Goal: Task Accomplishment & Management: Complete application form

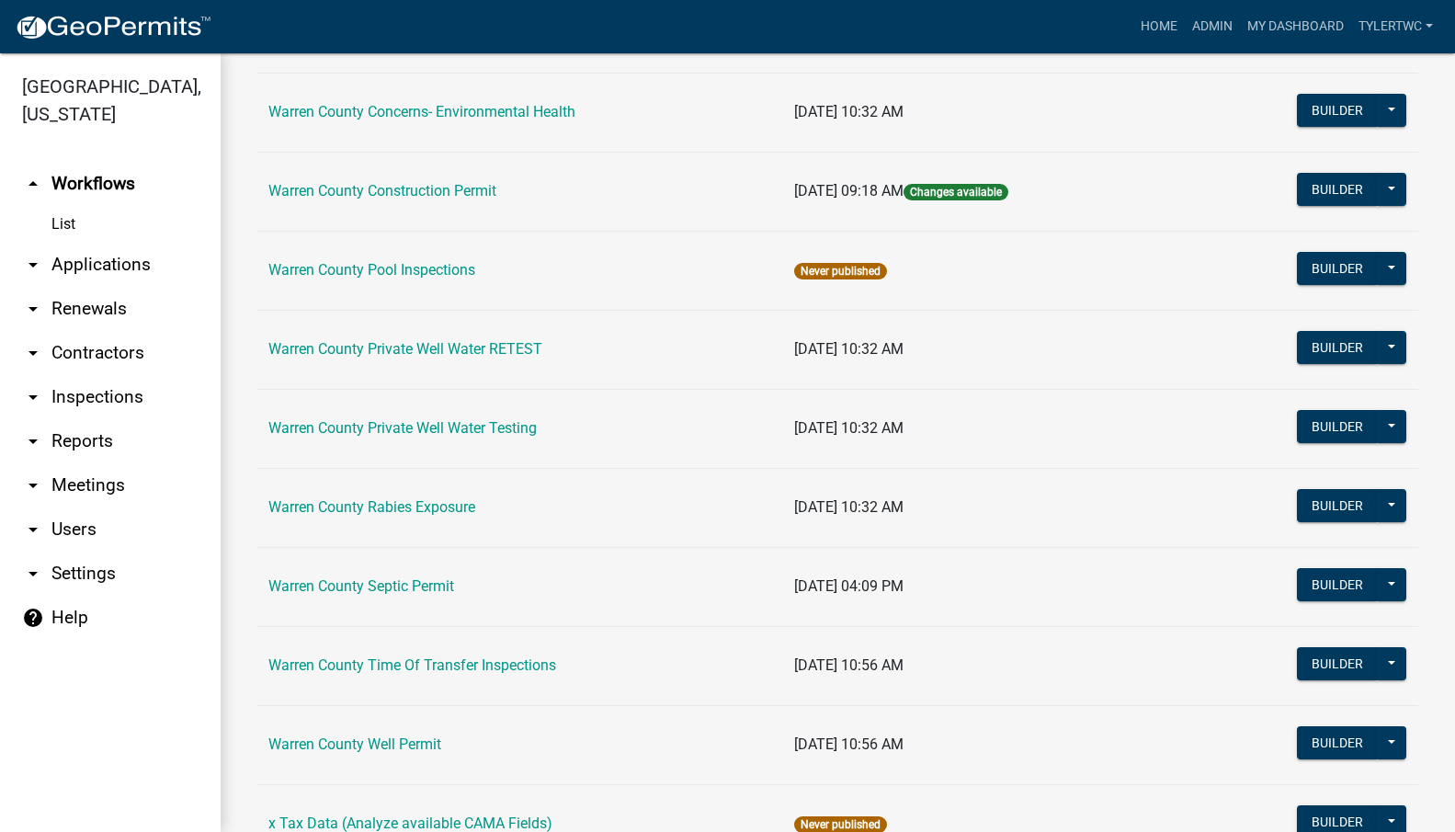
scroll to position [1118, 0]
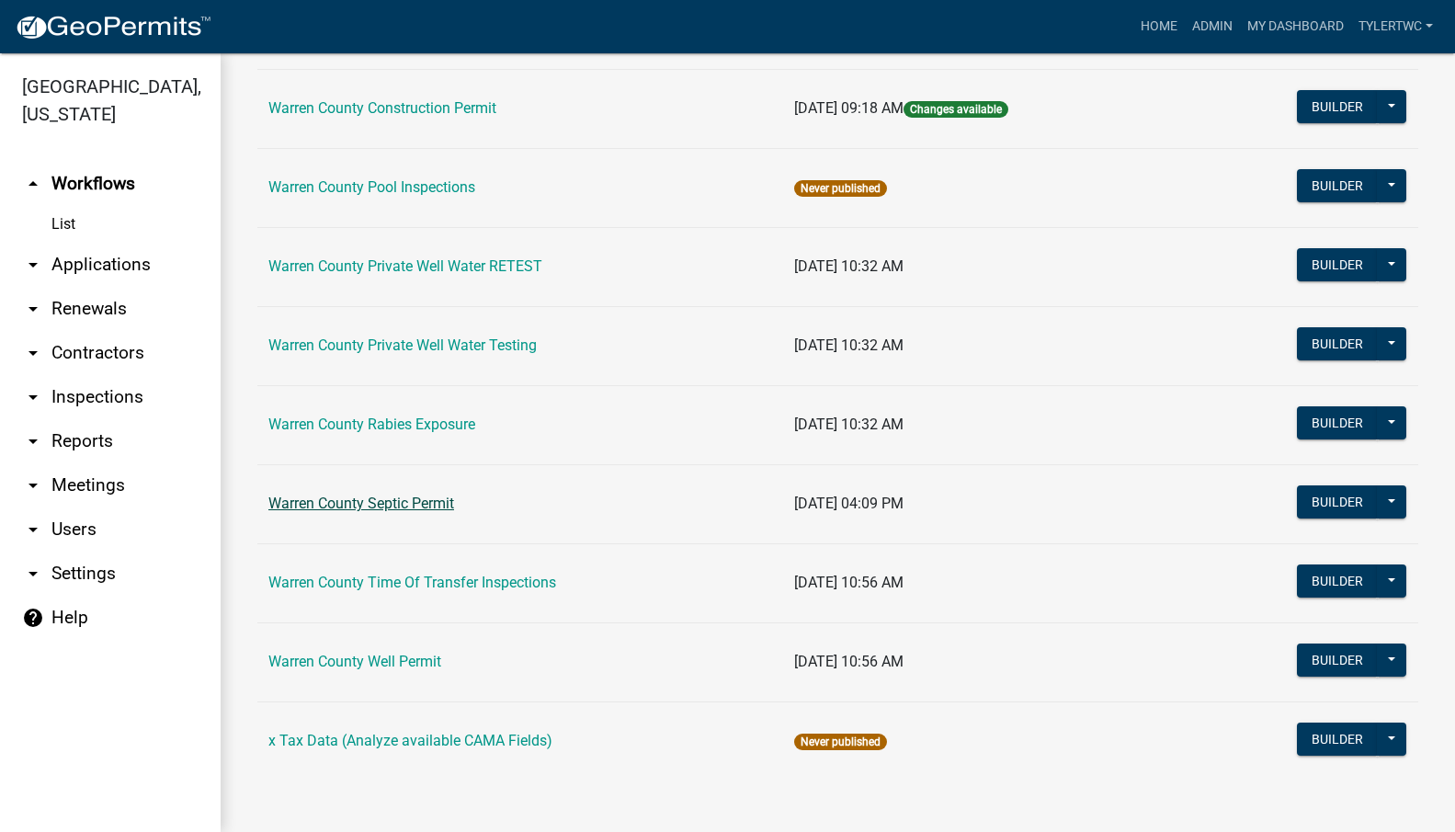
click at [339, 502] on link "Warren County Septic Permit" at bounding box center [361, 502] width 186 height 17
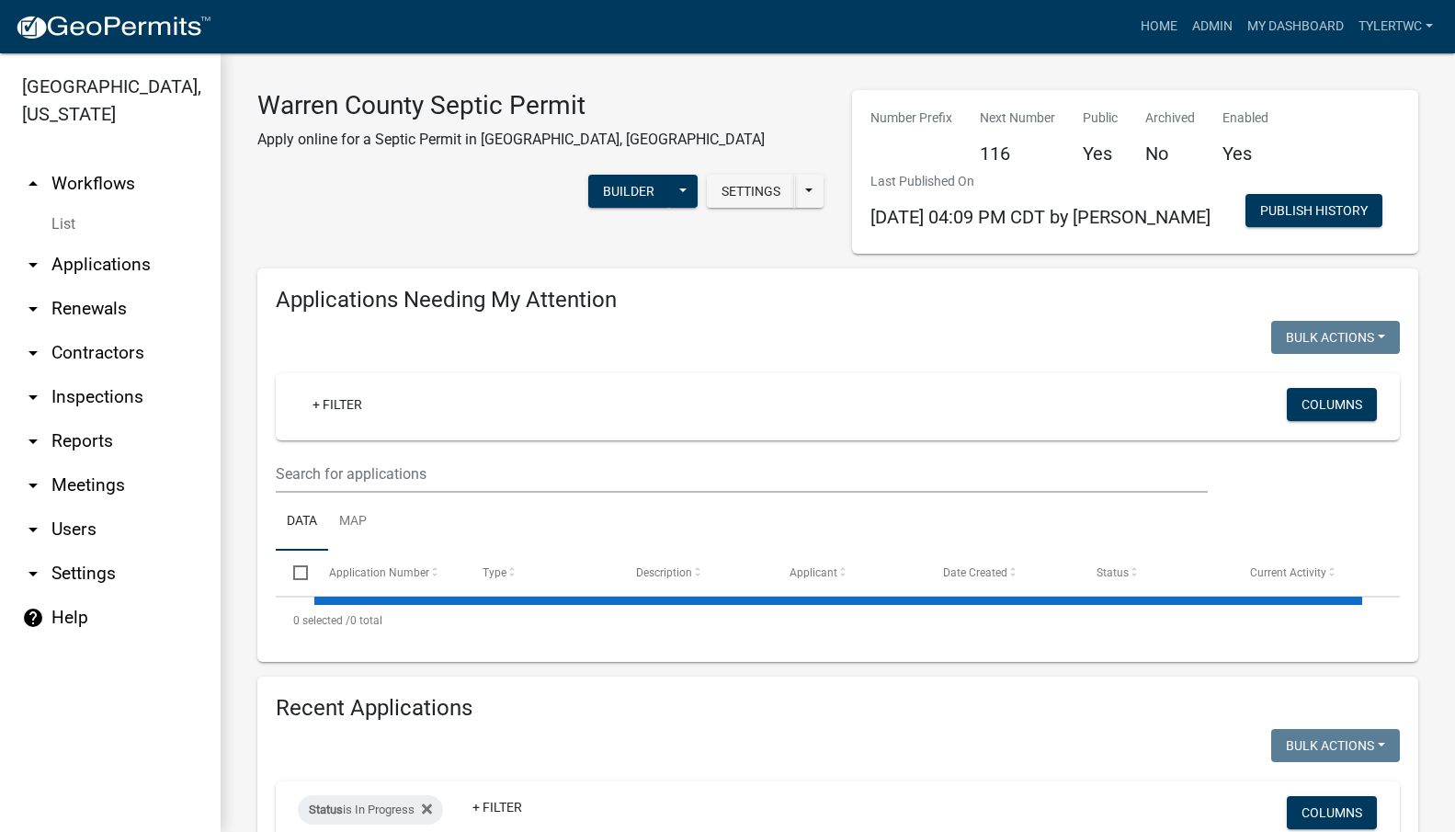
select select "2: 50"
select select "3: 100"
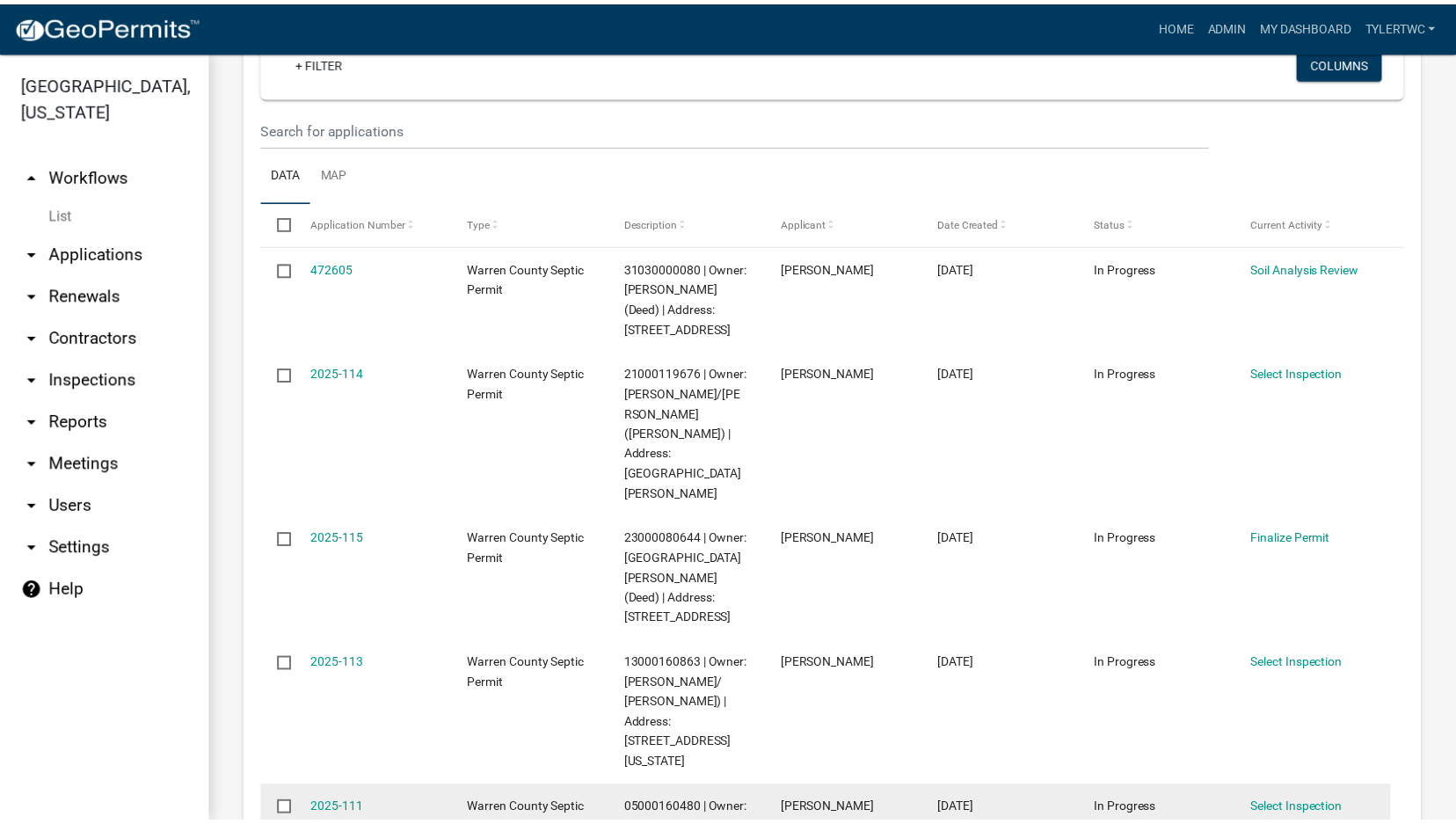
scroll to position [411, 0]
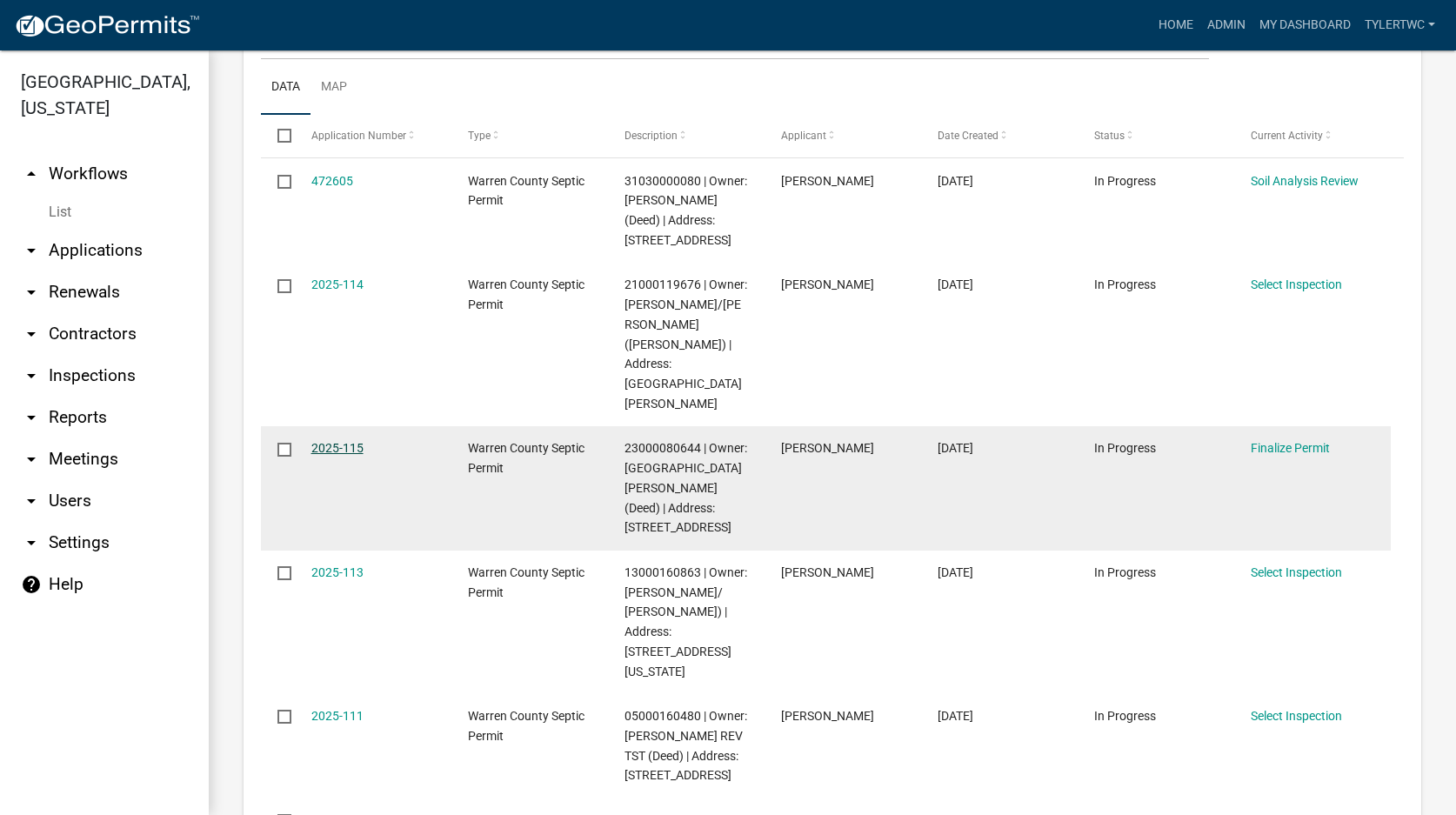
click at [343, 441] on link "2025-115" at bounding box center [337, 448] width 52 height 14
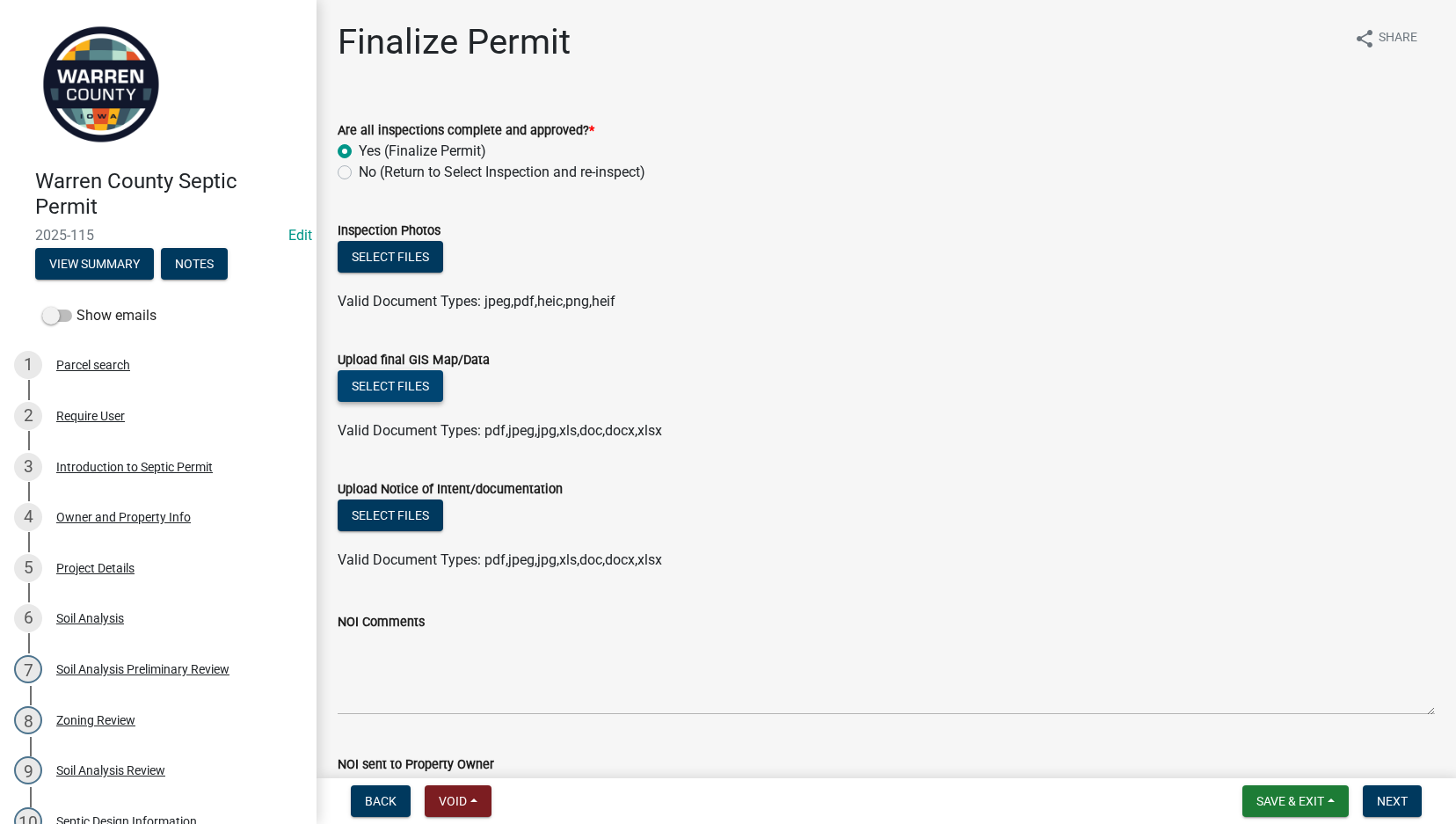
click at [396, 387] on button "Select files" at bounding box center [390, 386] width 105 height 32
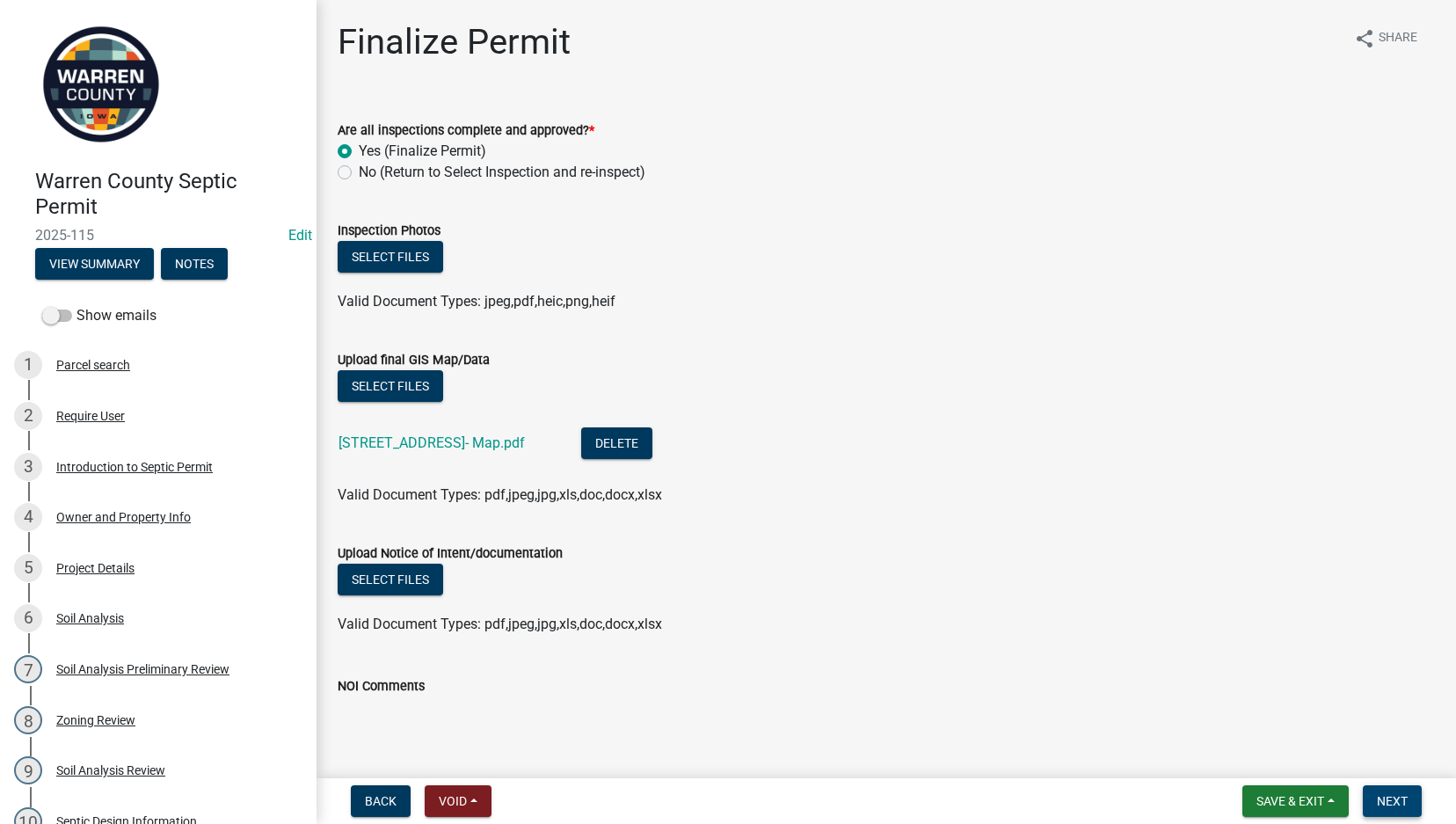
click at [1379, 768] on span "Next" at bounding box center [1392, 801] width 31 height 14
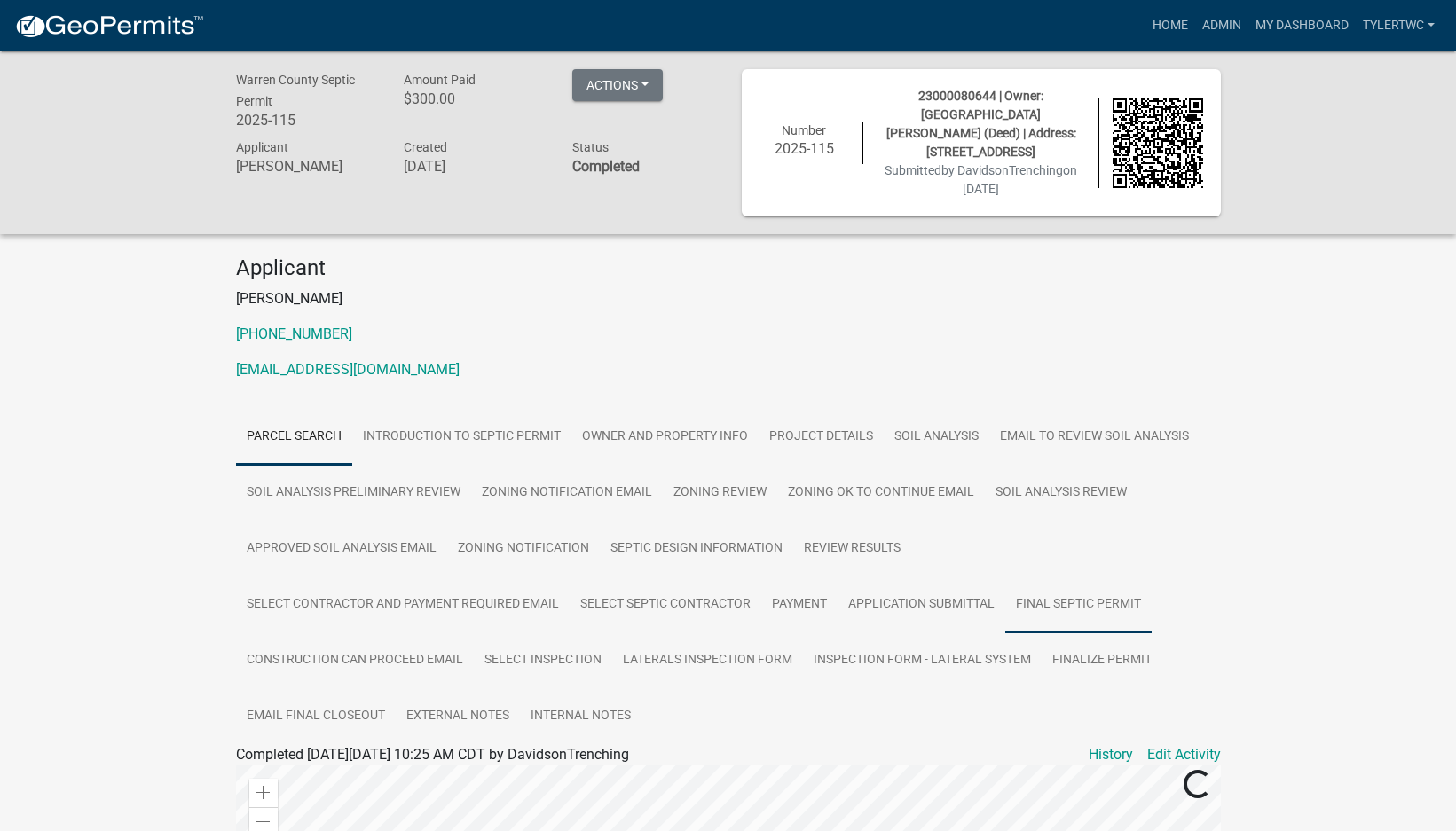
click at [1087, 586] on link "Final Septic Permit" at bounding box center [1078, 604] width 147 height 57
click at [311, 767] on link "Final Septic Permit" at bounding box center [294, 775] width 118 height 16
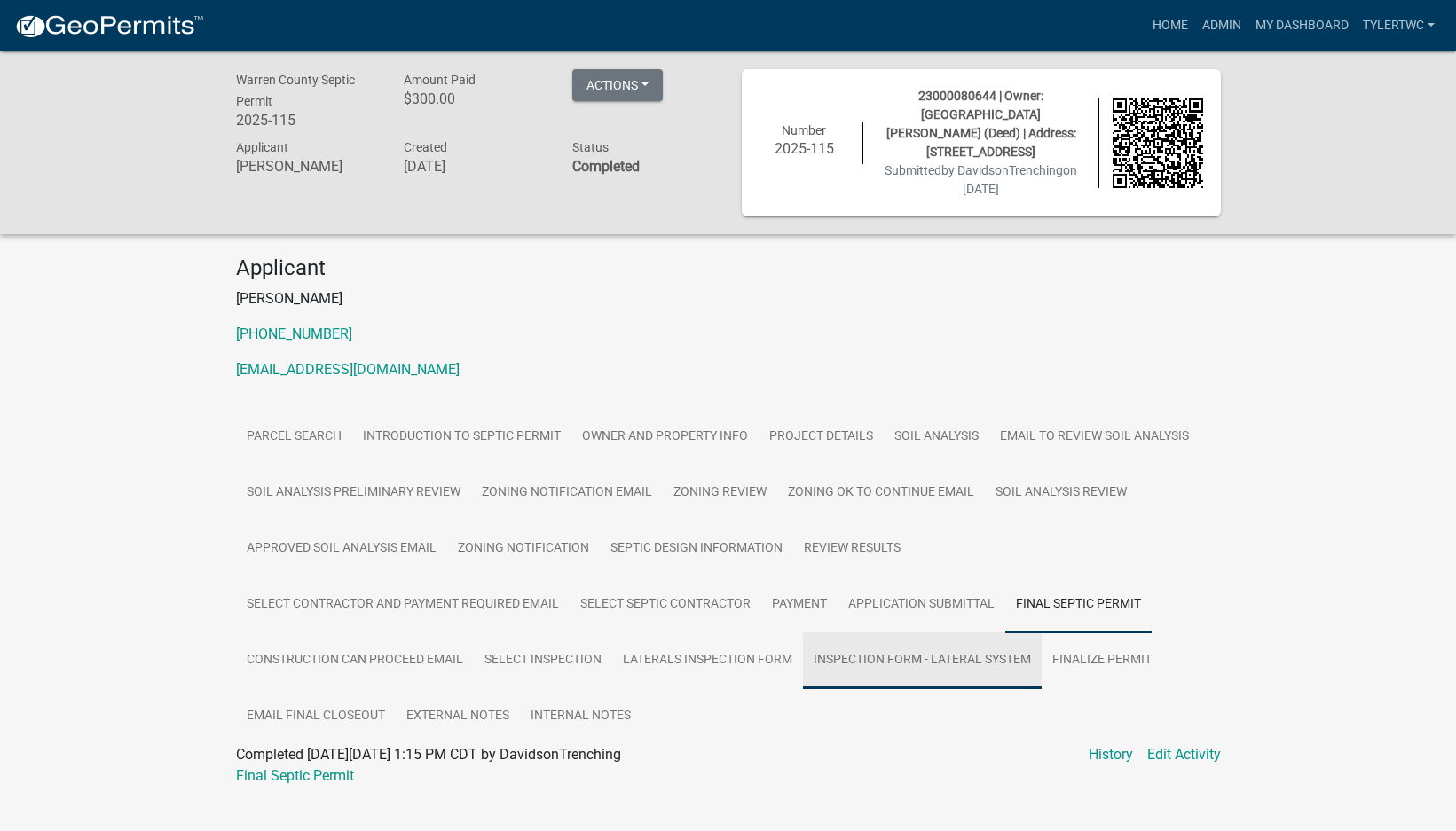
click at [963, 640] on link "Inspection Form - Lateral System" at bounding box center [922, 660] width 238 height 57
click at [312, 767] on link "Inspection Form - Lateral System" at bounding box center [338, 775] width 206 height 16
drag, startPoint x: 1208, startPoint y: 19, endPoint x: 1198, endPoint y: 24, distance: 11.2
click at [1208, 19] on link "Admin" at bounding box center [1221, 25] width 53 height 34
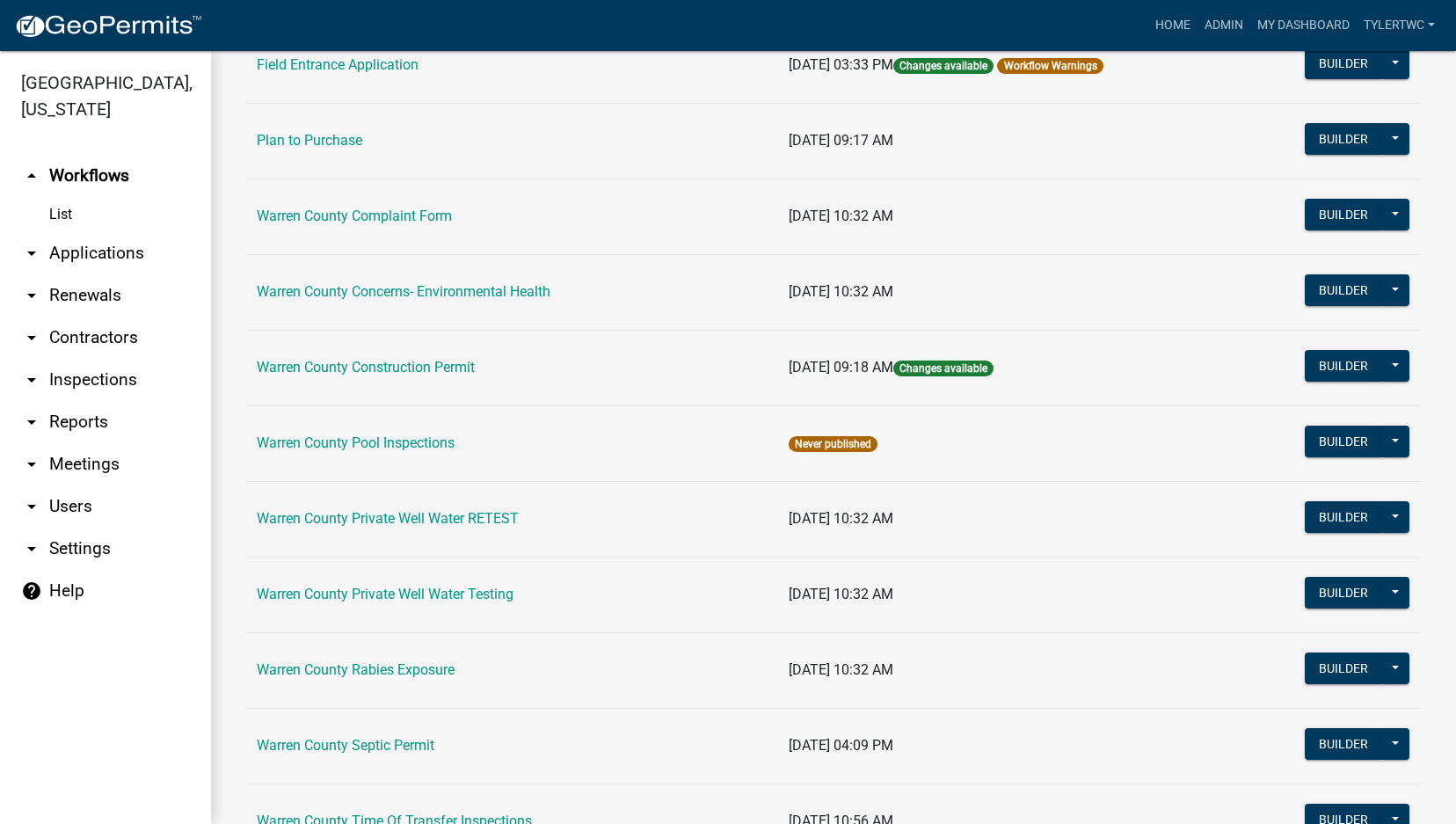
scroll to position [1042, 0]
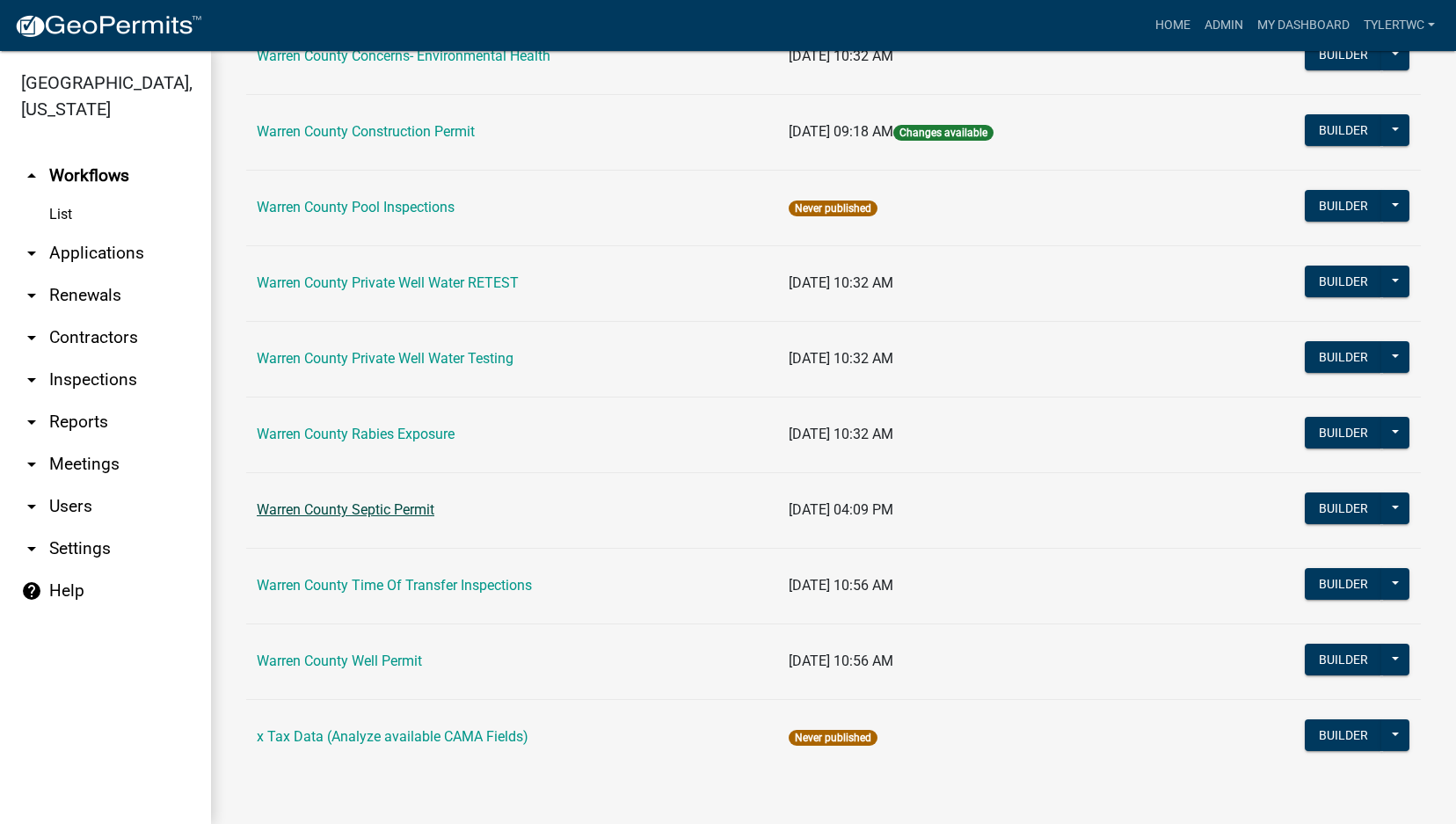
click at [340, 506] on link "Warren County Septic Permit" at bounding box center [345, 509] width 178 height 16
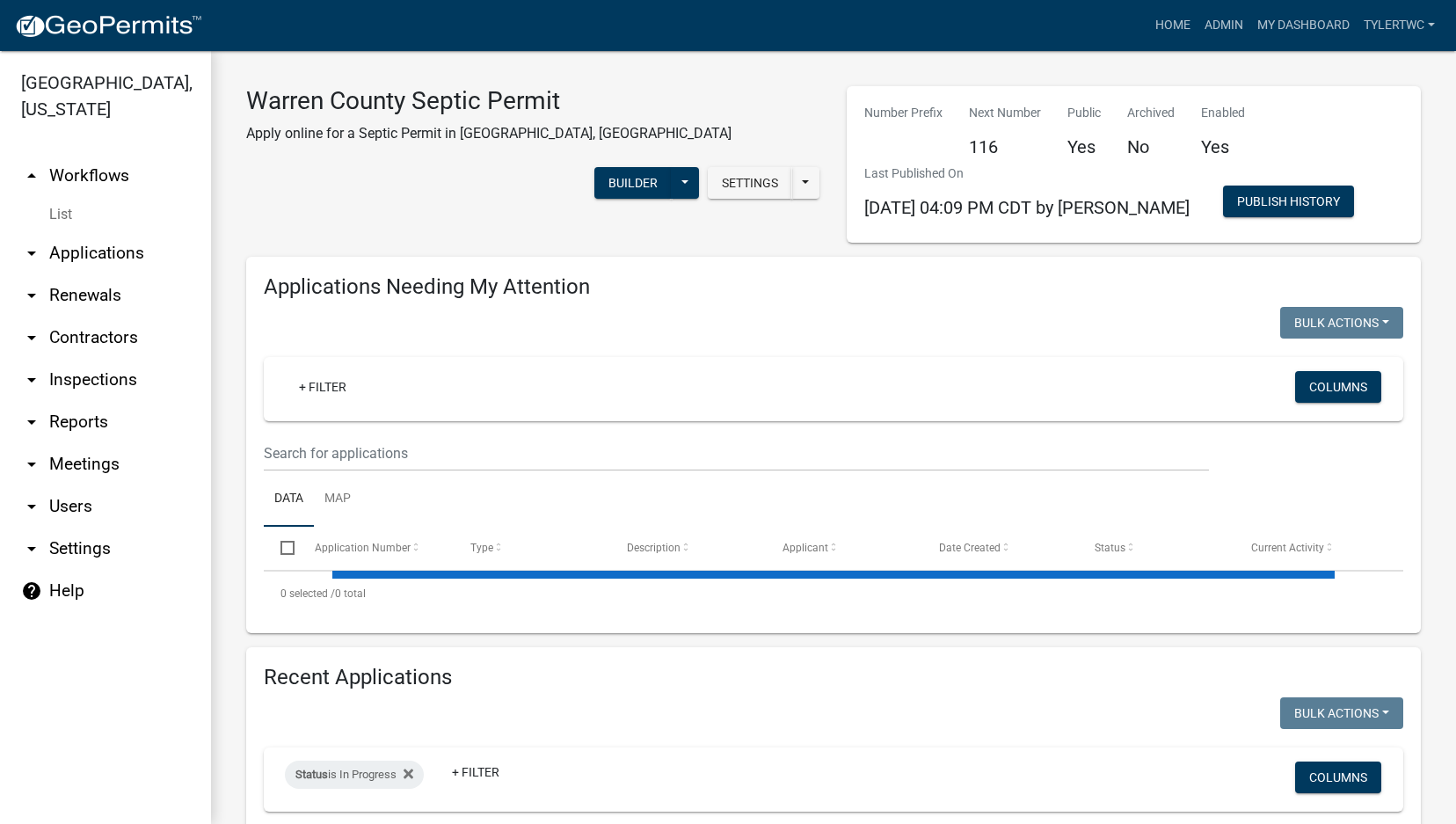
select select "2: 50"
select select "3: 100"
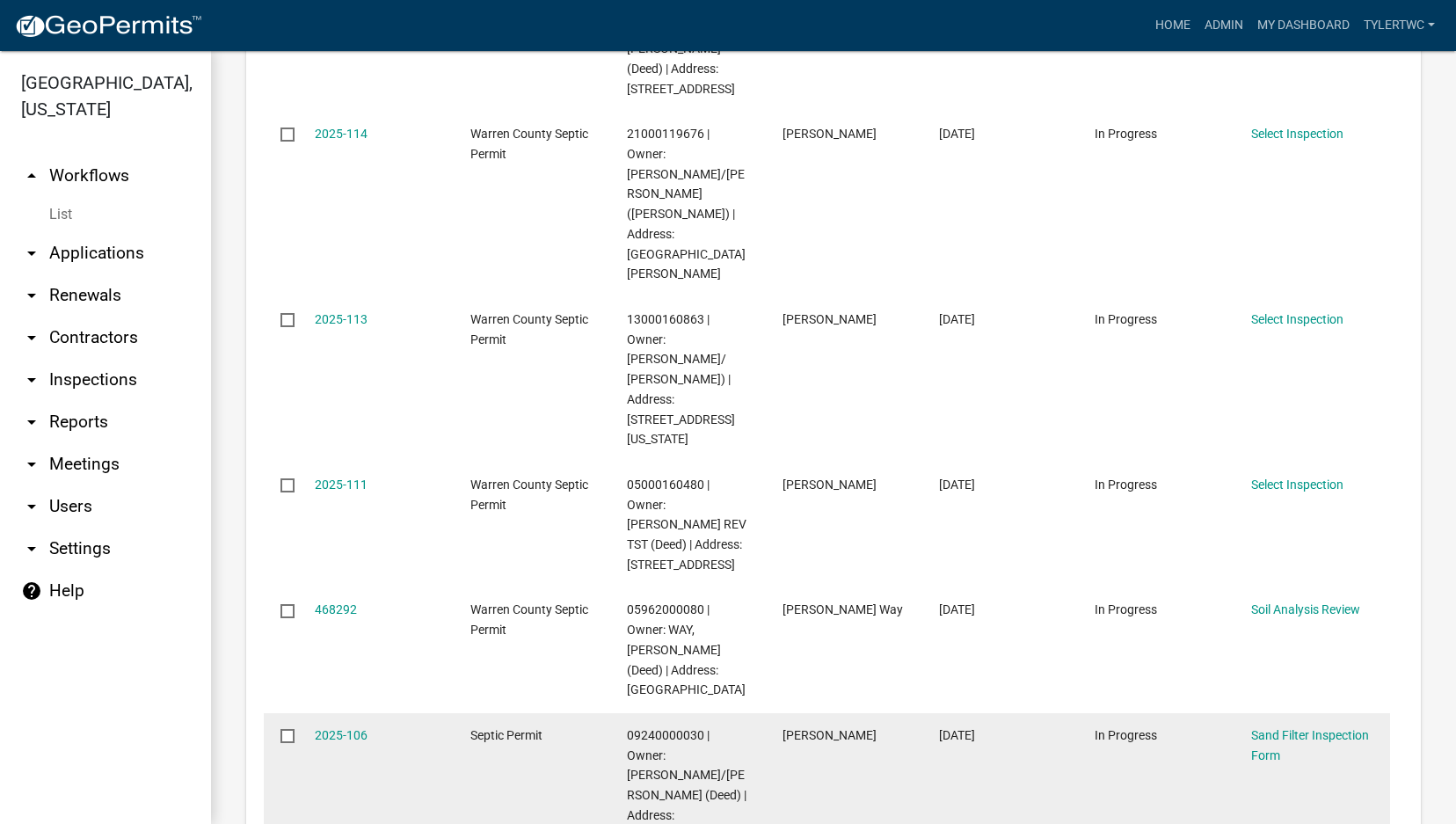
scroll to position [615, 0]
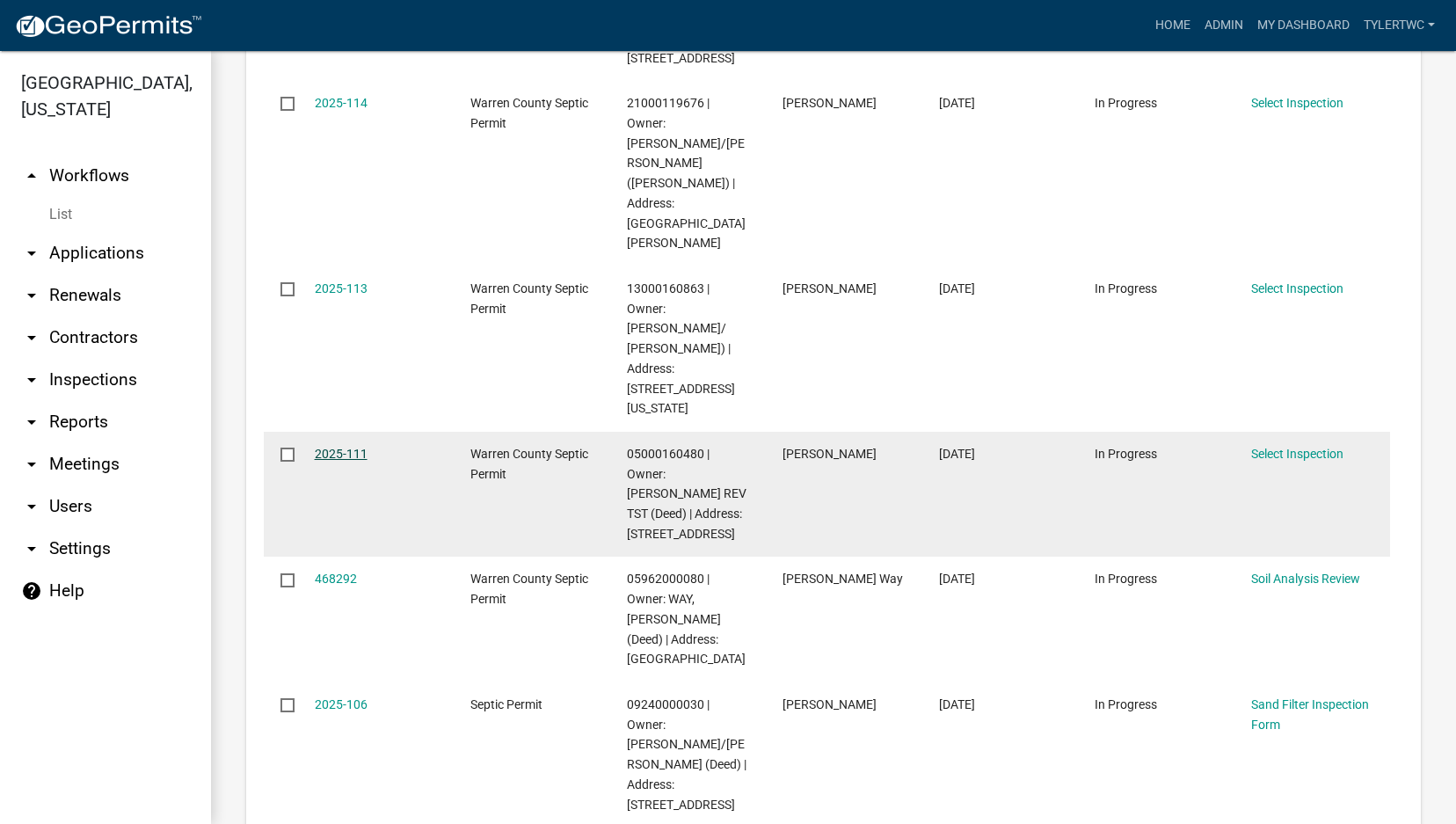
click at [350, 447] on link "2025-111" at bounding box center [341, 454] width 53 height 14
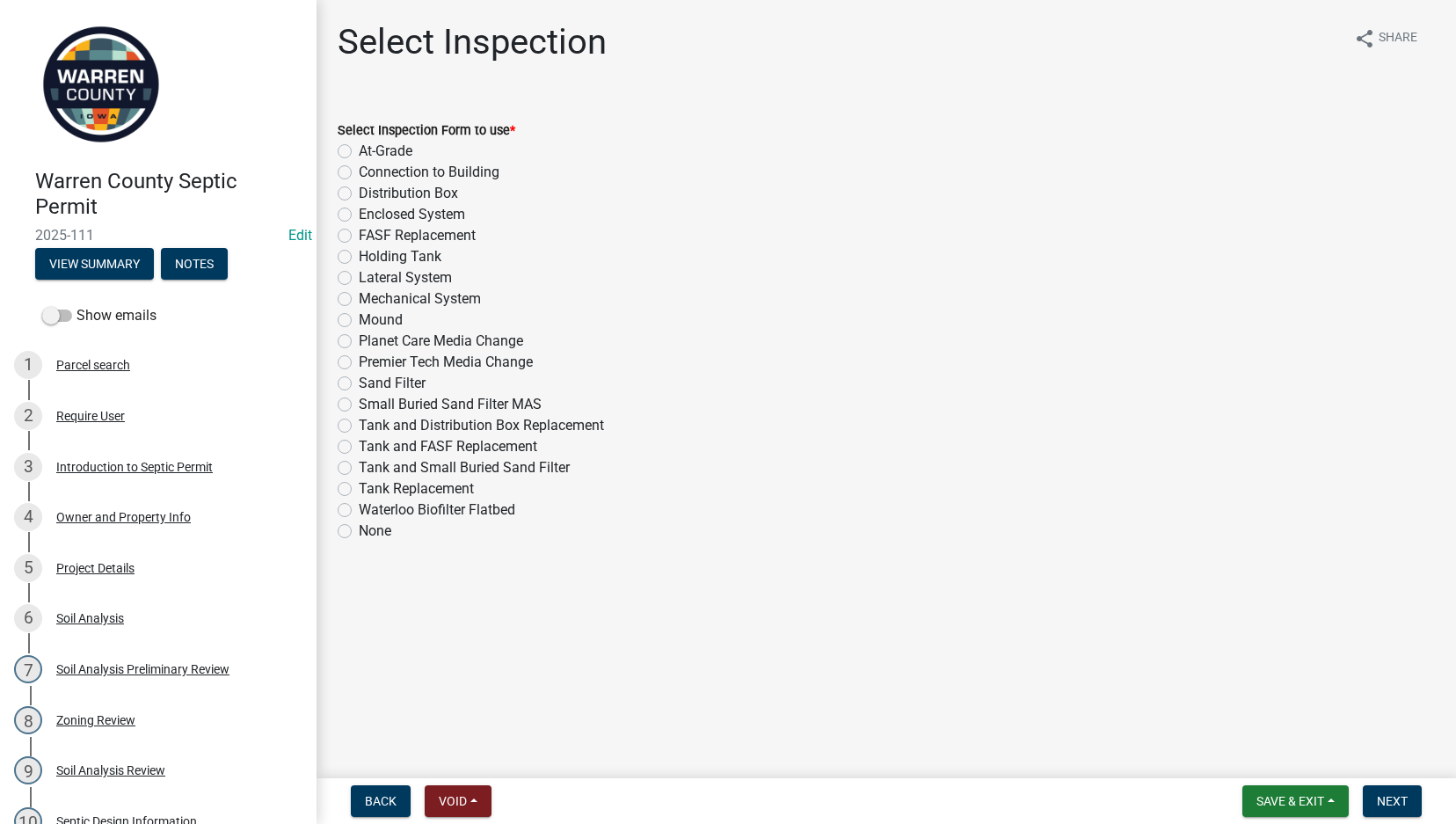
click at [359, 388] on label "Sand Filter" at bounding box center [392, 384] width 67 height 21
click at [359, 385] on input "Sand Filter" at bounding box center [364, 379] width 11 height 11
radio input "true"
click at [1389, 768] on span "Next" at bounding box center [1392, 801] width 31 height 14
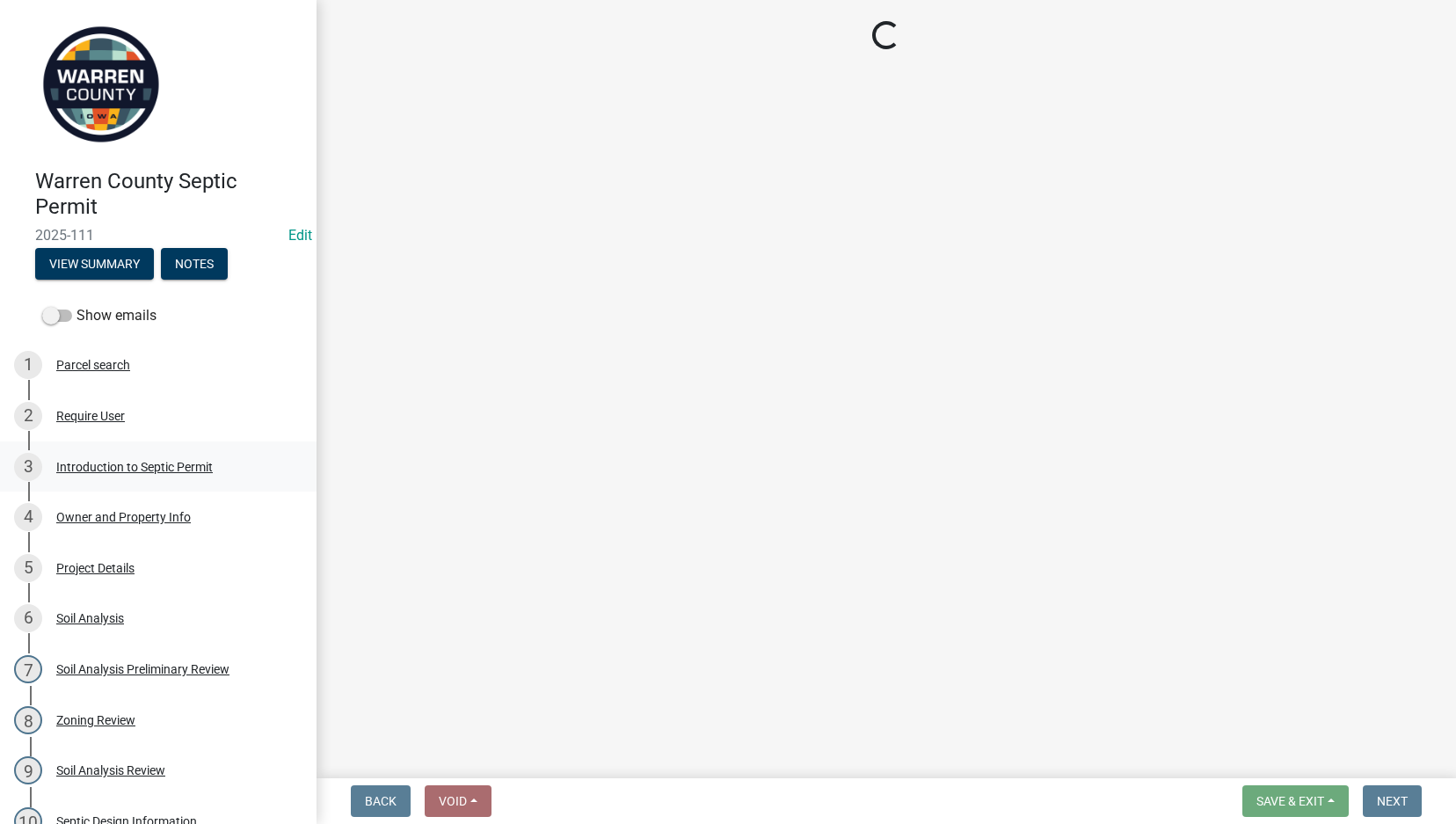
select select "d1e22d4f-68e7-4e9d-8701-604dd084f30f"
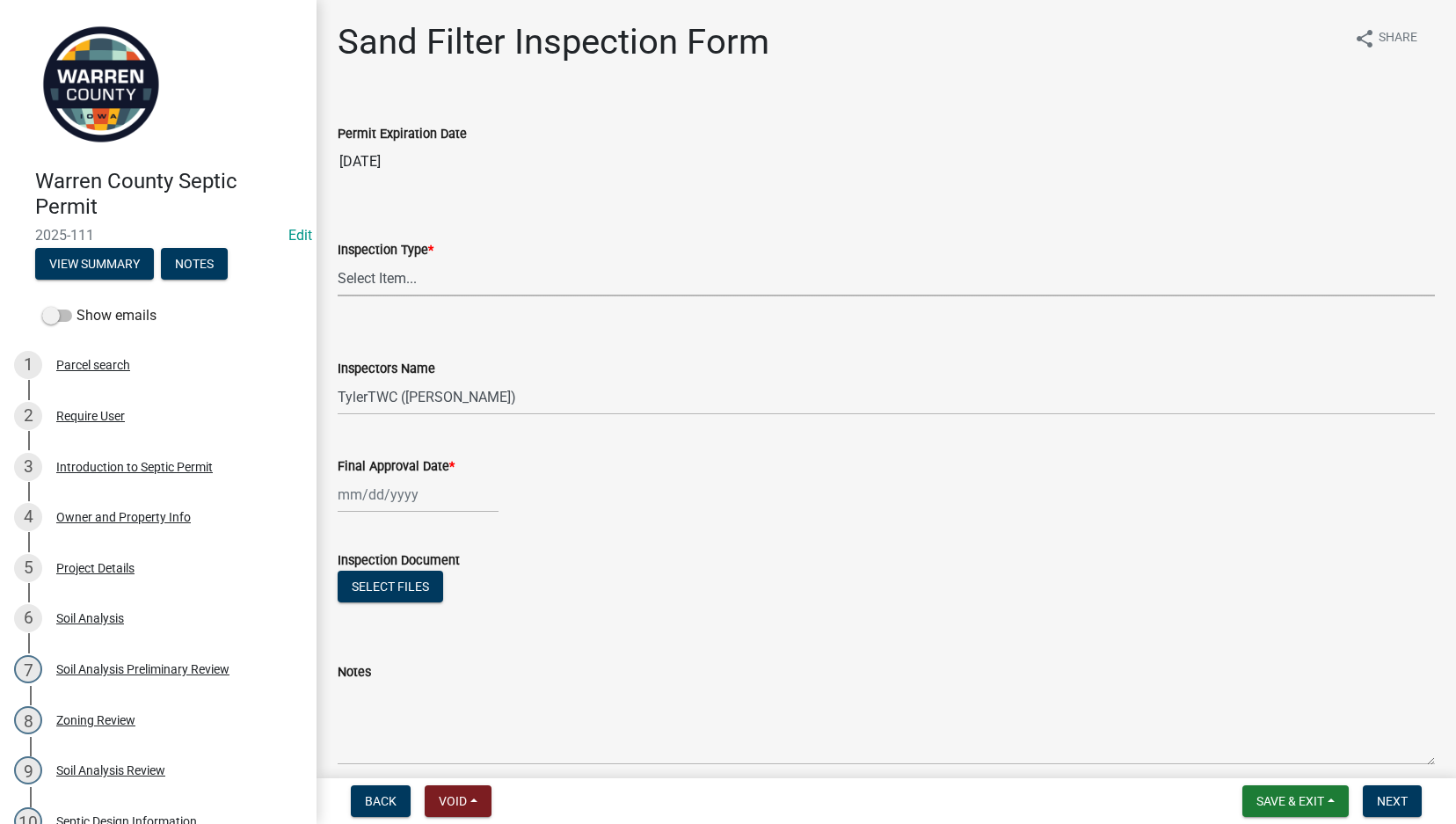
click at [396, 294] on select "Select Item... Sand Filter" at bounding box center [886, 278] width 1097 height 36
click at [404, 278] on select "Select Item... Sand Filter" at bounding box center [886, 278] width 1097 height 36
click at [399, 286] on select "Select Item... Sand Filter" at bounding box center [886, 278] width 1097 height 36
click at [338, 260] on select "Select Item... Sand Filter" at bounding box center [886, 278] width 1097 height 36
select select "712890e3-0e22-400e-a79f-3f3f8890de95"
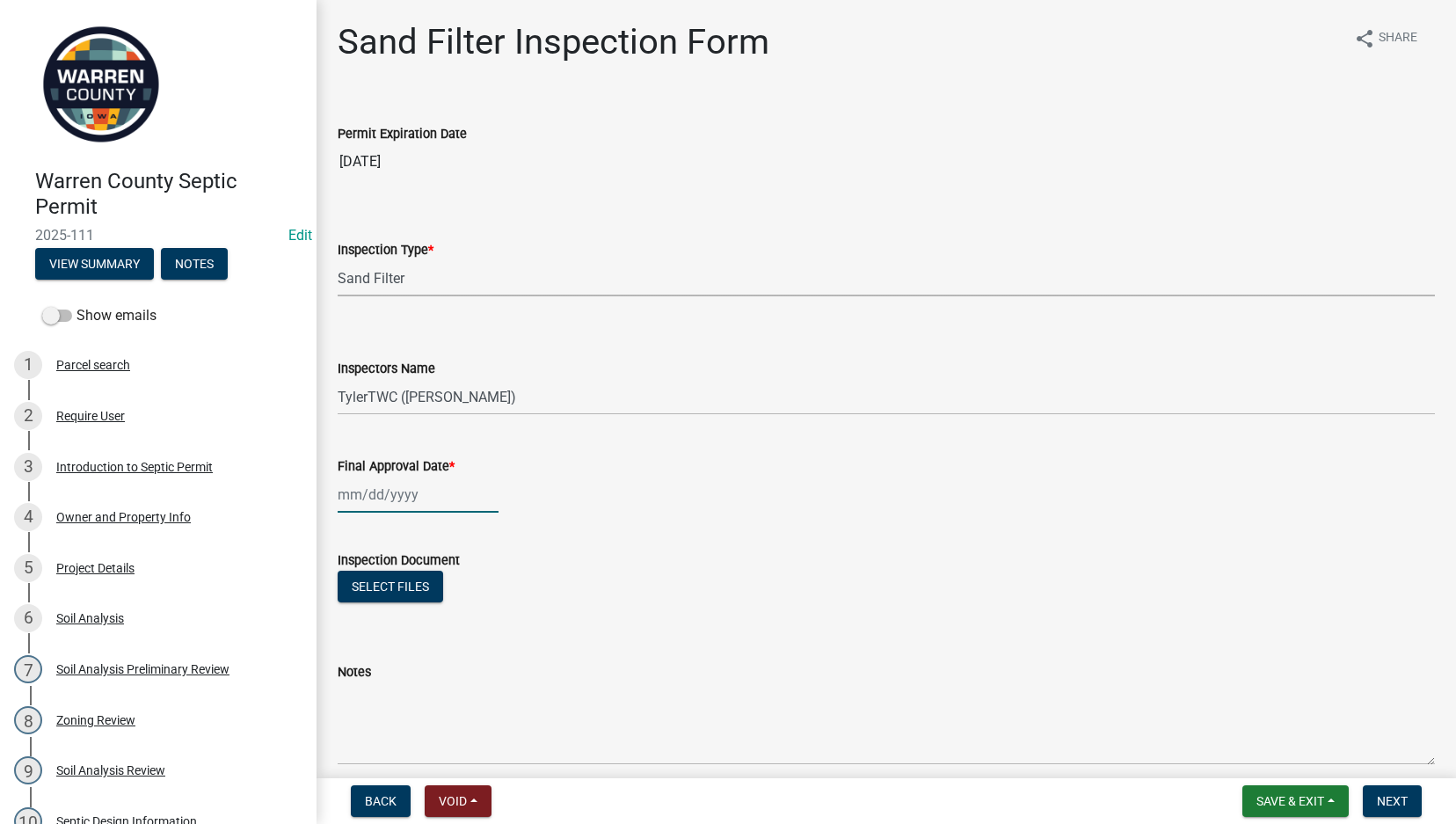
click at [364, 494] on div at bounding box center [418, 495] width 161 height 36
select select "9"
select select "2025"
click at [437, 587] on div "4" at bounding box center [439, 588] width 28 height 28
type input "[DATE]"
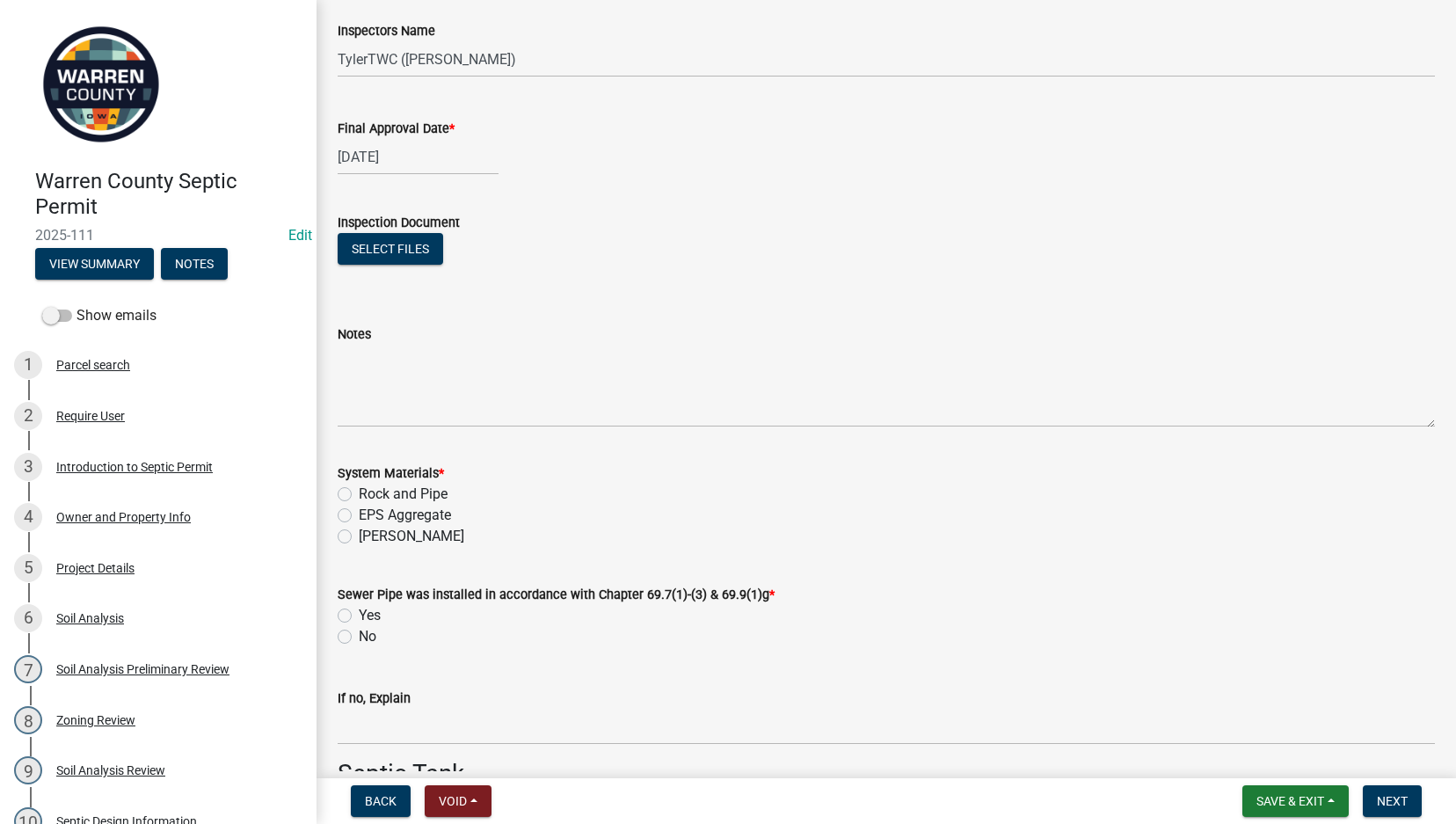
scroll to position [411, 0]
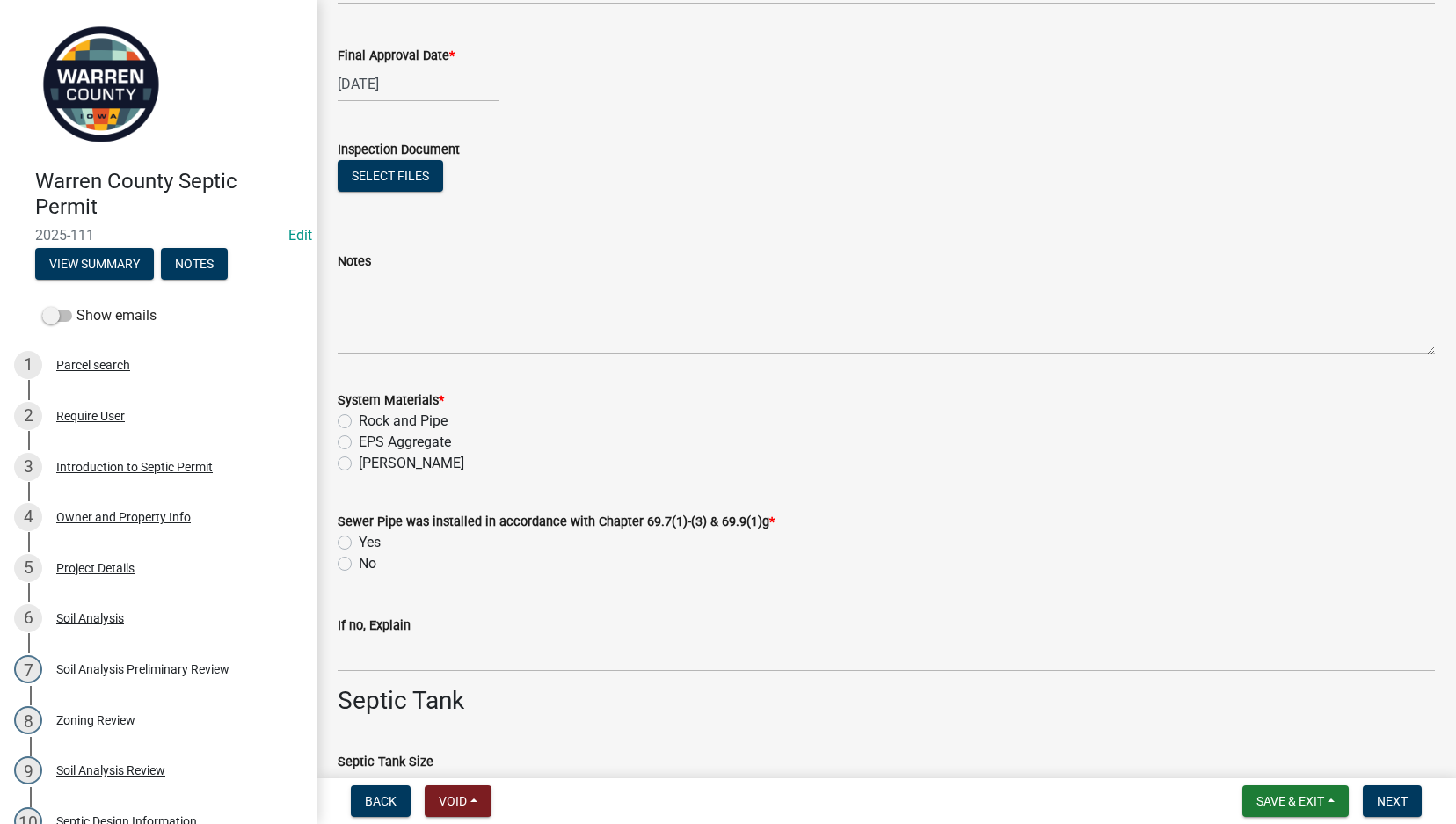
click at [359, 444] on label "EPS Aggregate" at bounding box center [405, 442] width 92 height 21
click at [359, 443] on input "EPS Aggregate" at bounding box center [364, 437] width 11 height 11
radio input "true"
click at [359, 539] on label "Yes" at bounding box center [369, 543] width 22 height 21
click at [359, 539] on input "Yes" at bounding box center [364, 538] width 11 height 11
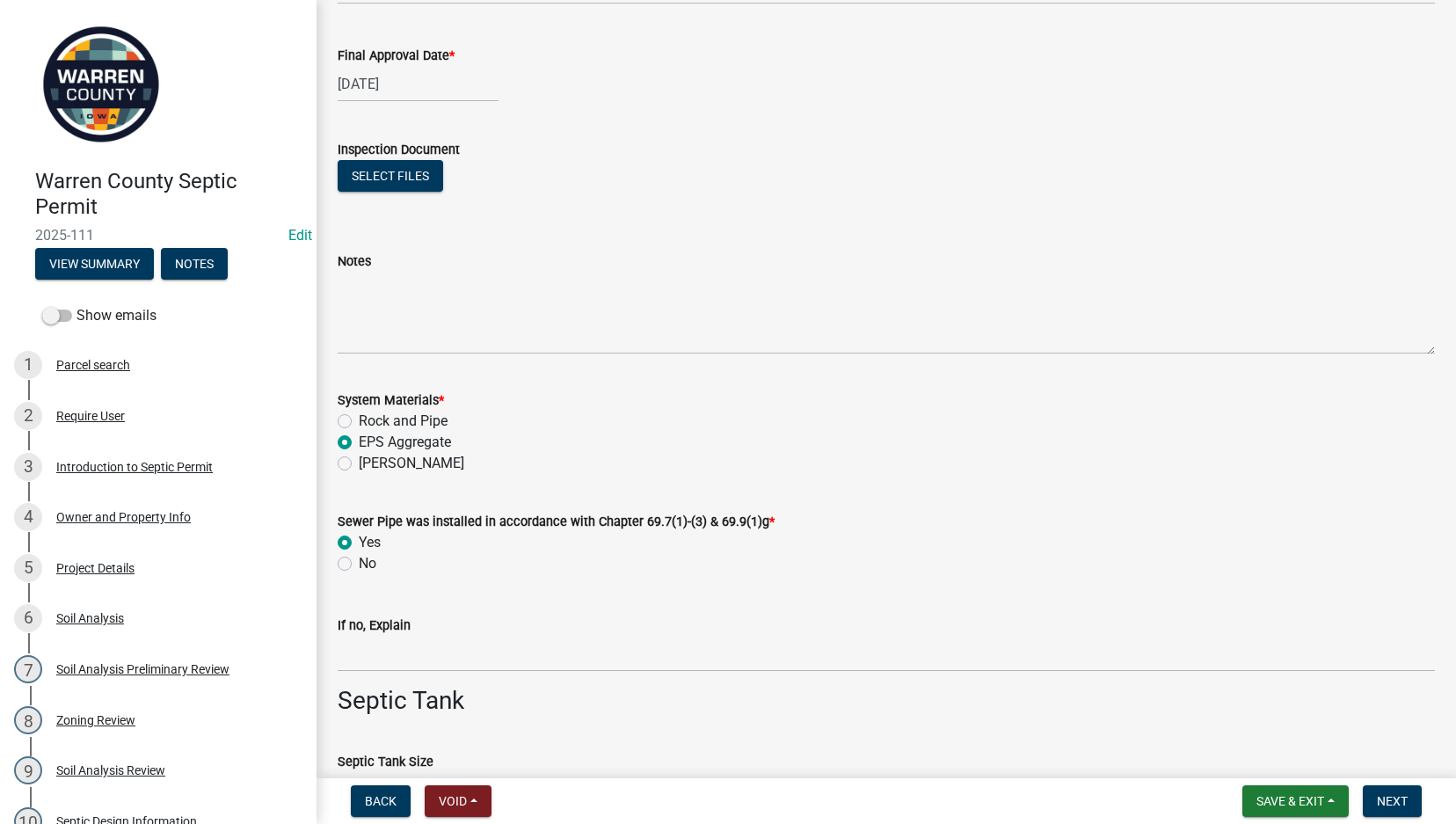
radio input "true"
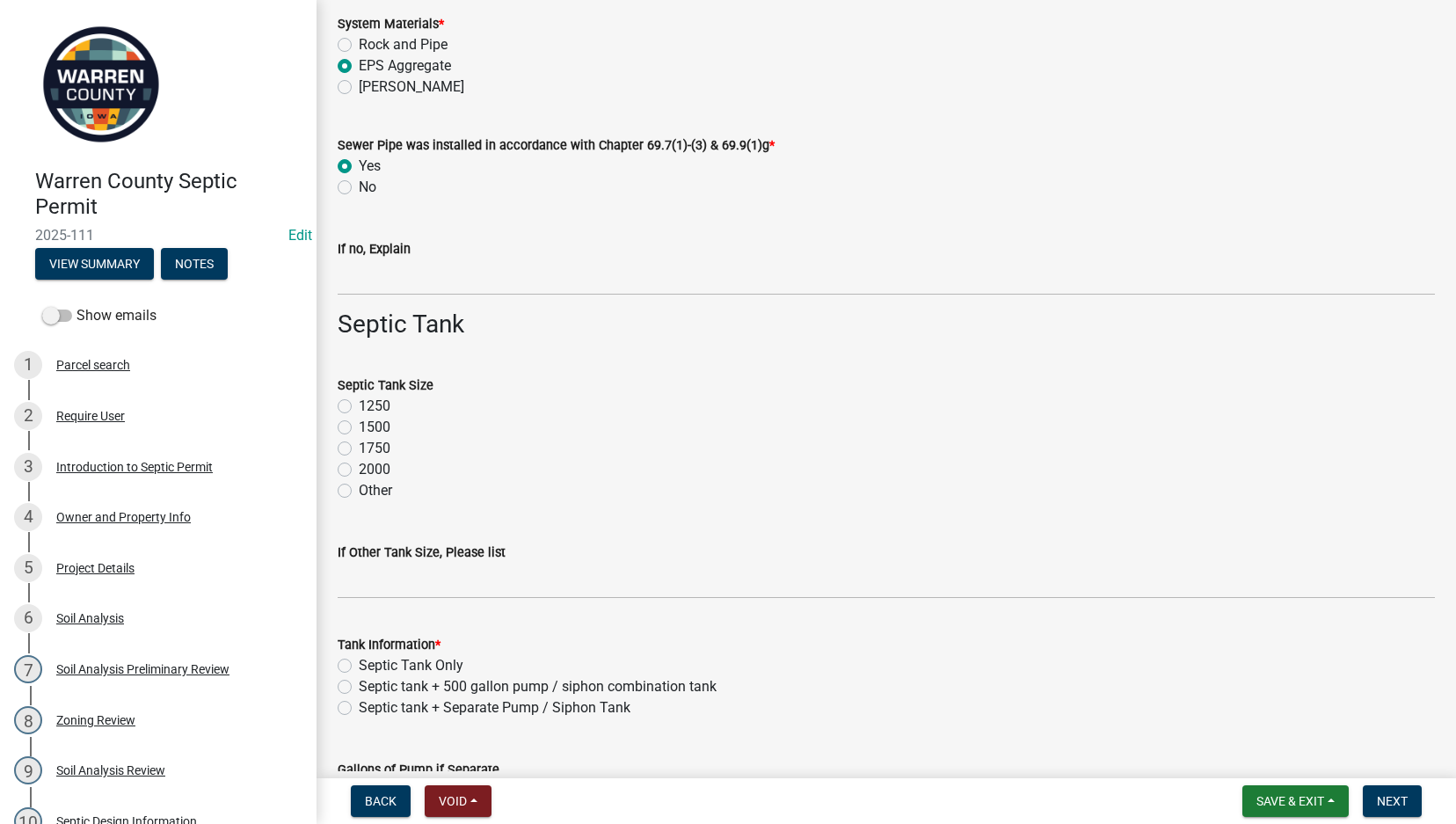
scroll to position [820, 0]
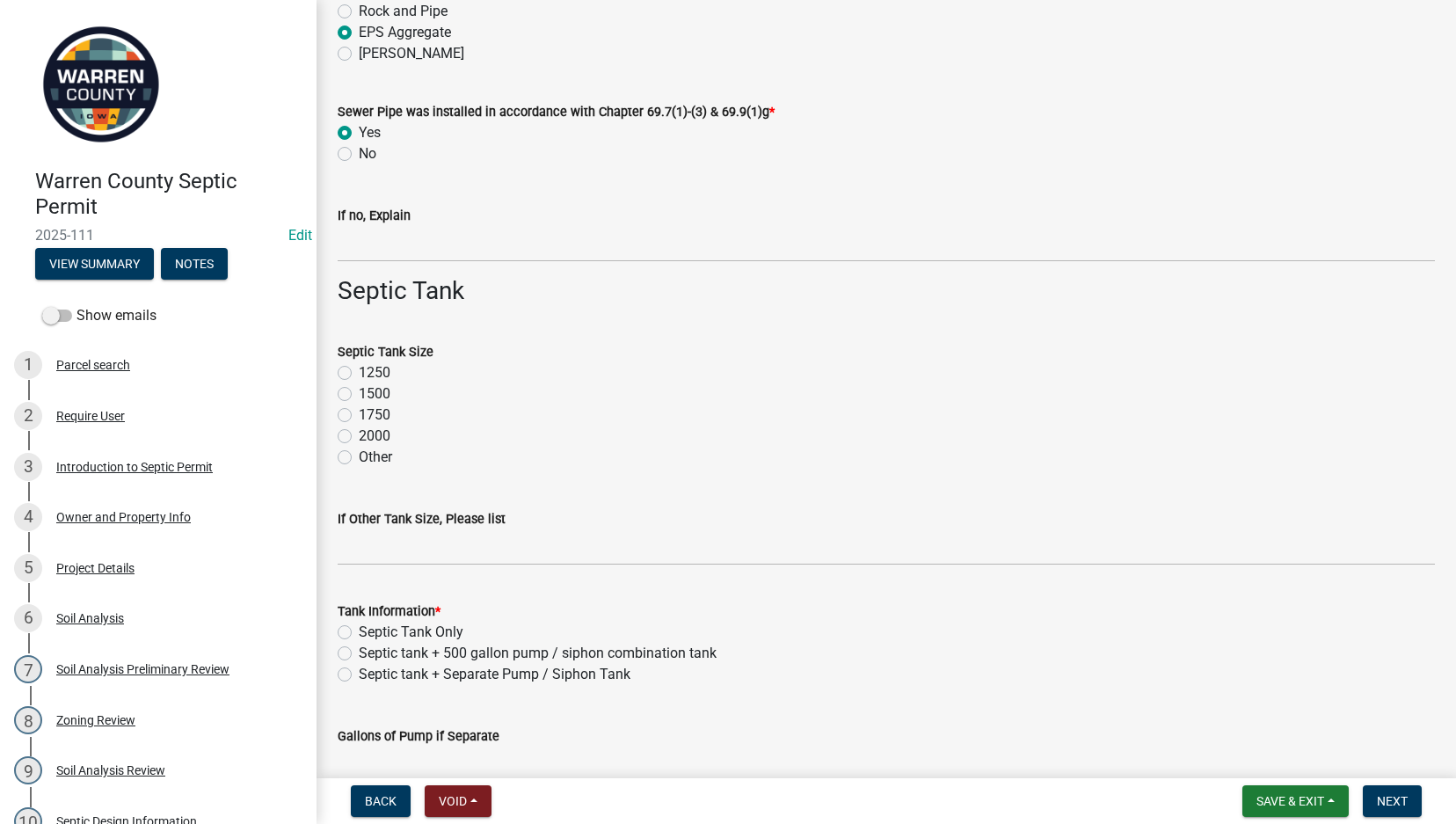
click at [359, 393] on label "1500" at bounding box center [374, 394] width 32 height 21
click at [359, 393] on input "1500" at bounding box center [364, 390] width 11 height 11
radio input "true"
click at [359, 367] on label "1250" at bounding box center [374, 373] width 32 height 21
click at [359, 367] on input "1250" at bounding box center [364, 368] width 11 height 11
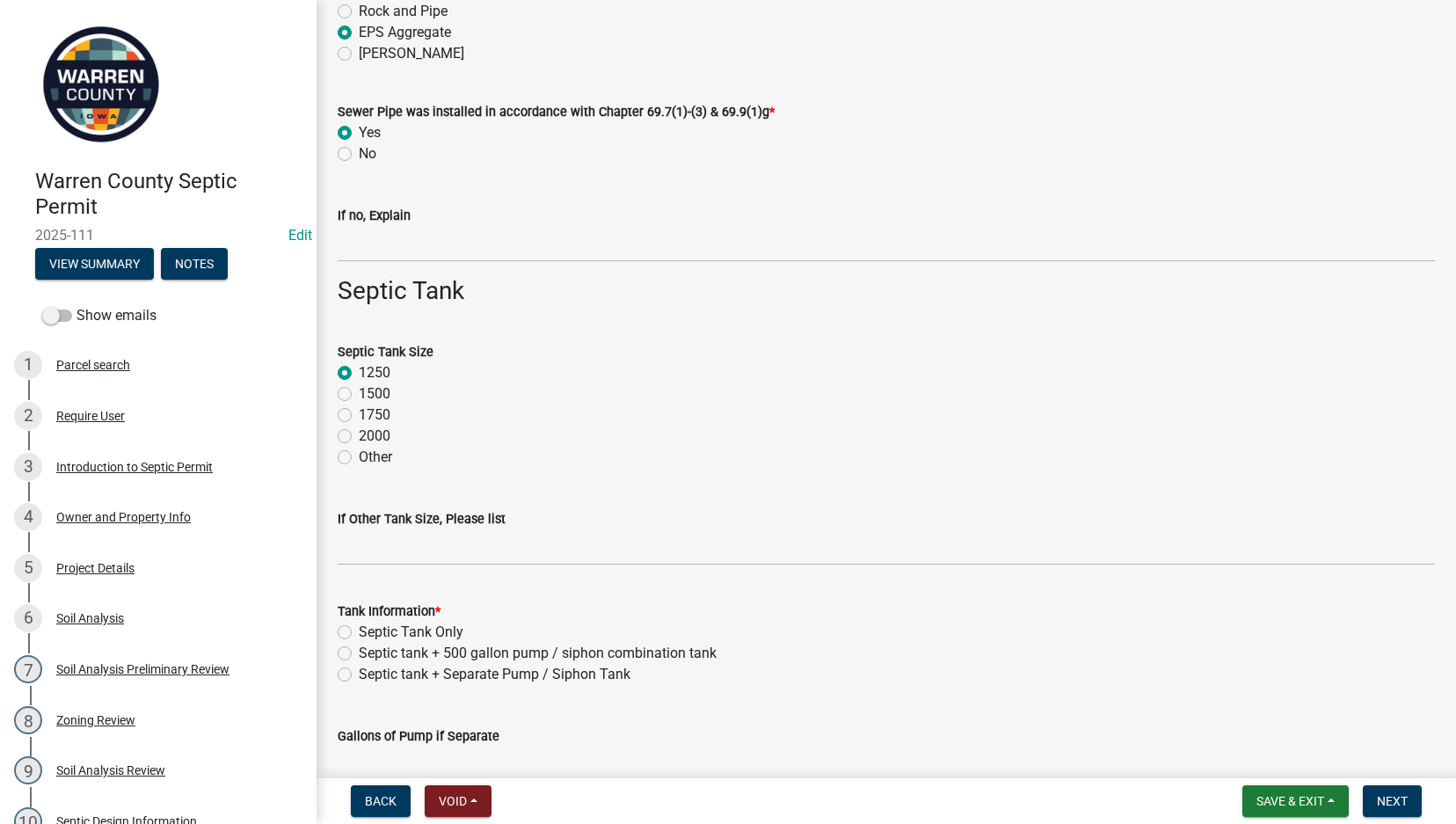
radio input "true"
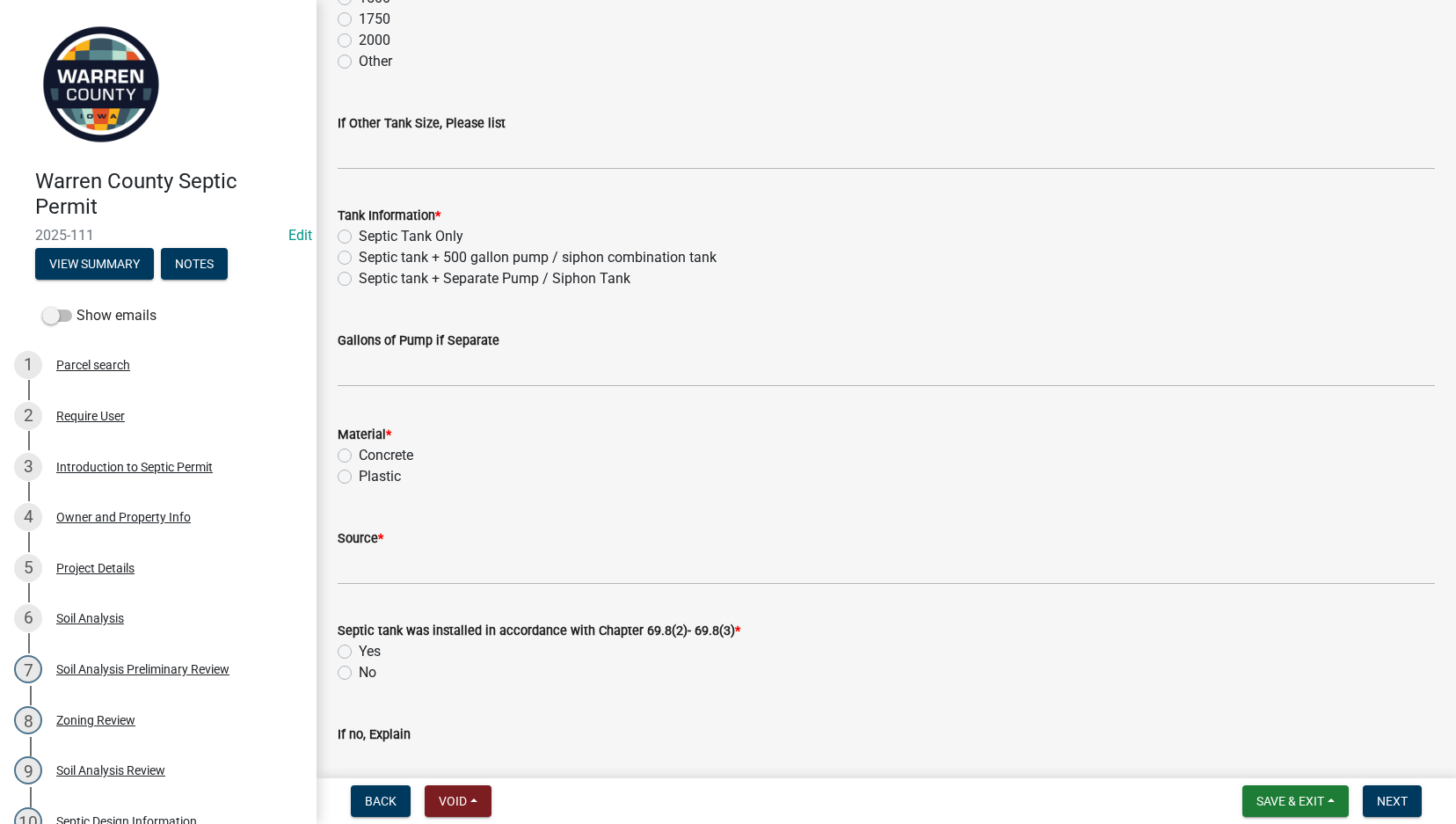
scroll to position [1231, 0]
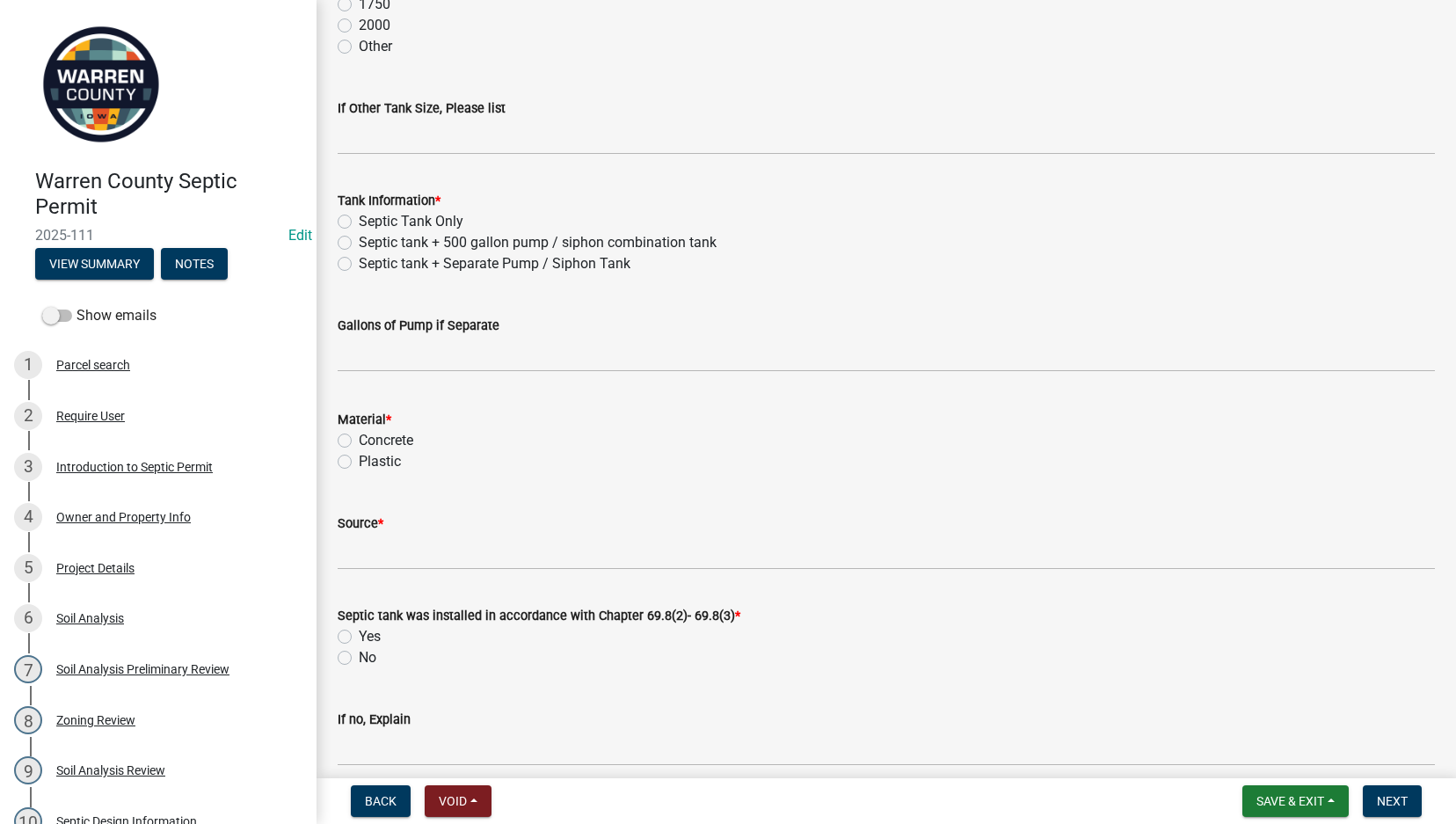
click at [359, 242] on label "Septic tank + 500 gallon pump / siphon combination tank" at bounding box center [538, 243] width 358 height 21
click at [359, 242] on input "Septic tank + 500 gallon pump / siphon combination tank" at bounding box center [364, 238] width 11 height 11
radio input "true"
click at [359, 438] on label "Concrete" at bounding box center [386, 440] width 55 height 21
click at [359, 438] on input "Concrete" at bounding box center [364, 435] width 11 height 11
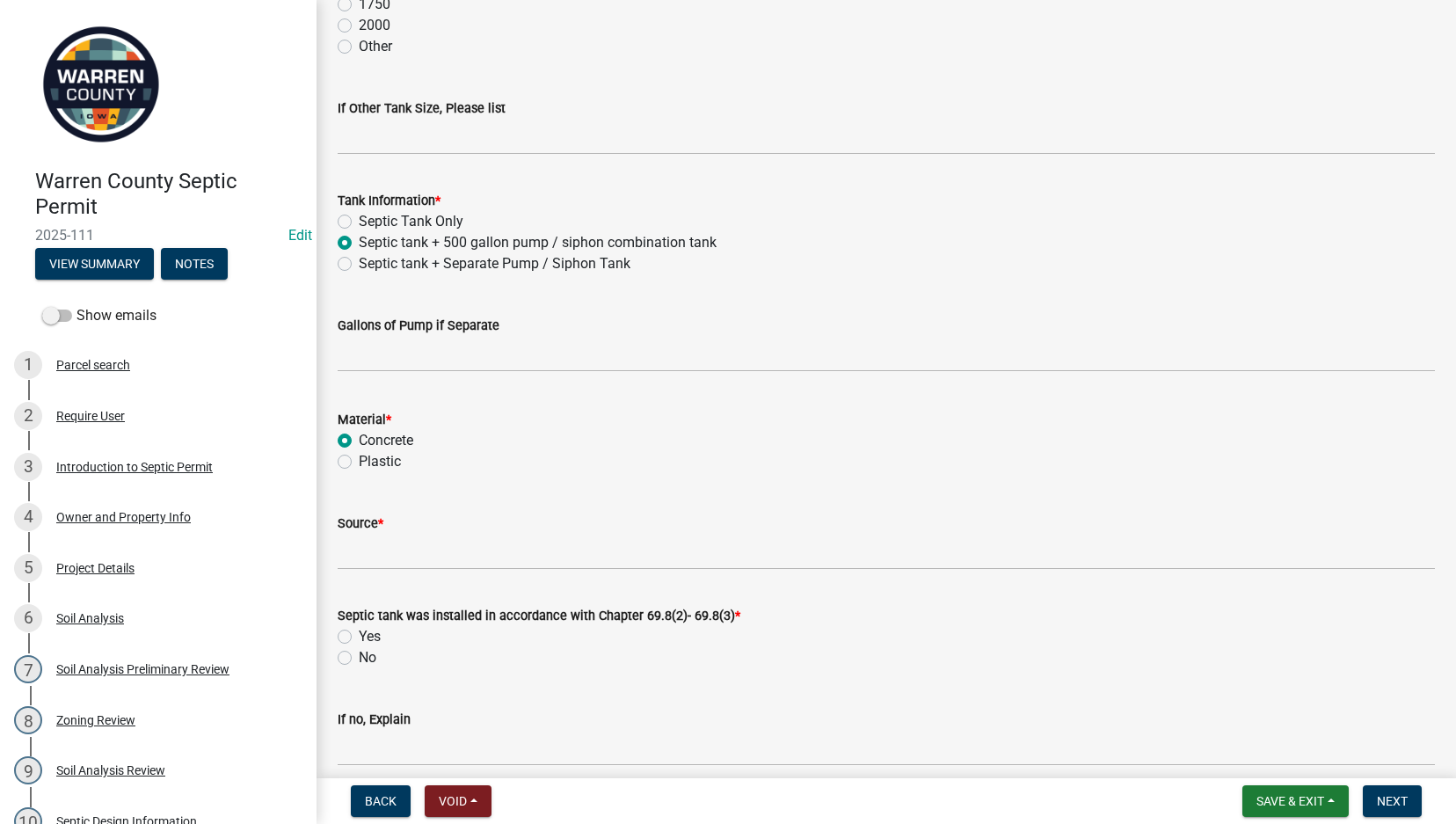
radio input "true"
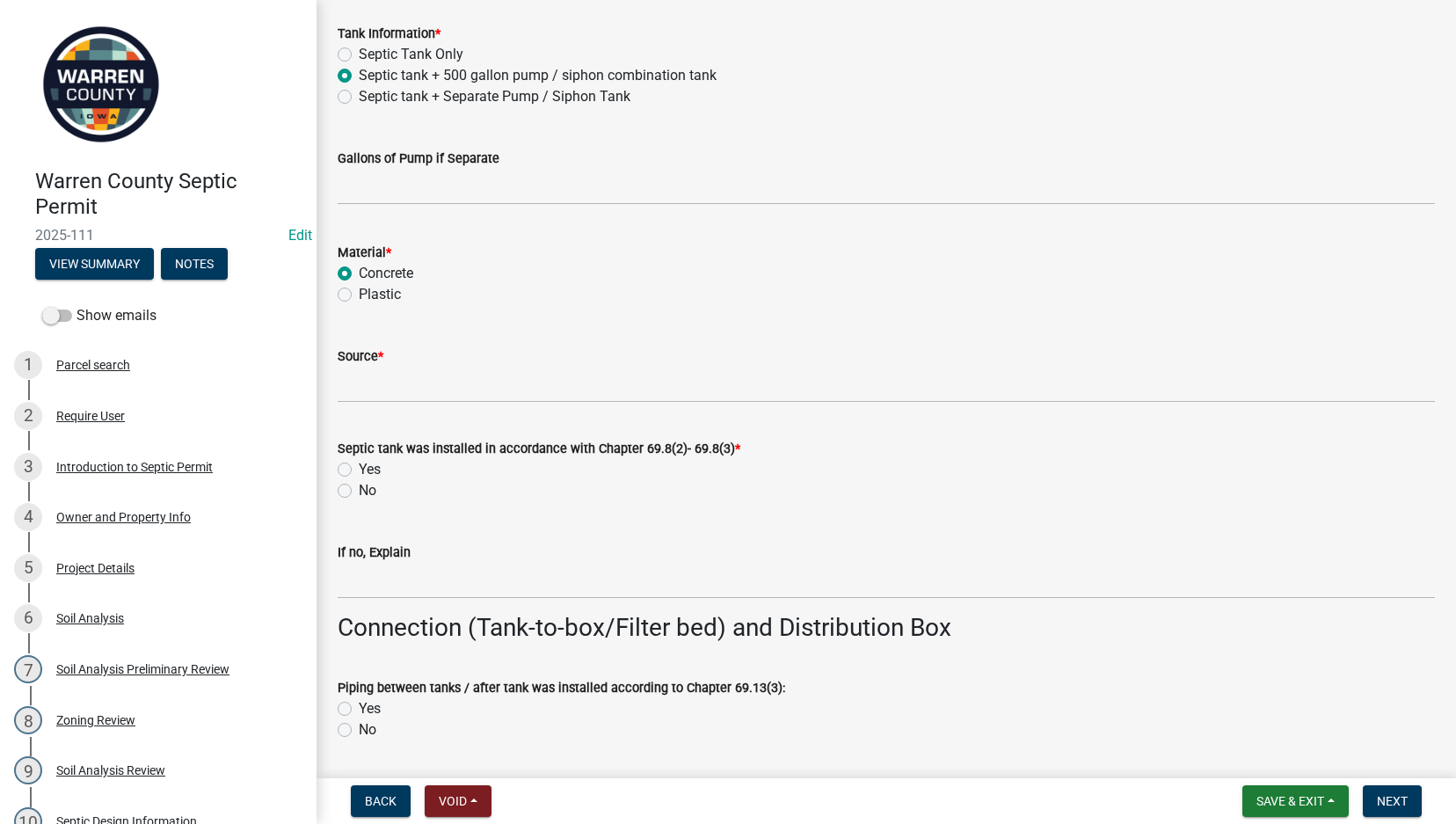
scroll to position [1436, 0]
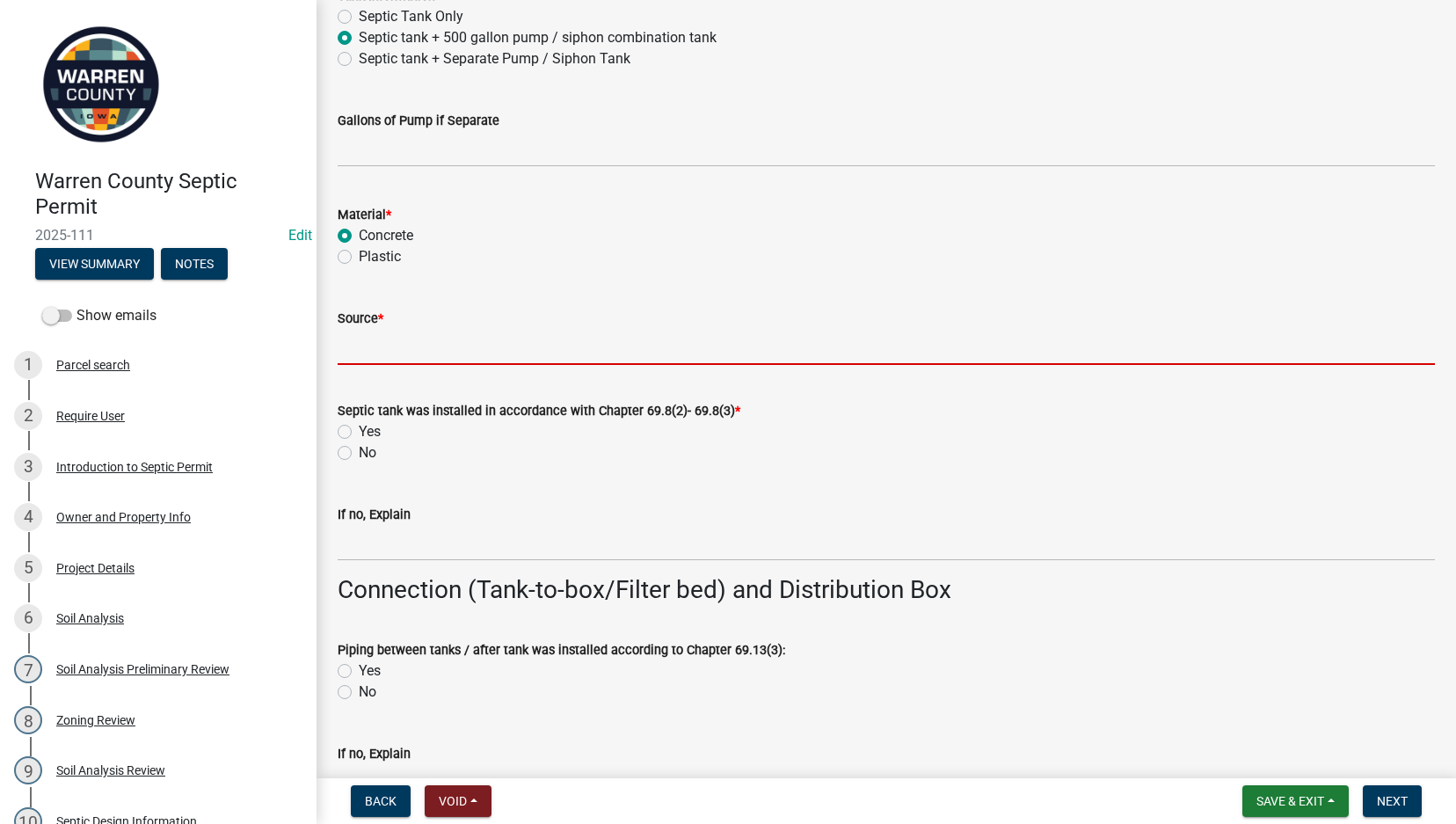
click at [398, 359] on input "Source *" at bounding box center [886, 347] width 1097 height 36
type input "Indianola Precast"
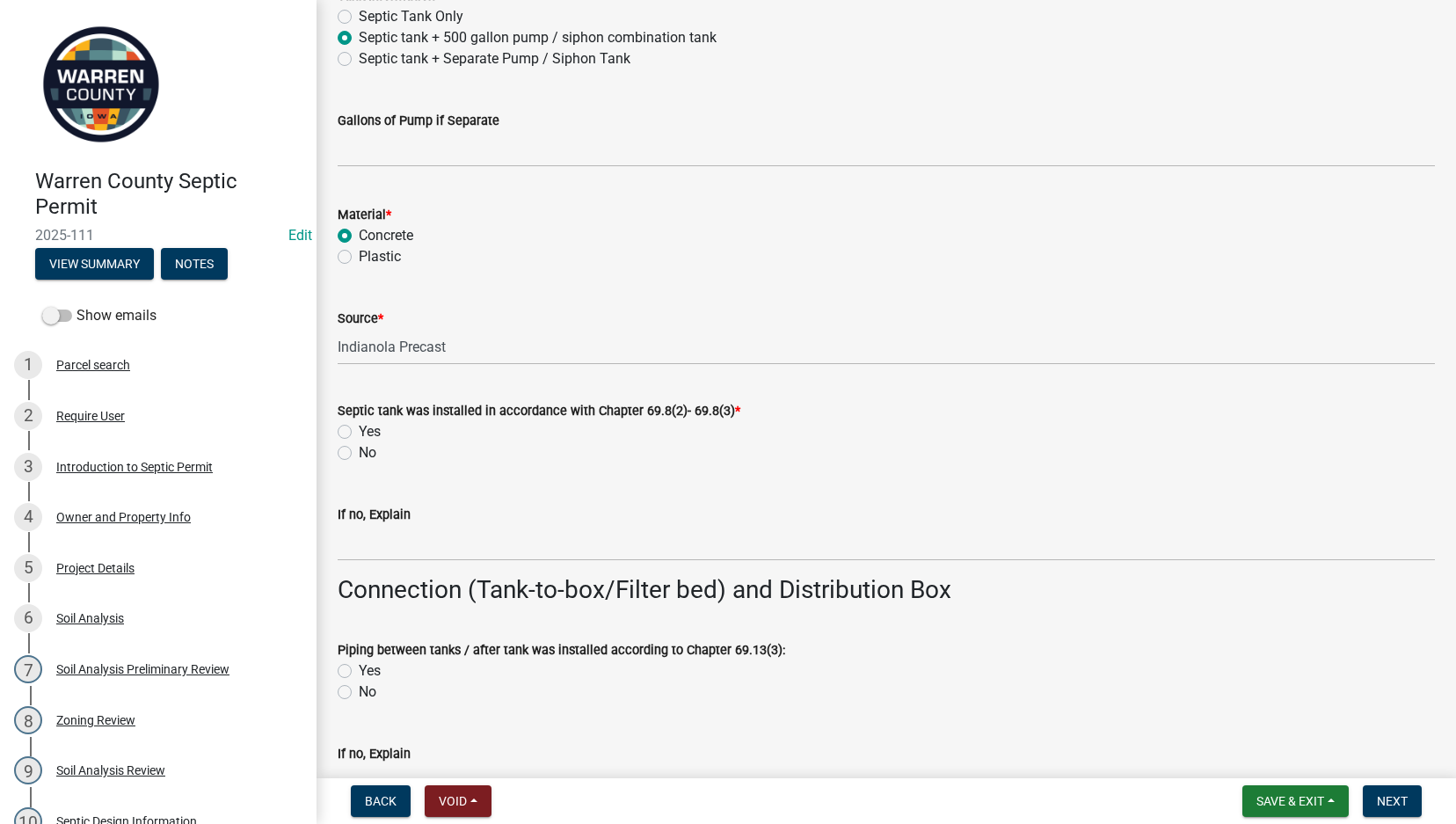
drag, startPoint x: 345, startPoint y: 426, endPoint x: 351, endPoint y: 434, distance: 10.0
click at [359, 426] on label "Yes" at bounding box center [369, 432] width 22 height 21
click at [359, 426] on input "Yes" at bounding box center [364, 427] width 11 height 11
radio input "true"
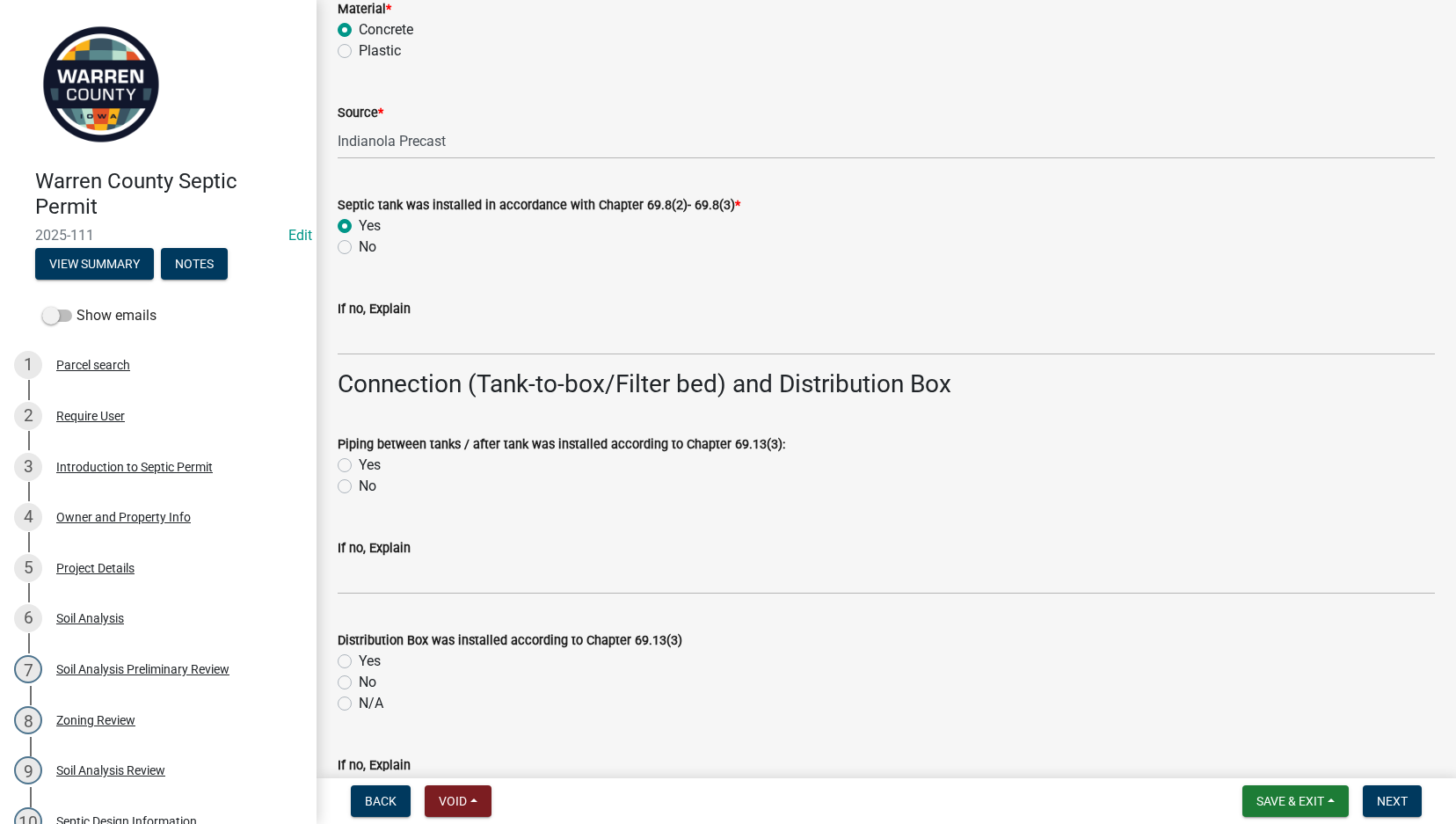
click at [359, 463] on label "Yes" at bounding box center [369, 465] width 22 height 21
click at [359, 463] on input "Yes" at bounding box center [364, 460] width 11 height 11
radio input "true"
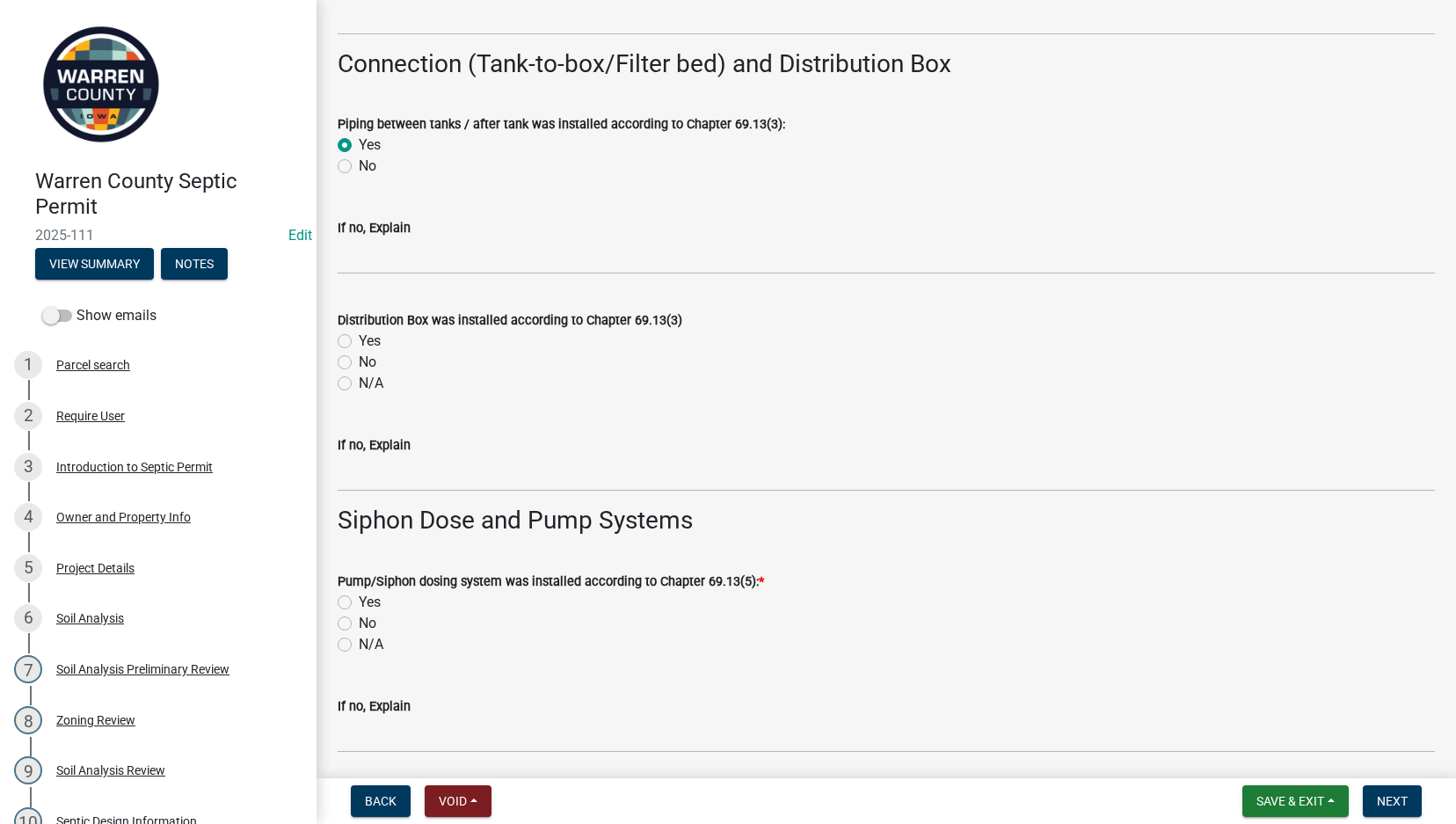
scroll to position [2052, 0]
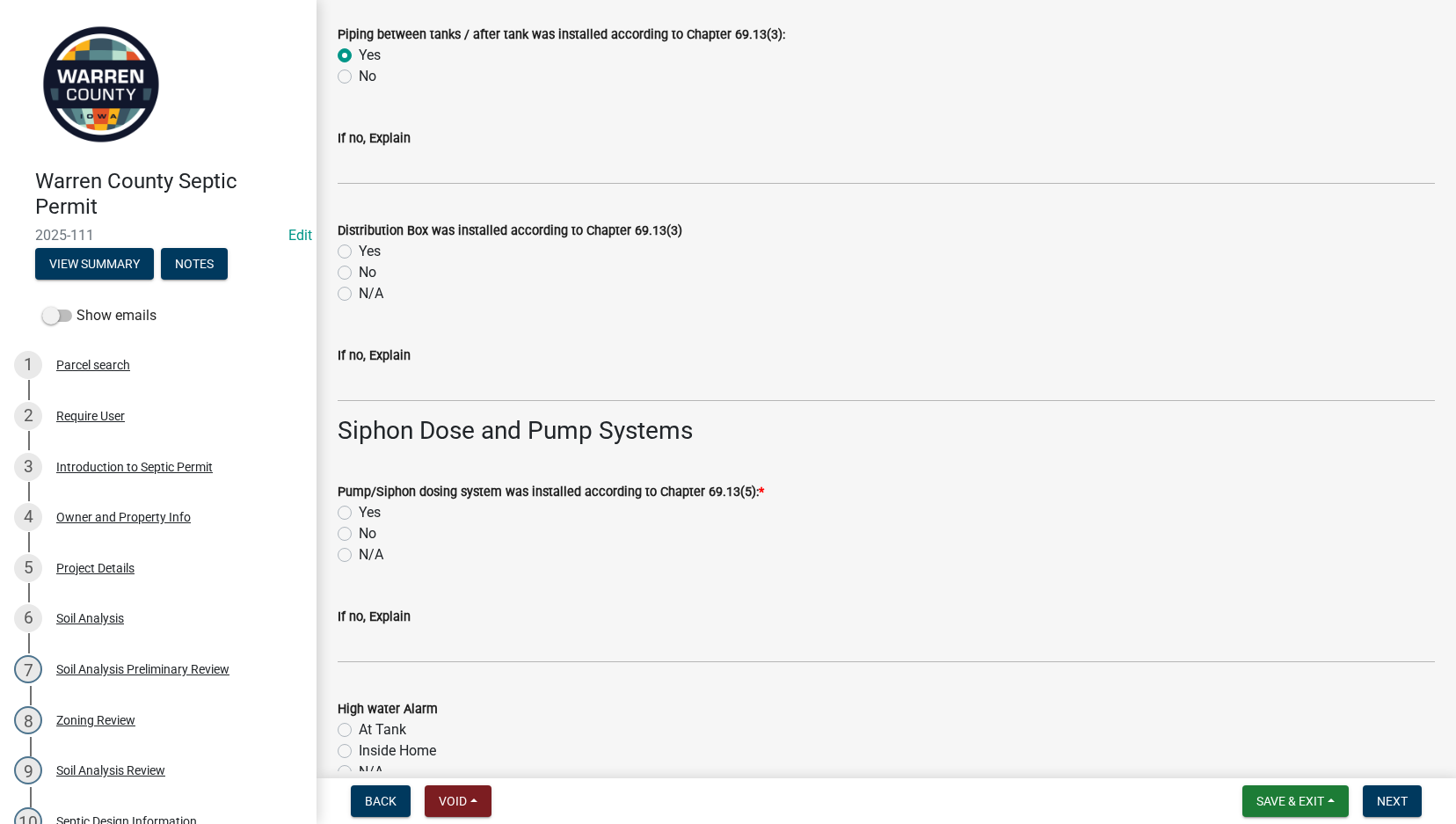
drag, startPoint x: 343, startPoint y: 295, endPoint x: 342, endPoint y: 323, distance: 28.0
click at [359, 296] on label "N/A" at bounding box center [371, 294] width 25 height 21
click at [359, 295] on input "N/A" at bounding box center [364, 289] width 11 height 11
radio input "true"
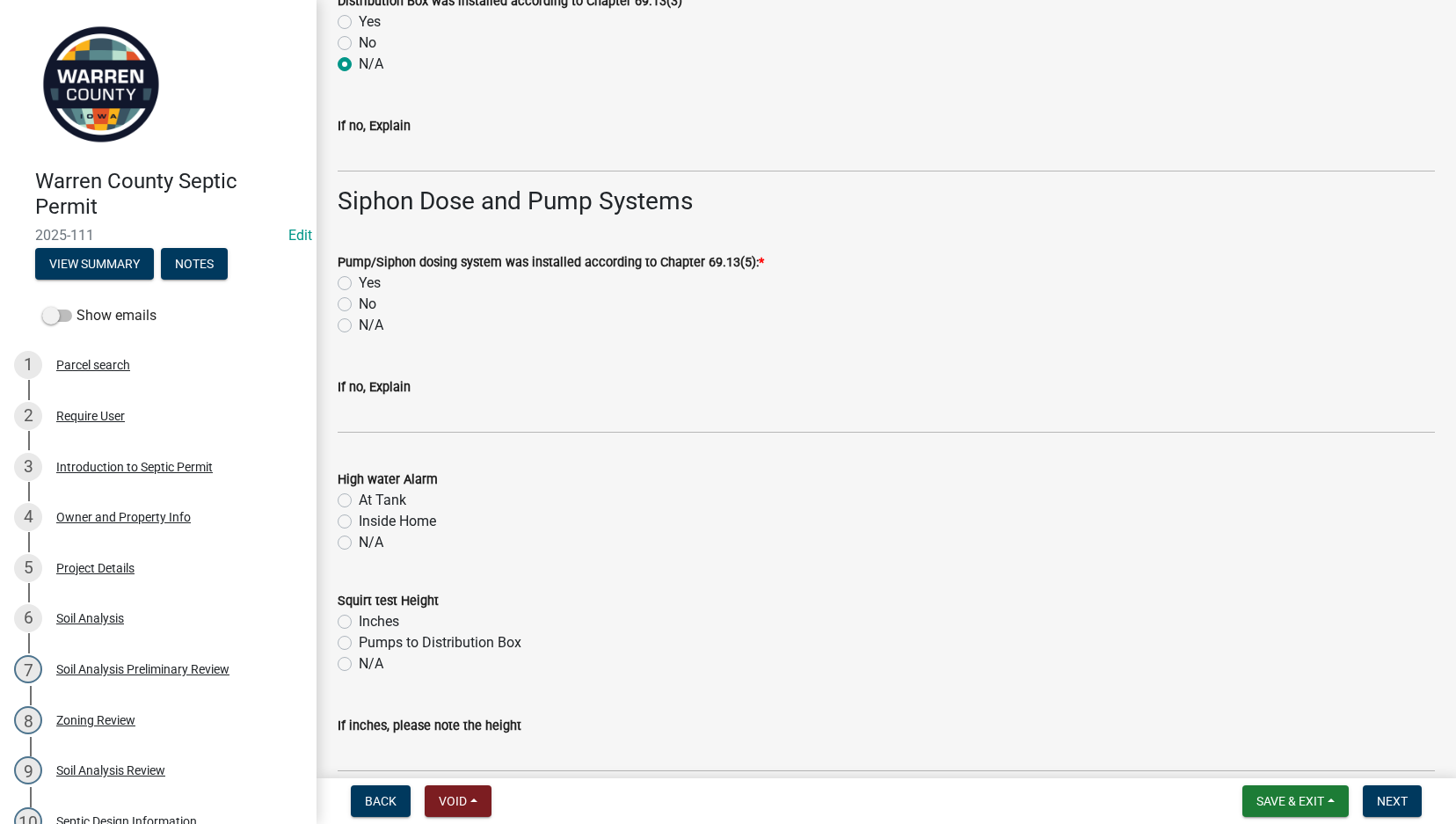
scroll to position [2462, 0]
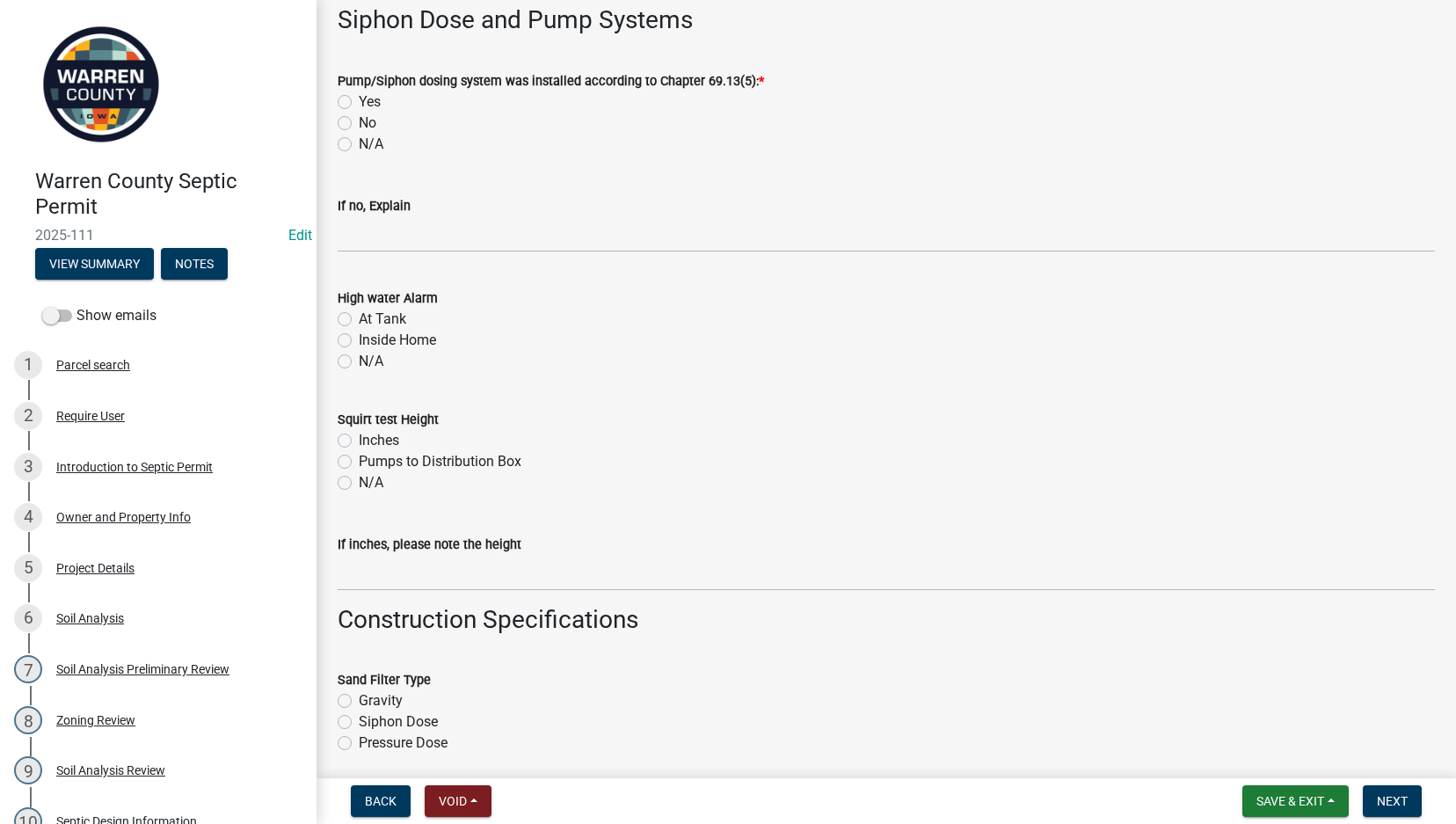
drag, startPoint x: 340, startPoint y: 102, endPoint x: 353, endPoint y: 146, distance: 45.9
click at [359, 102] on label "Yes" at bounding box center [369, 102] width 22 height 21
click at [359, 102] on input "Yes" at bounding box center [364, 98] width 11 height 11
radio input "true"
click at [359, 358] on label "N/A" at bounding box center [371, 362] width 25 height 21
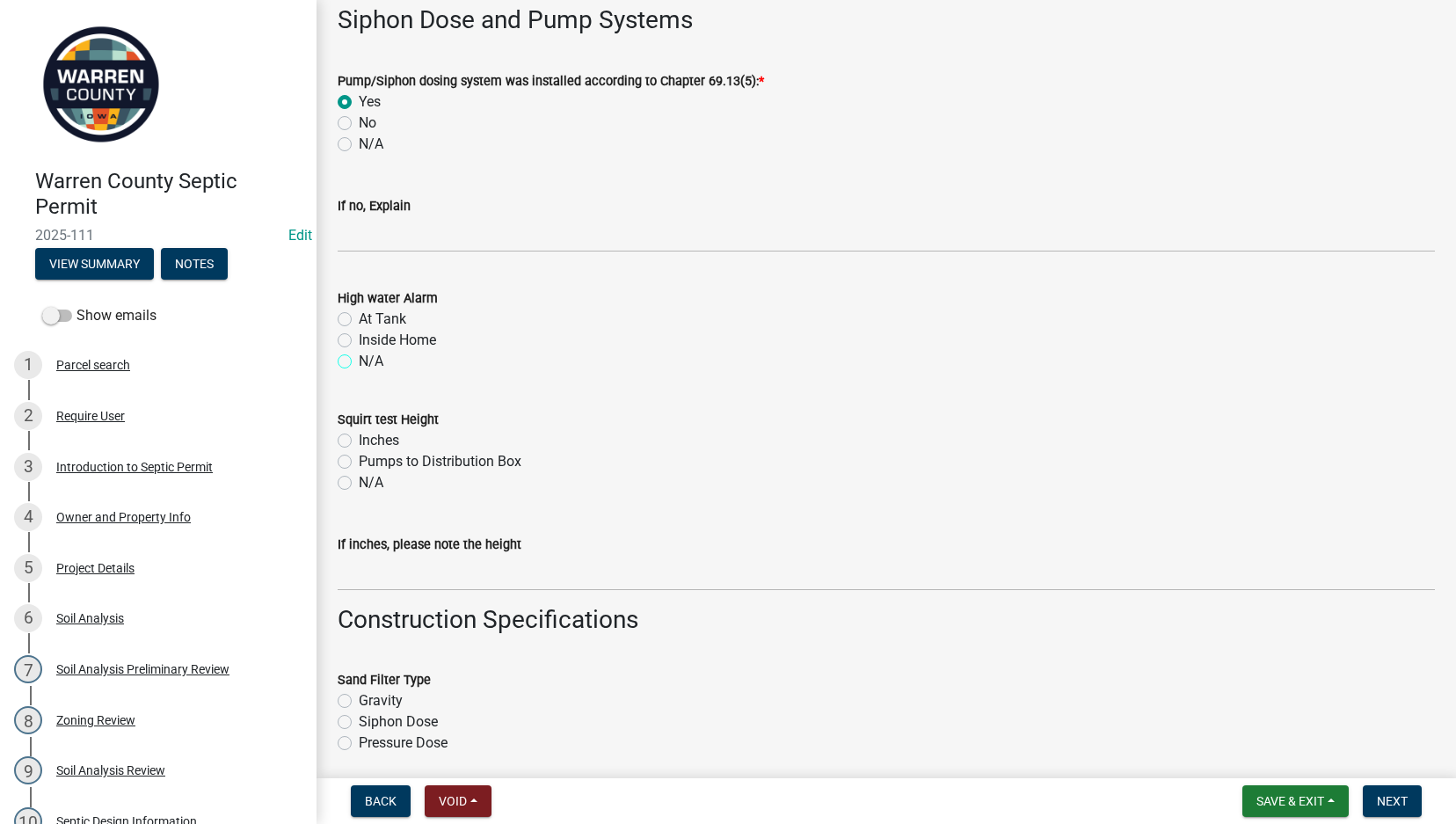
click at [359, 358] on input "N/A" at bounding box center [364, 357] width 11 height 11
radio input "true"
click at [359, 439] on label "Inches" at bounding box center [379, 440] width 40 height 21
click at [359, 439] on input "Inches" at bounding box center [364, 435] width 11 height 11
radio input "true"
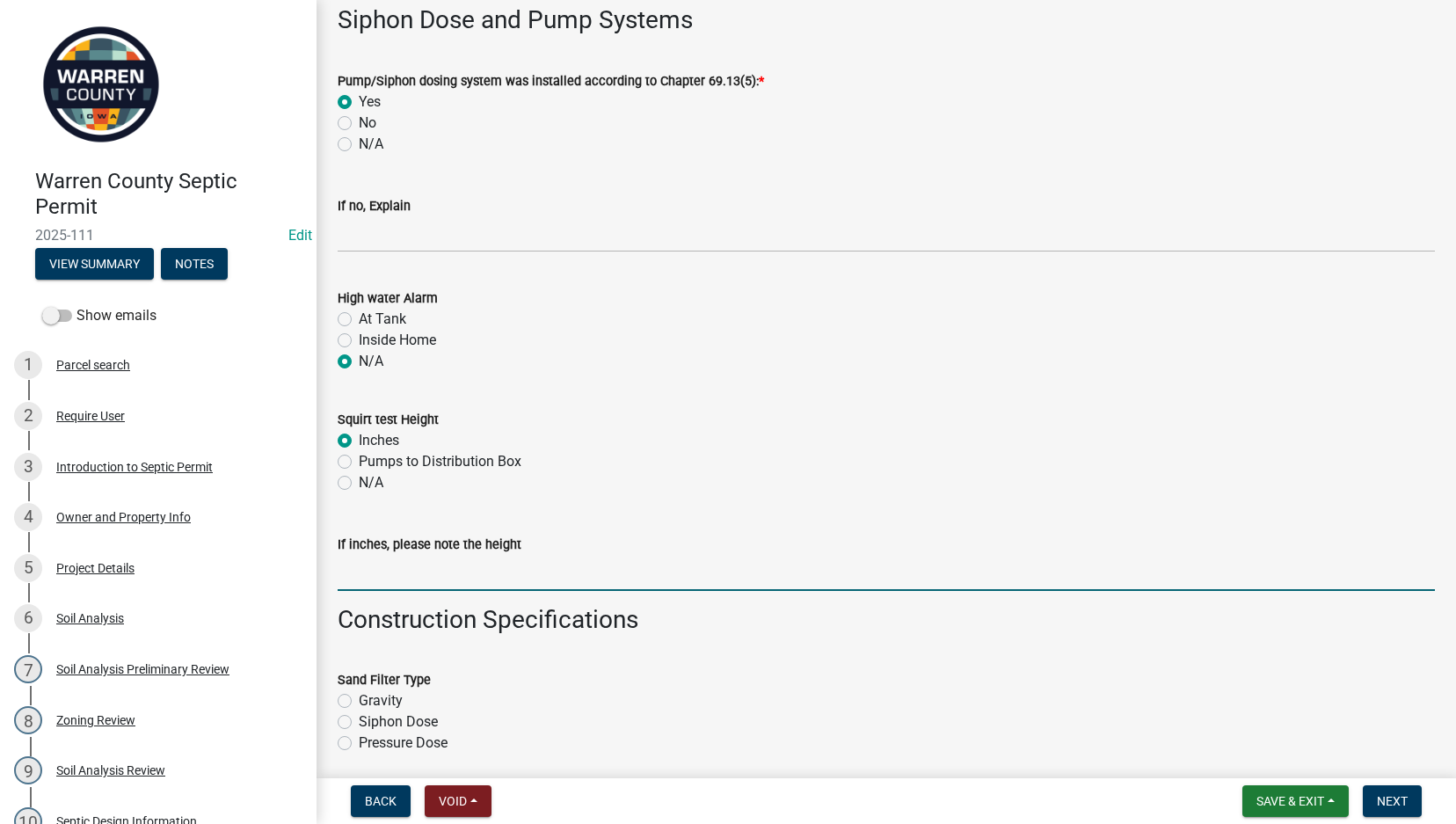
click at [364, 578] on input "If inches, please note the height" at bounding box center [886, 573] width 1097 height 36
type input "24""
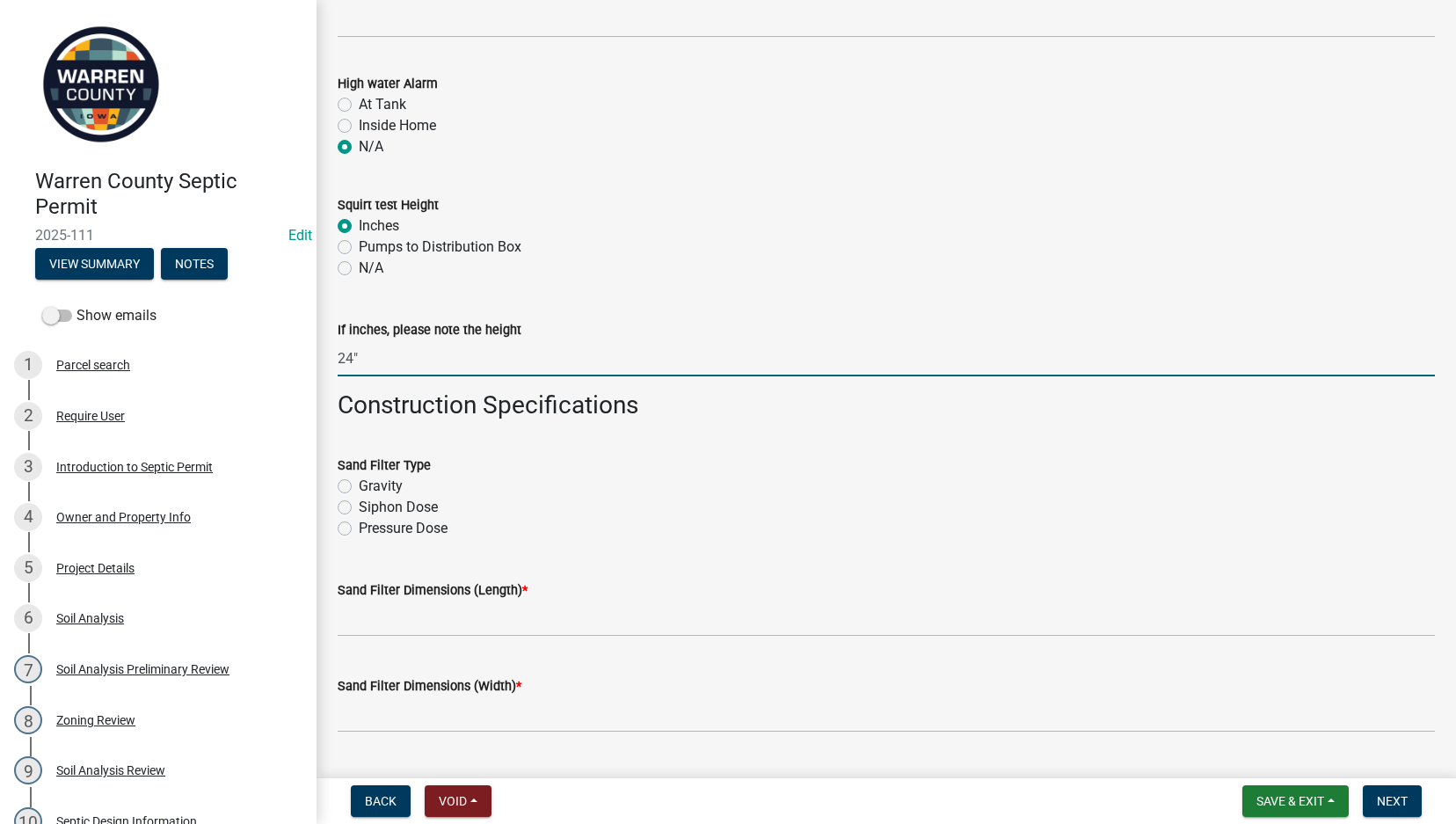
scroll to position [2873, 0]
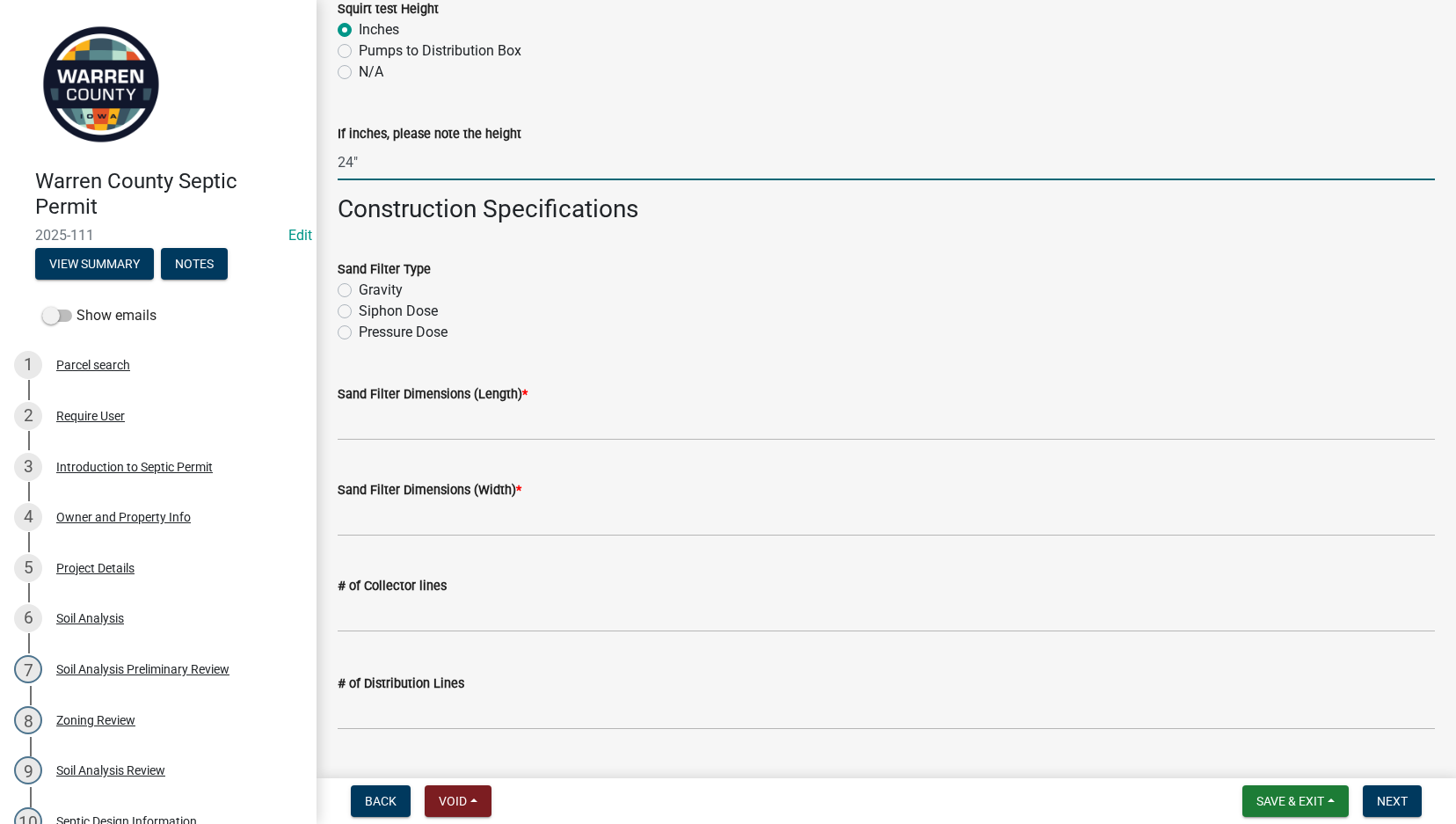
click at [359, 311] on label "Siphon Dose" at bounding box center [398, 311] width 79 height 21
click at [359, 311] on input "Siphon Dose" at bounding box center [364, 306] width 11 height 11
radio input "true"
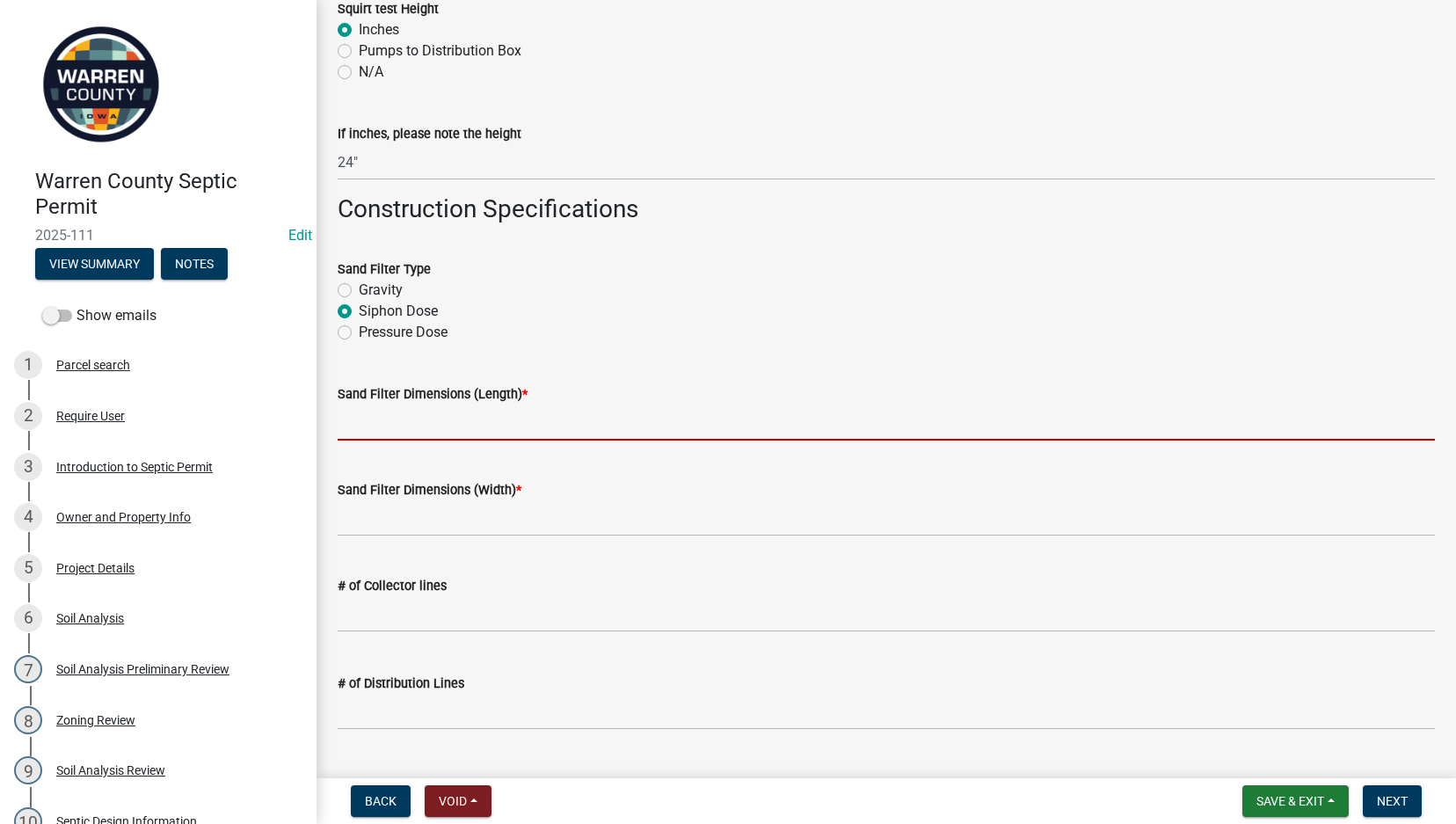
click at [374, 435] on input "Sand Filter Dimensions (Length) *" at bounding box center [886, 423] width 1097 height 36
type input "45'"
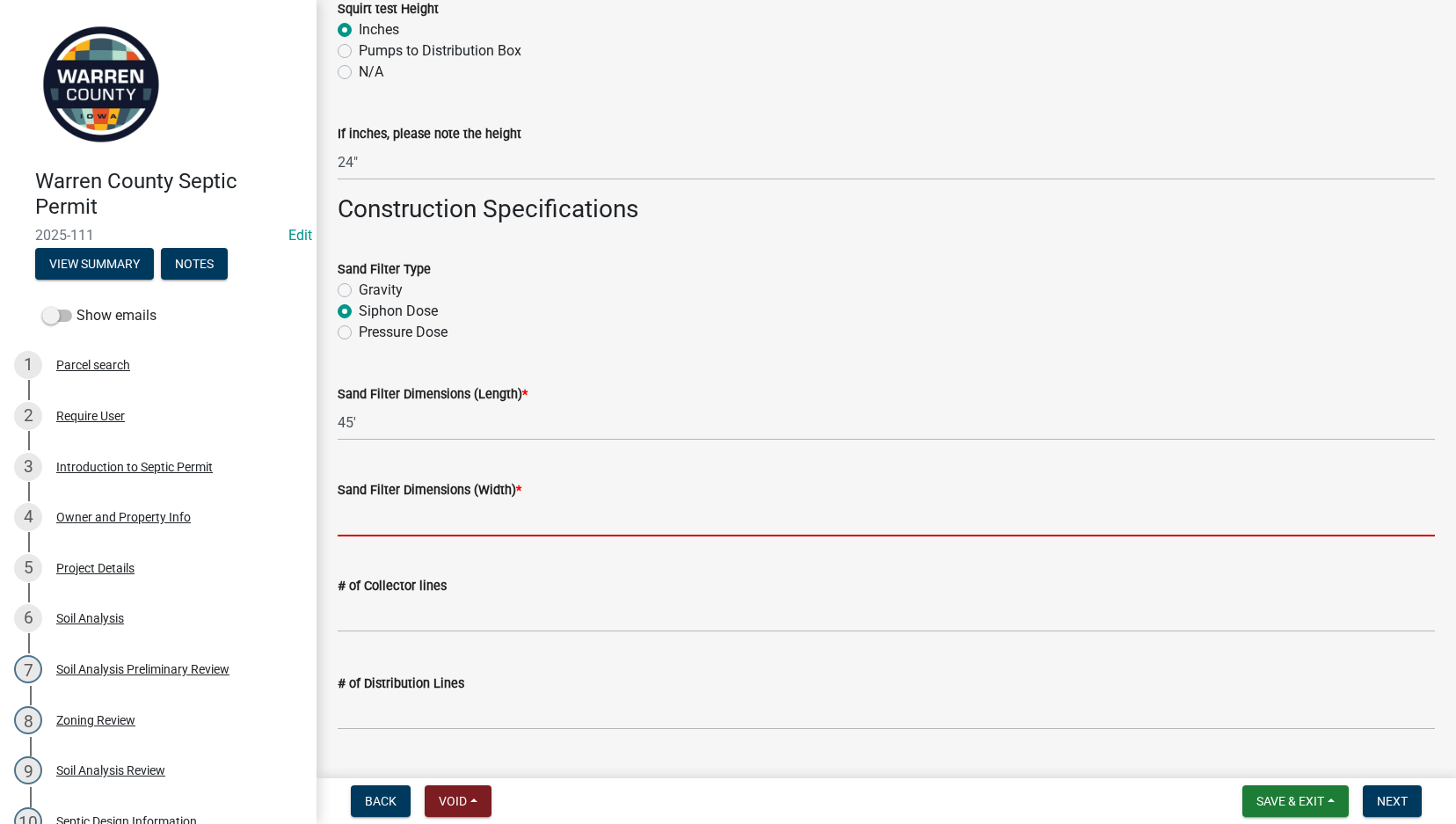
click at [370, 525] on input "Sand Filter Dimensions (Width) *" at bounding box center [886, 519] width 1097 height 36
type input "12'"
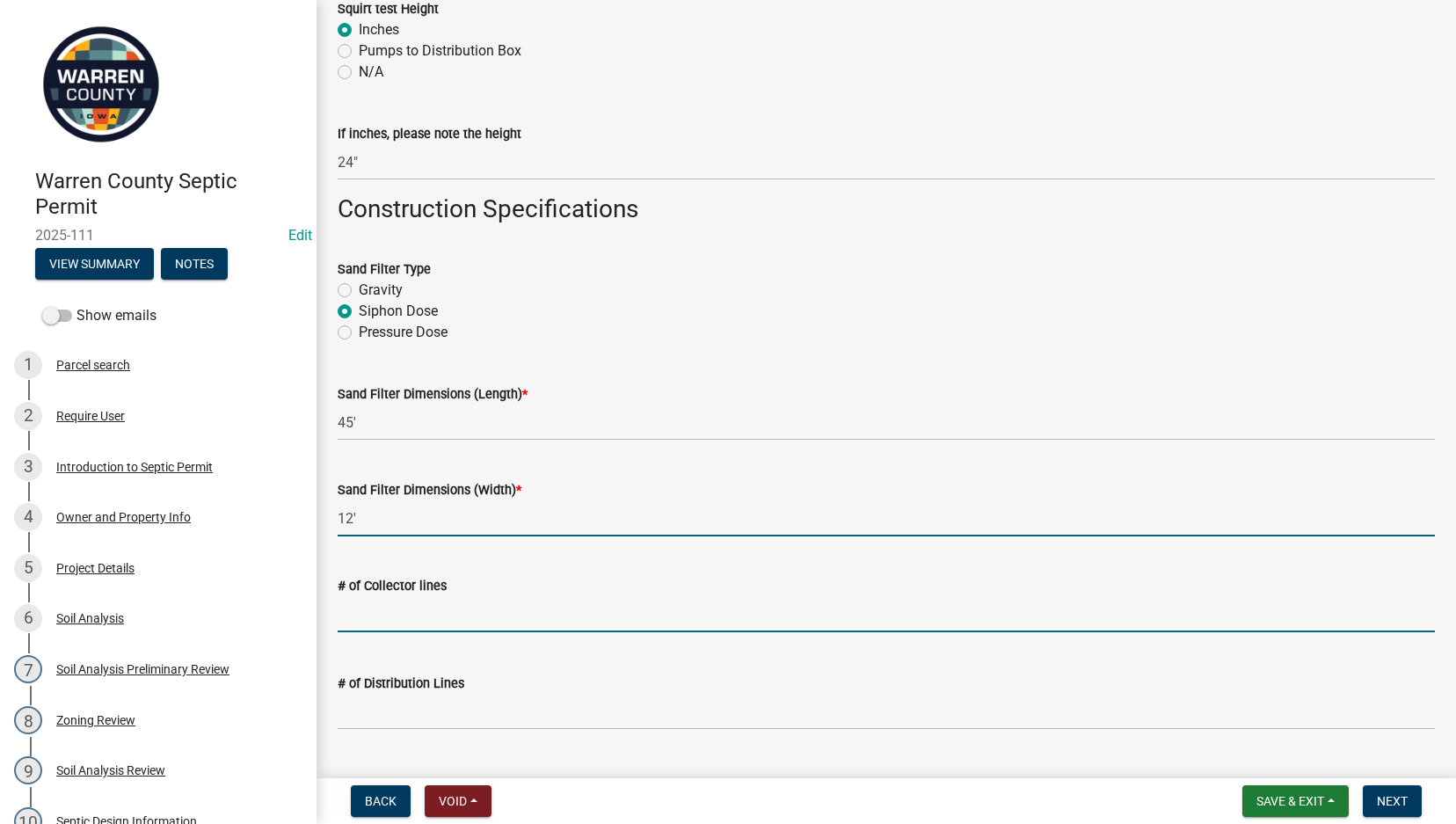
click at [385, 607] on input "text" at bounding box center [886, 614] width 1097 height 36
type input "4"
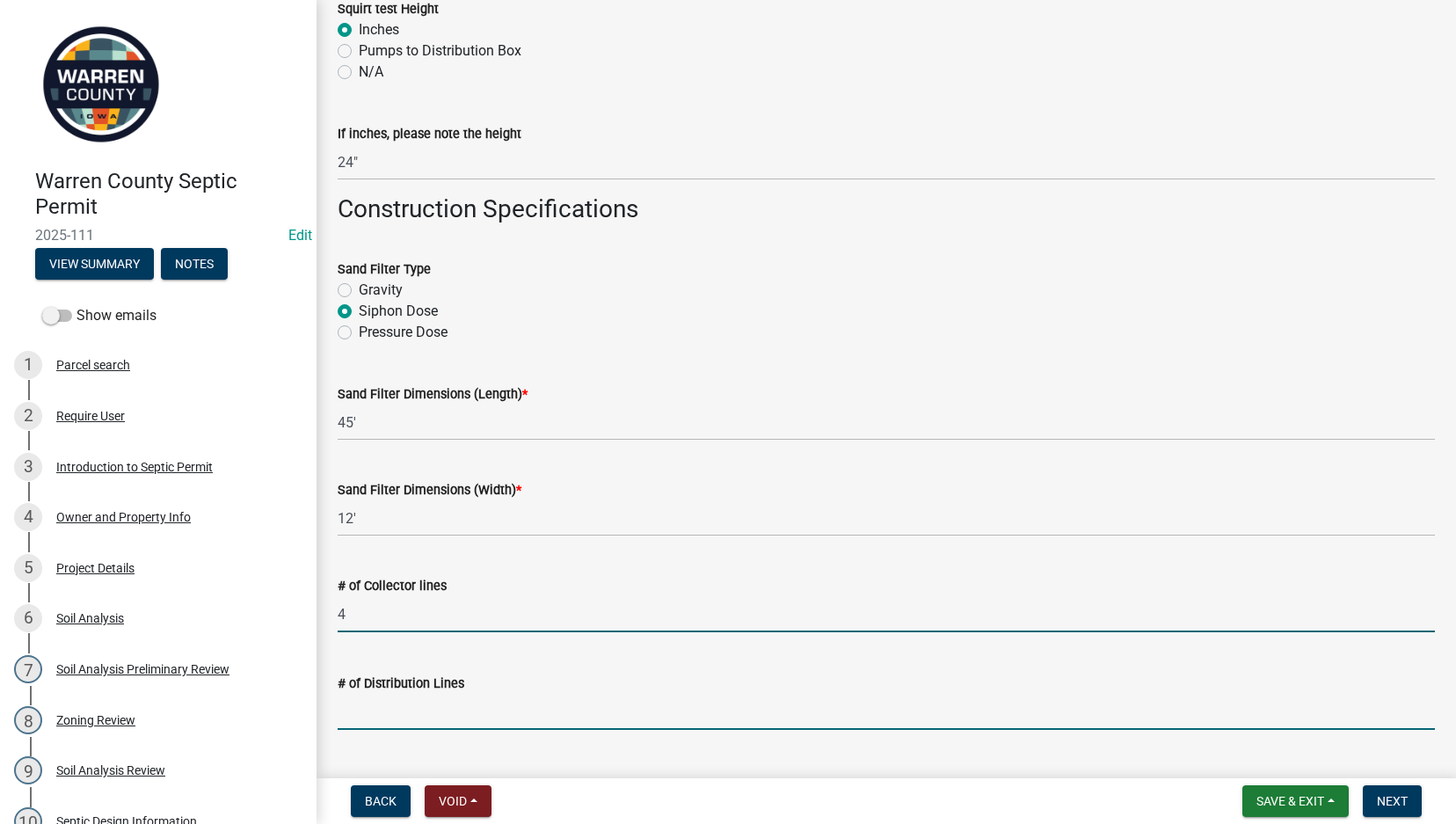
click at [376, 709] on input "text" at bounding box center [886, 712] width 1097 height 36
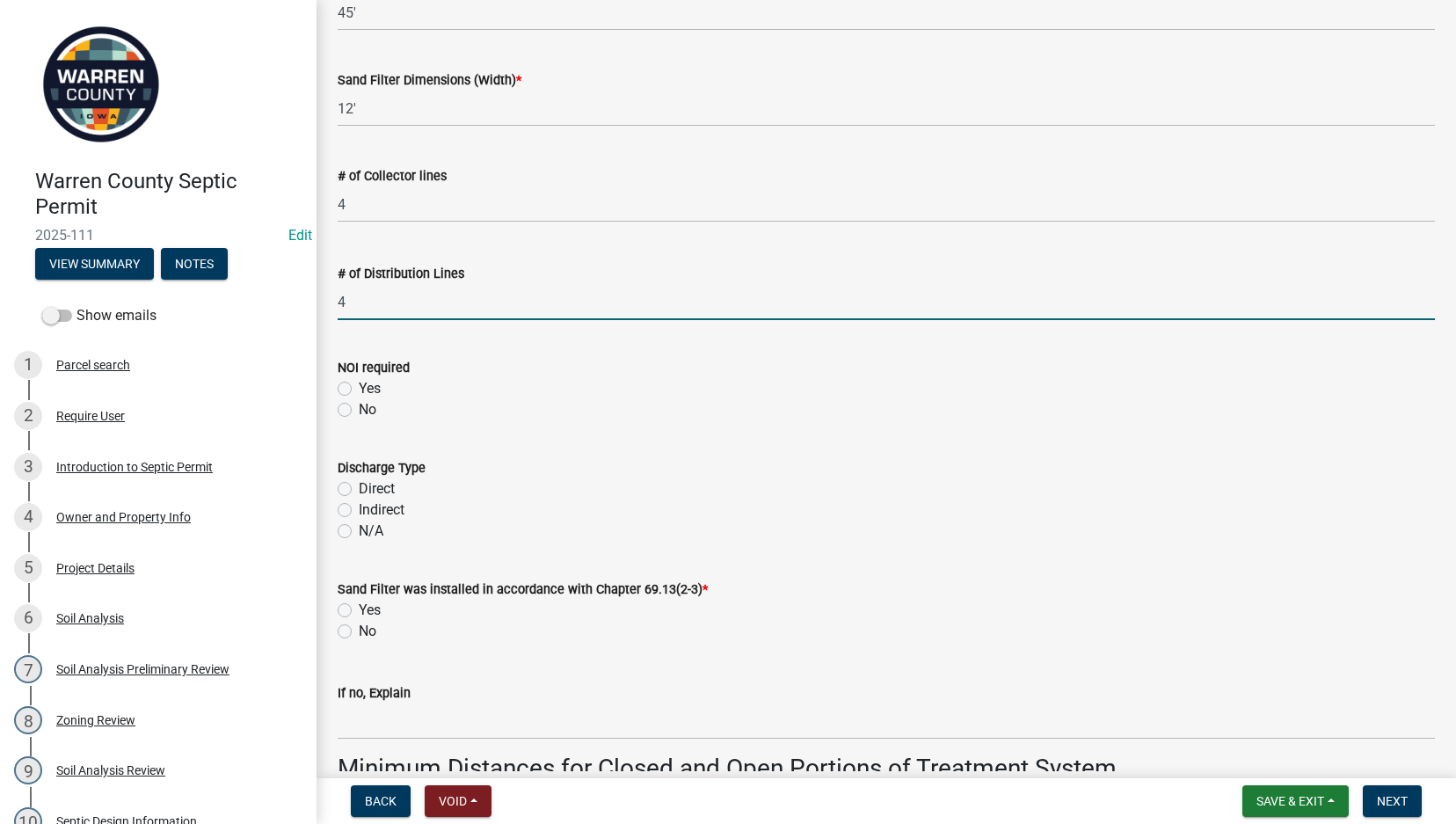
type input "4"
click at [359, 412] on label "No" at bounding box center [367, 410] width 17 height 21
click at [359, 411] on input "No" at bounding box center [364, 405] width 11 height 11
radio input "true"
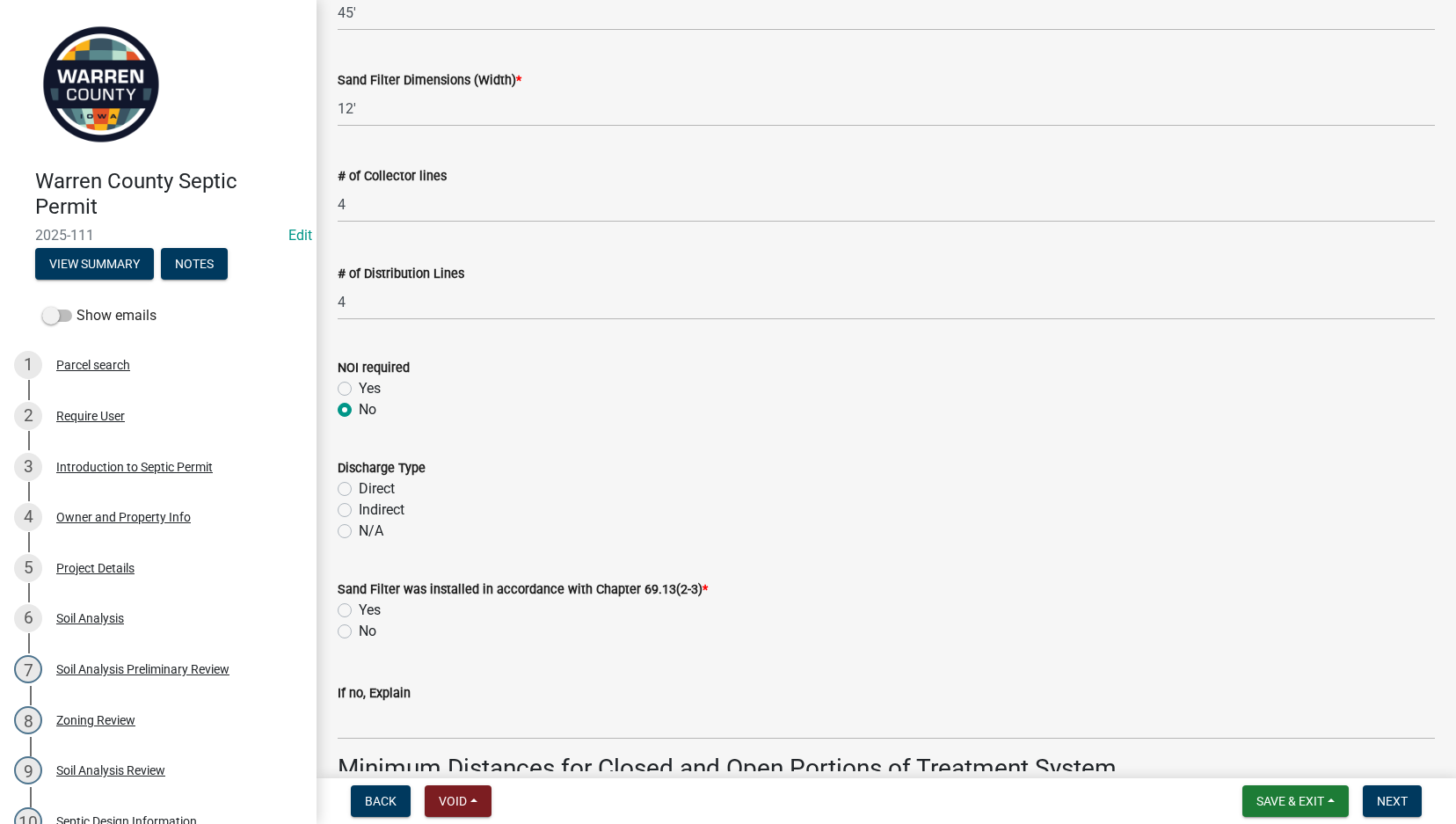
click at [342, 503] on div "Indirect" at bounding box center [886, 510] width 1097 height 21
drag, startPoint x: 342, startPoint y: 503, endPoint x: 344, endPoint y: 532, distance: 29.1
click at [359, 510] on label "Indirect" at bounding box center [382, 510] width 46 height 21
click at [359, 510] on input "Indirect" at bounding box center [364, 505] width 11 height 11
radio input "true"
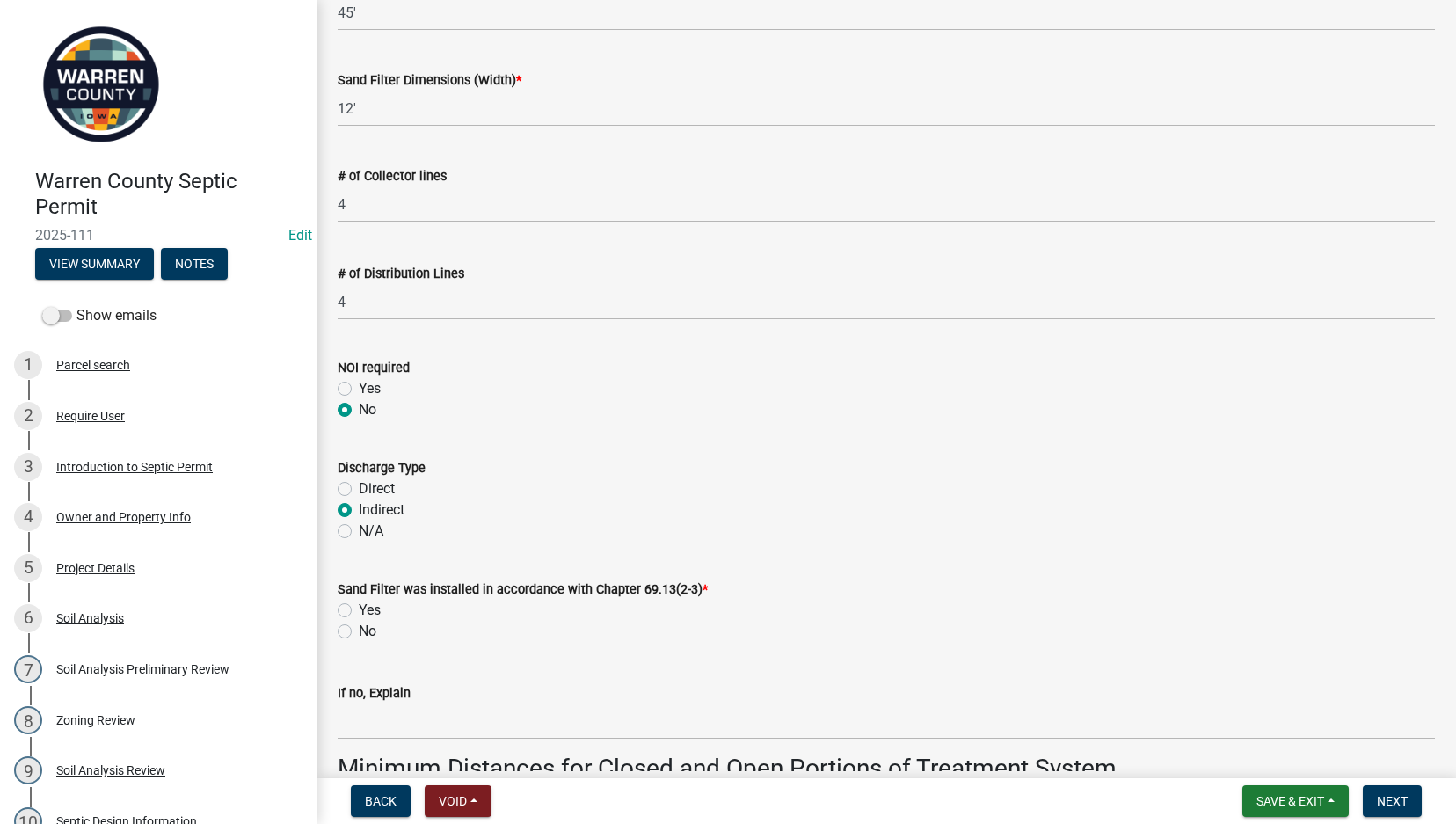
click at [359, 606] on label "Yes" at bounding box center [369, 611] width 22 height 21
click at [359, 606] on input "Yes" at bounding box center [364, 606] width 11 height 11
radio input "true"
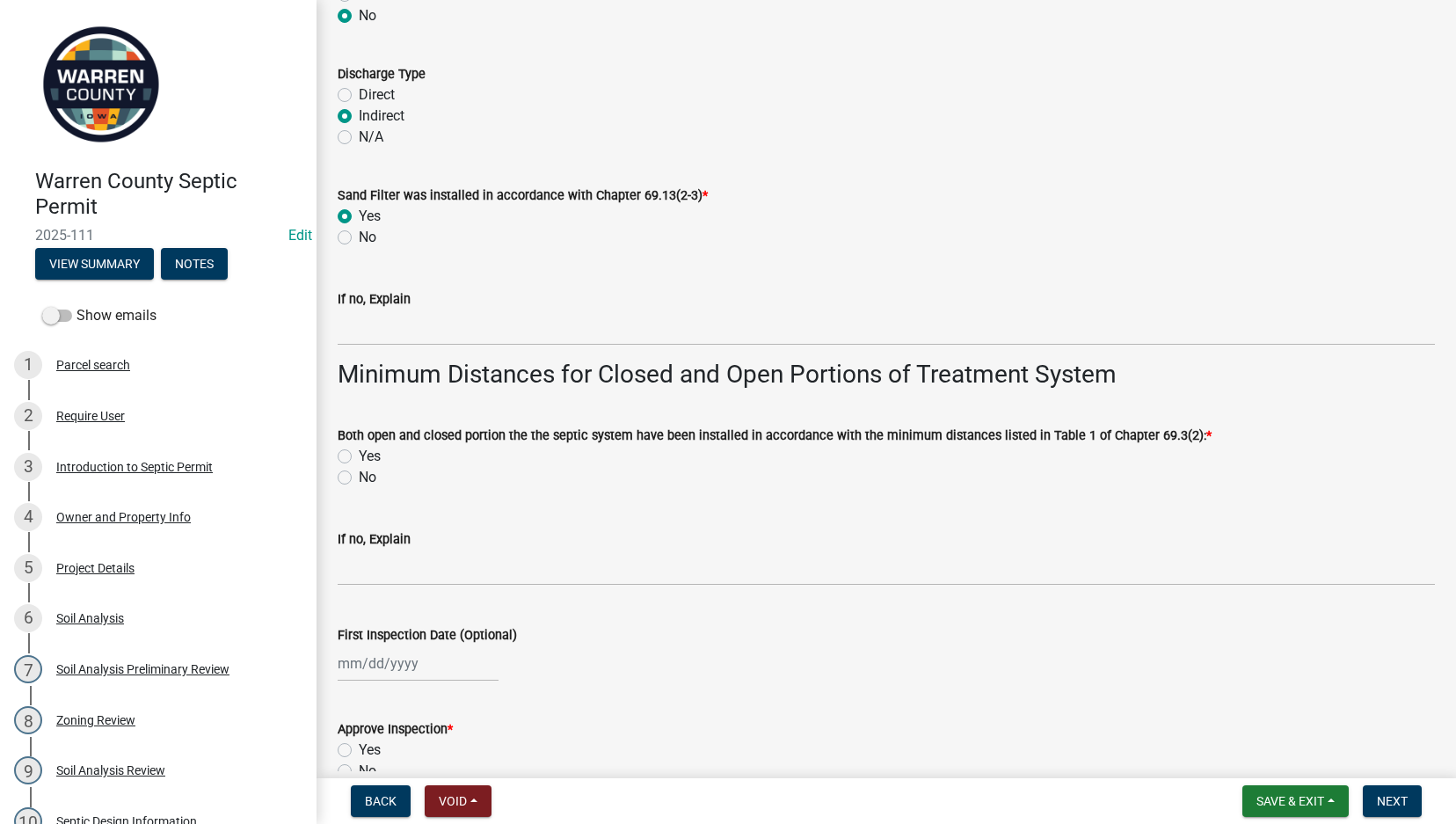
scroll to position [3693, 0]
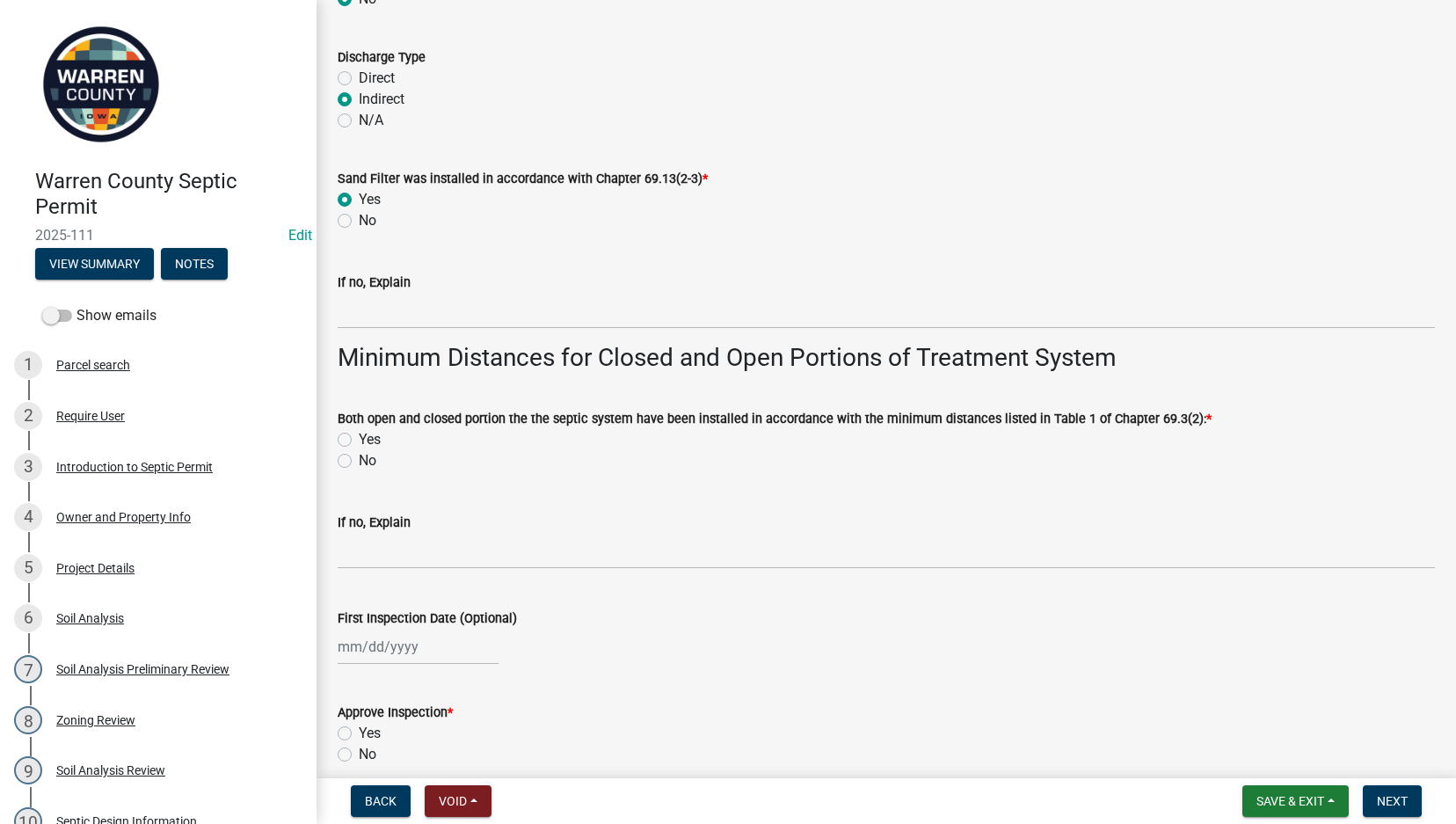
click at [359, 435] on label "Yes" at bounding box center [369, 439] width 22 height 21
click at [359, 435] on input "Yes" at bounding box center [364, 434] width 11 height 11
radio input "true"
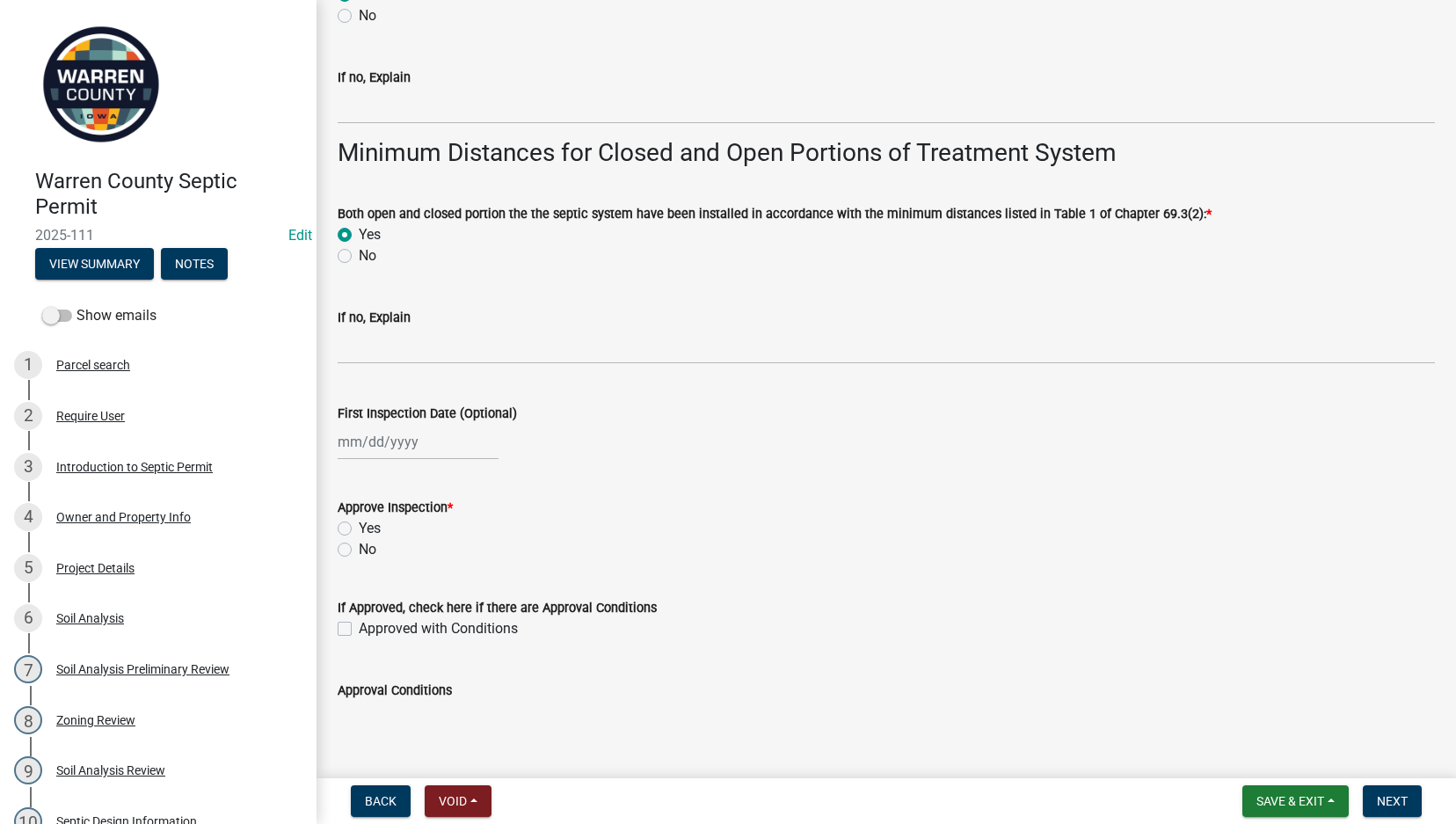
click at [365, 447] on div at bounding box center [418, 442] width 161 height 36
select select "9"
select select "2025"
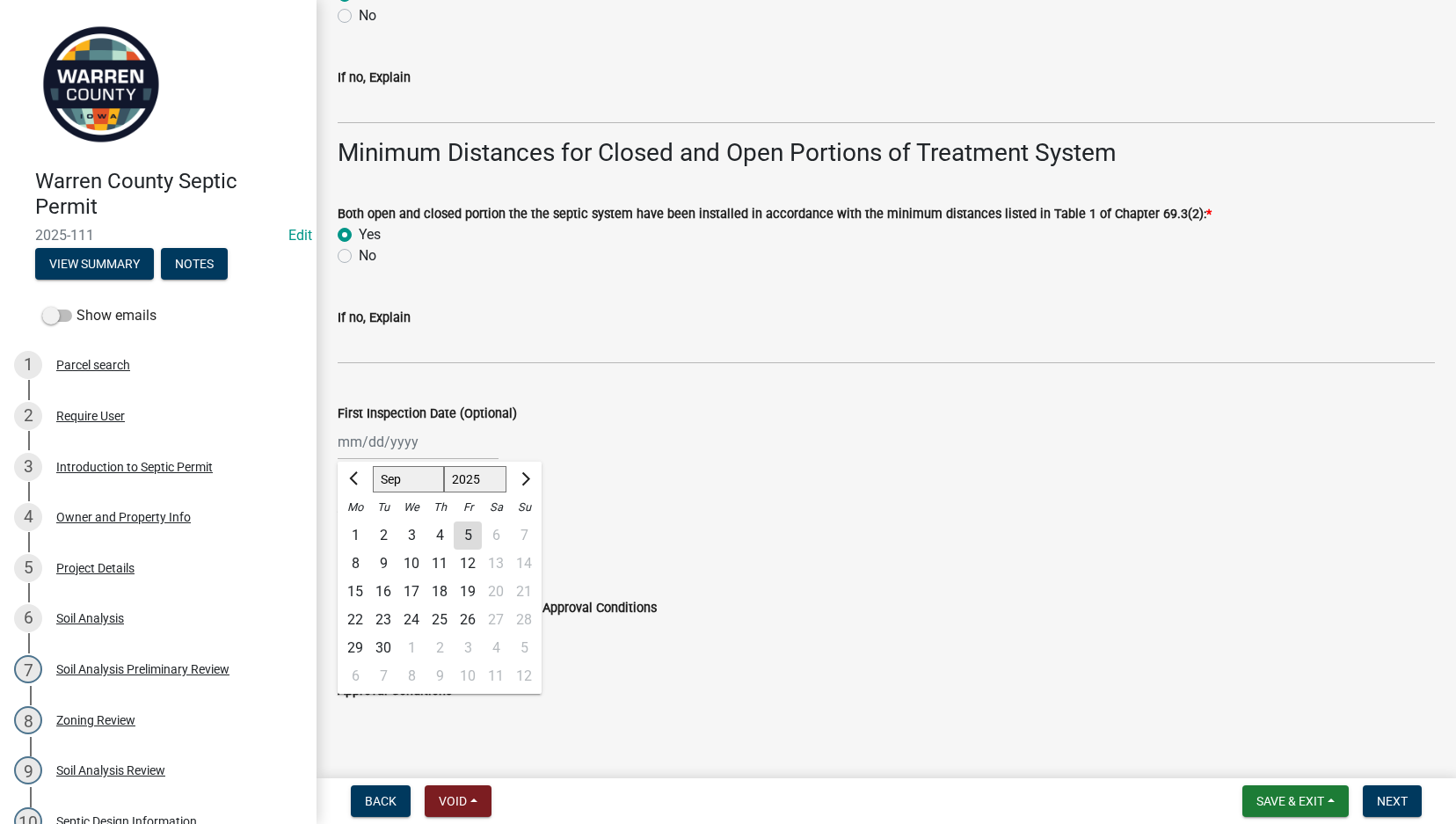
click at [403, 531] on div "3" at bounding box center [410, 535] width 28 height 28
type input "[DATE]"
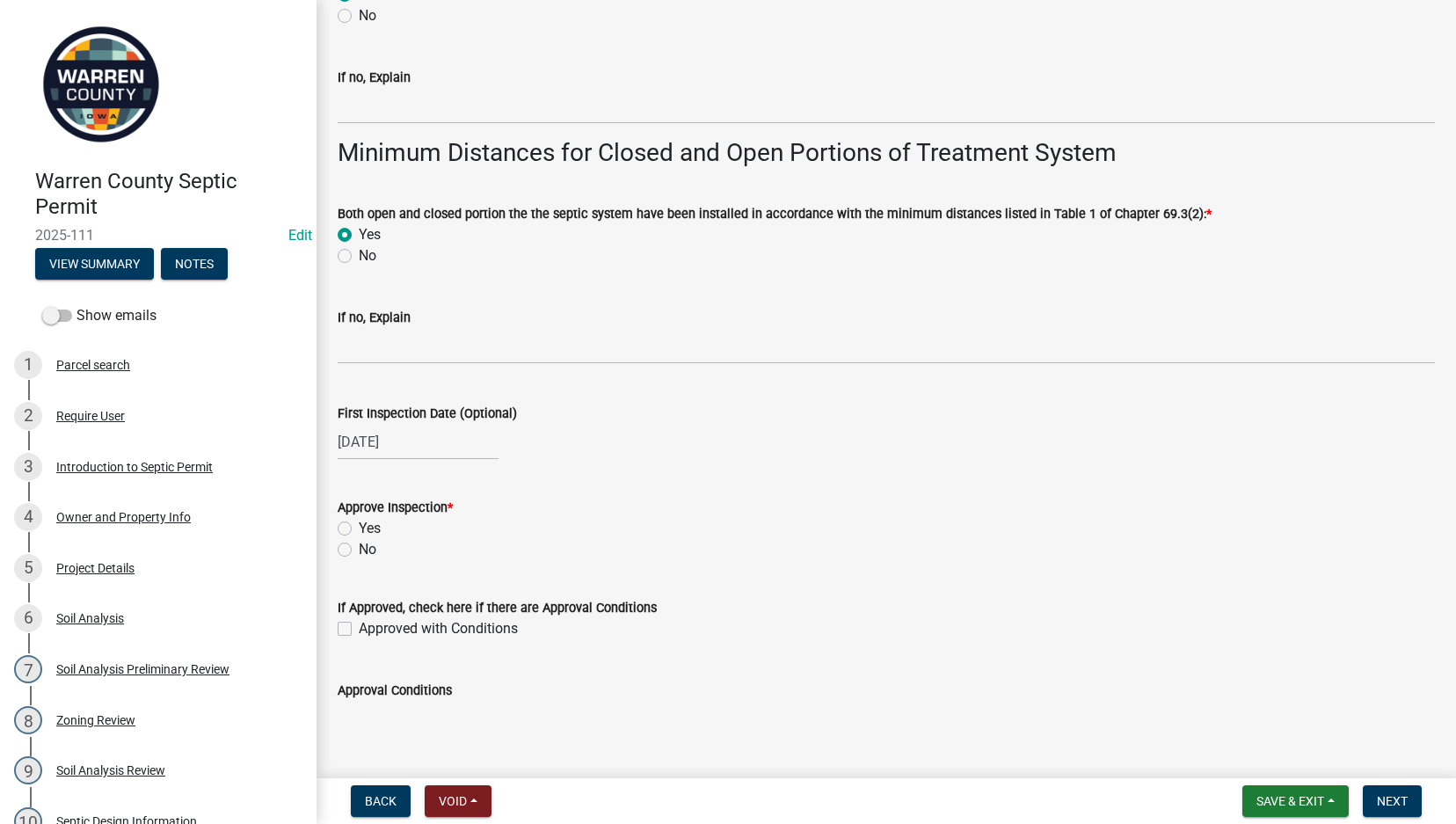
drag, startPoint x: 347, startPoint y: 527, endPoint x: 376, endPoint y: 537, distance: 30.7
click at [359, 527] on label "Yes" at bounding box center [369, 528] width 22 height 21
click at [359, 527] on input "Yes" at bounding box center [364, 523] width 11 height 11
radio input "true"
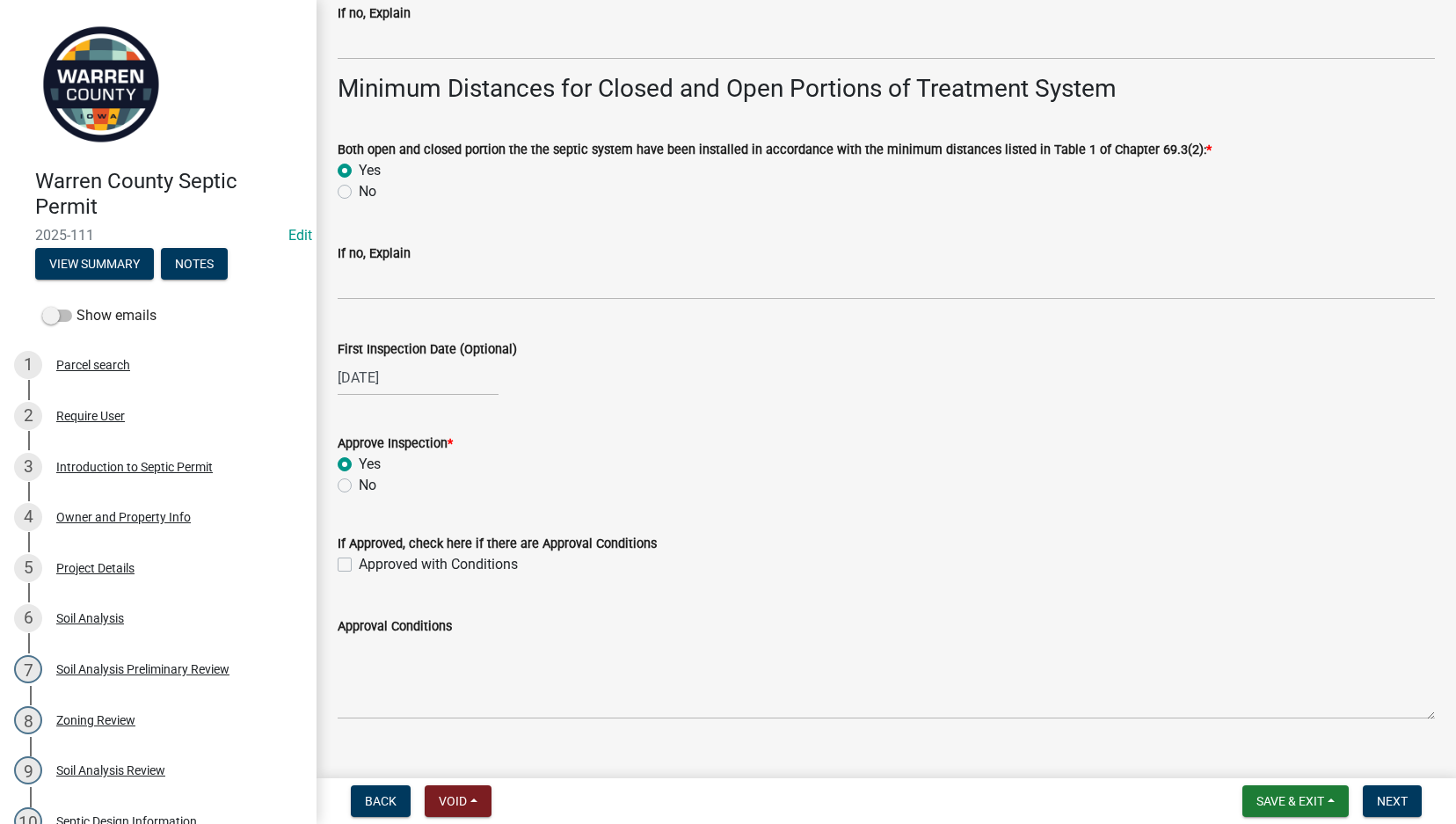
scroll to position [3994, 0]
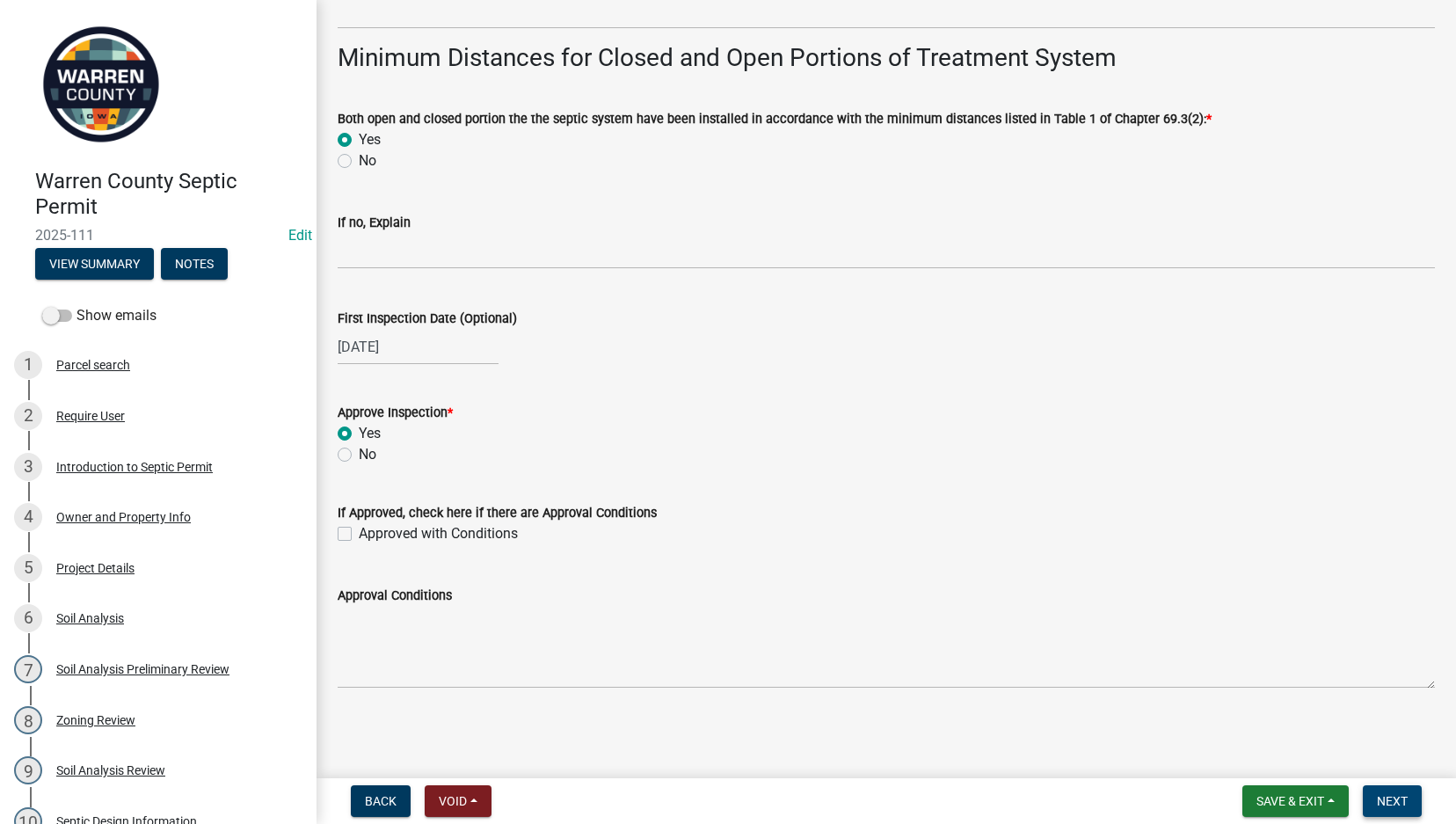
click at [1391, 768] on span "Next" at bounding box center [1392, 801] width 31 height 14
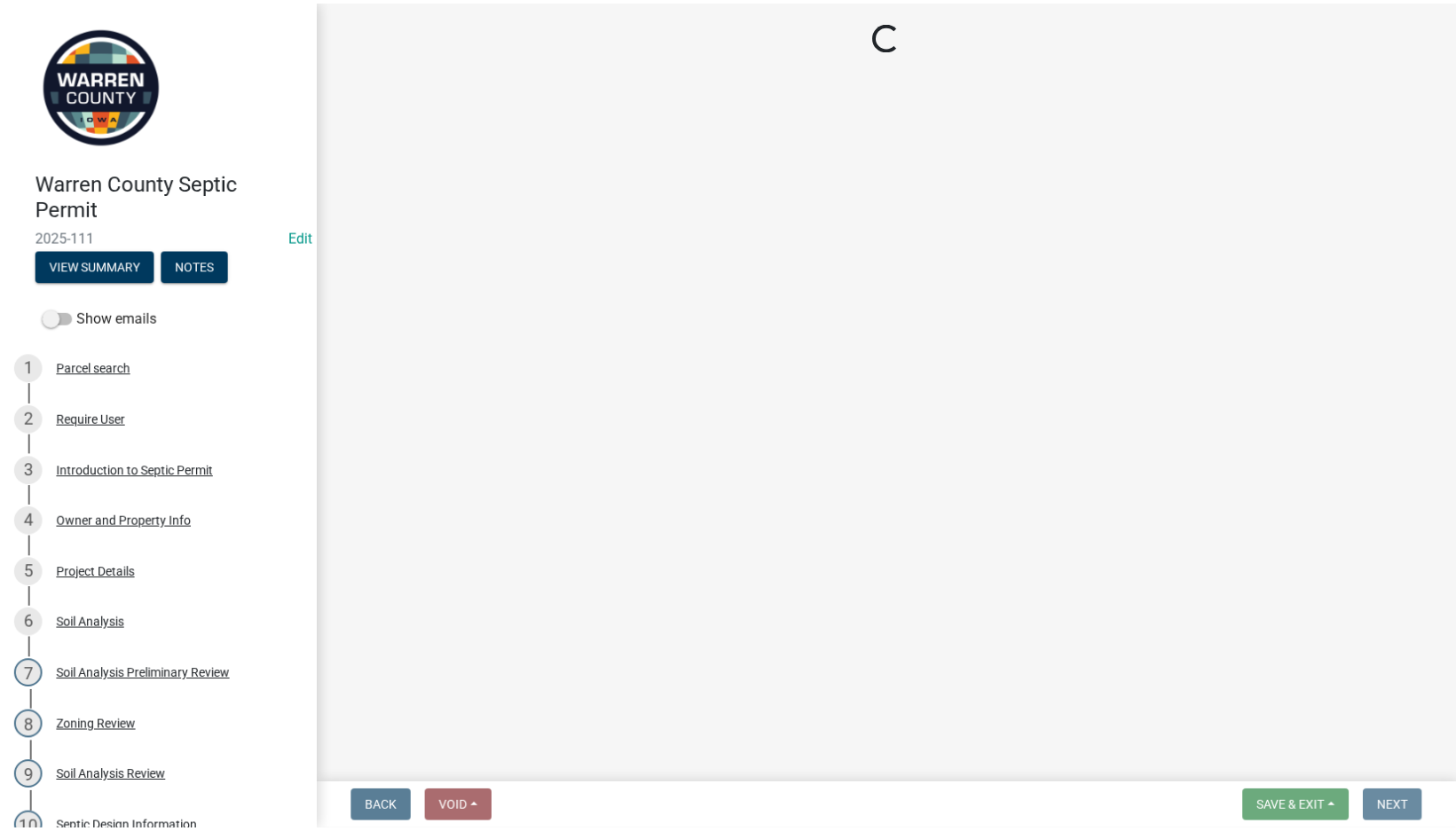
scroll to position [0, 0]
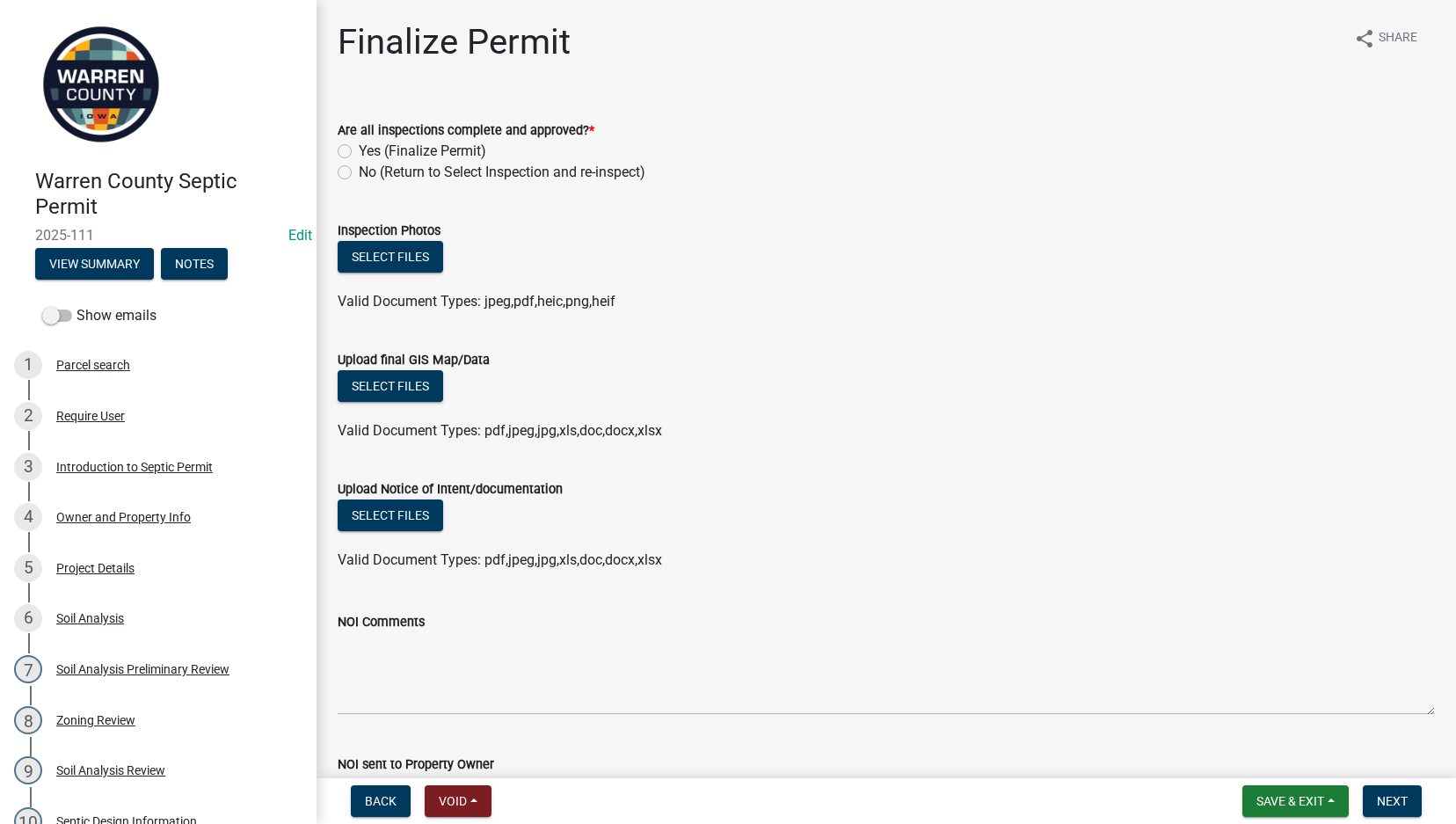
click at [359, 148] on label "Yes (Finalize Permit)" at bounding box center [422, 151] width 127 height 21
click at [359, 148] on input "Yes (Finalize Permit)" at bounding box center [364, 146] width 11 height 11
radio input "true"
click at [389, 384] on button "Select files" at bounding box center [390, 386] width 105 height 32
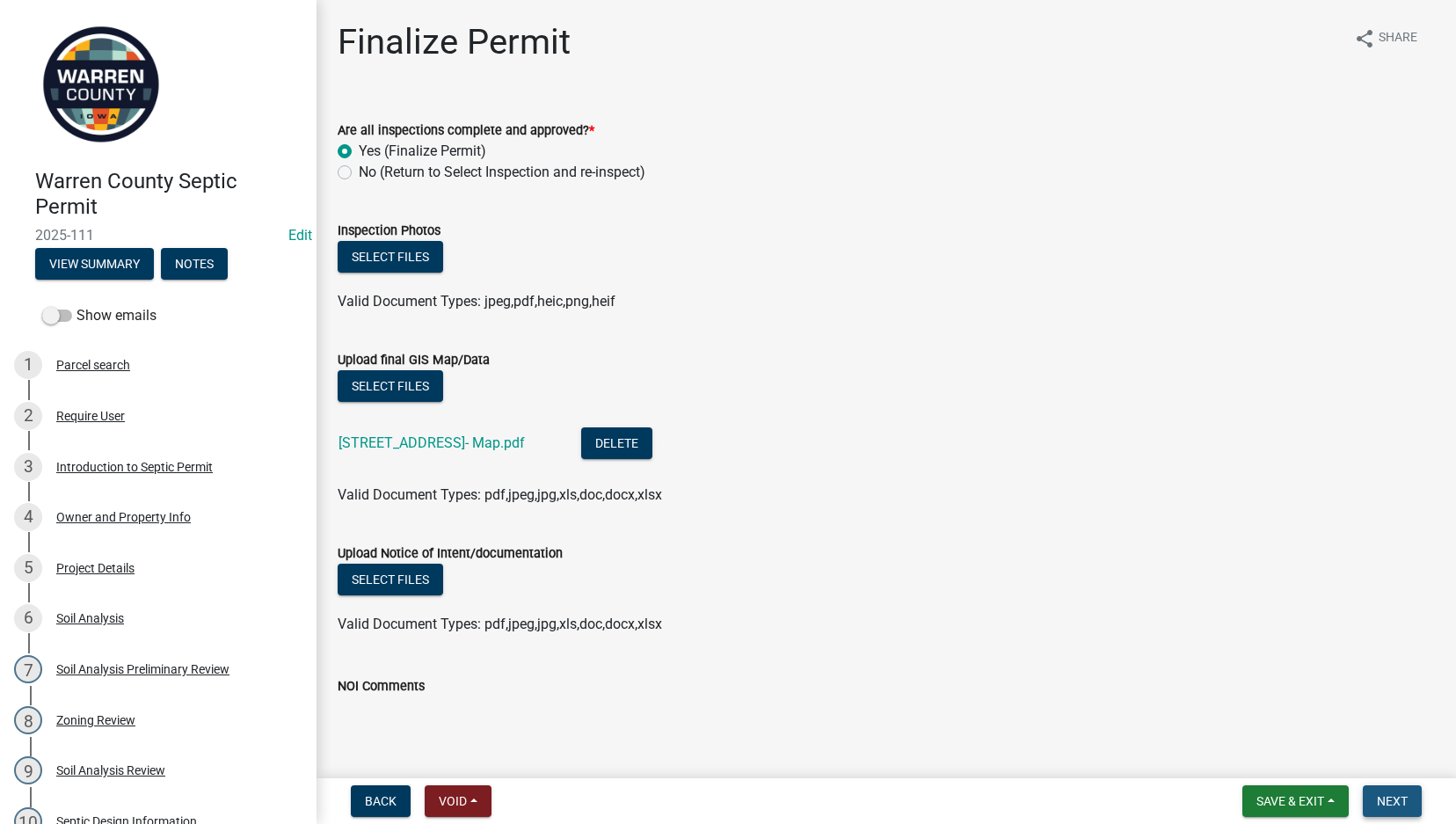
click at [1391, 768] on span "Next" at bounding box center [1392, 801] width 31 height 14
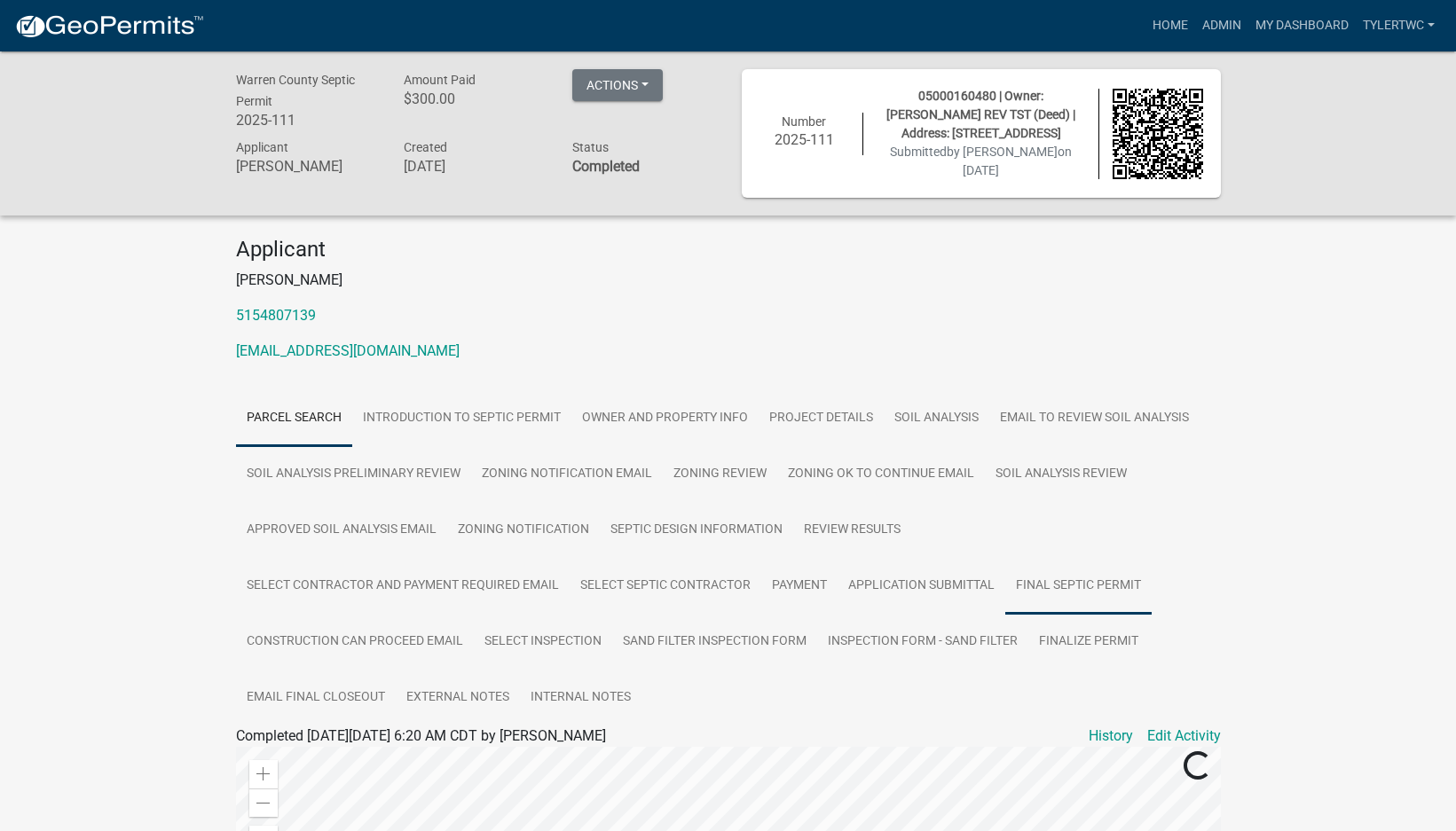
click at [1083, 583] on link "Final Septic Permit" at bounding box center [1078, 586] width 147 height 57
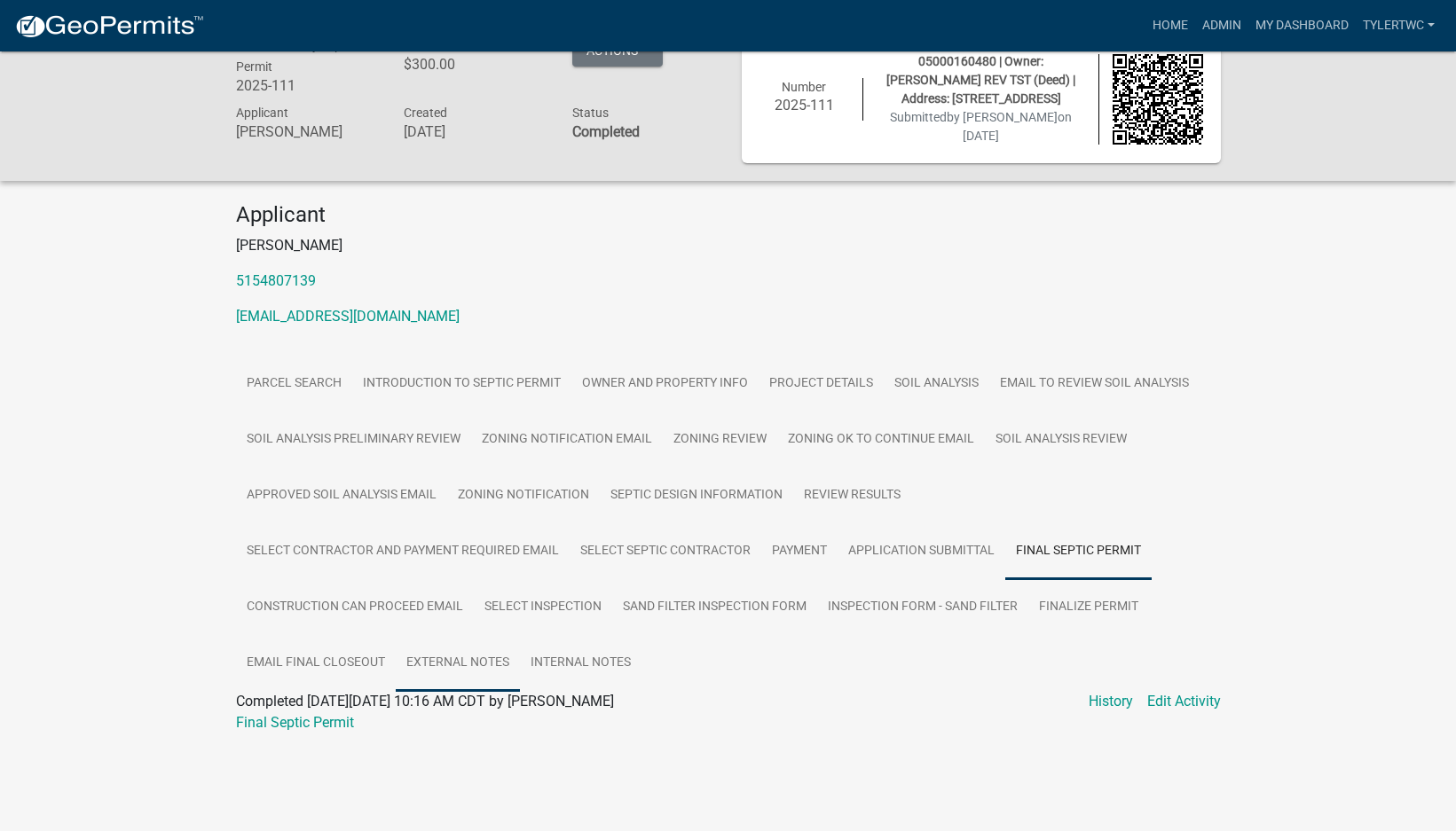
scroll to position [51, 0]
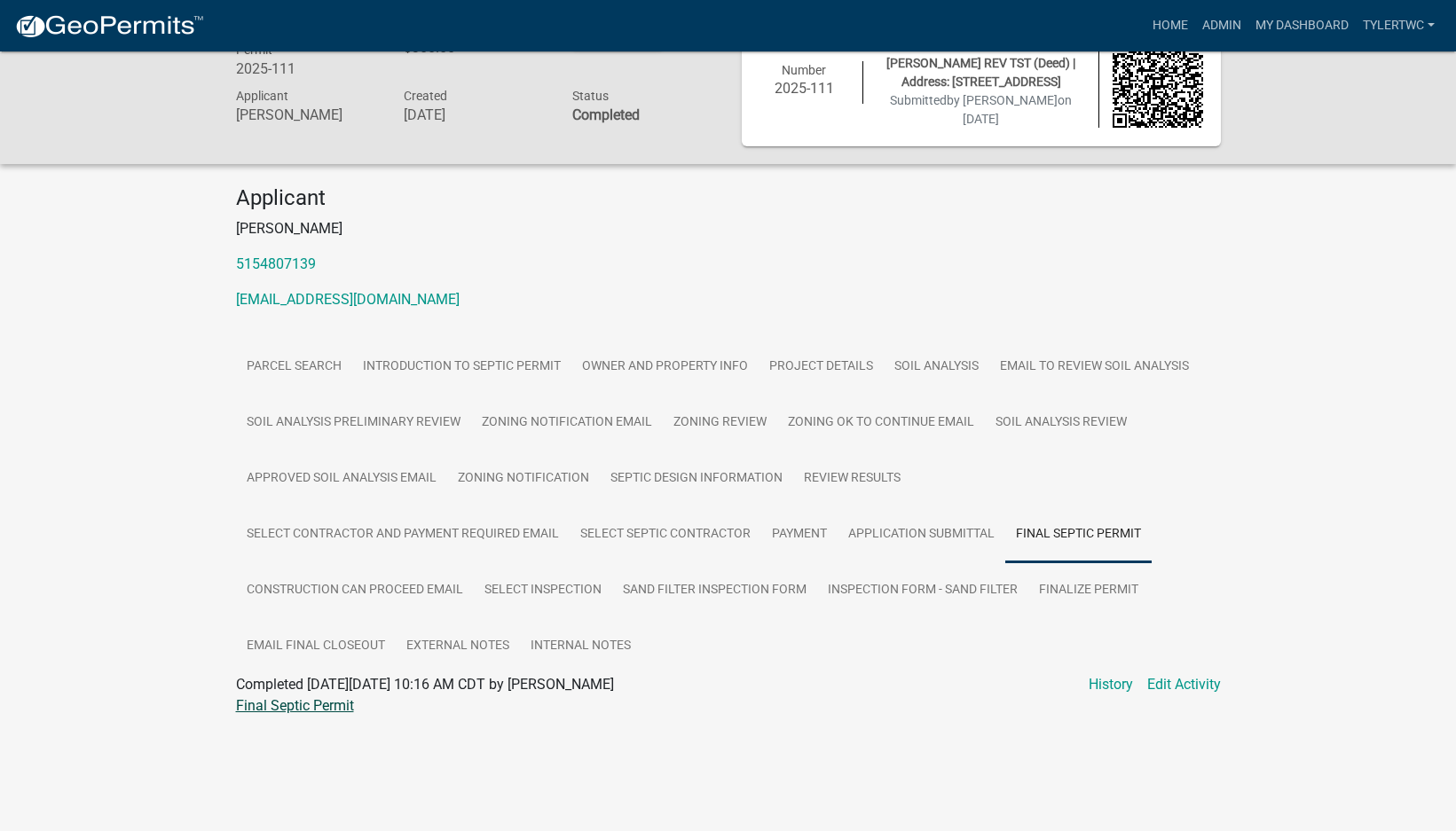
click at [294, 700] on link "Final Septic Permit" at bounding box center [294, 705] width 118 height 16
click at [940, 586] on link "Inspection Form - Sand Filter" at bounding box center [922, 591] width 211 height 57
click at [398, 703] on link "Inspection Form - Sand Filter" at bounding box center [325, 705] width 180 height 16
drag, startPoint x: 1223, startPoint y: 18, endPoint x: 1192, endPoint y: 41, distance: 38.6
click at [1223, 18] on link "Admin" at bounding box center [1221, 25] width 53 height 34
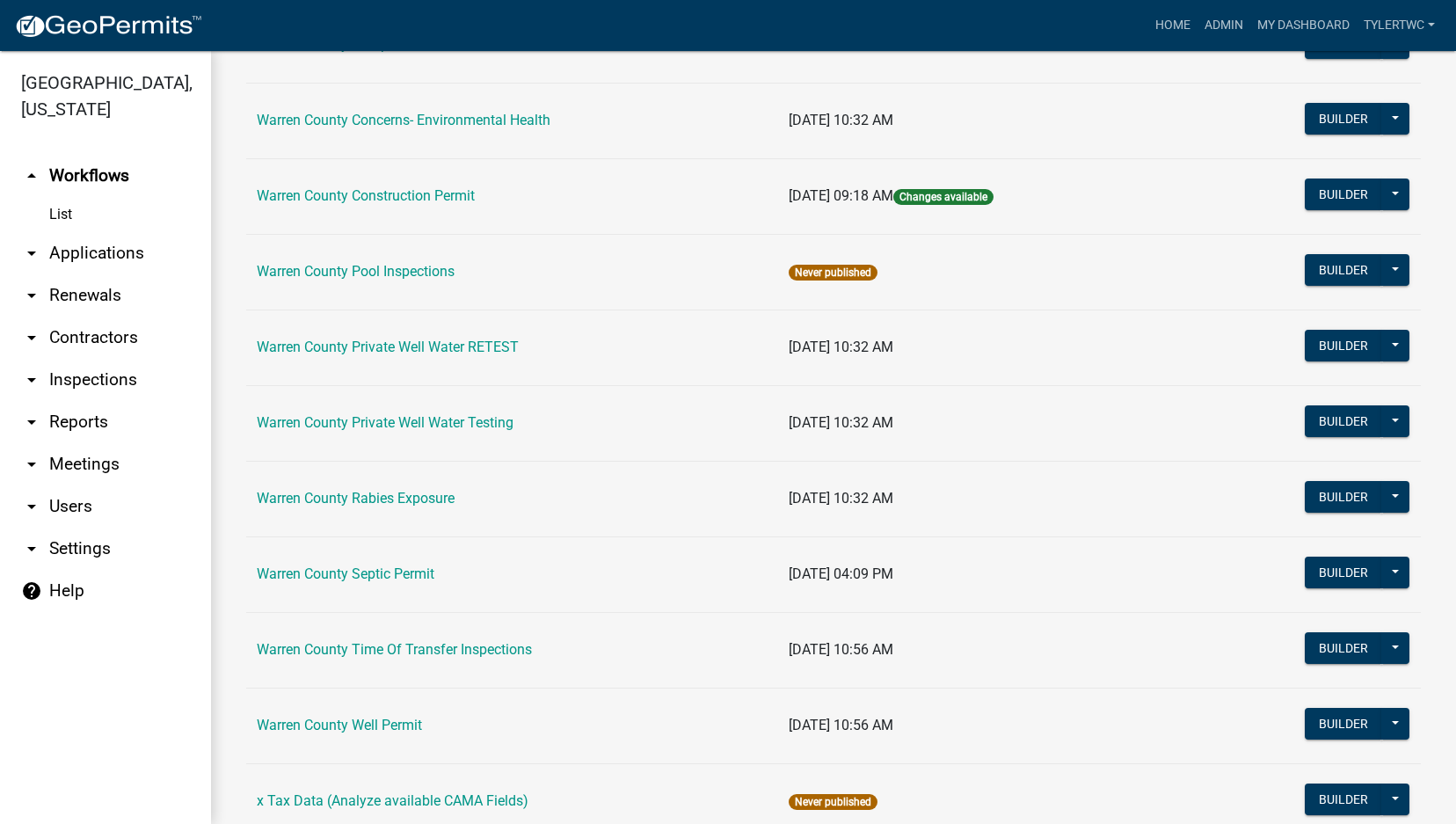
scroll to position [1042, 0]
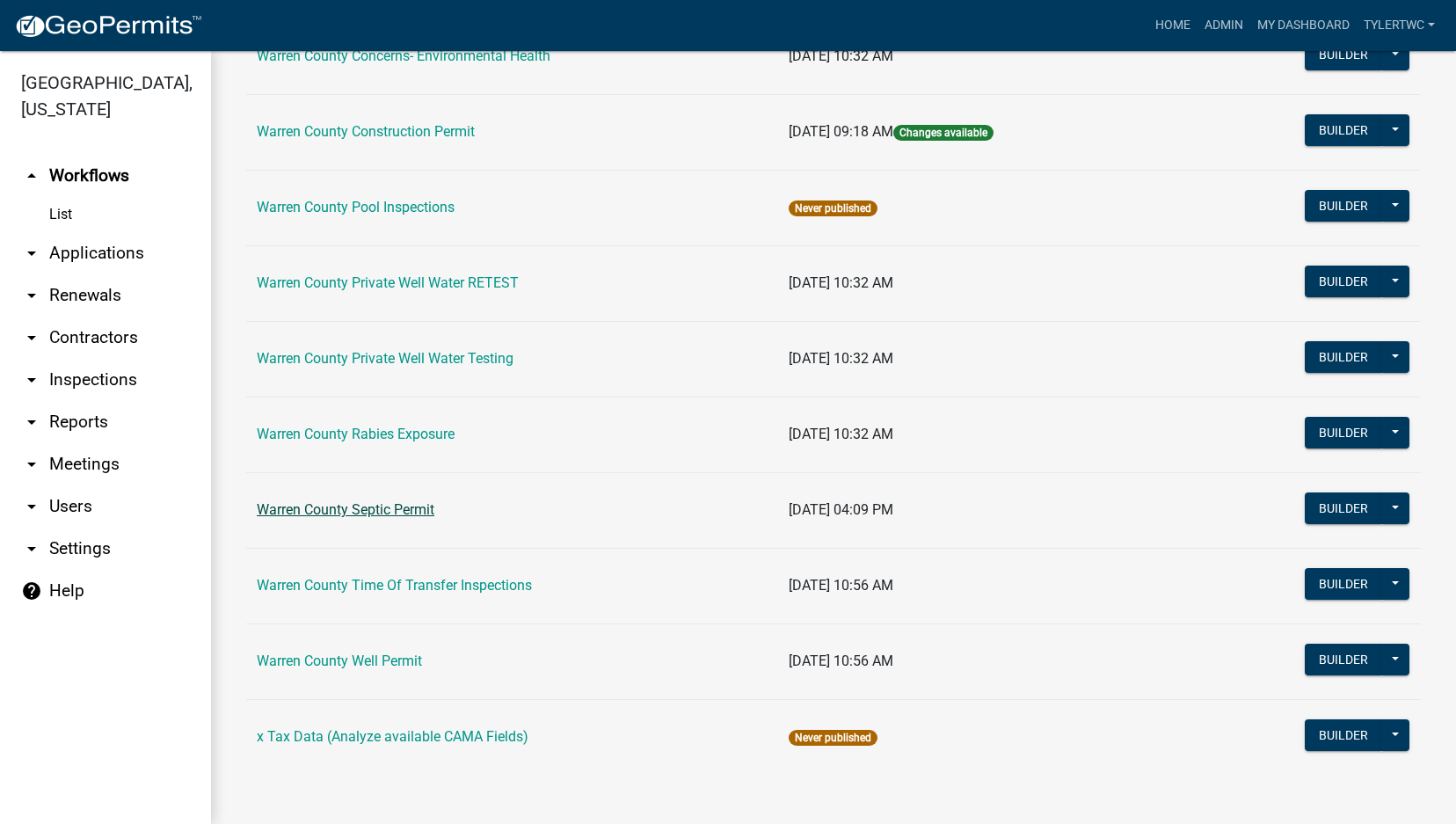
click at [336, 505] on link "Warren County Septic Permit" at bounding box center [345, 509] width 178 height 16
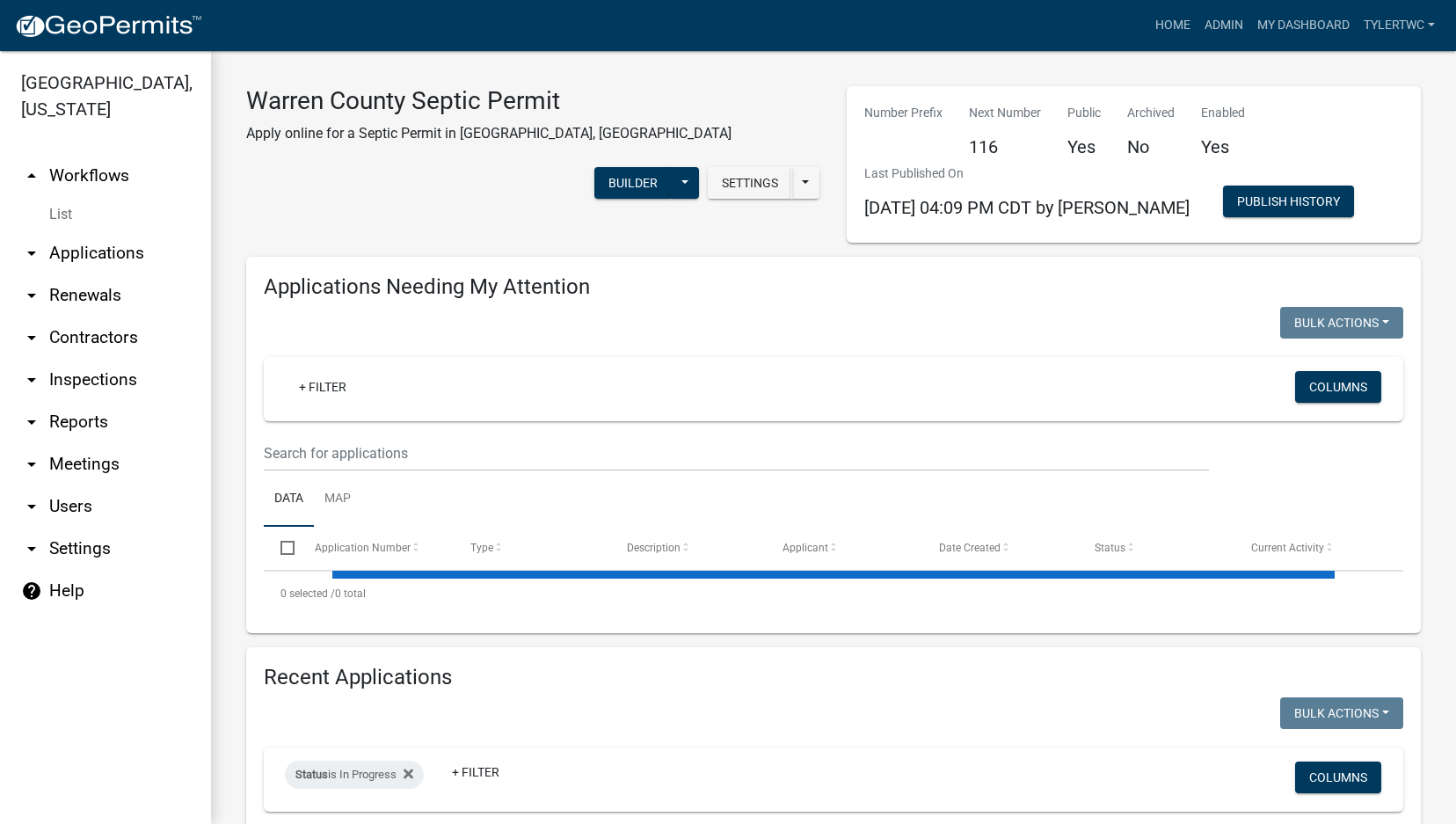
select select "2: 50"
select select "3: 100"
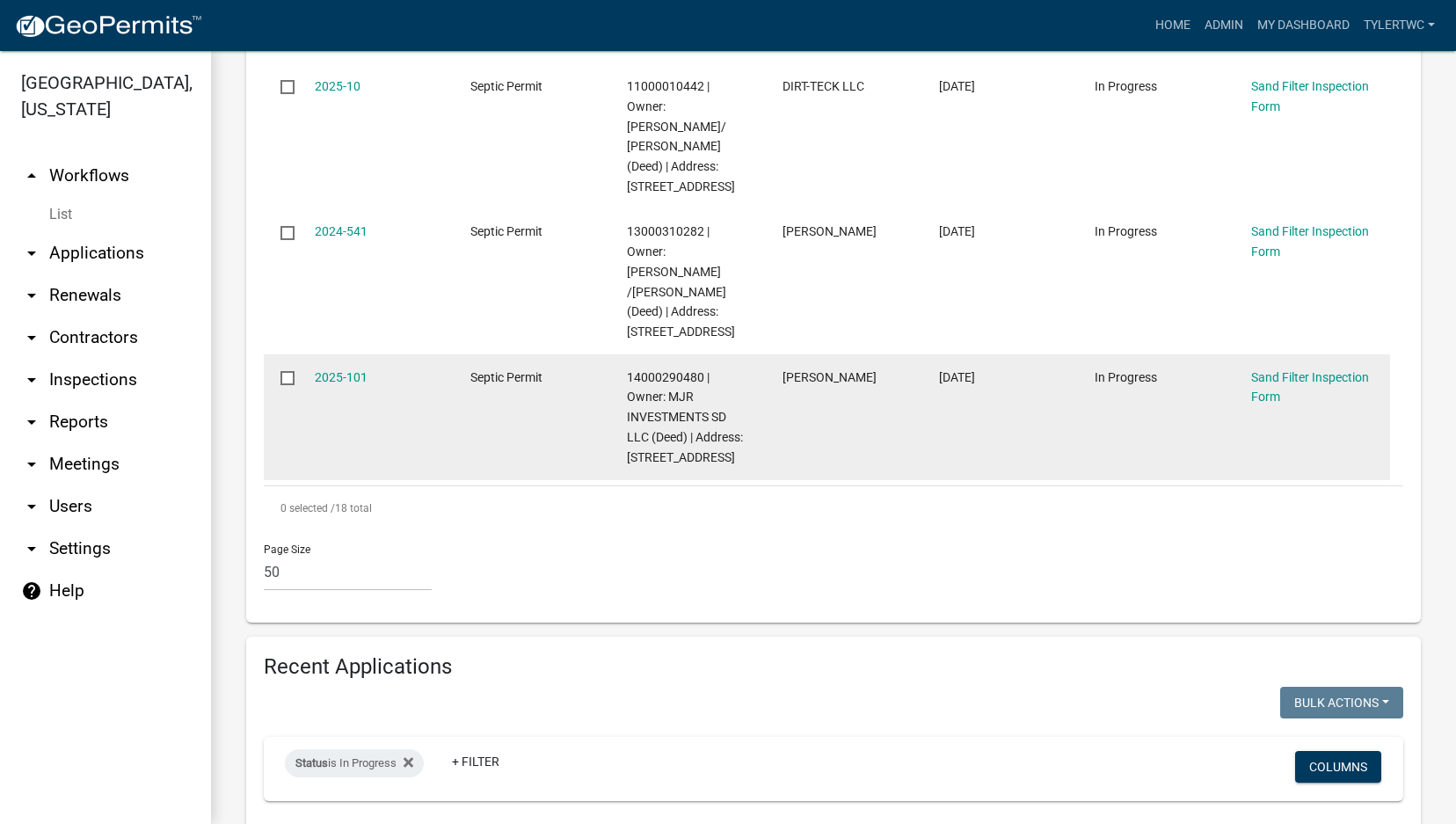
scroll to position [3078, 0]
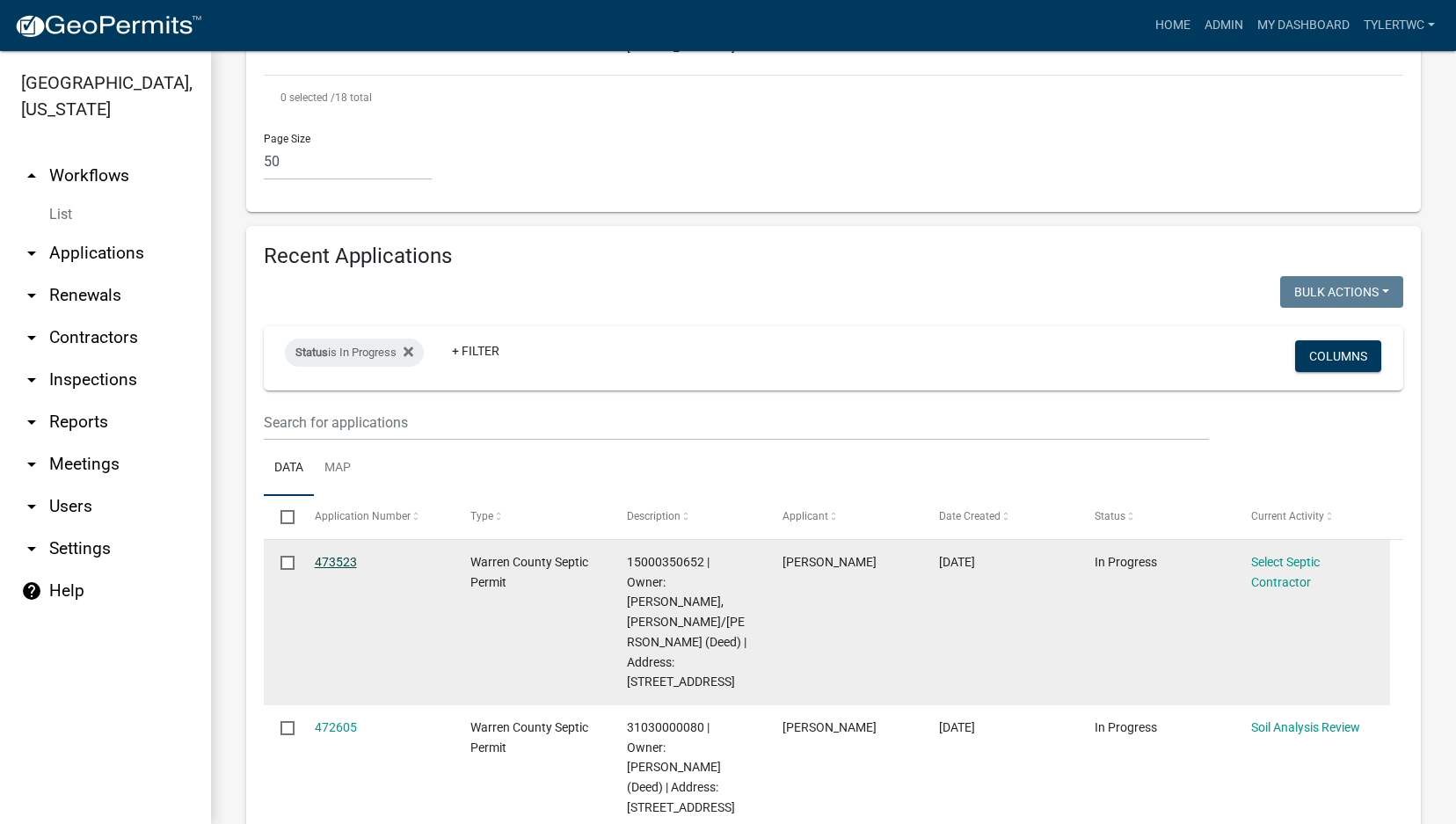
click at [342, 555] on link "473523" at bounding box center [336, 562] width 42 height 14
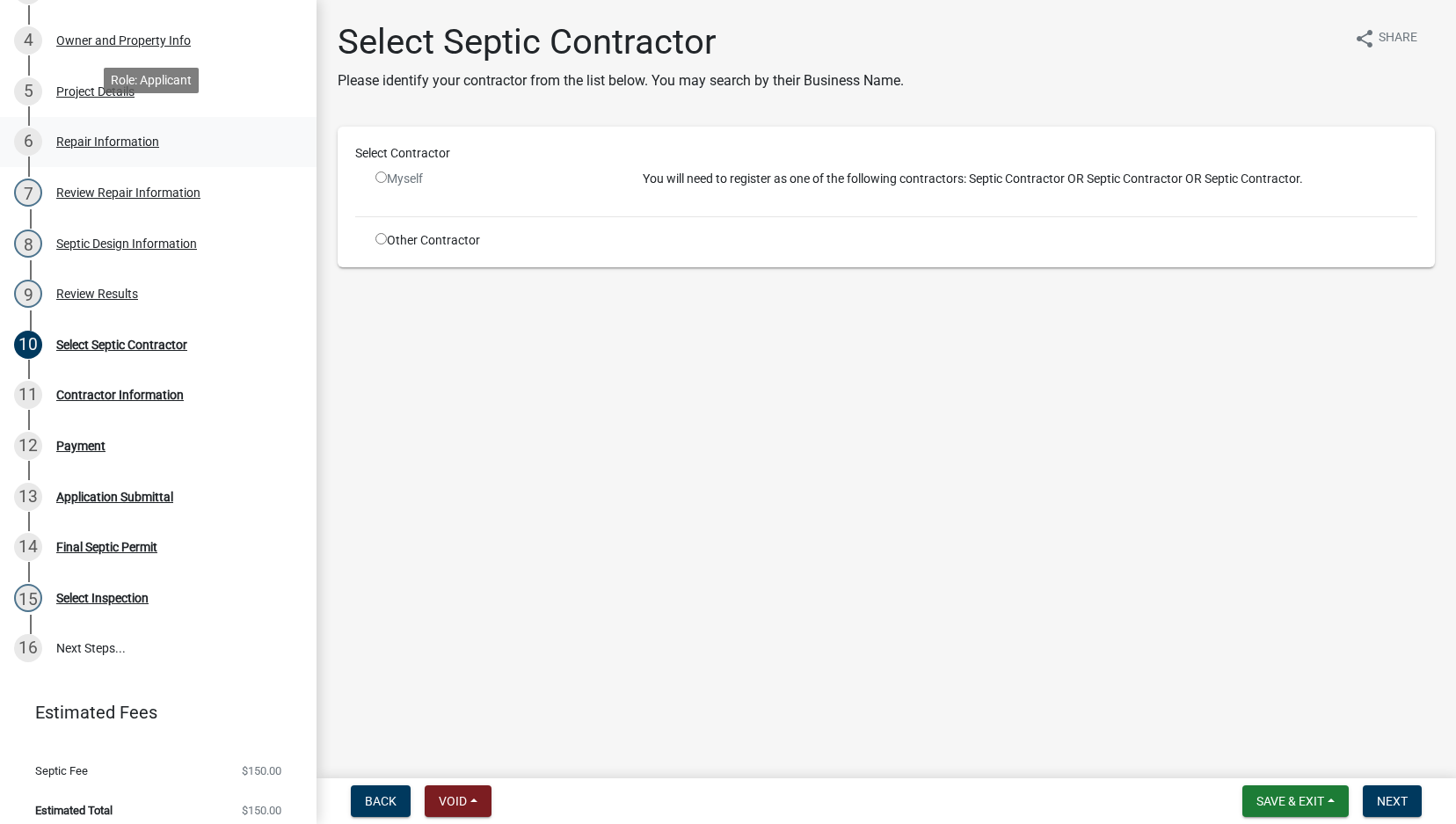
scroll to position [490, 0]
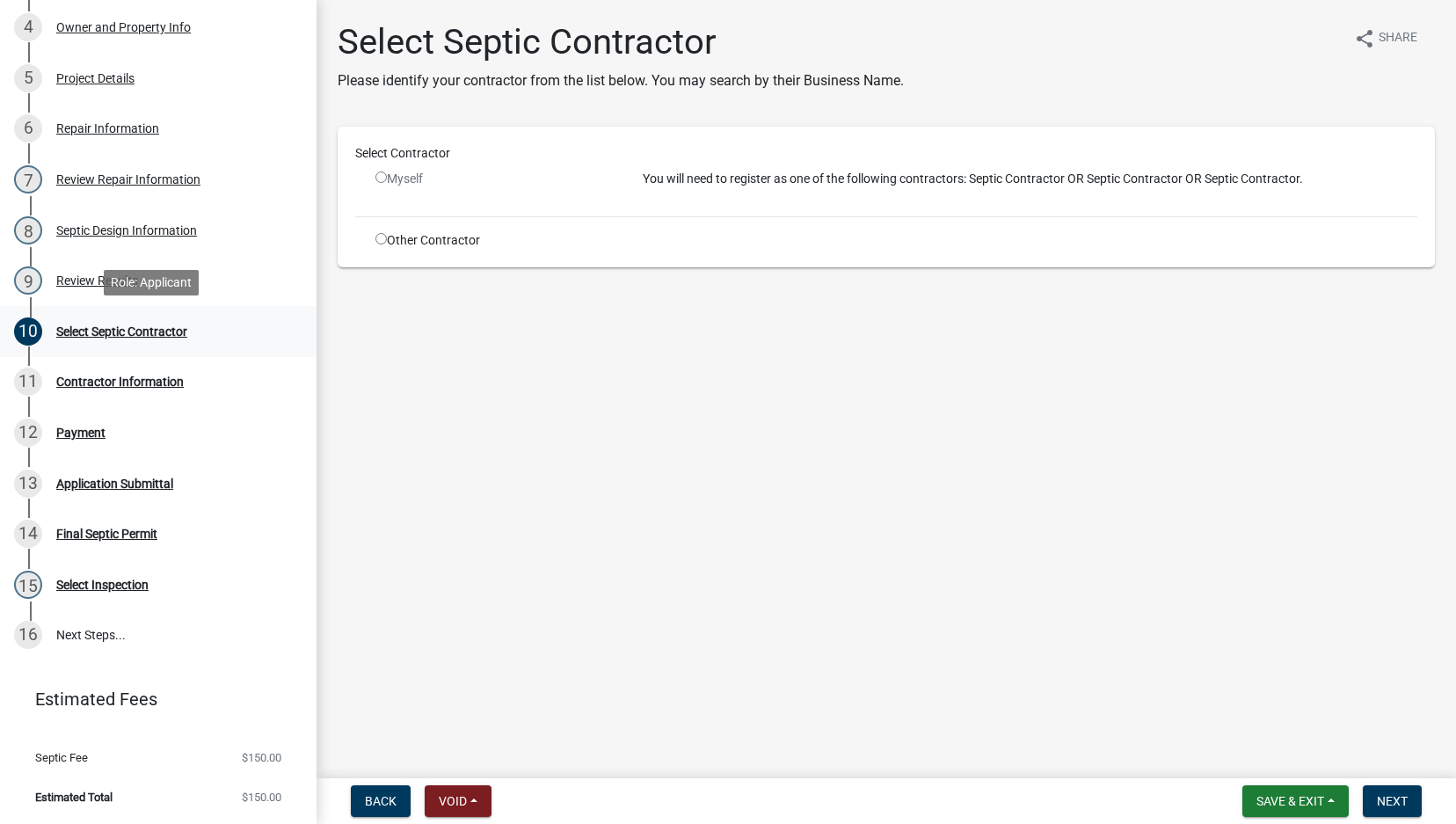
click at [117, 325] on div "Select Septic Contractor" at bounding box center [121, 331] width 131 height 12
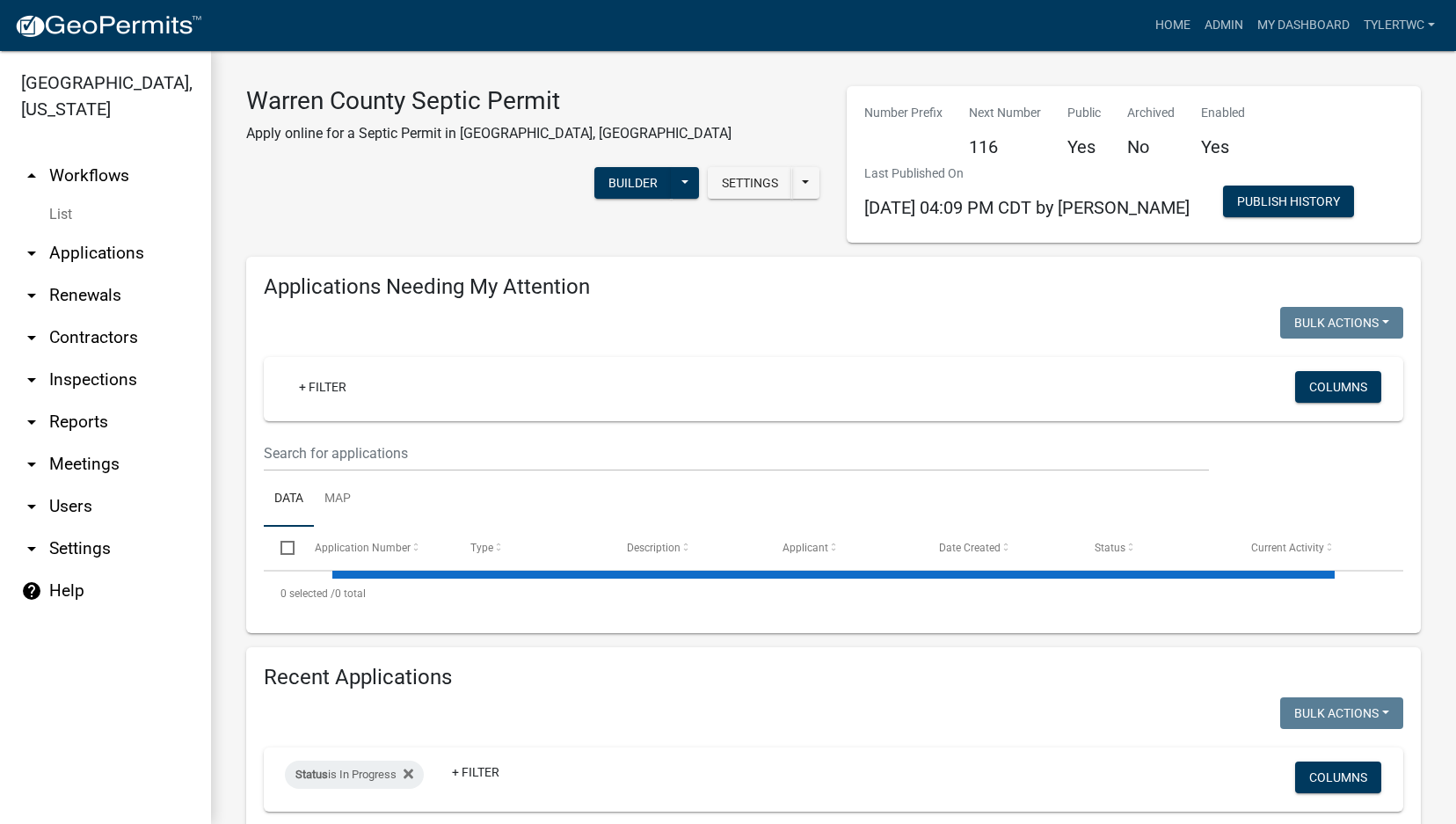
select select "2: 50"
select select "3: 100"
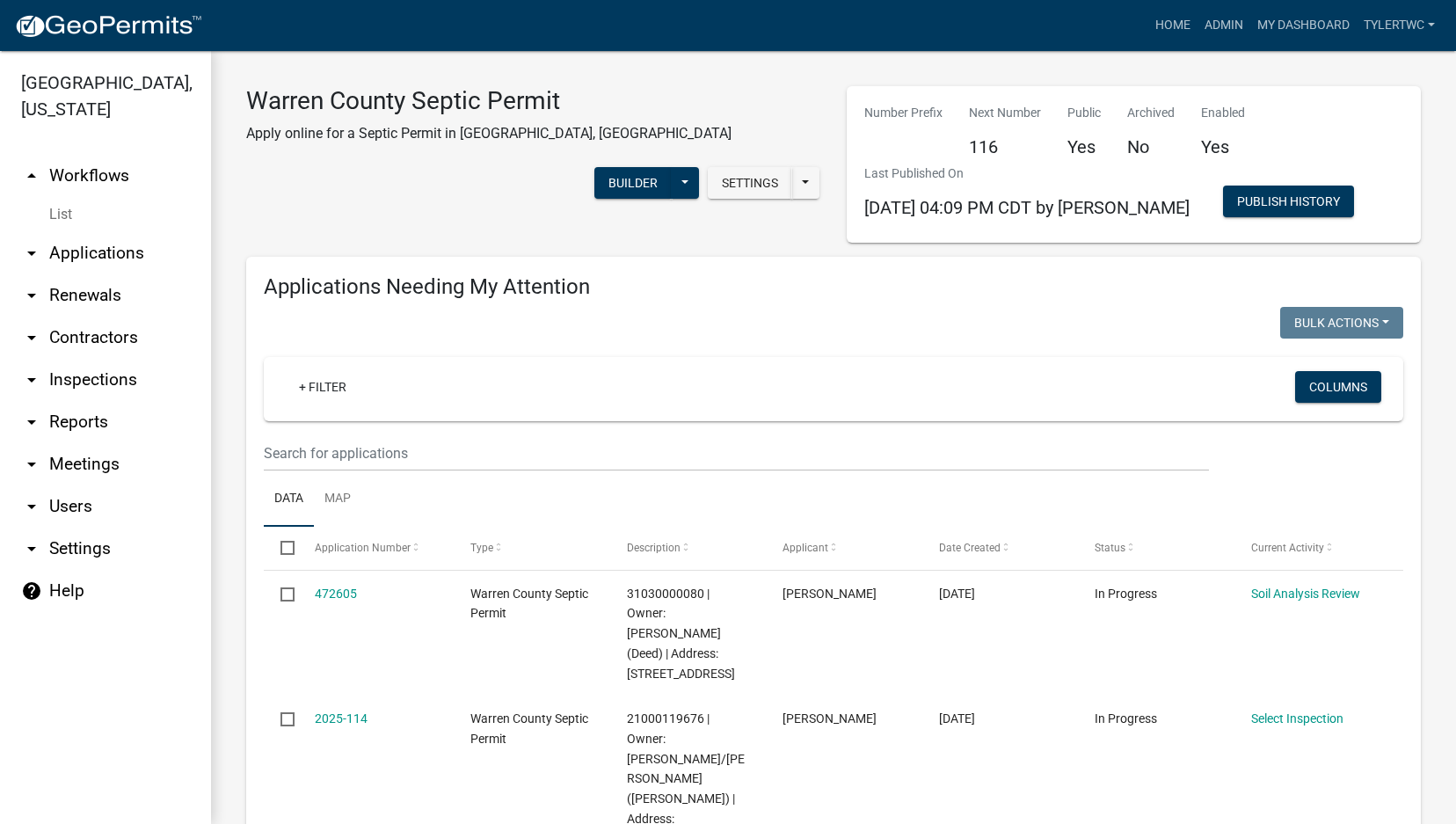
click at [84, 317] on link "arrow_drop_down Contractors" at bounding box center [105, 338] width 211 height 42
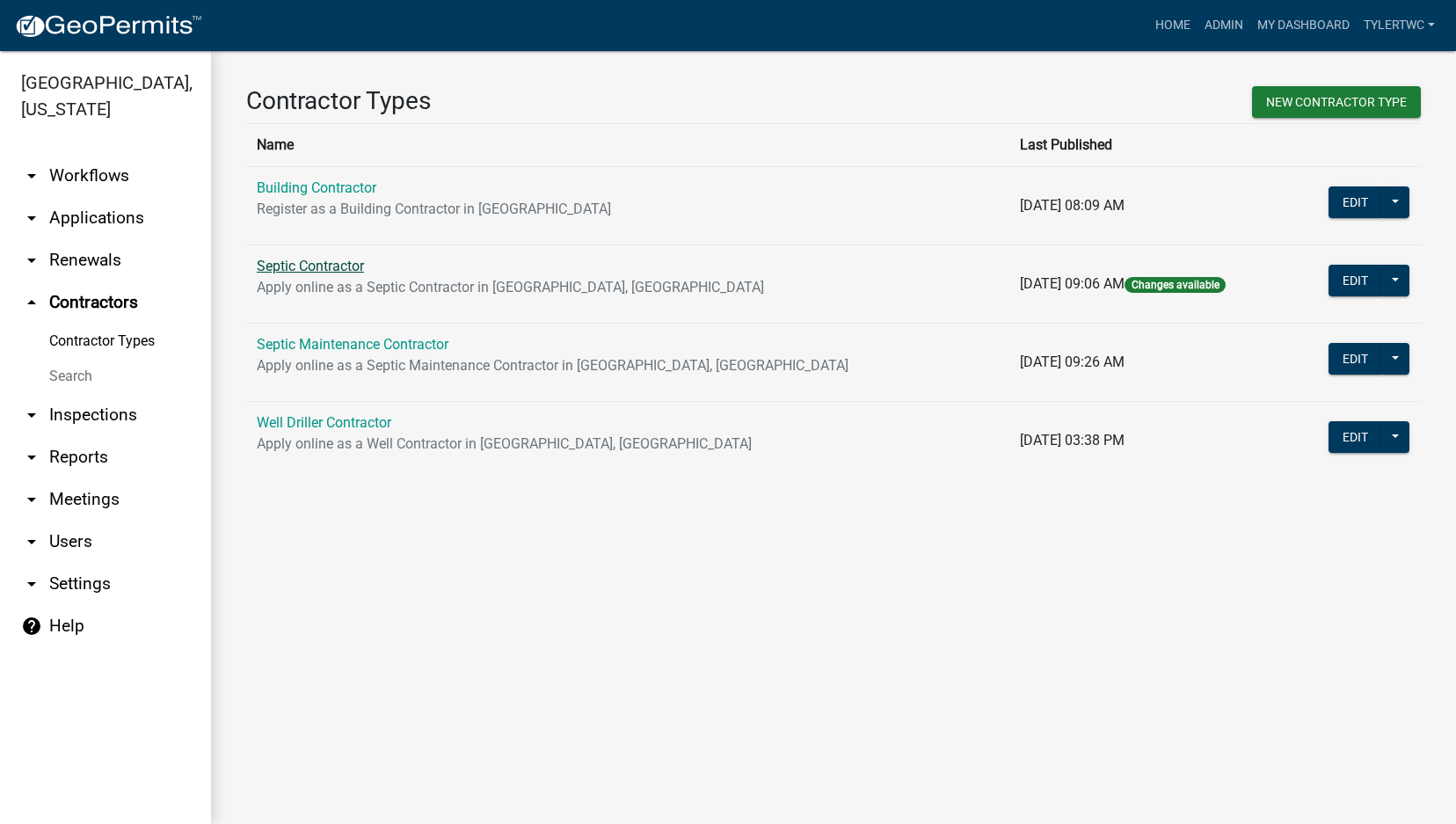
click at [331, 267] on link "Septic Contractor" at bounding box center [310, 265] width 107 height 16
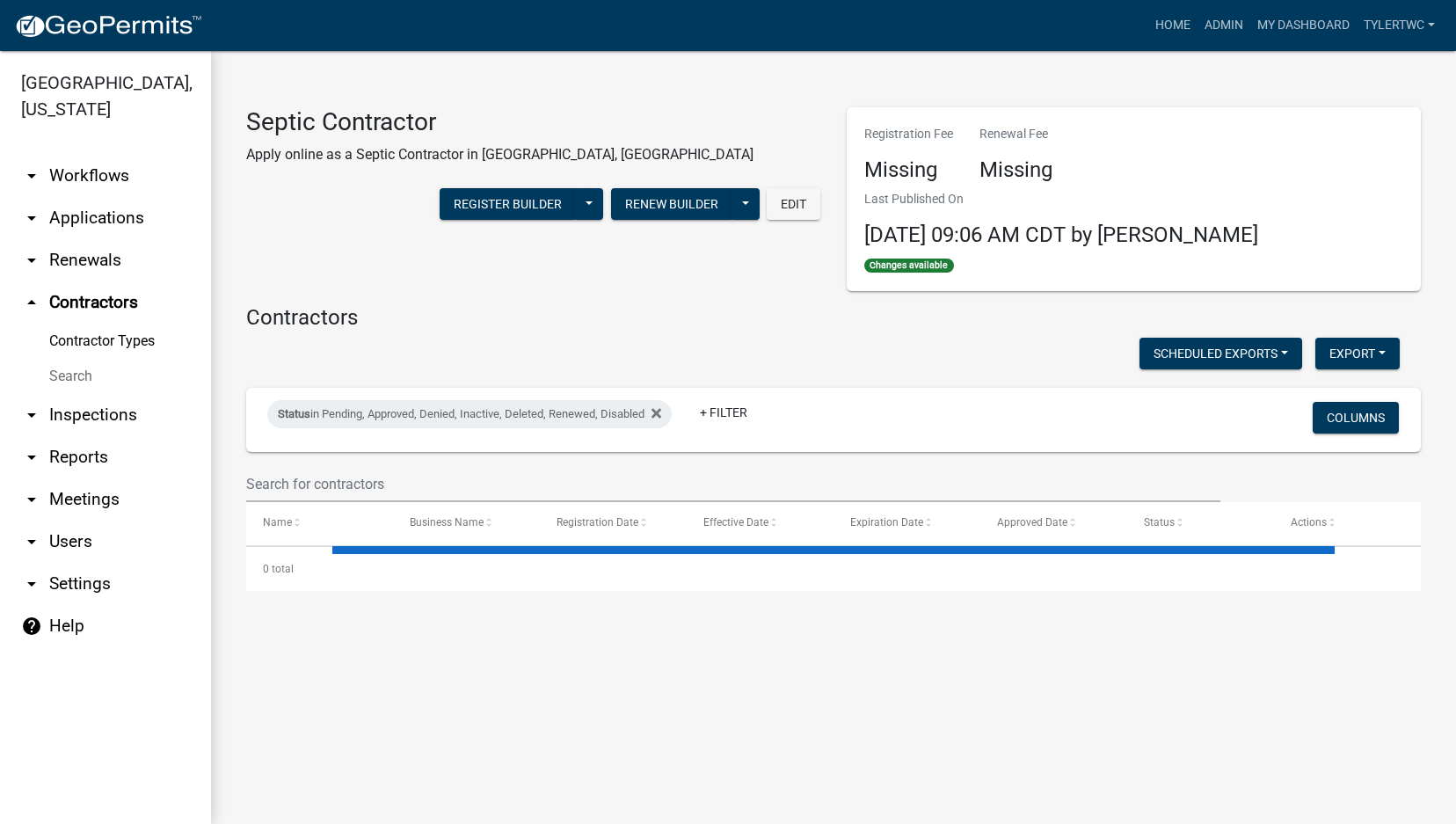
select select "3: 100"
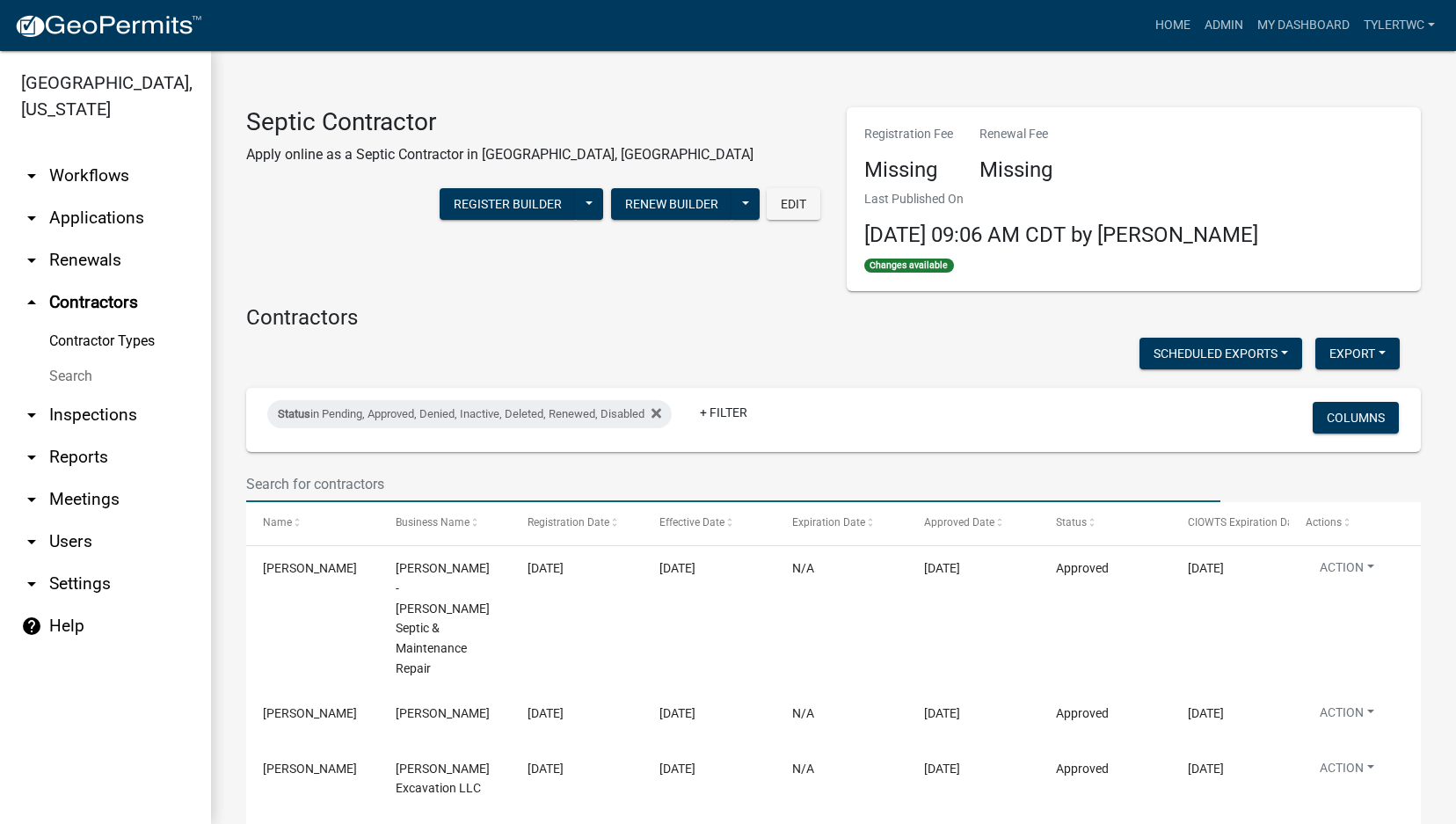
click at [430, 481] on input "text" at bounding box center [733, 484] width 974 height 36
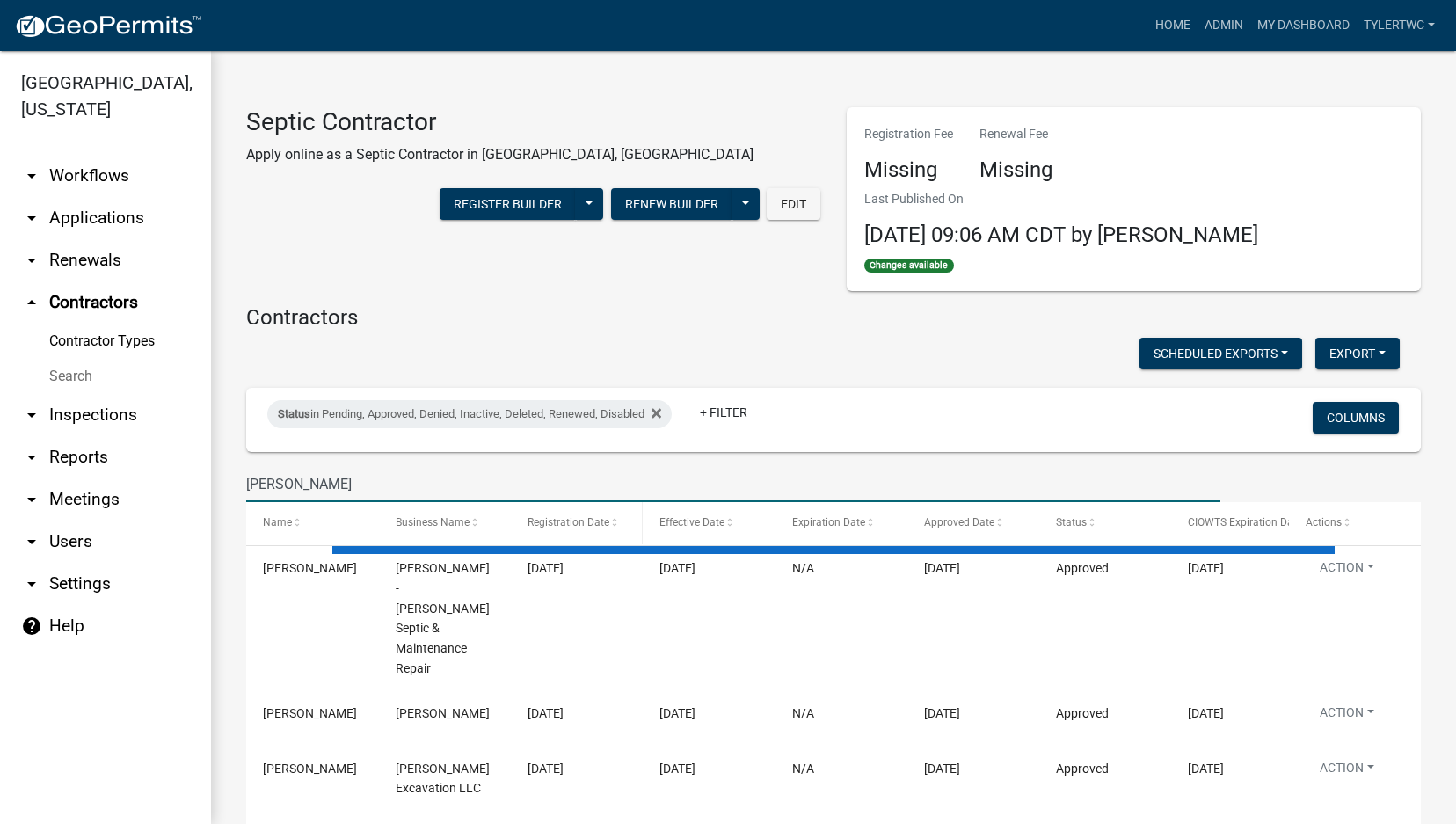
type input "[PERSON_NAME]"
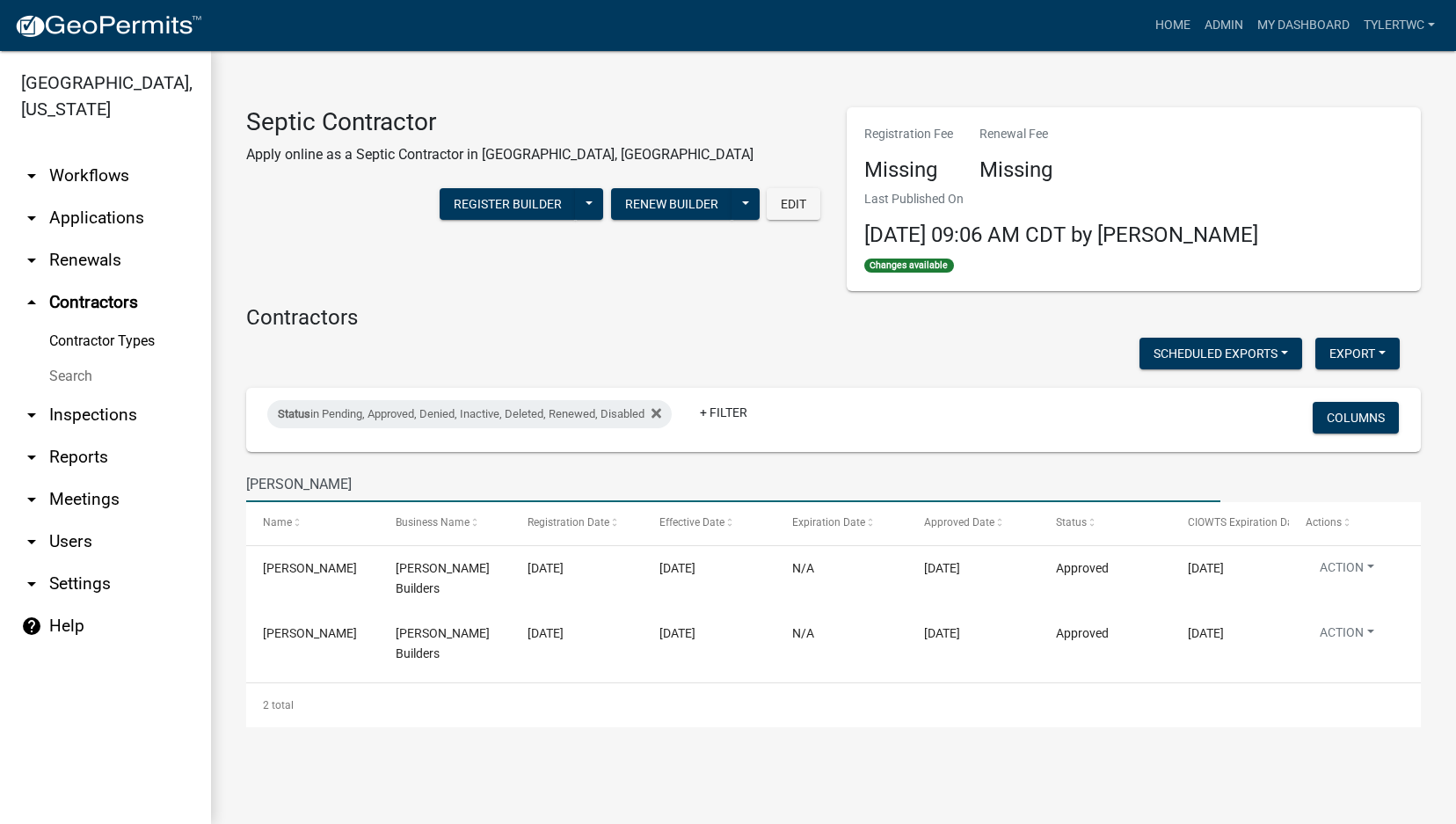
drag, startPoint x: 348, startPoint y: 478, endPoint x: 239, endPoint y: 478, distance: 109.0
click at [239, 478] on div "[PERSON_NAME]" at bounding box center [734, 484] width 1001 height 36
click at [1220, 17] on link "Admin" at bounding box center [1224, 25] width 53 height 33
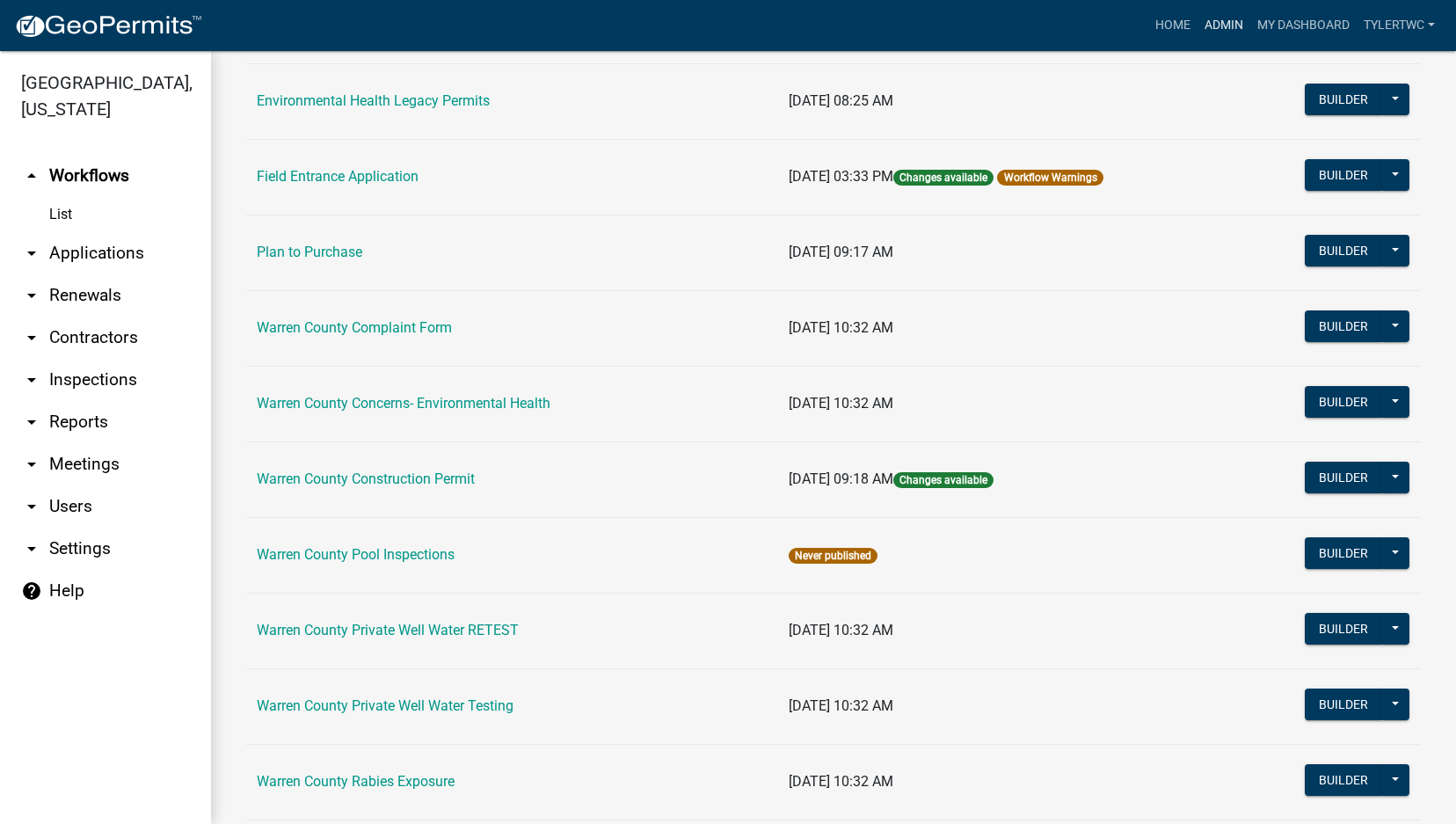
scroll to position [1042, 0]
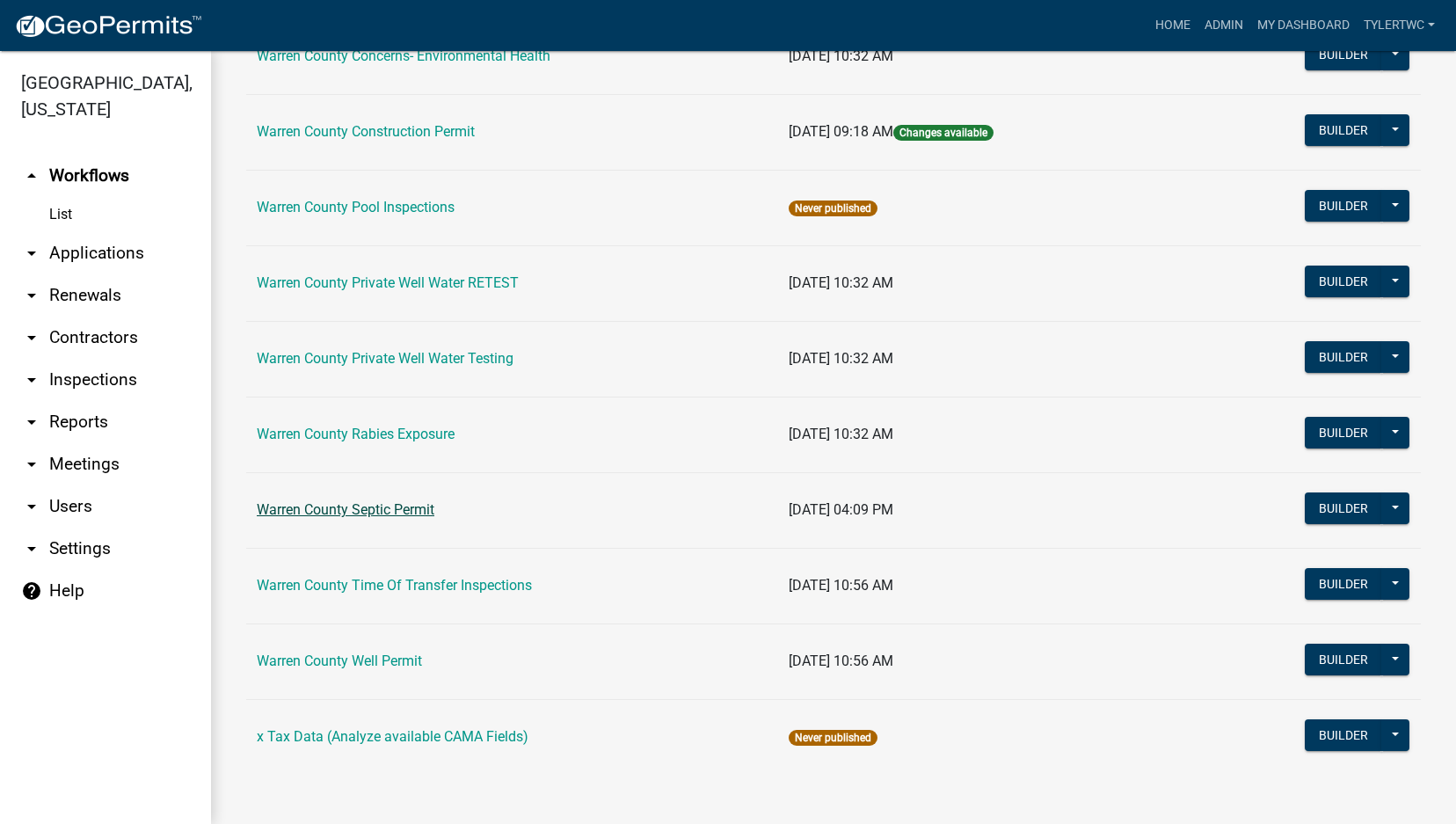
click at [338, 507] on link "Warren County Septic Permit" at bounding box center [345, 509] width 178 height 16
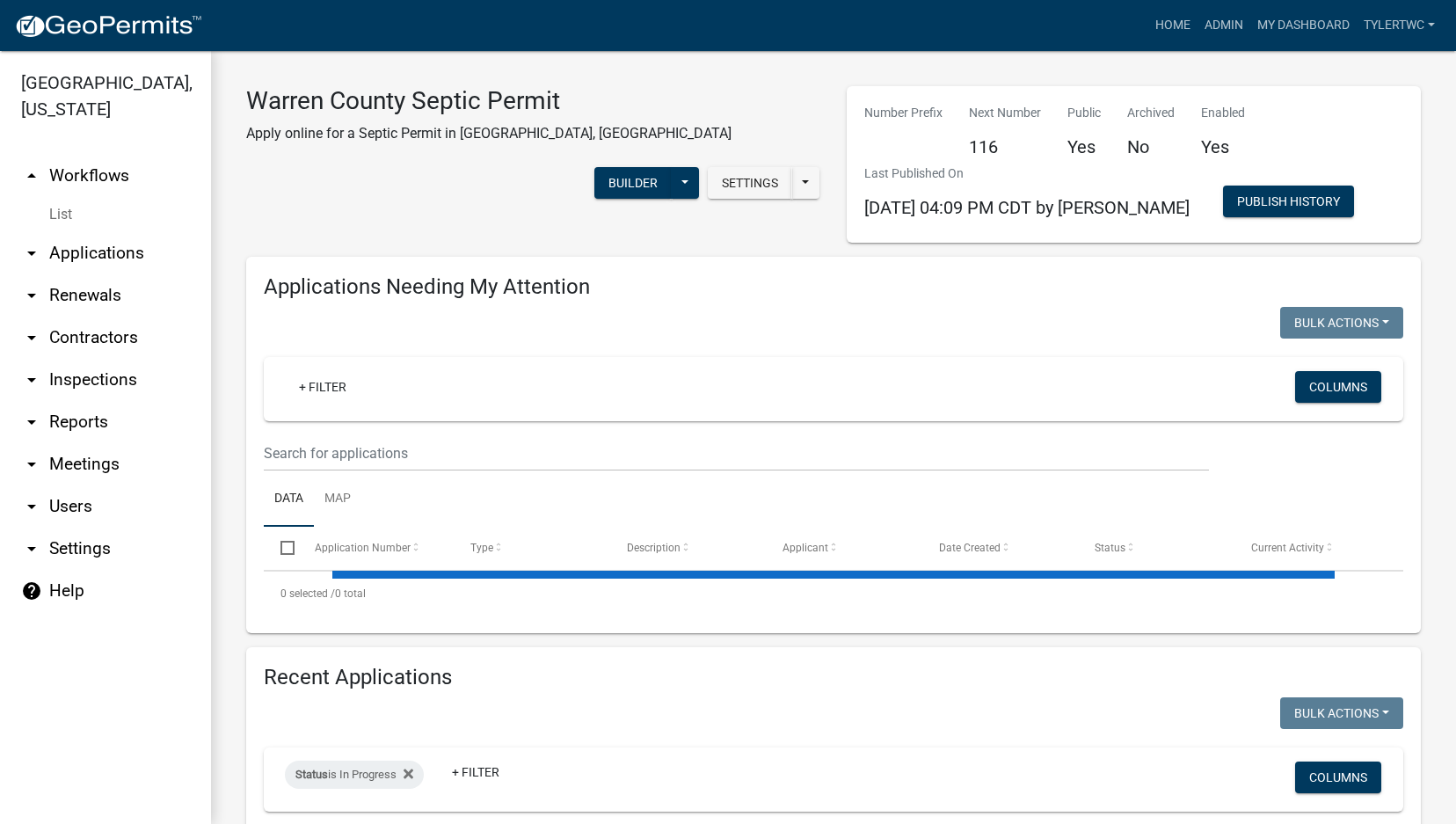
select select "2: 50"
select select "3: 100"
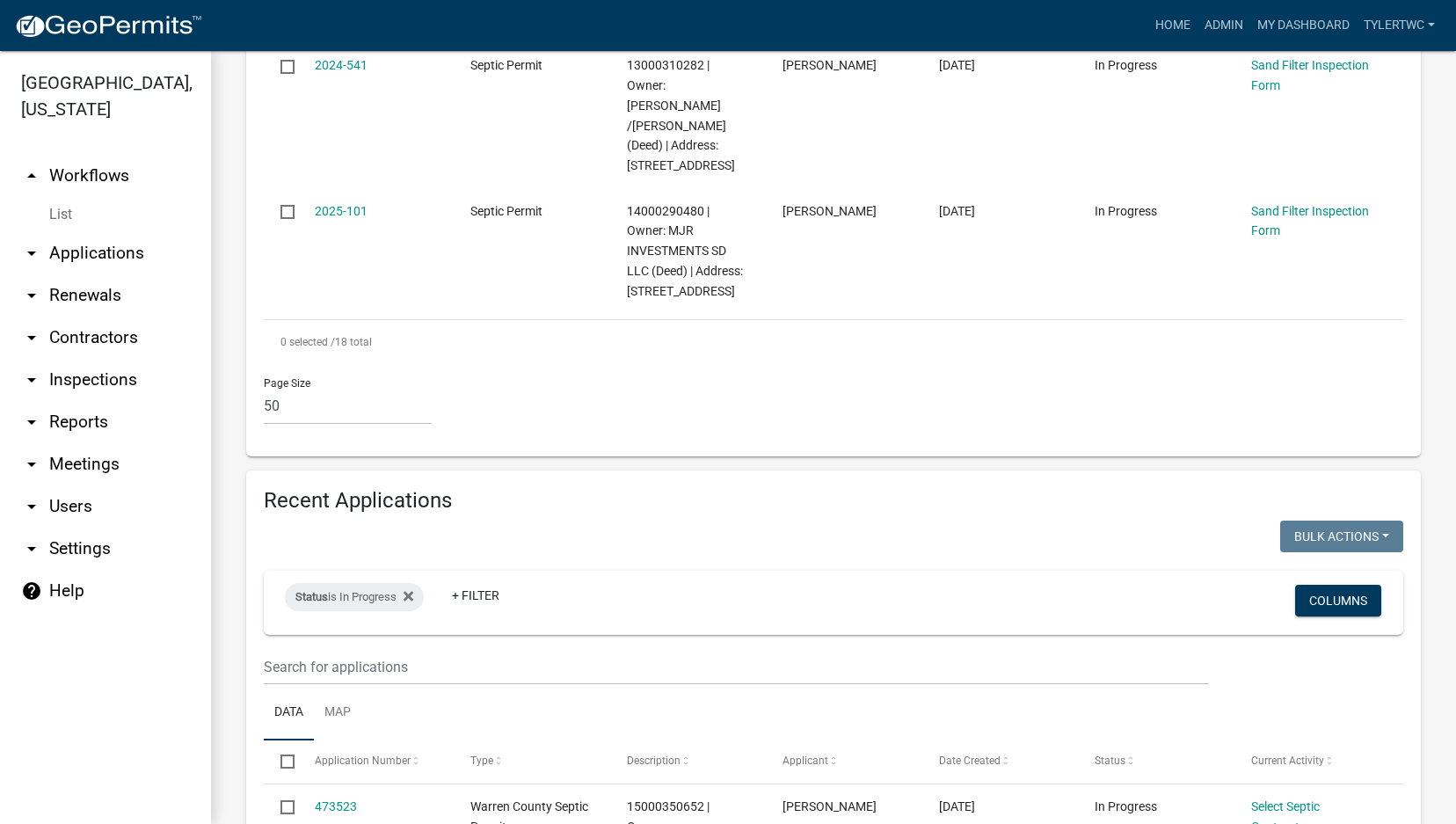
scroll to position [2873, 0]
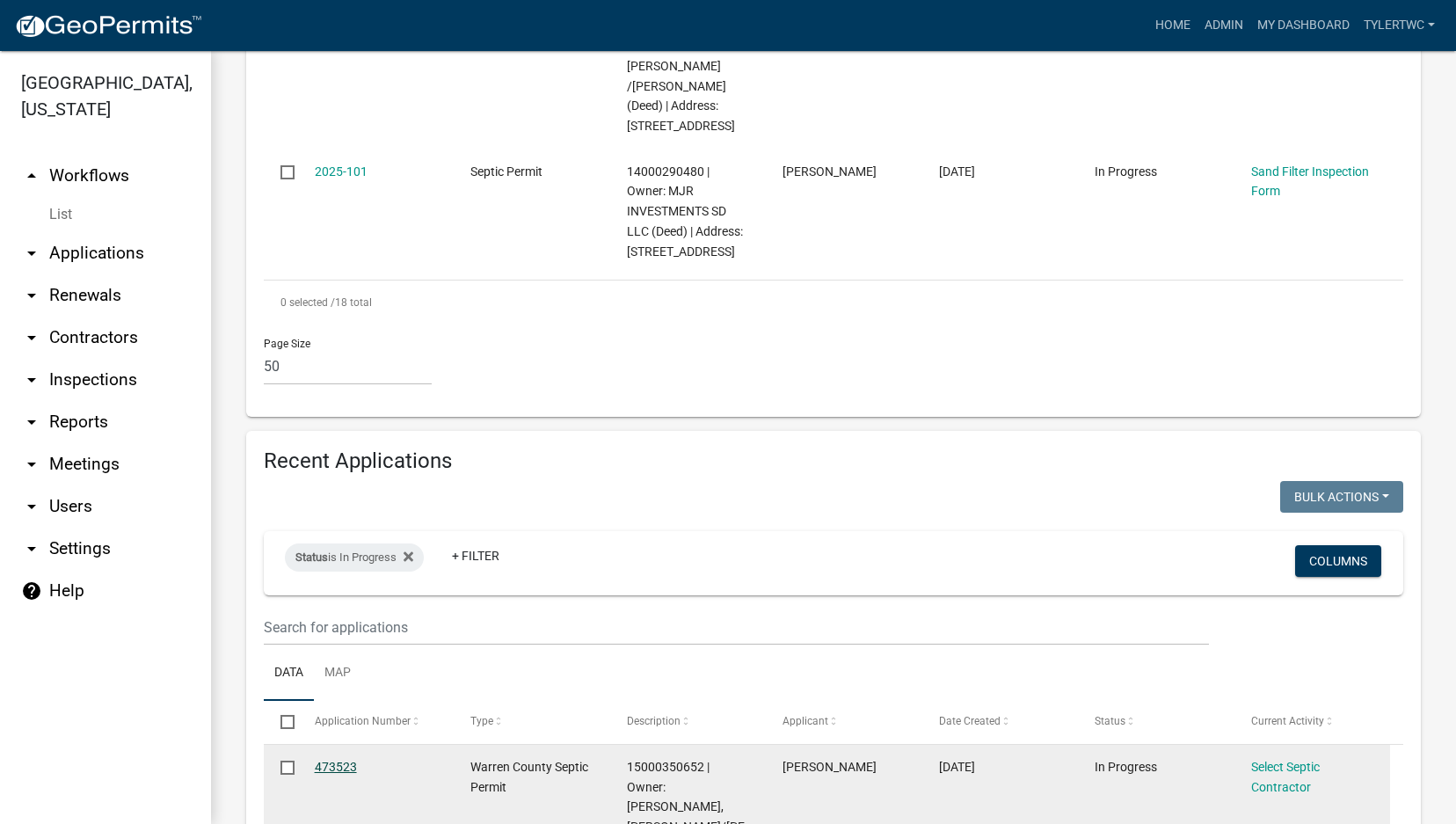
click at [337, 760] on link "473523" at bounding box center [336, 767] width 42 height 14
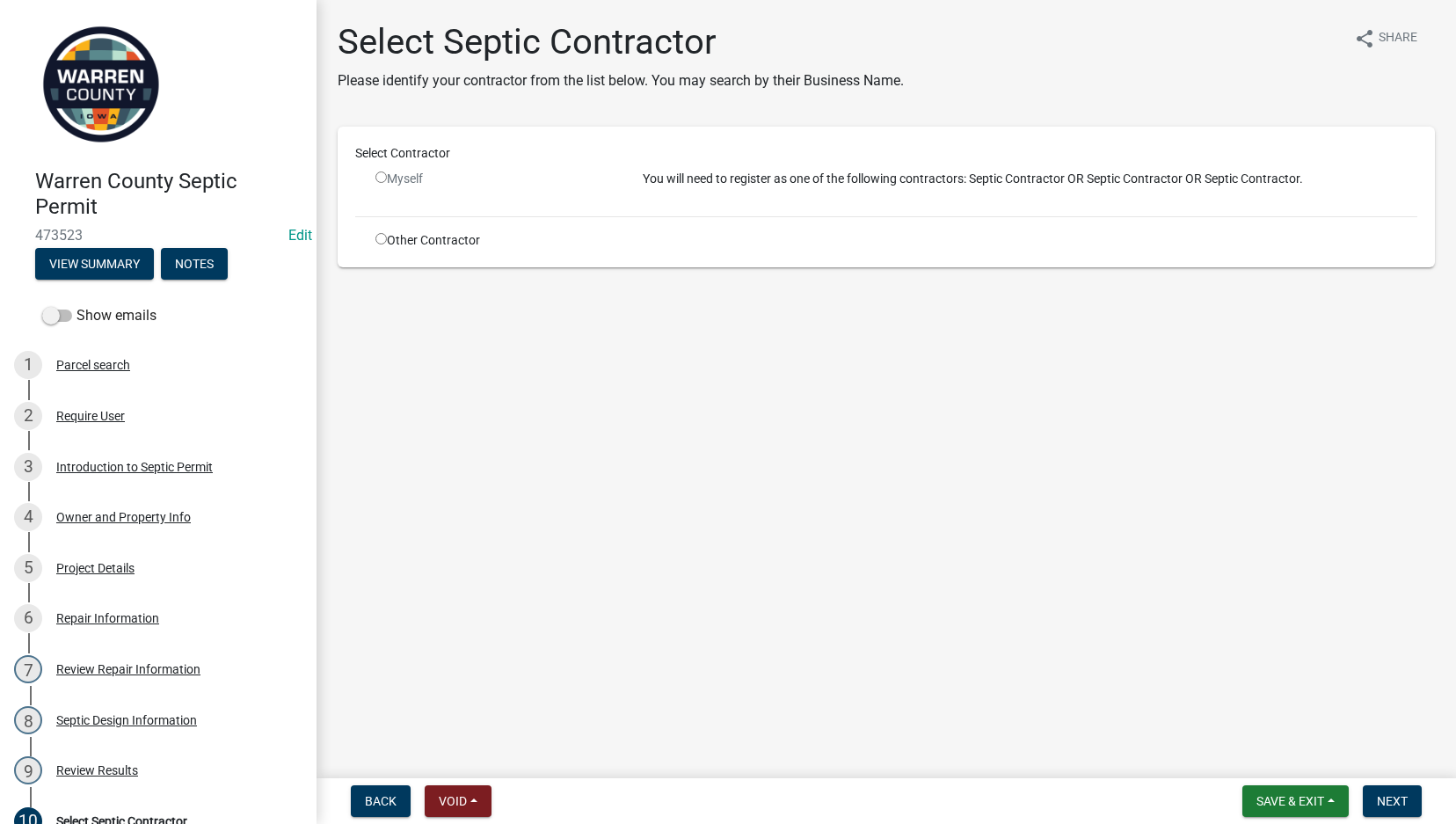
click at [381, 177] on input "radio" at bounding box center [381, 177] width 11 height 11
radio input "false"
click at [382, 236] on input "radio" at bounding box center [381, 239] width 11 height 11
radio input "true"
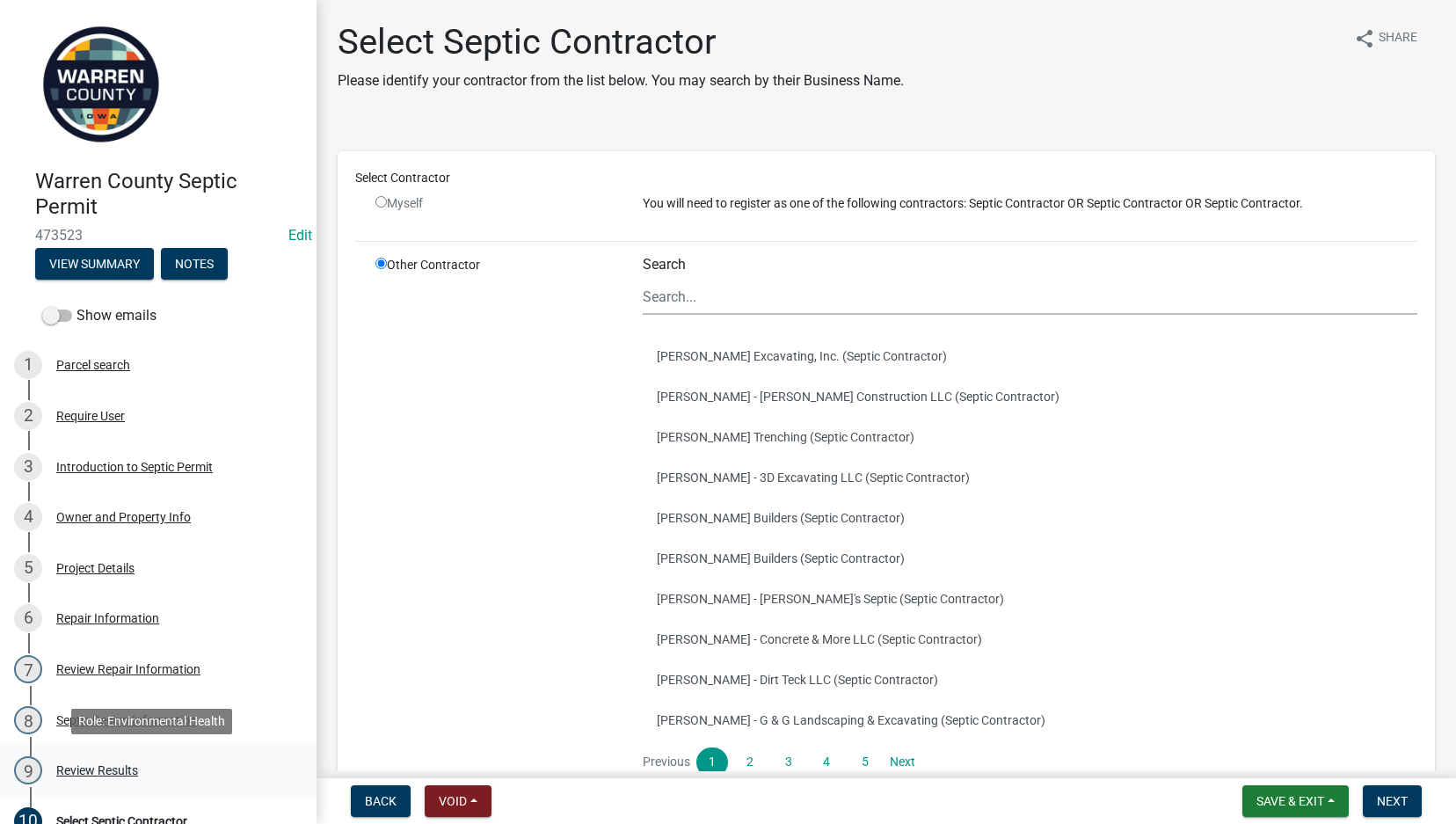
click at [75, 761] on div "9 Review Results" at bounding box center [151, 769] width 275 height 28
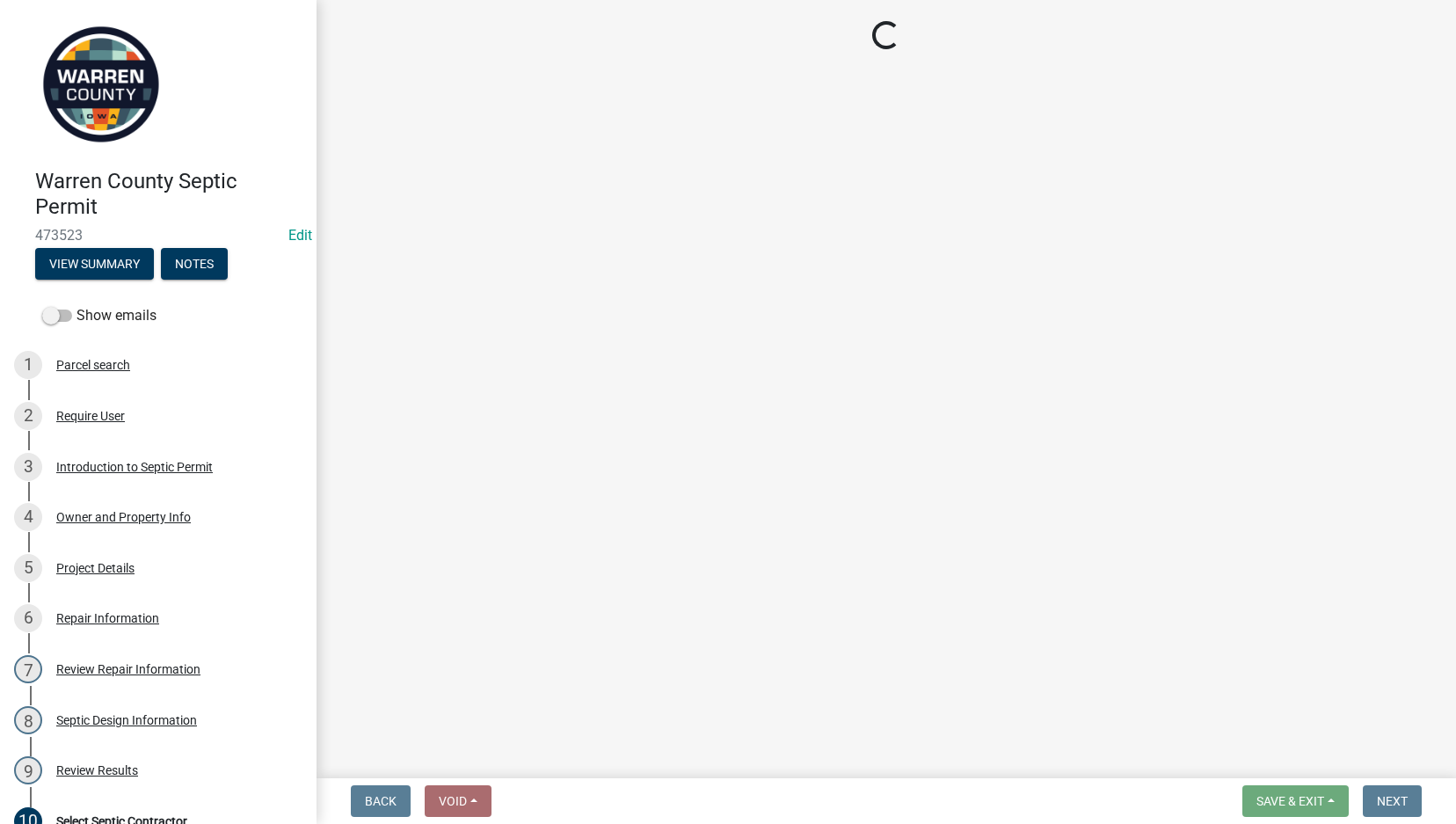
select select "2f6c2d72-ab04-4add-87ae-7a9750ff19b9"
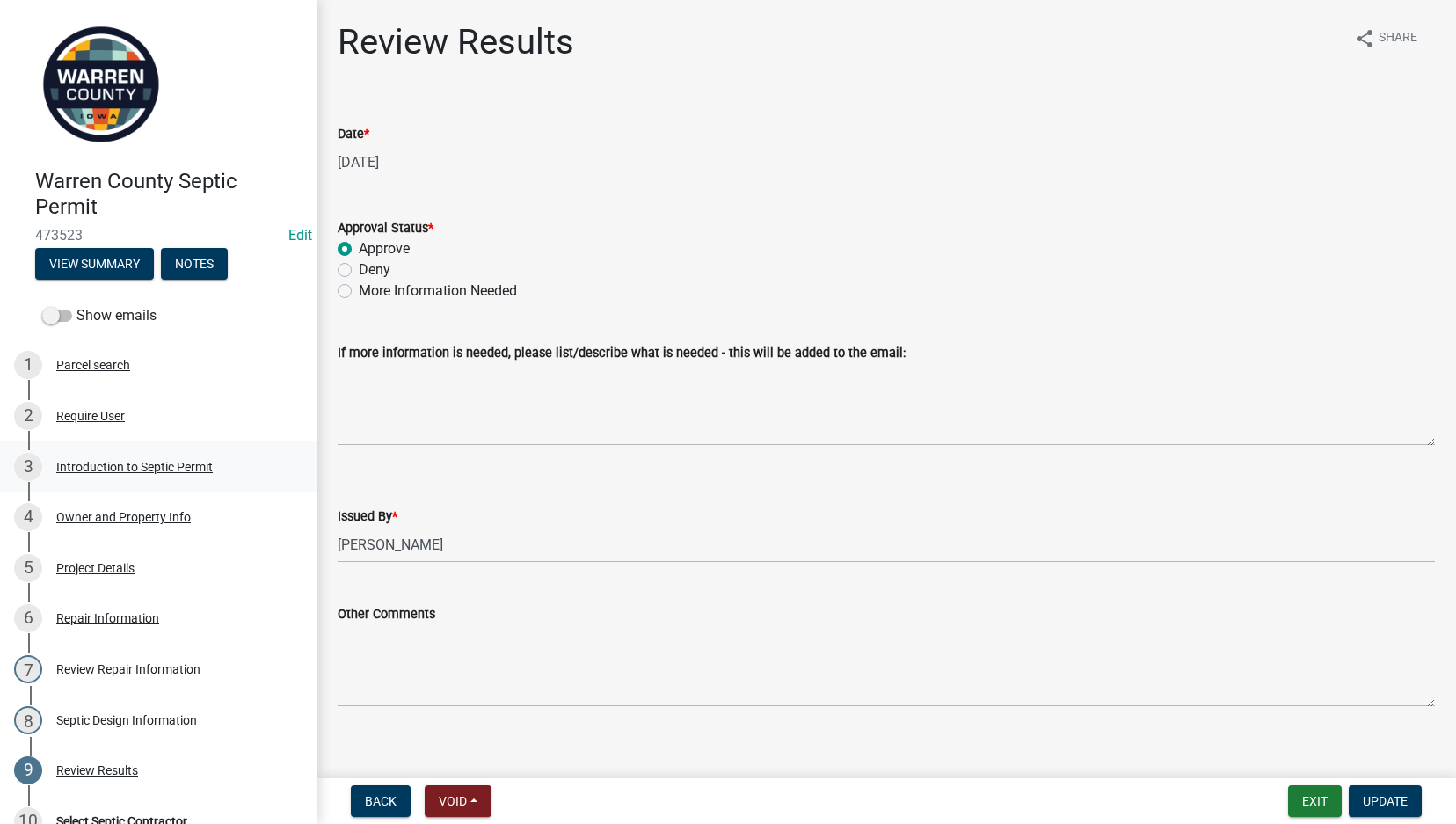
scroll to position [205, 0]
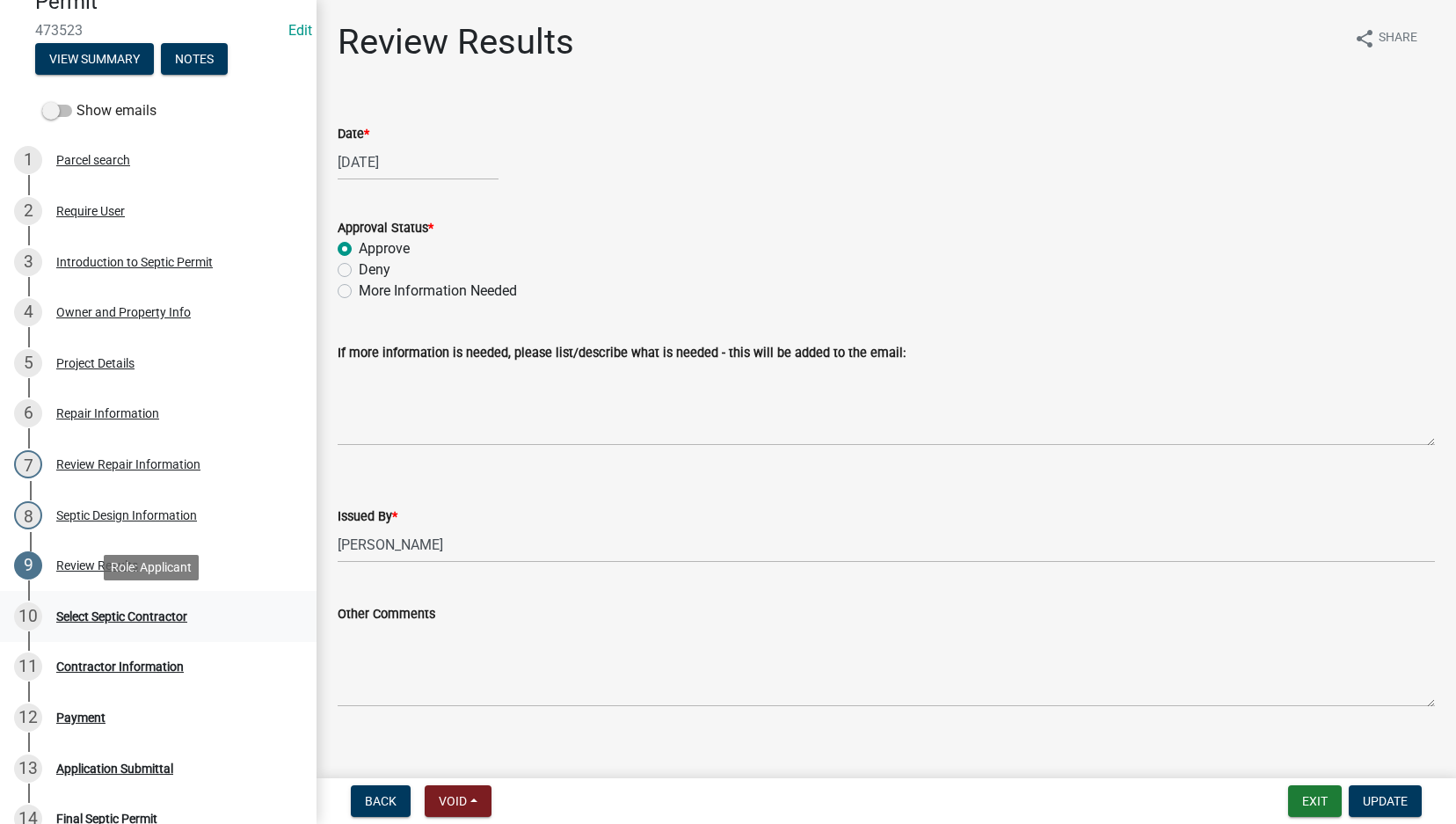
click at [125, 611] on div "Select Septic Contractor" at bounding box center [121, 616] width 131 height 12
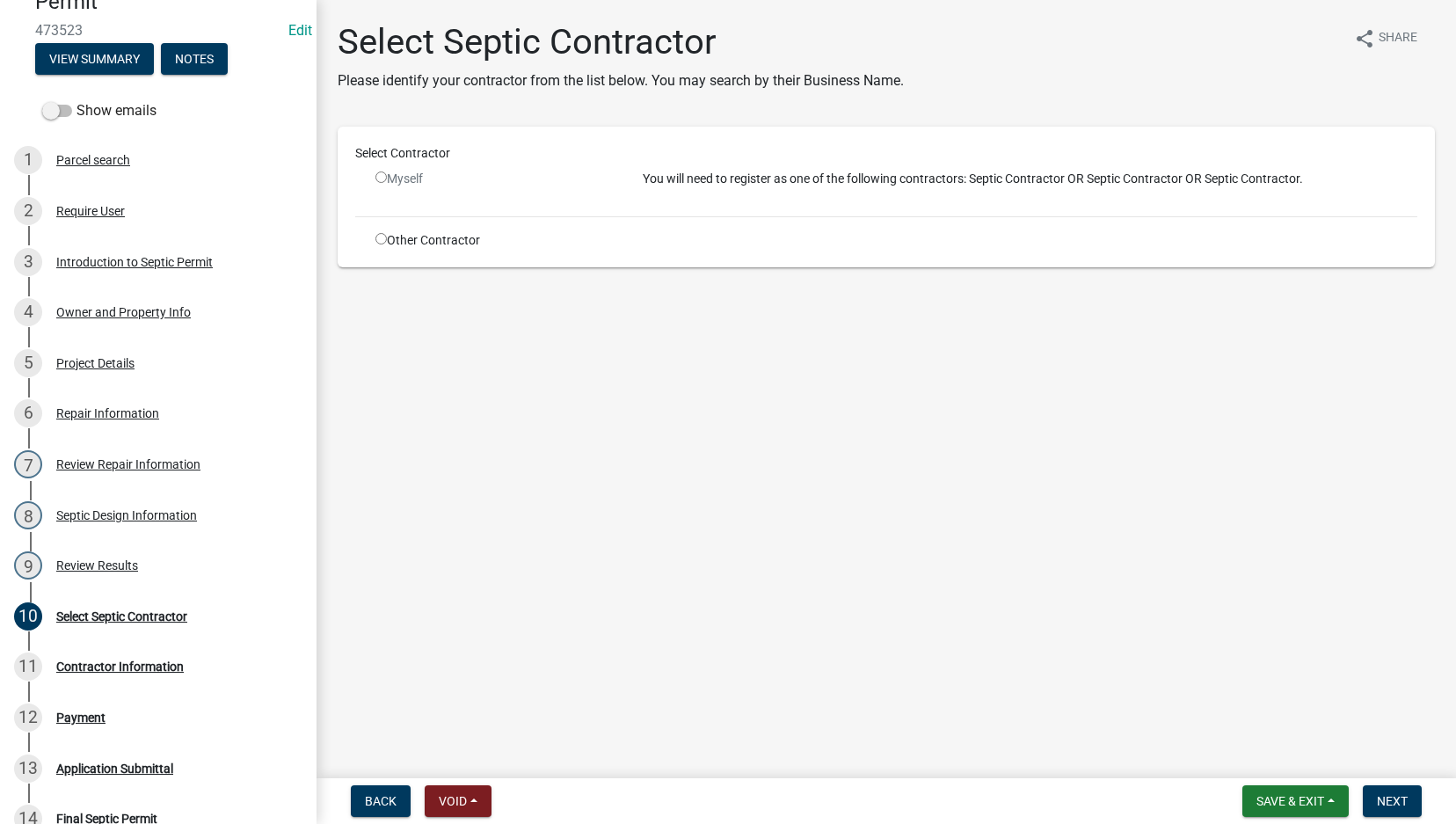
click at [381, 234] on input "radio" at bounding box center [381, 239] width 11 height 11
radio input "true"
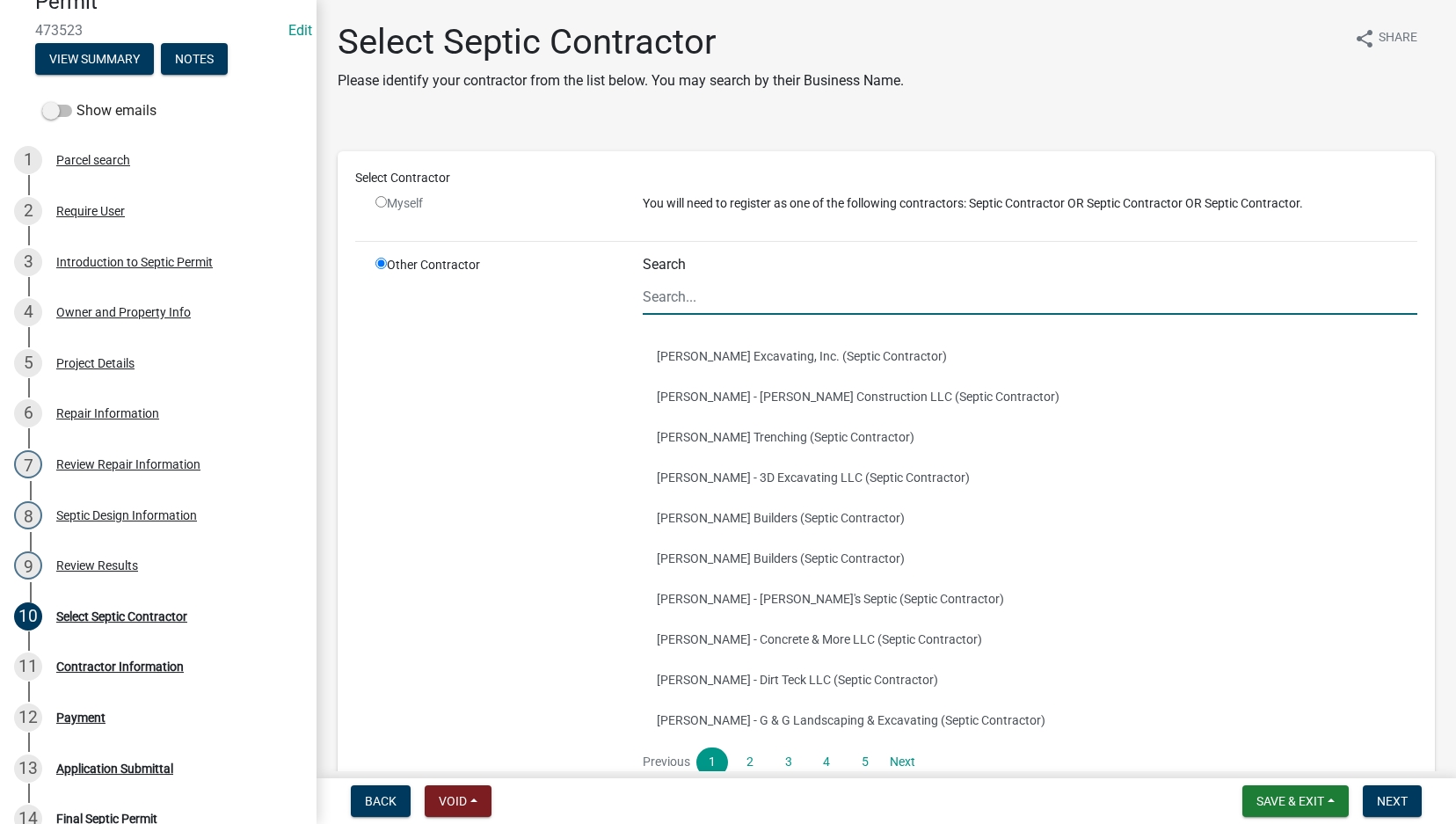
click at [691, 301] on input "Search" at bounding box center [1030, 297] width 775 height 36
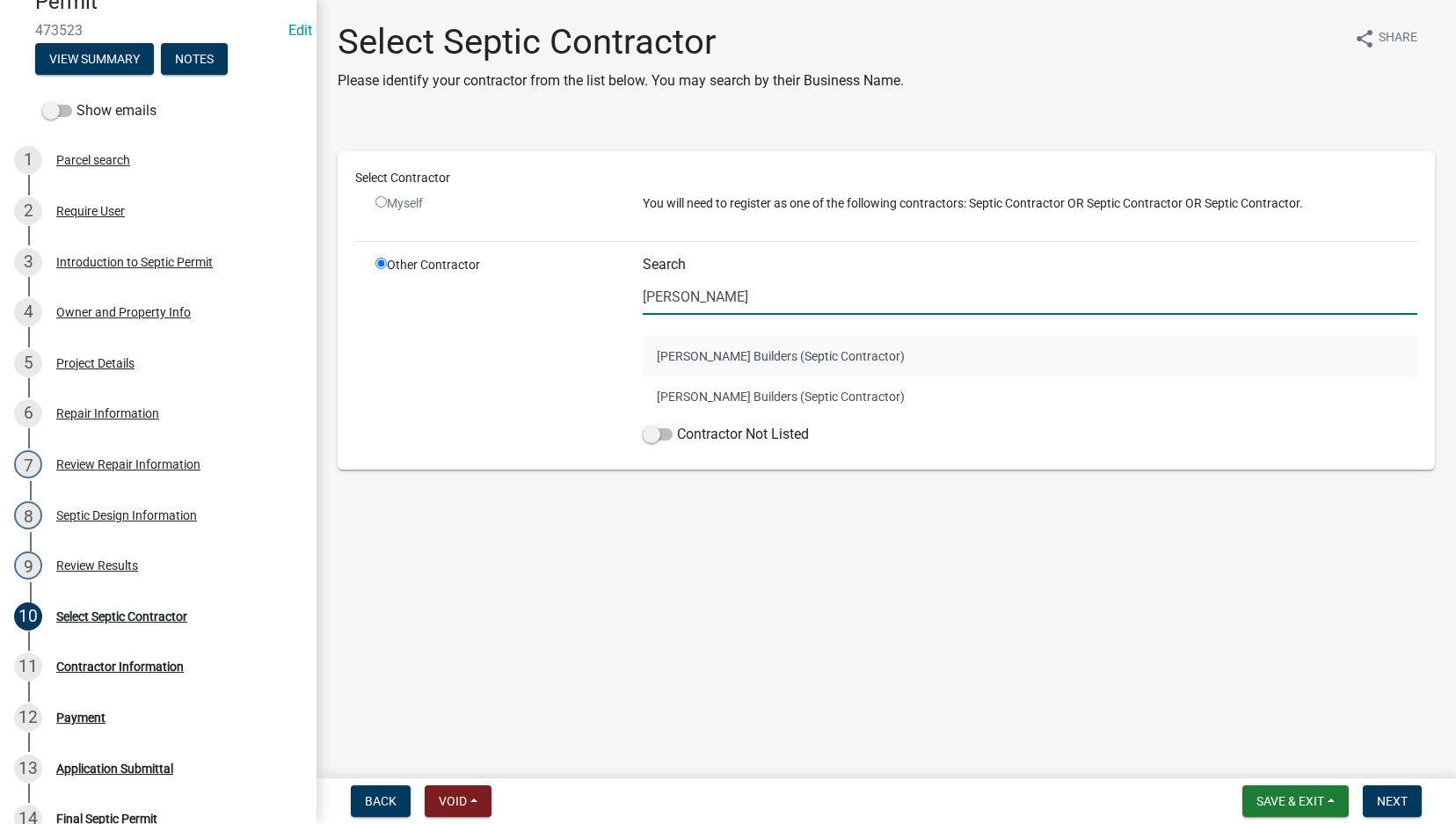
type input "[PERSON_NAME]"
click at [689, 346] on button "[PERSON_NAME] Builders (Septic Contractor)" at bounding box center [1030, 356] width 775 height 40
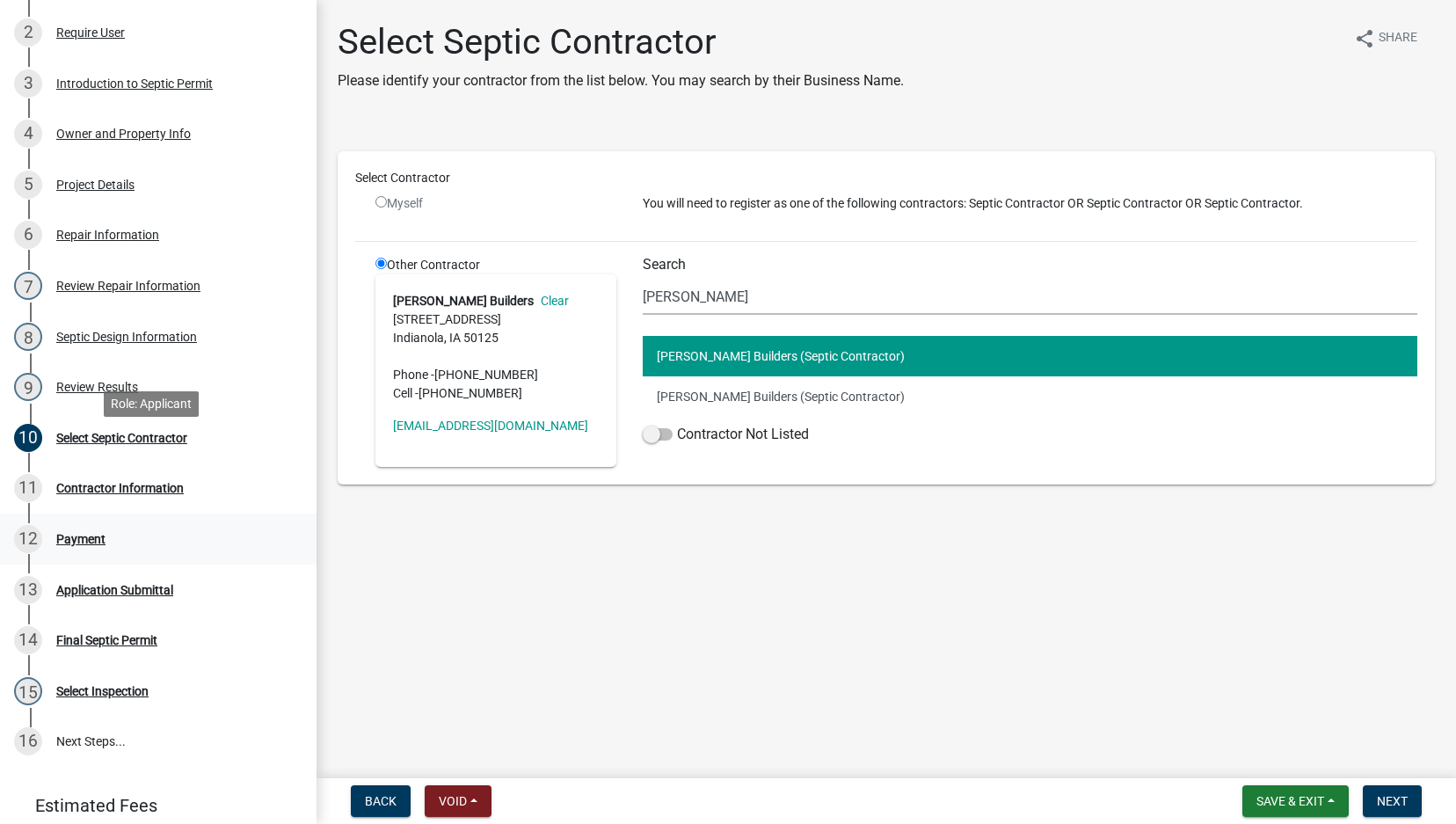
scroll to position [490, 0]
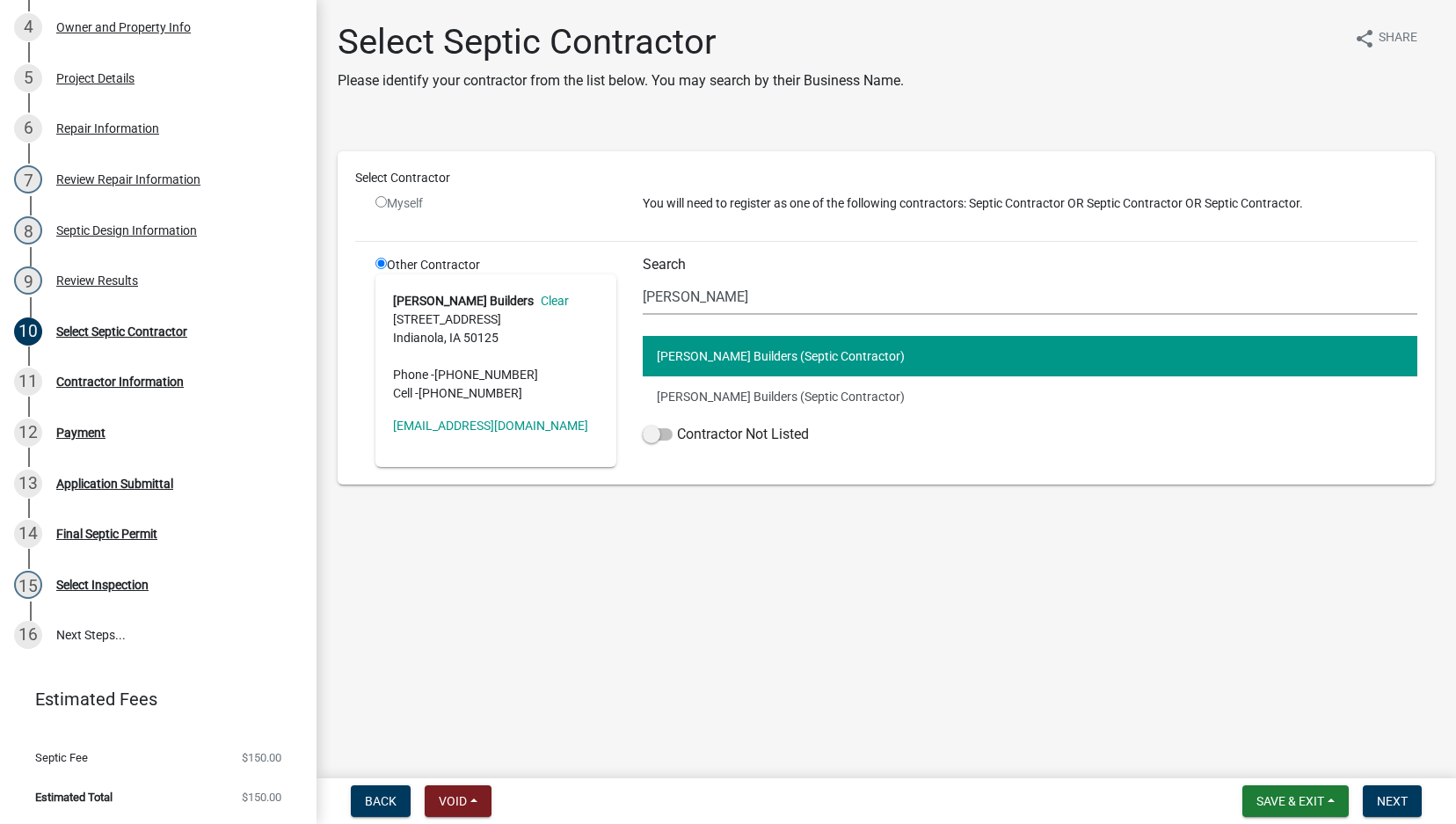
click at [105, 81] on div "Project Details" at bounding box center [96, 78] width 78 height 12
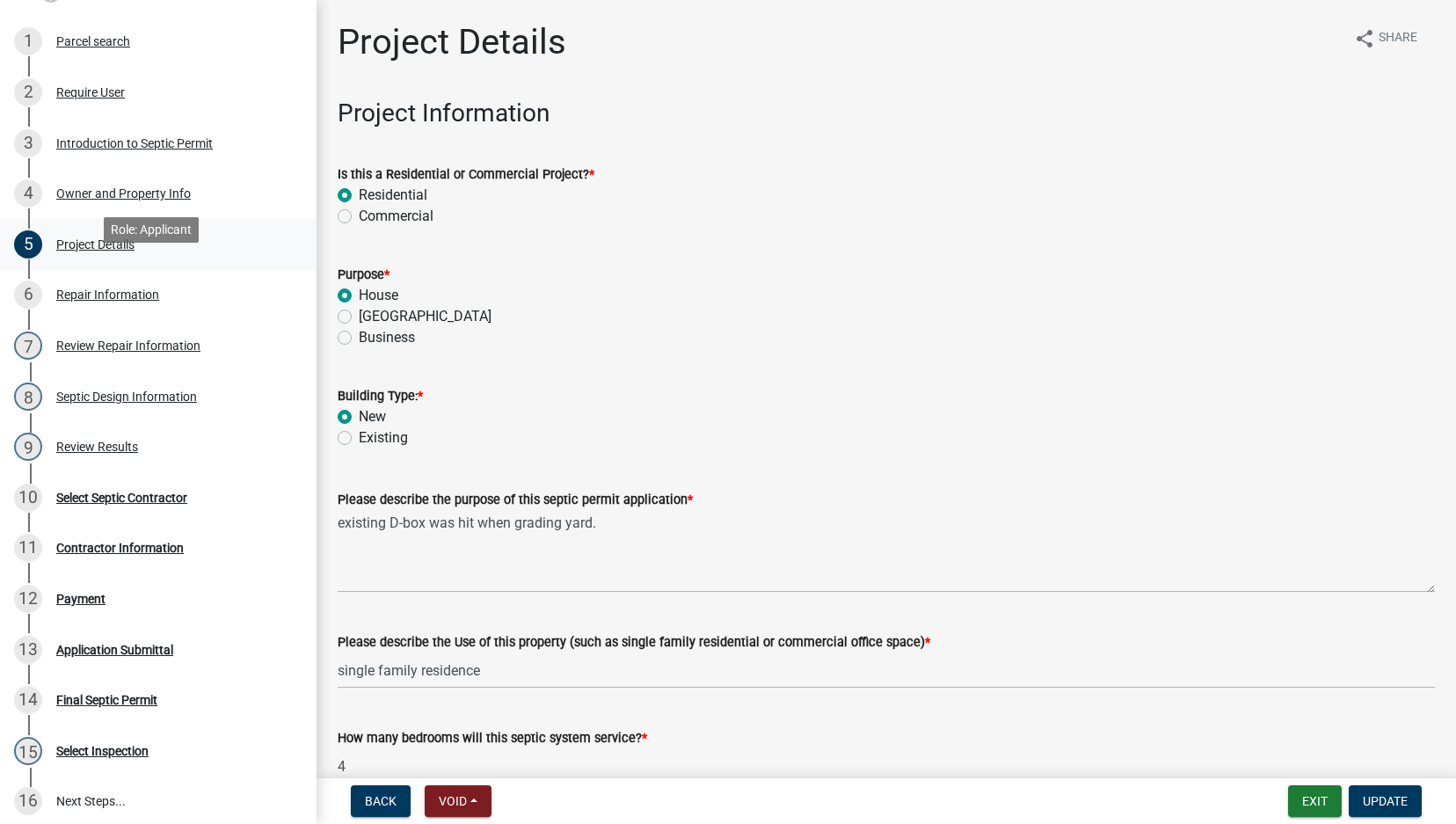
scroll to position [285, 0]
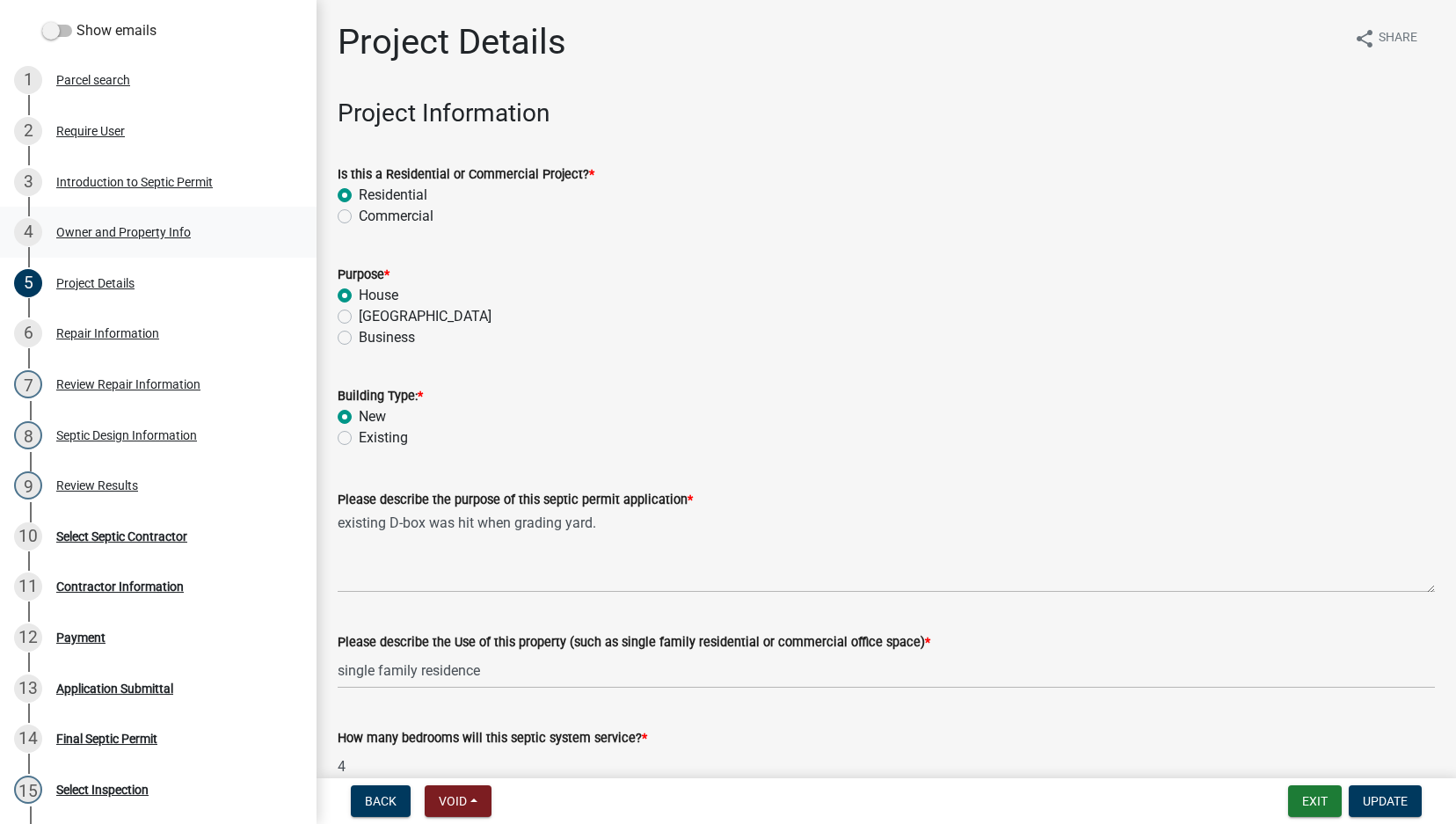
click at [84, 226] on div "Owner and Property Info" at bounding box center [123, 232] width 135 height 12
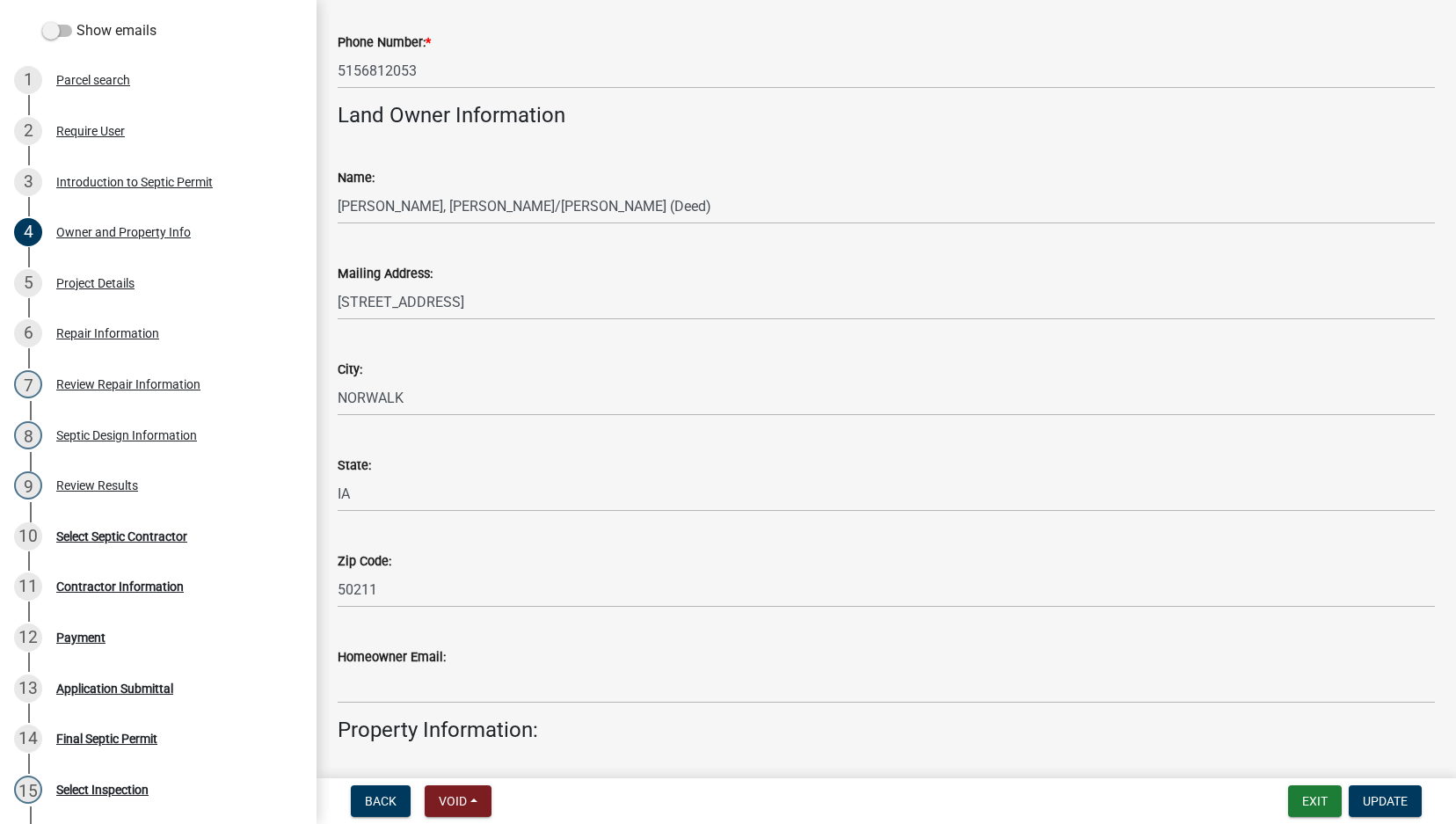
scroll to position [411, 0]
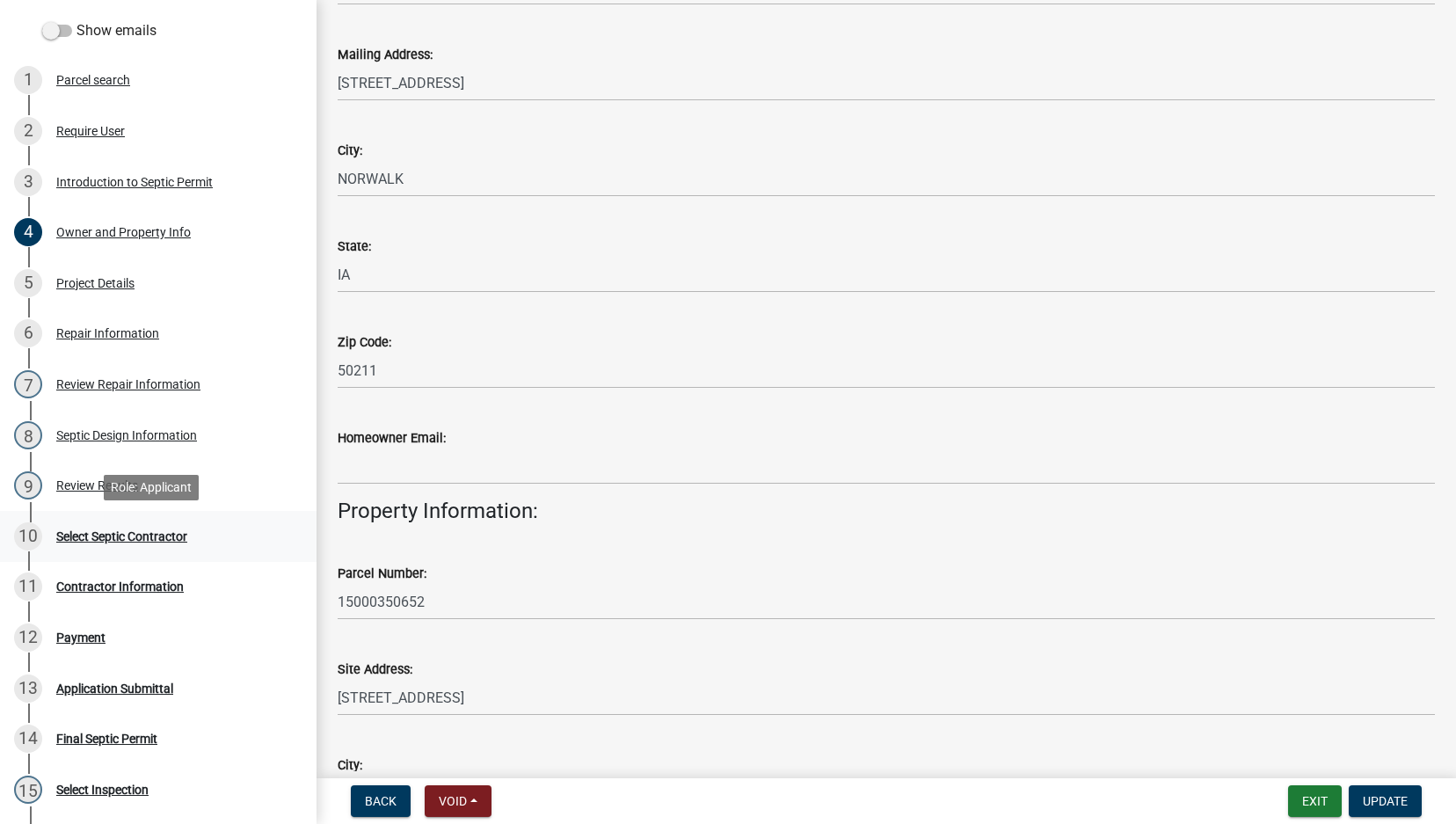
click at [96, 524] on div "10 Select Septic Contractor" at bounding box center [151, 536] width 275 height 28
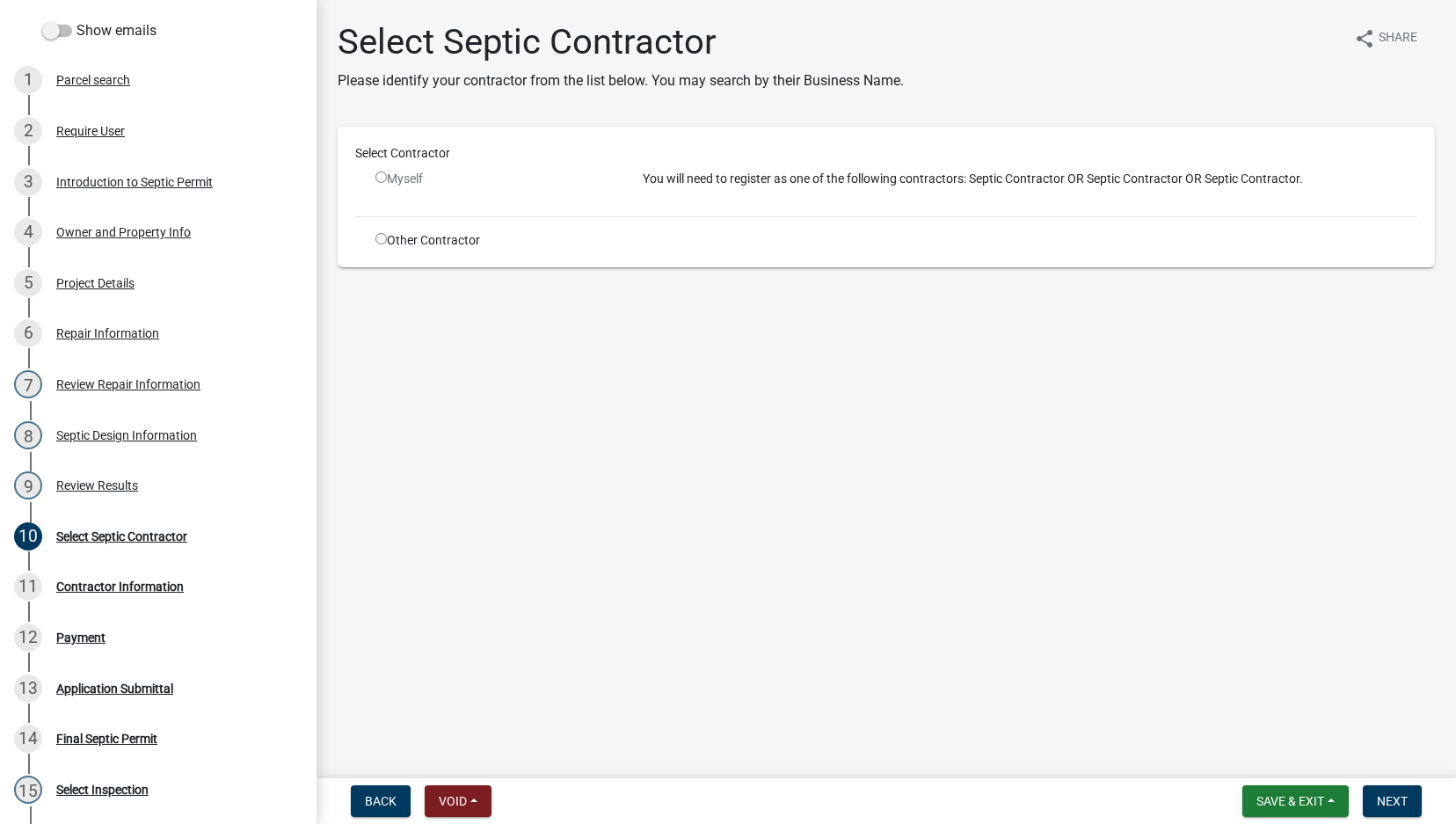
click at [381, 234] on input "radio" at bounding box center [381, 239] width 11 height 11
radio input "true"
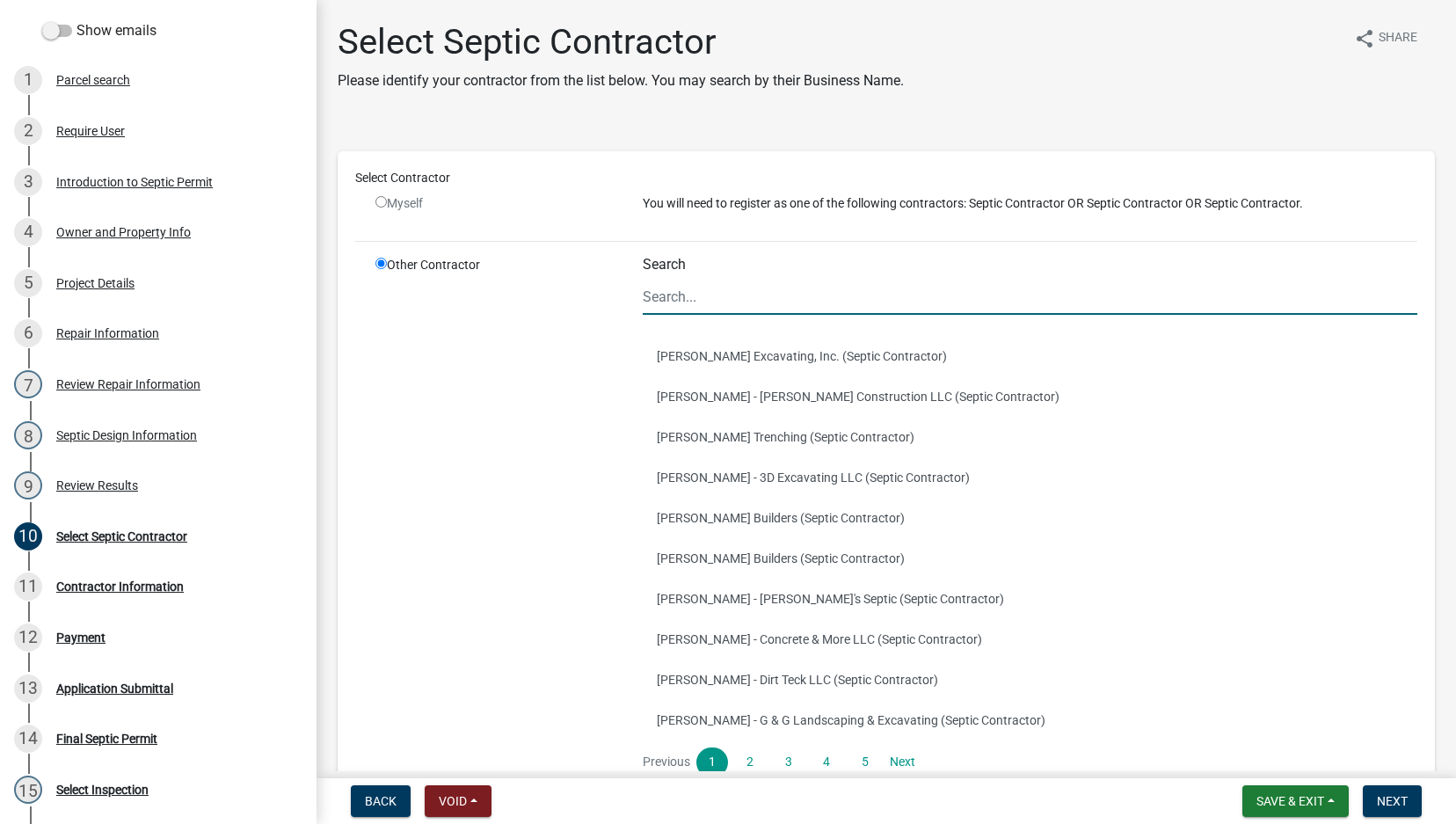
click at [721, 296] on input "Search" at bounding box center [1030, 297] width 775 height 36
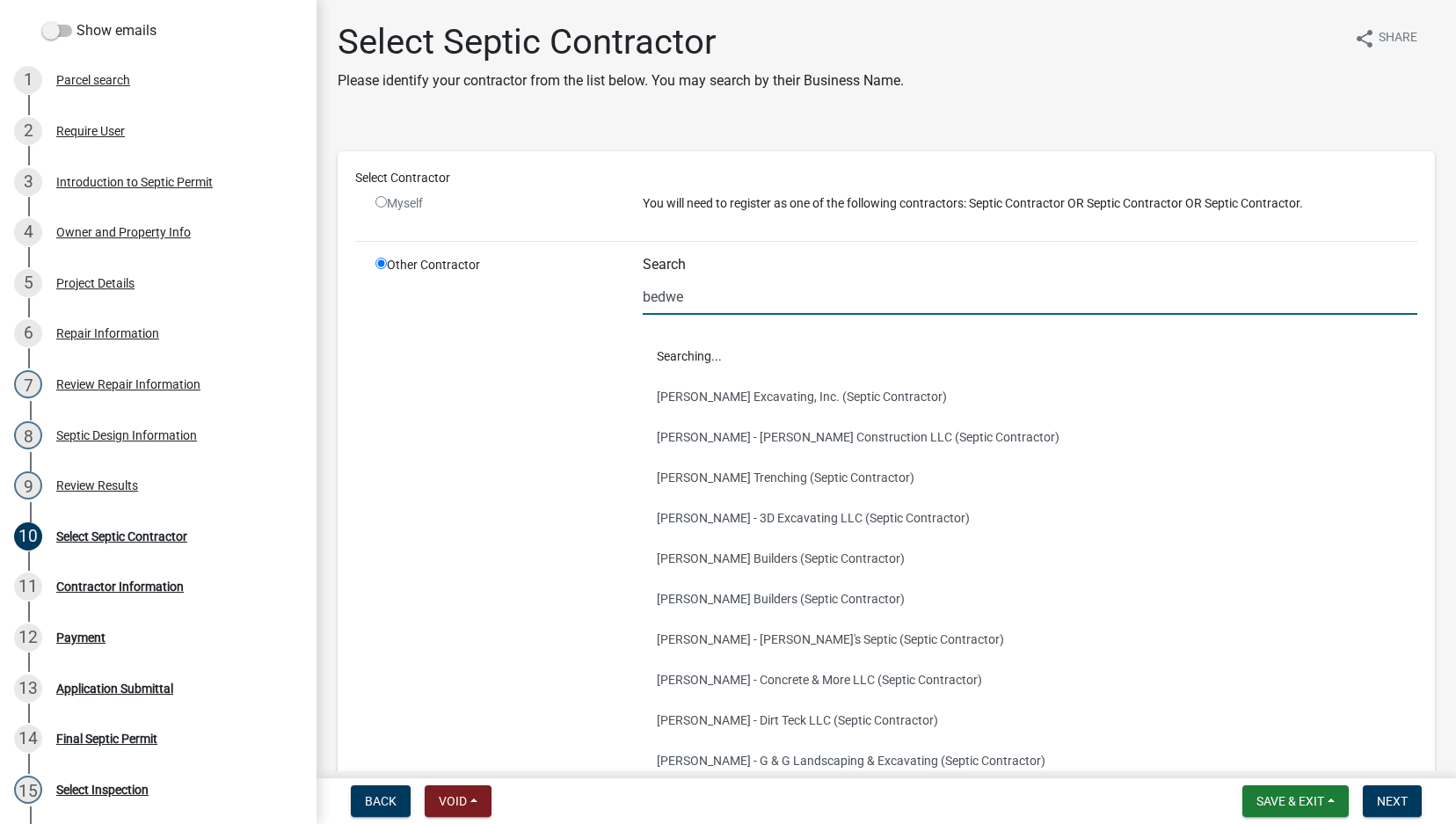
type input "[PERSON_NAME]"
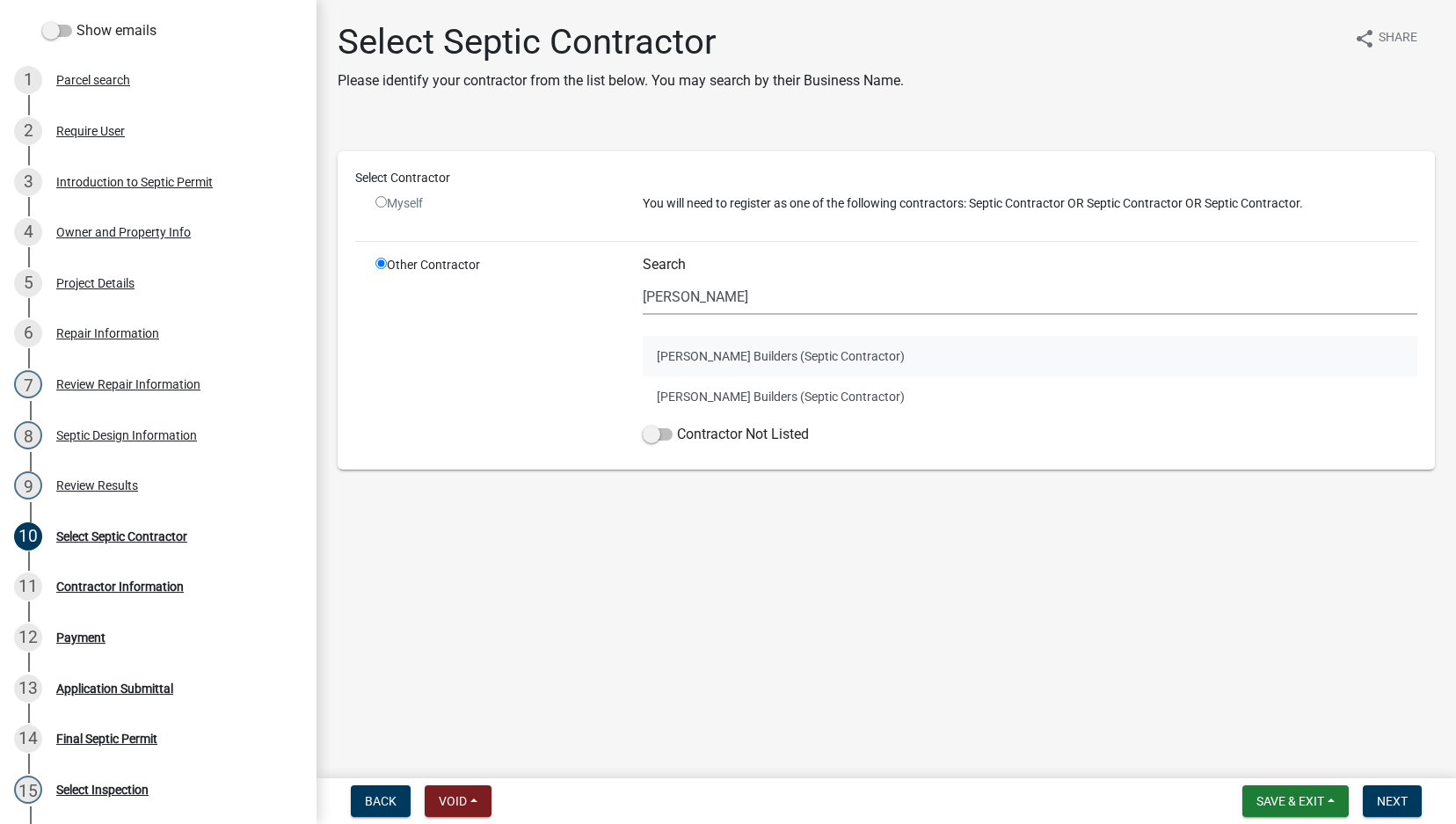
click at [751, 343] on button "[PERSON_NAME] Builders (Septic Contractor)" at bounding box center [1030, 356] width 775 height 40
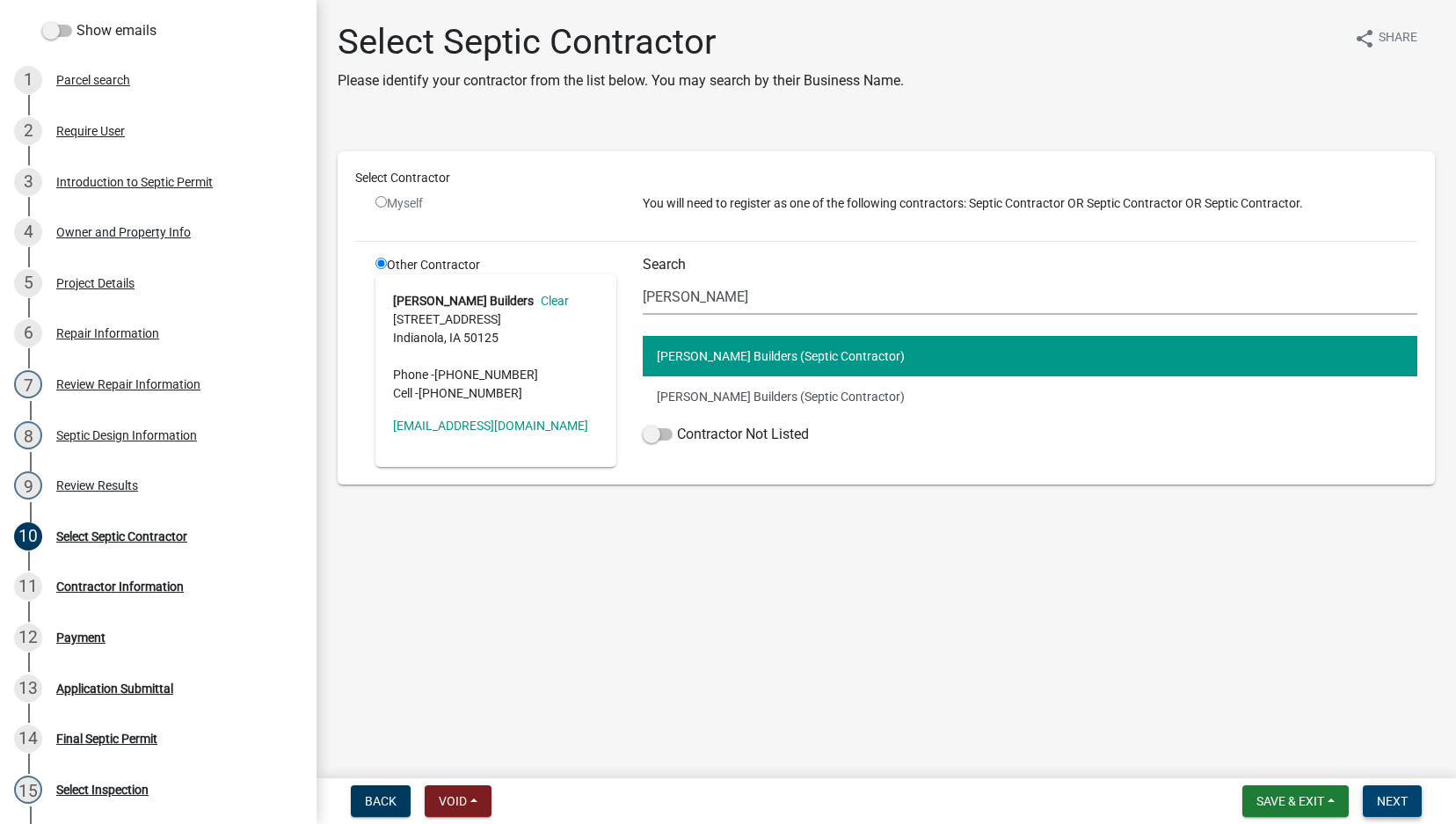
click at [1391, 768] on button "Next" at bounding box center [1392, 801] width 59 height 32
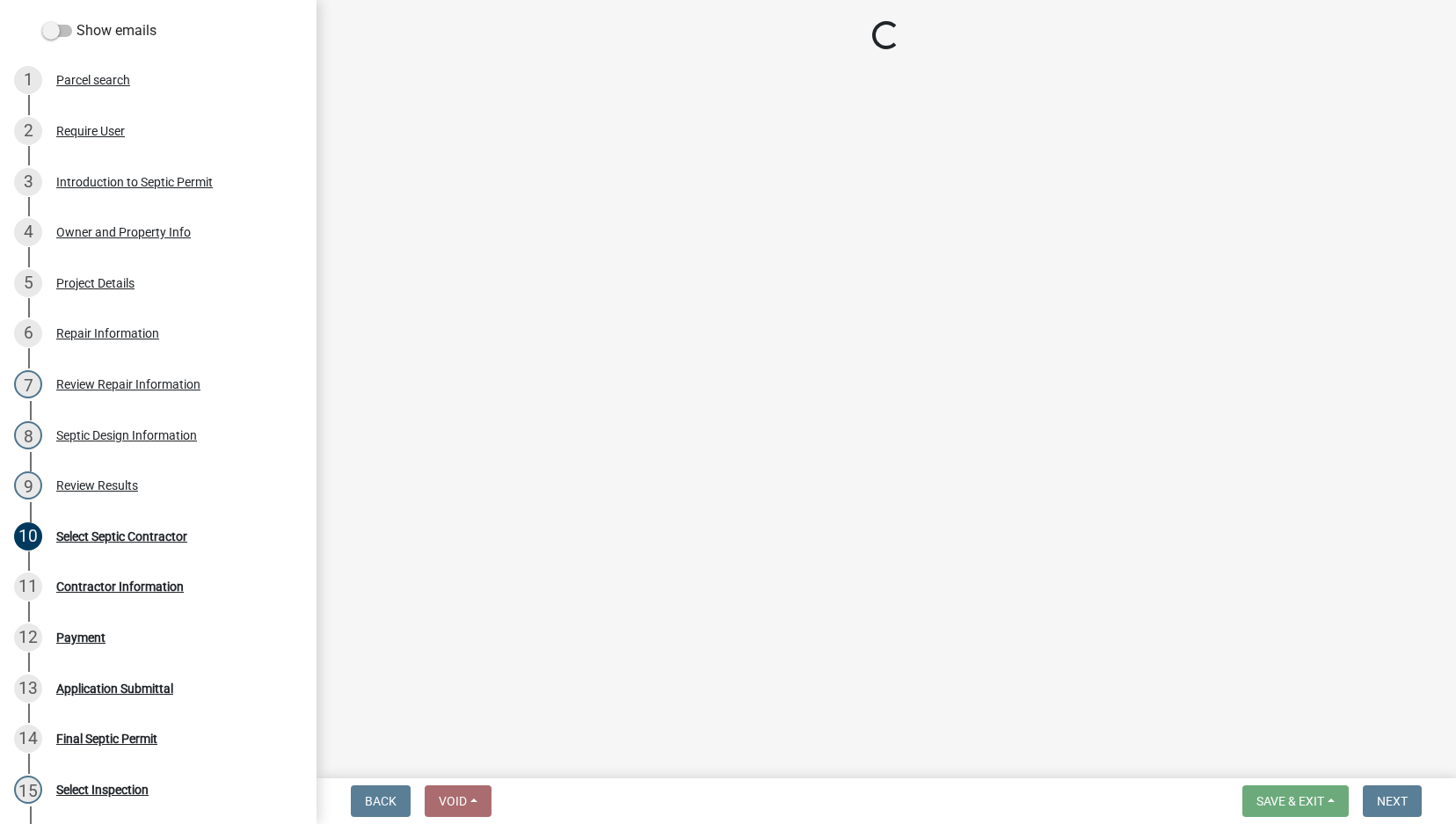
select select "3: 3"
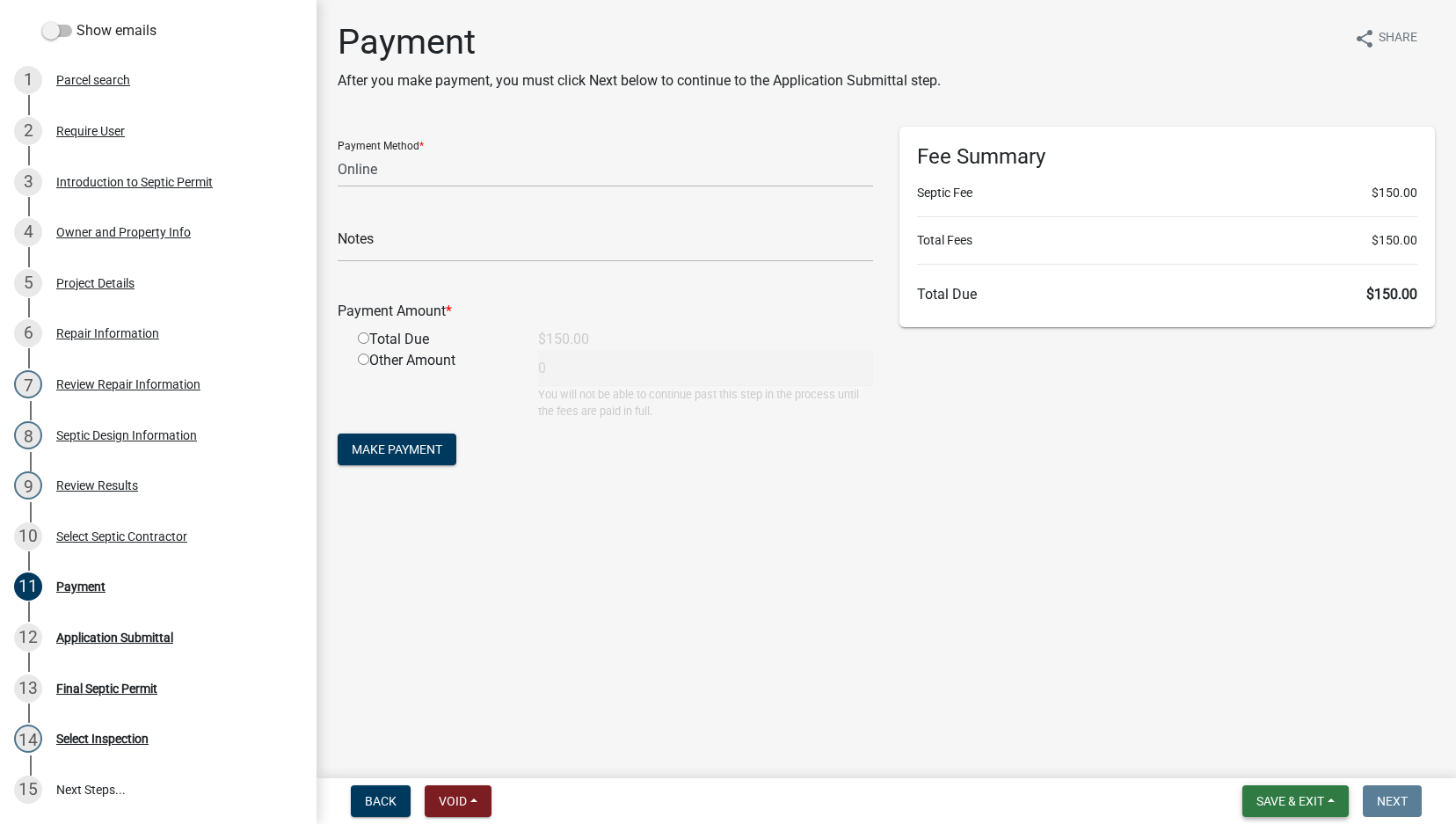
click at [1273, 768] on button "Save & Exit" at bounding box center [1294, 801] width 106 height 32
click at [1273, 750] on button "Save & Exit" at bounding box center [1278, 755] width 141 height 42
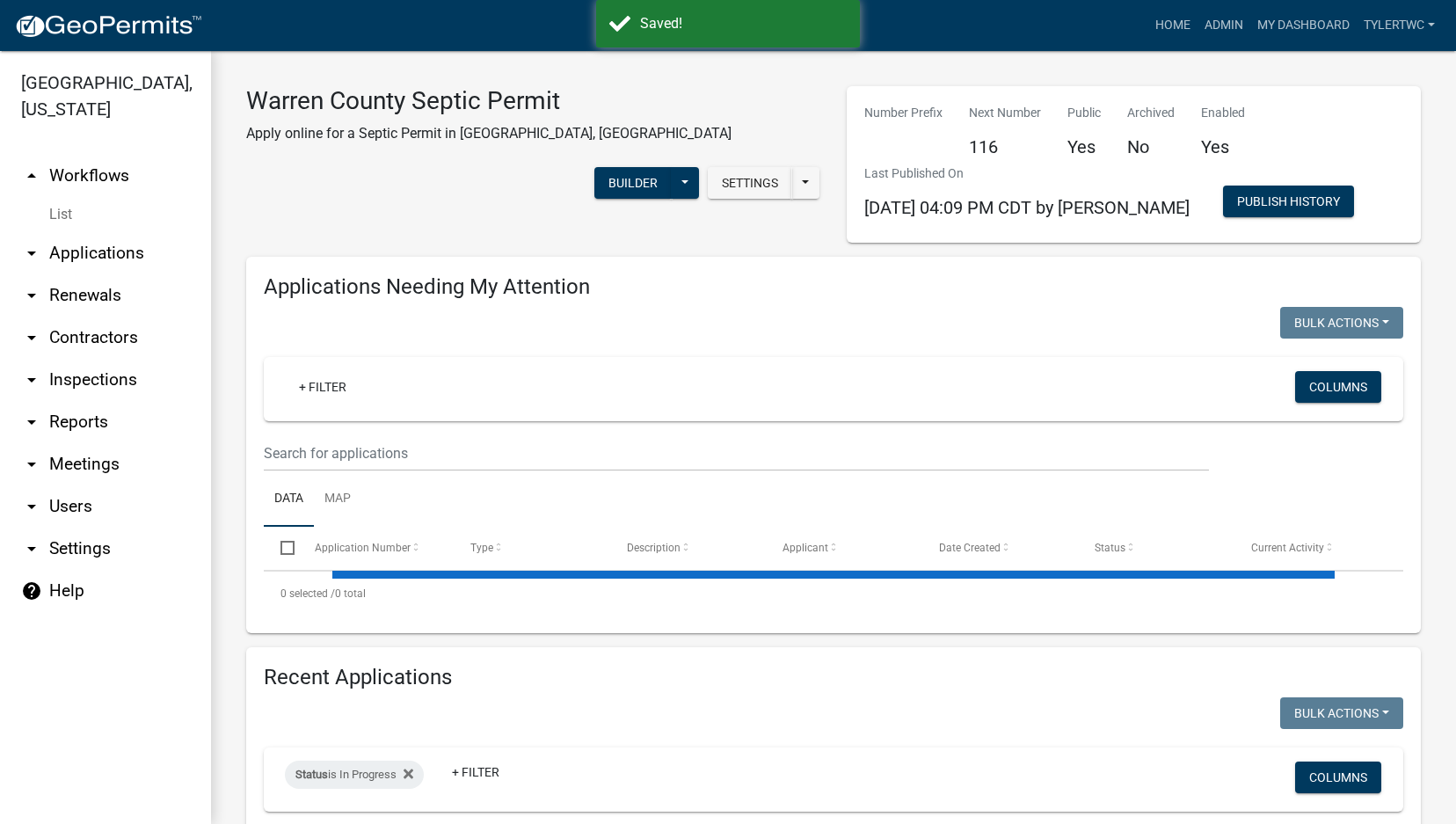
select select "2: 50"
select select "3: 100"
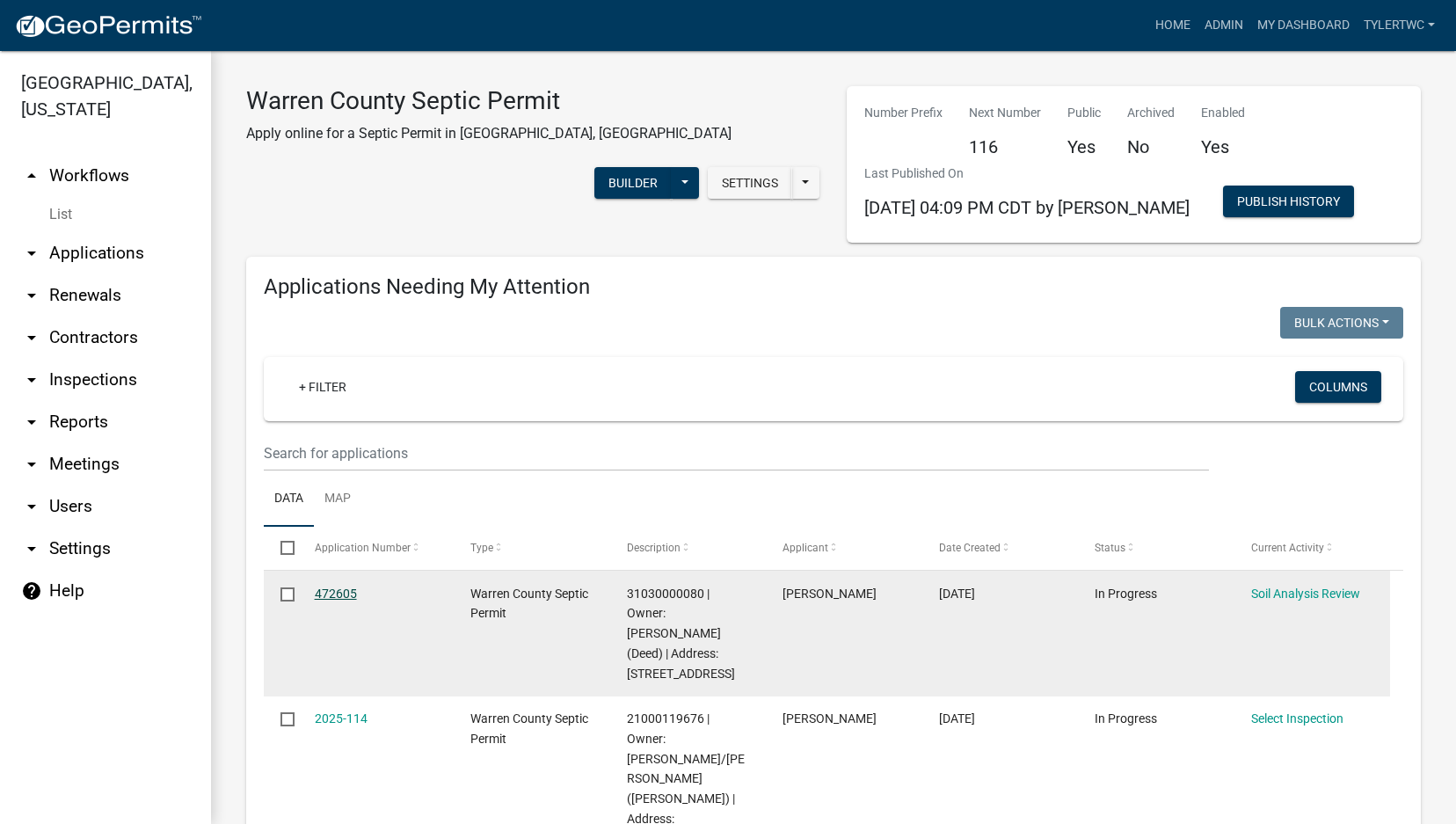
click at [340, 593] on link "472605" at bounding box center [336, 593] width 42 height 14
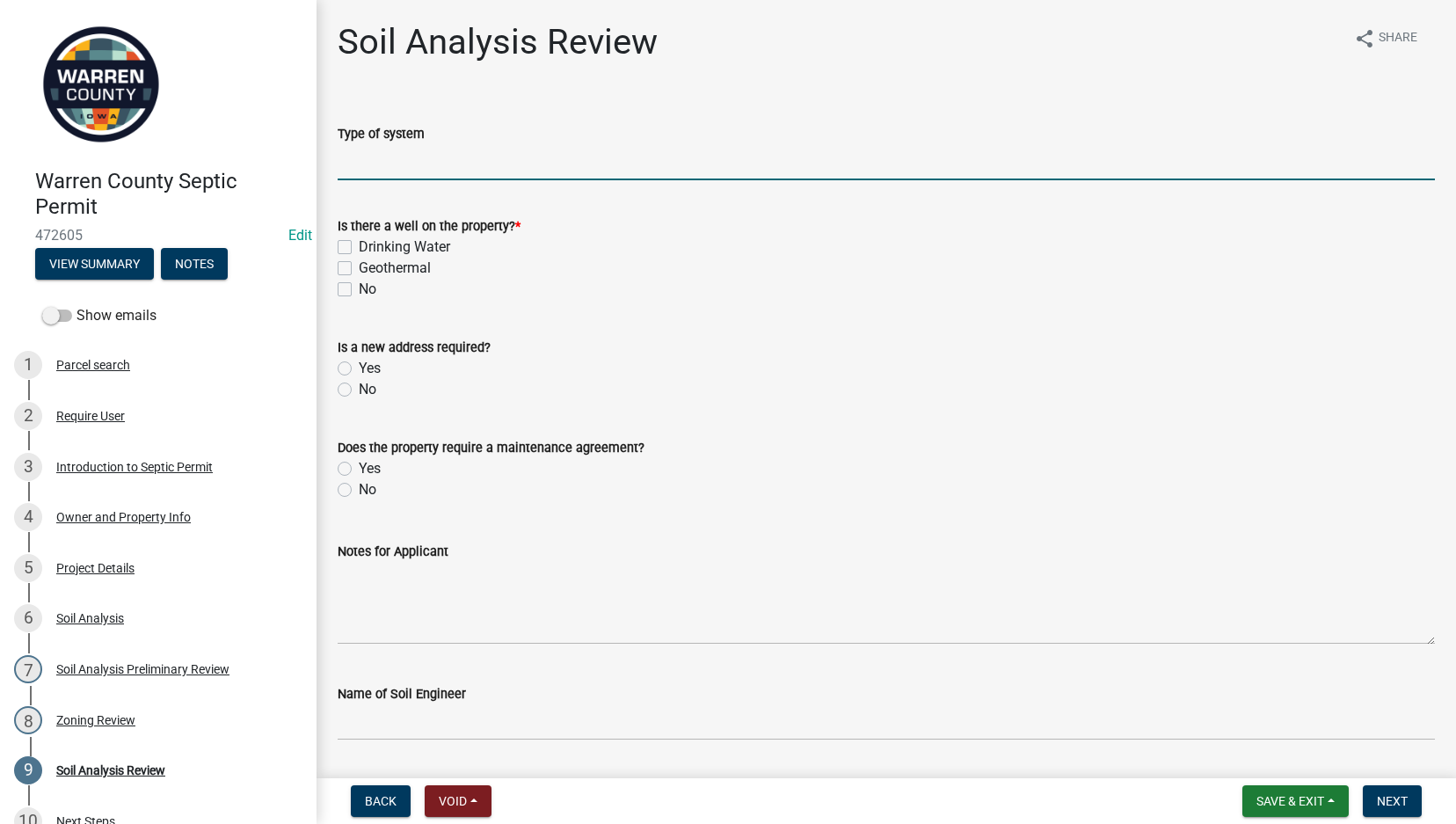
click at [451, 169] on input "Type of system" at bounding box center [886, 163] width 1097 height 36
type input "Laterals"
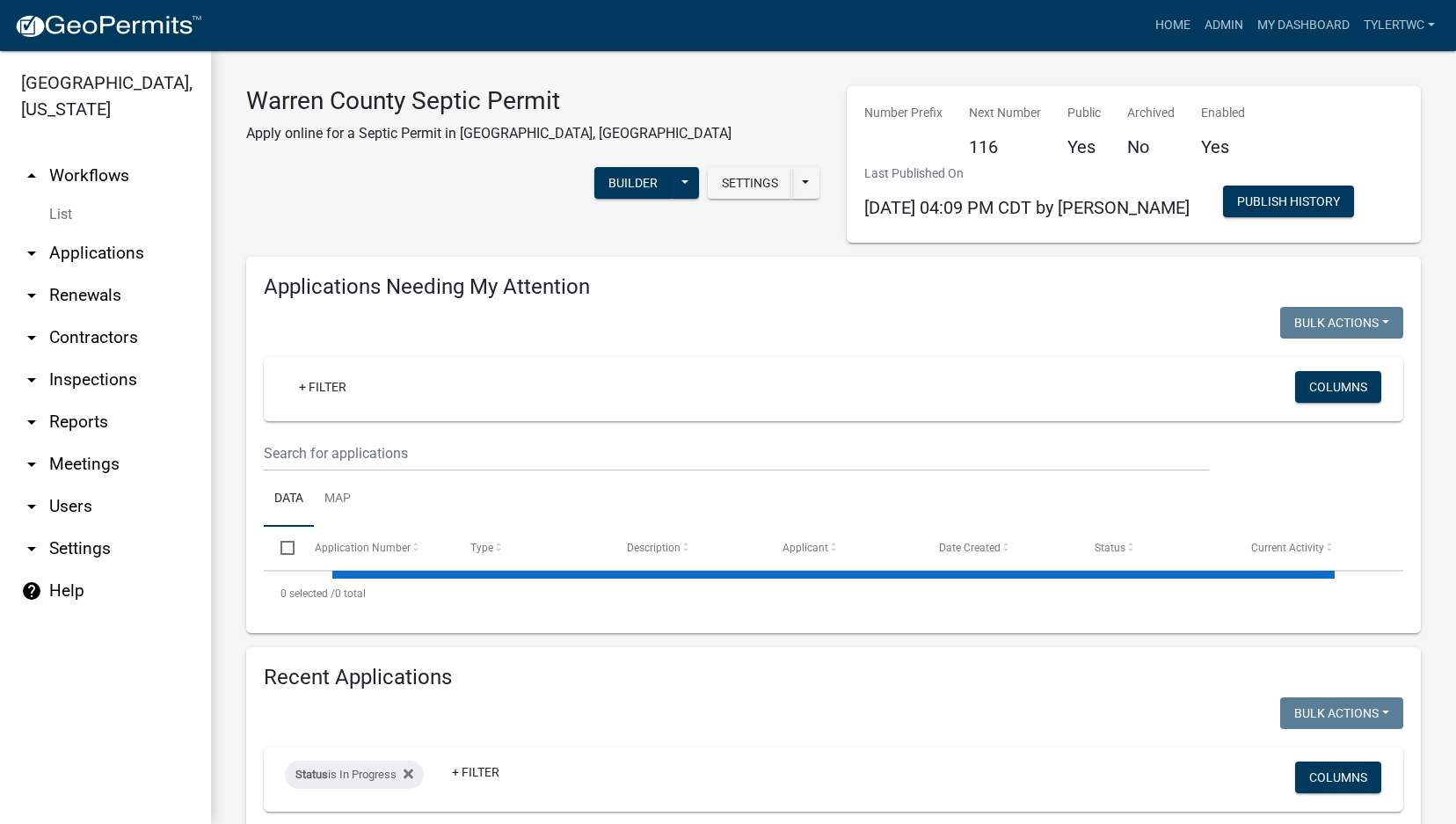
select select "2: 50"
select select "3: 100"
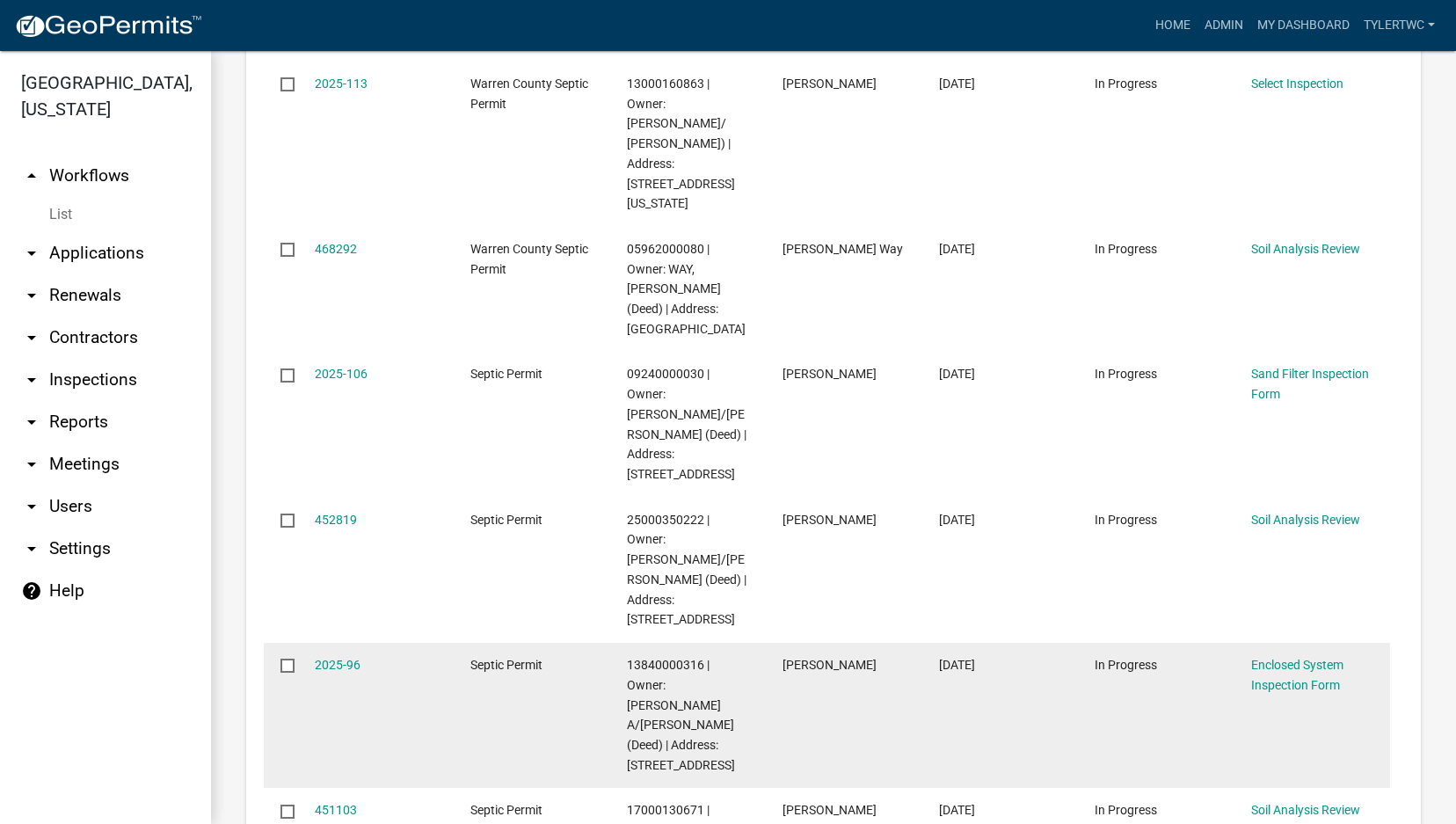
scroll to position [615, 0]
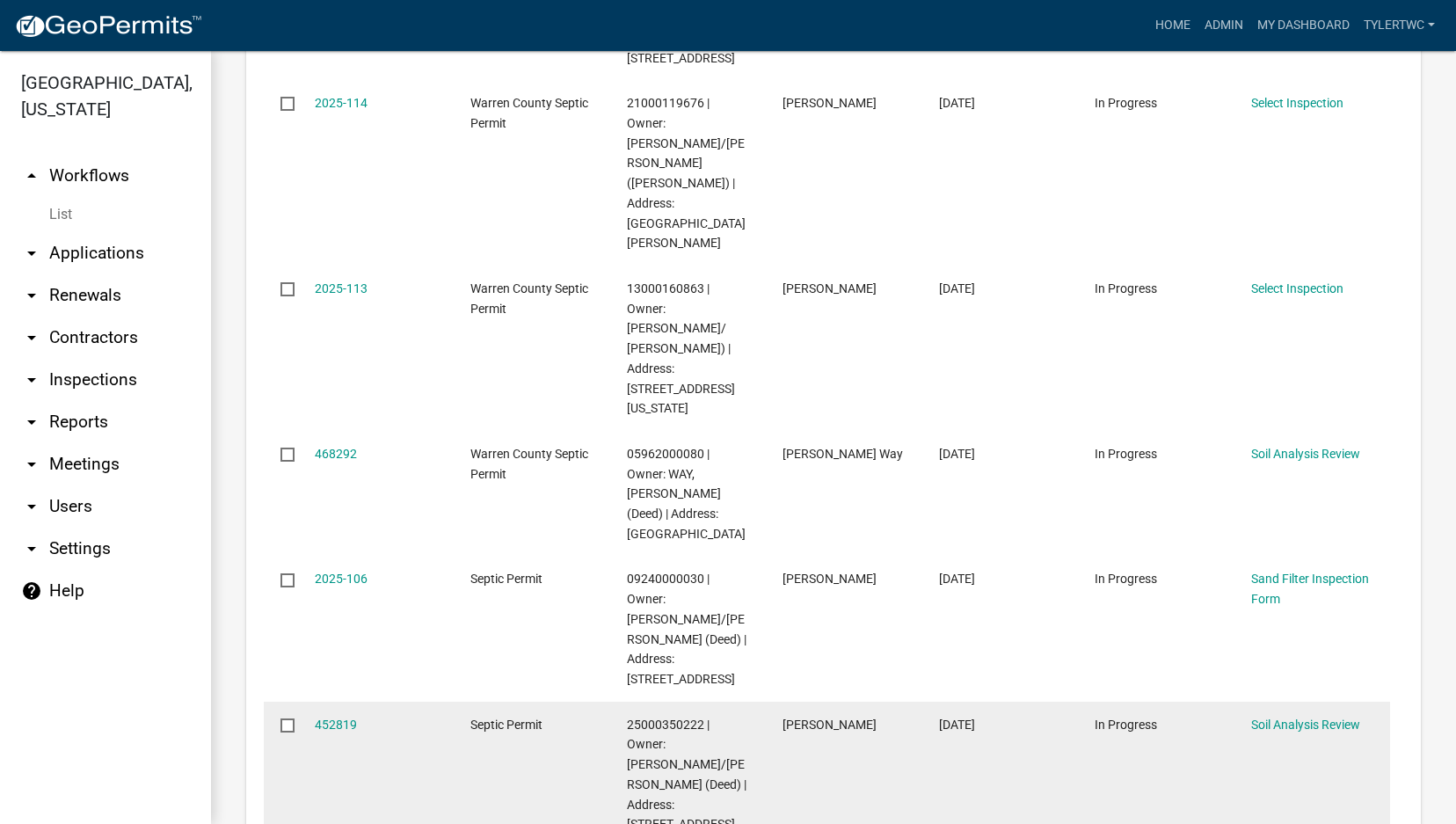
click at [330, 702] on datatable-body-cell "452819" at bounding box center [376, 774] width 157 height 145
click at [330, 718] on link "452819" at bounding box center [336, 724] width 42 height 14
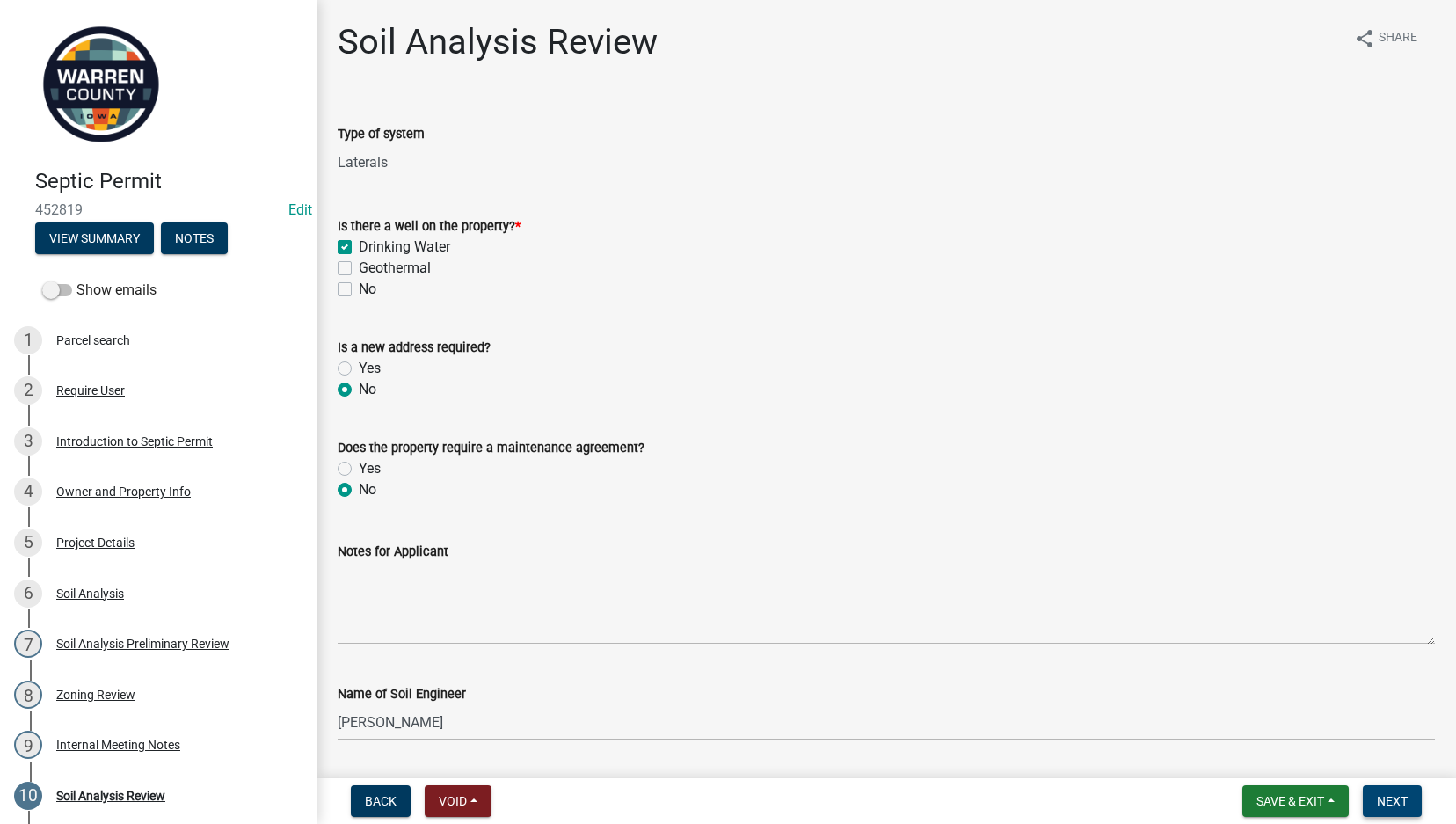
click at [1391, 768] on span "Next" at bounding box center [1392, 801] width 31 height 14
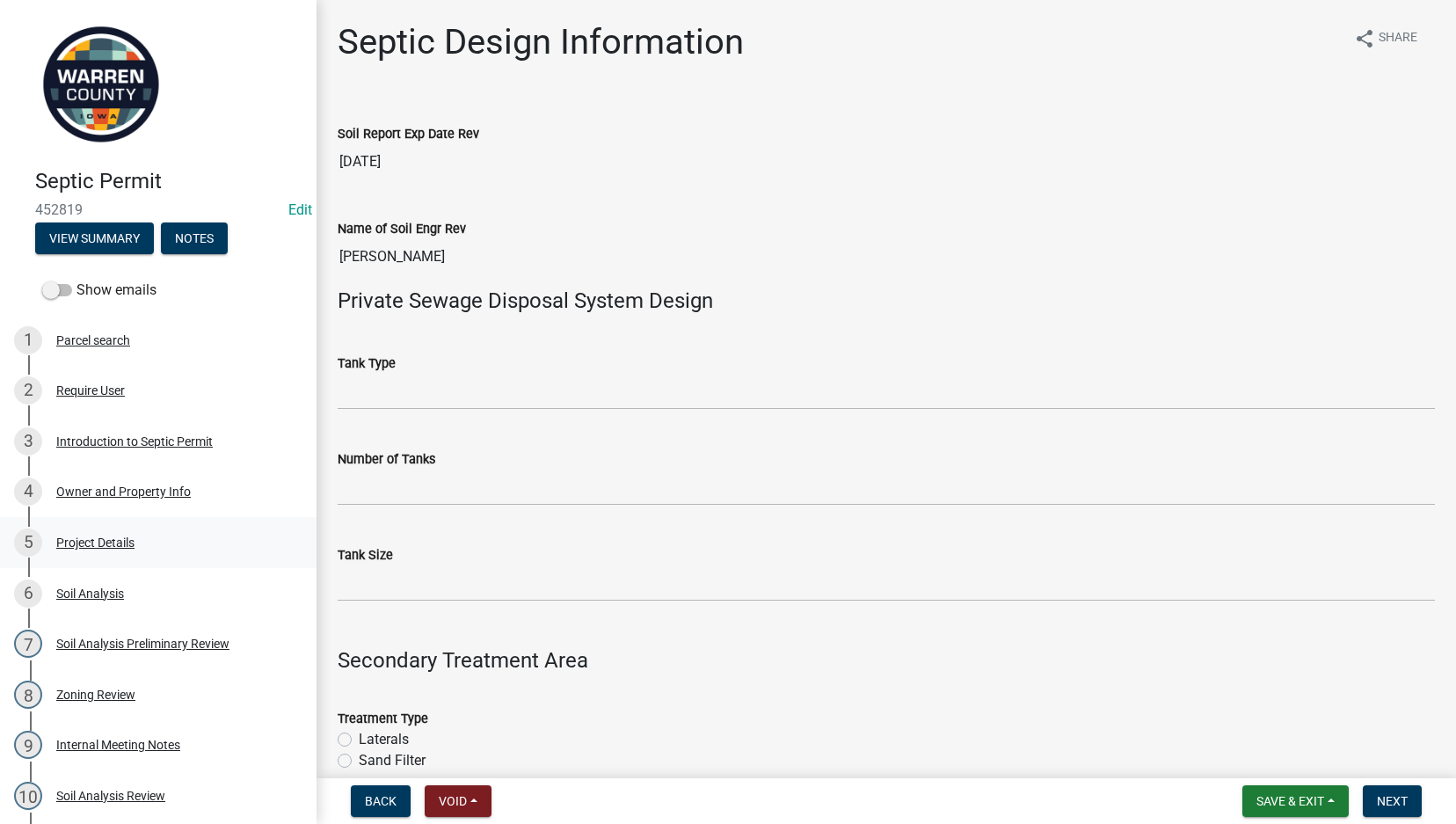
click at [105, 541] on div "Project Details" at bounding box center [96, 543] width 78 height 12
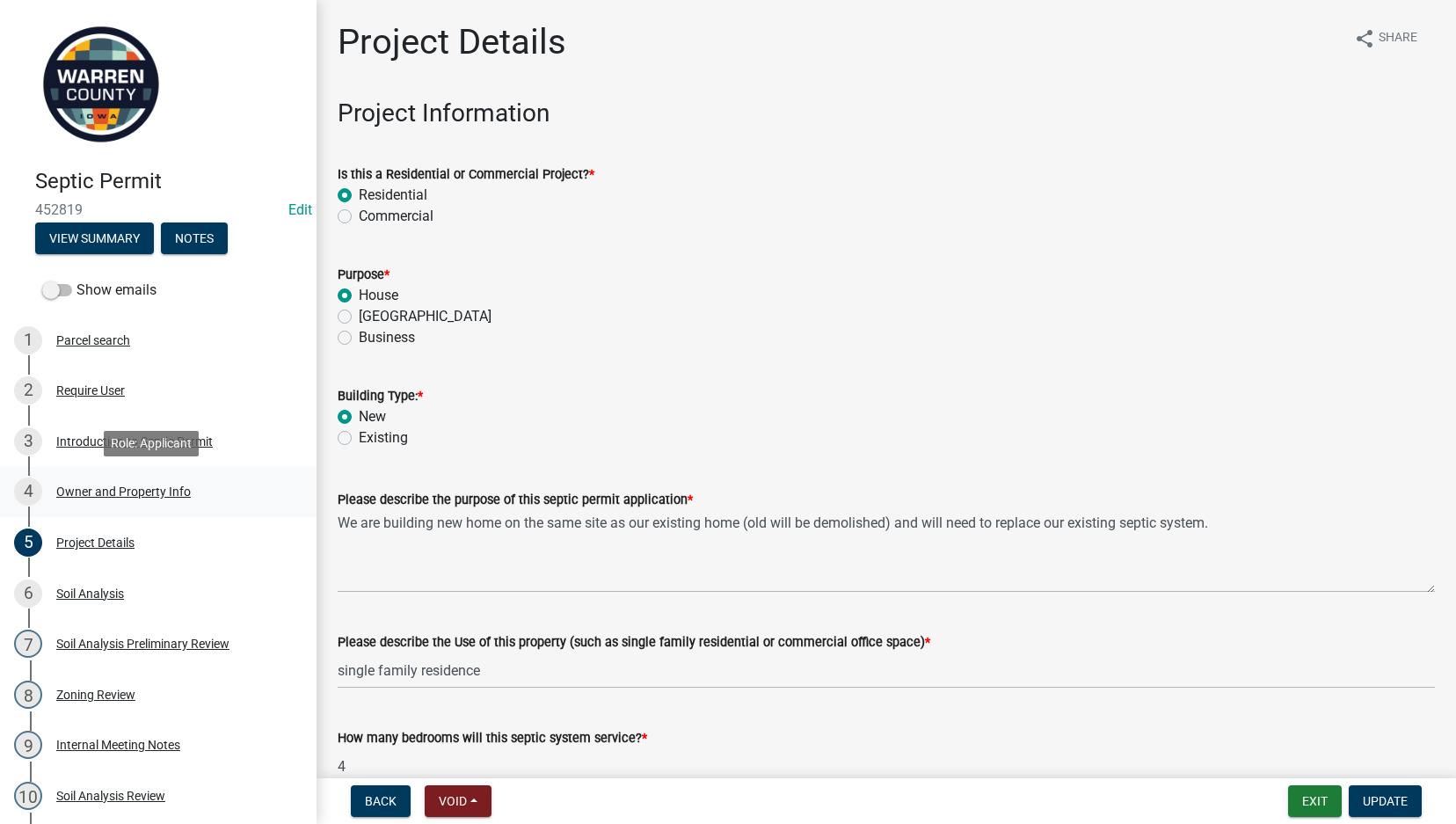
click at [110, 479] on div "4 Owner and Property Info" at bounding box center [151, 491] width 275 height 28
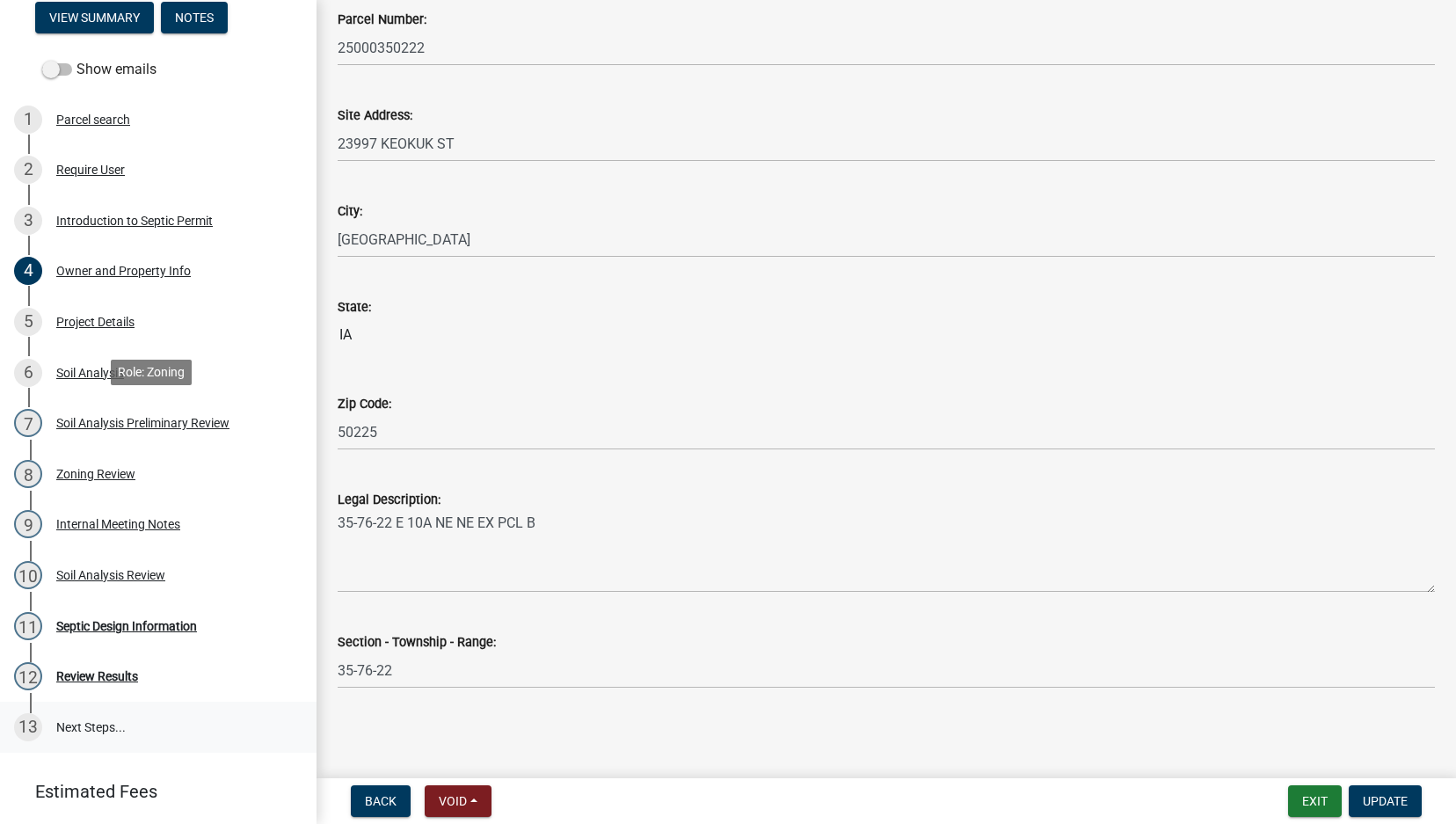
scroll to position [274, 0]
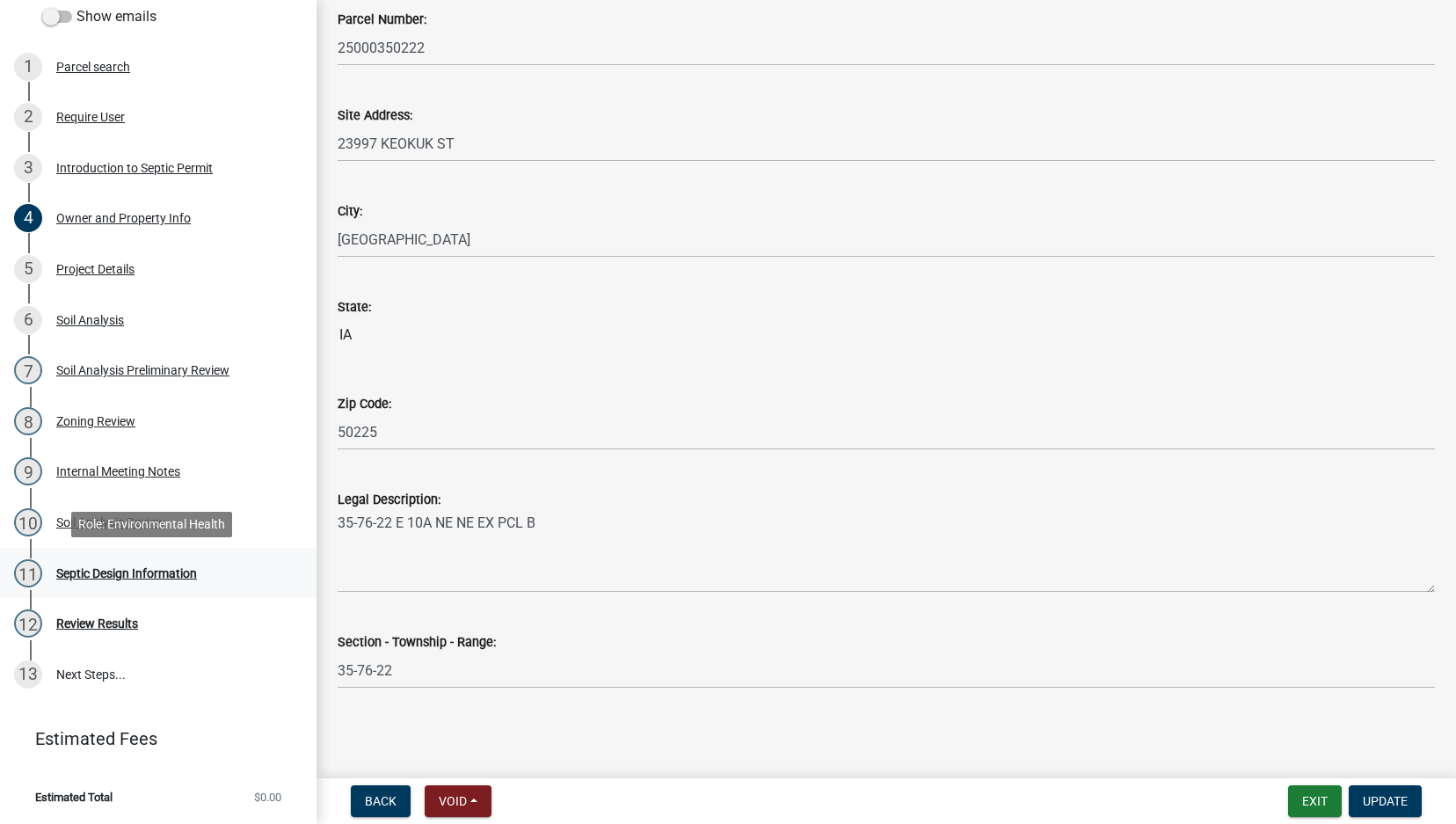
drag, startPoint x: 85, startPoint y: 572, endPoint x: 94, endPoint y: 569, distance: 9.5
click at [85, 572] on div "Septic Design Information" at bounding box center [126, 573] width 141 height 12
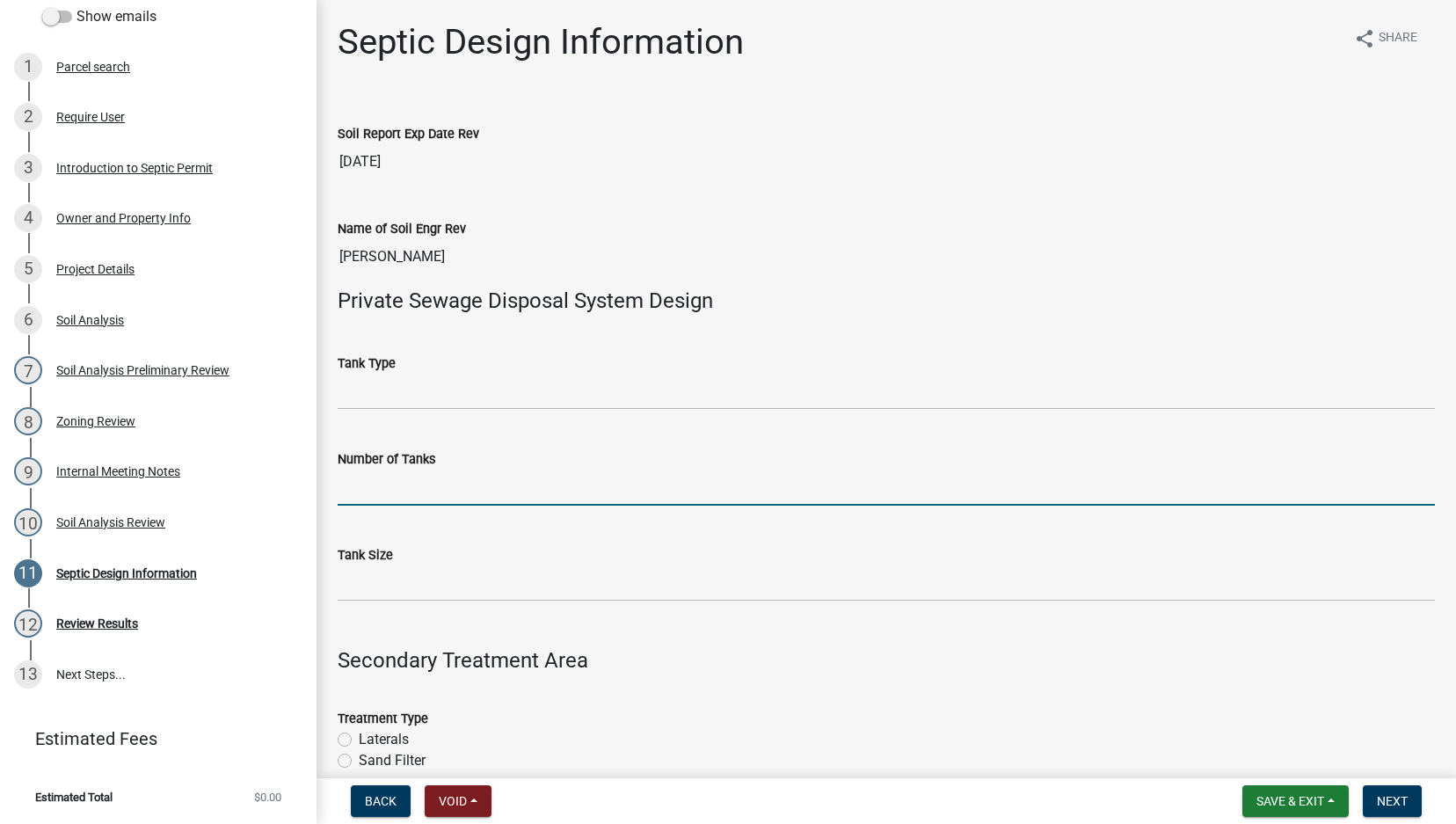
drag, startPoint x: 400, startPoint y: 485, endPoint x: 396, endPoint y: 499, distance: 14.6
click at [400, 485] on input "Number of Tanks" at bounding box center [886, 488] width 1097 height 36
type input "1"
click at [359, 591] on input "Tank Size" at bounding box center [886, 584] width 1097 height 36
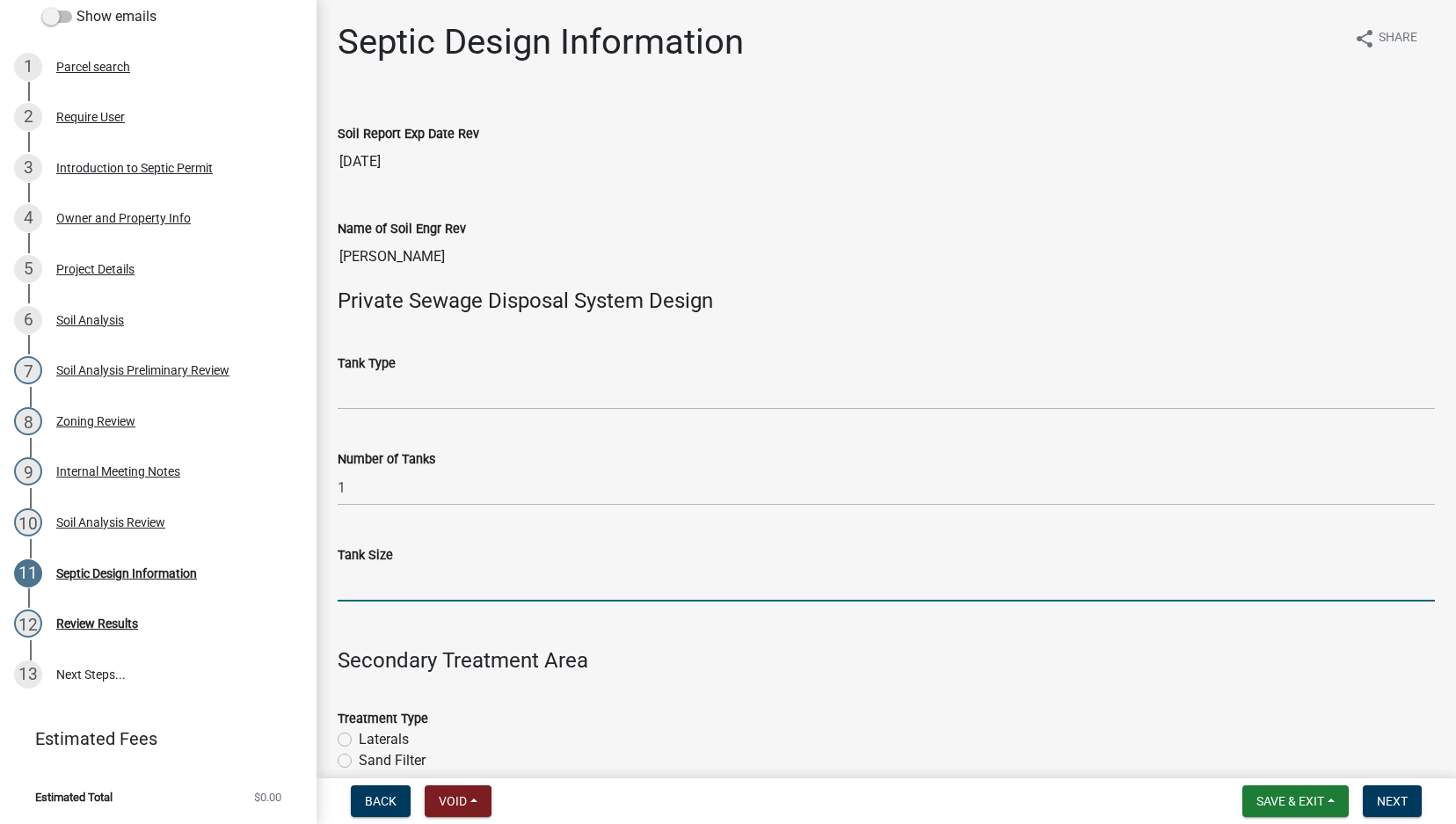
type input "1500"
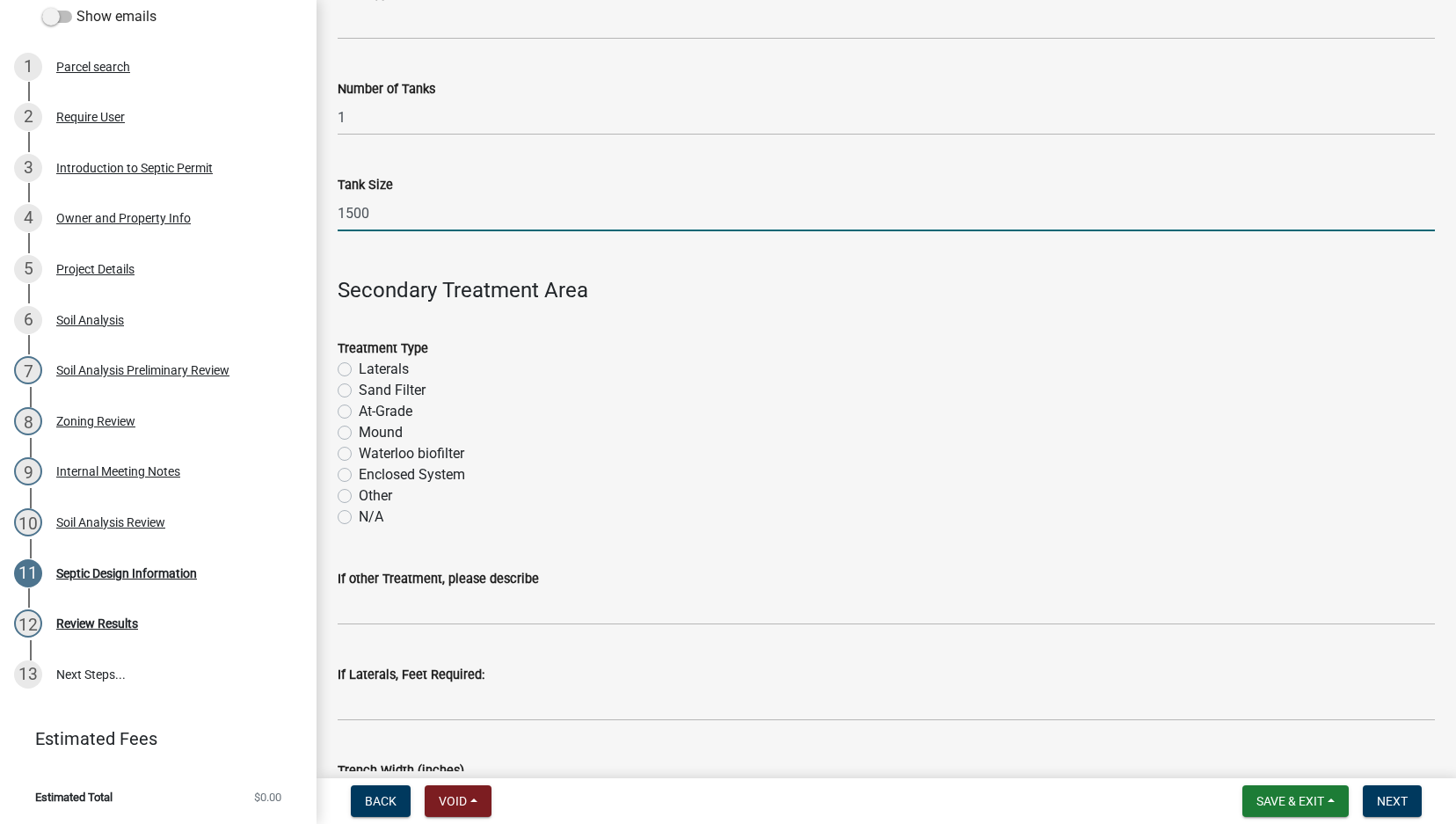
scroll to position [411, 0]
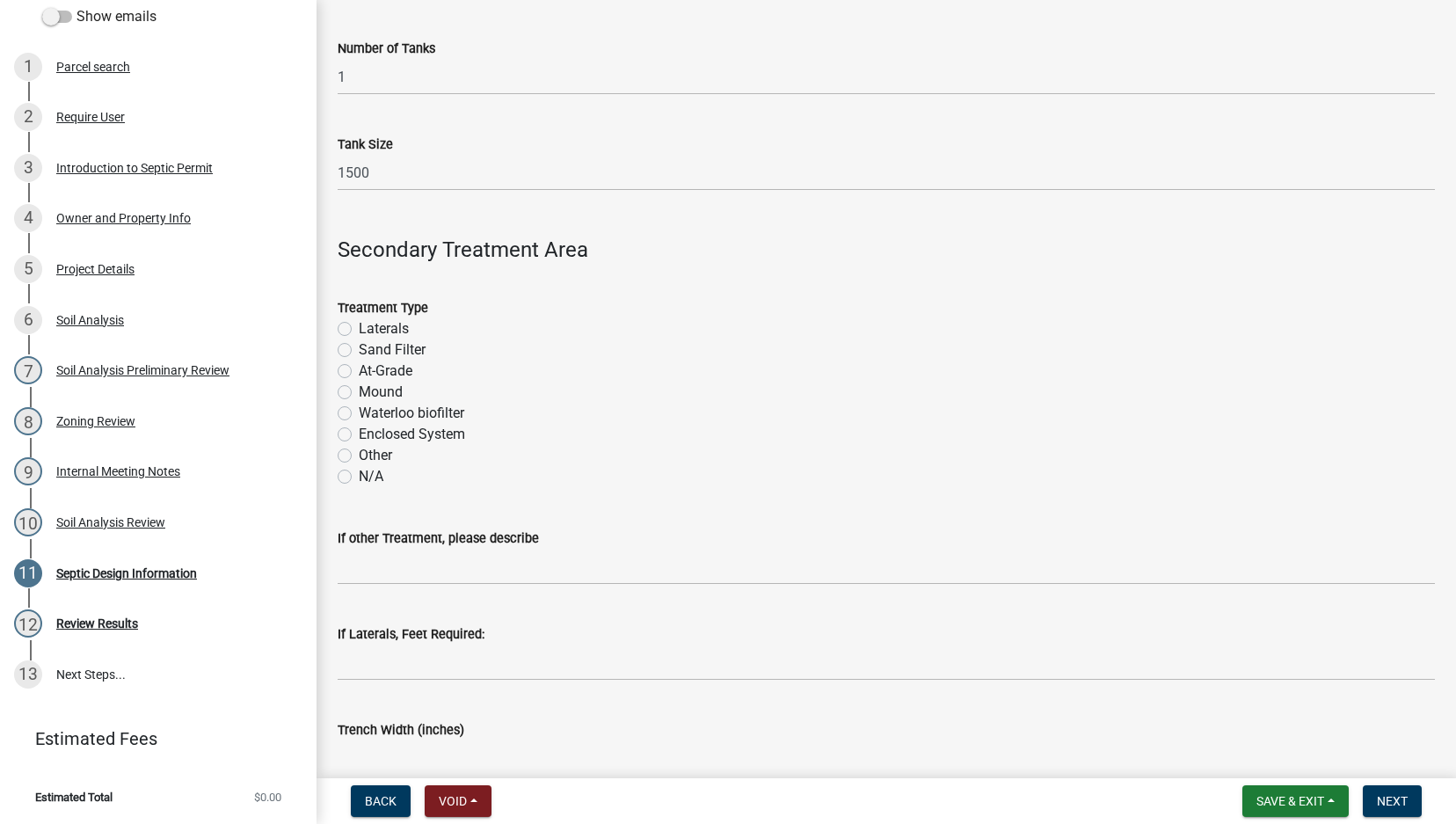
click at [359, 324] on label "Laterals" at bounding box center [384, 329] width 50 height 21
click at [359, 324] on input "Laterals" at bounding box center [364, 324] width 11 height 11
radio input "true"
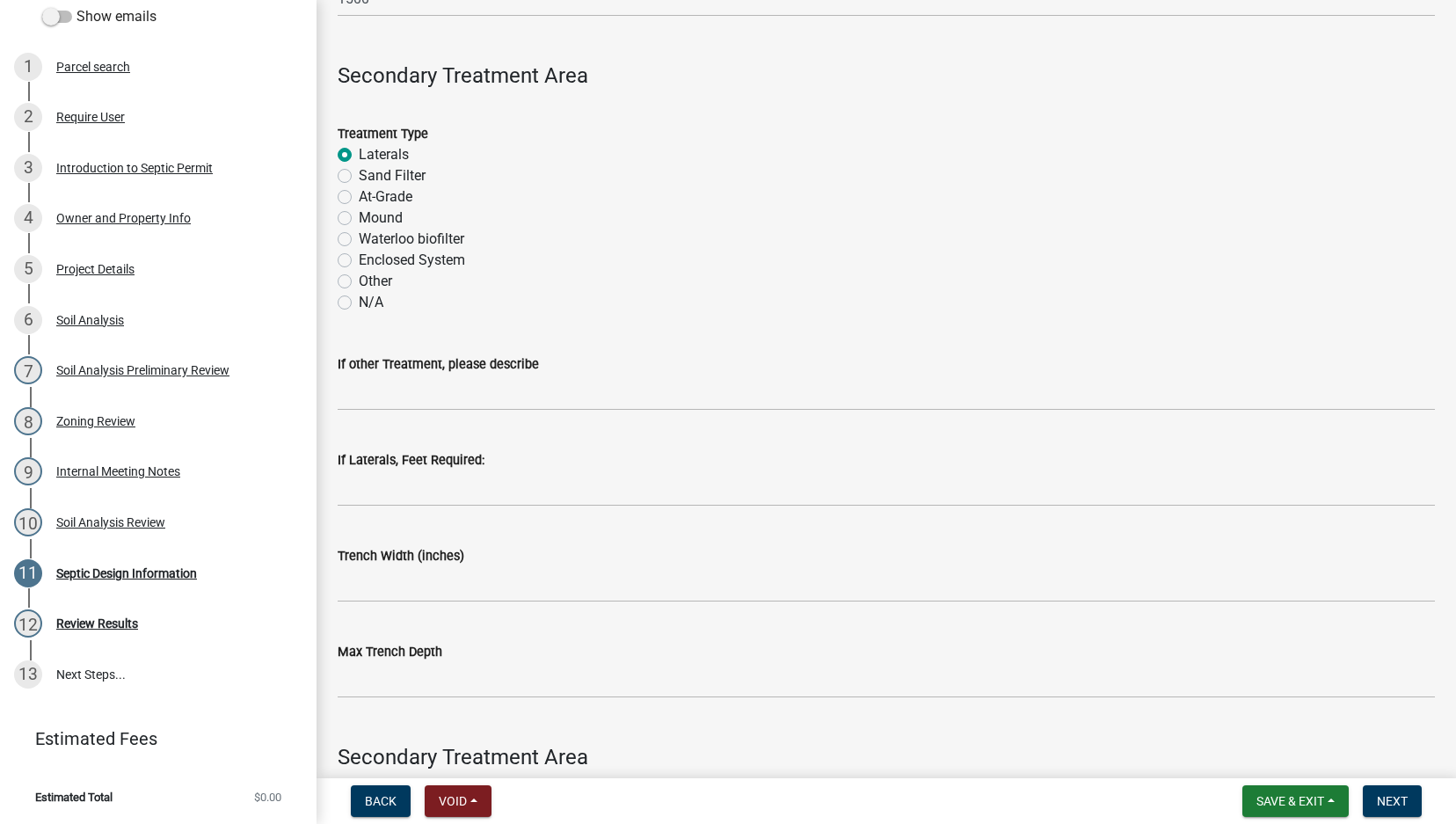
scroll to position [615, 0]
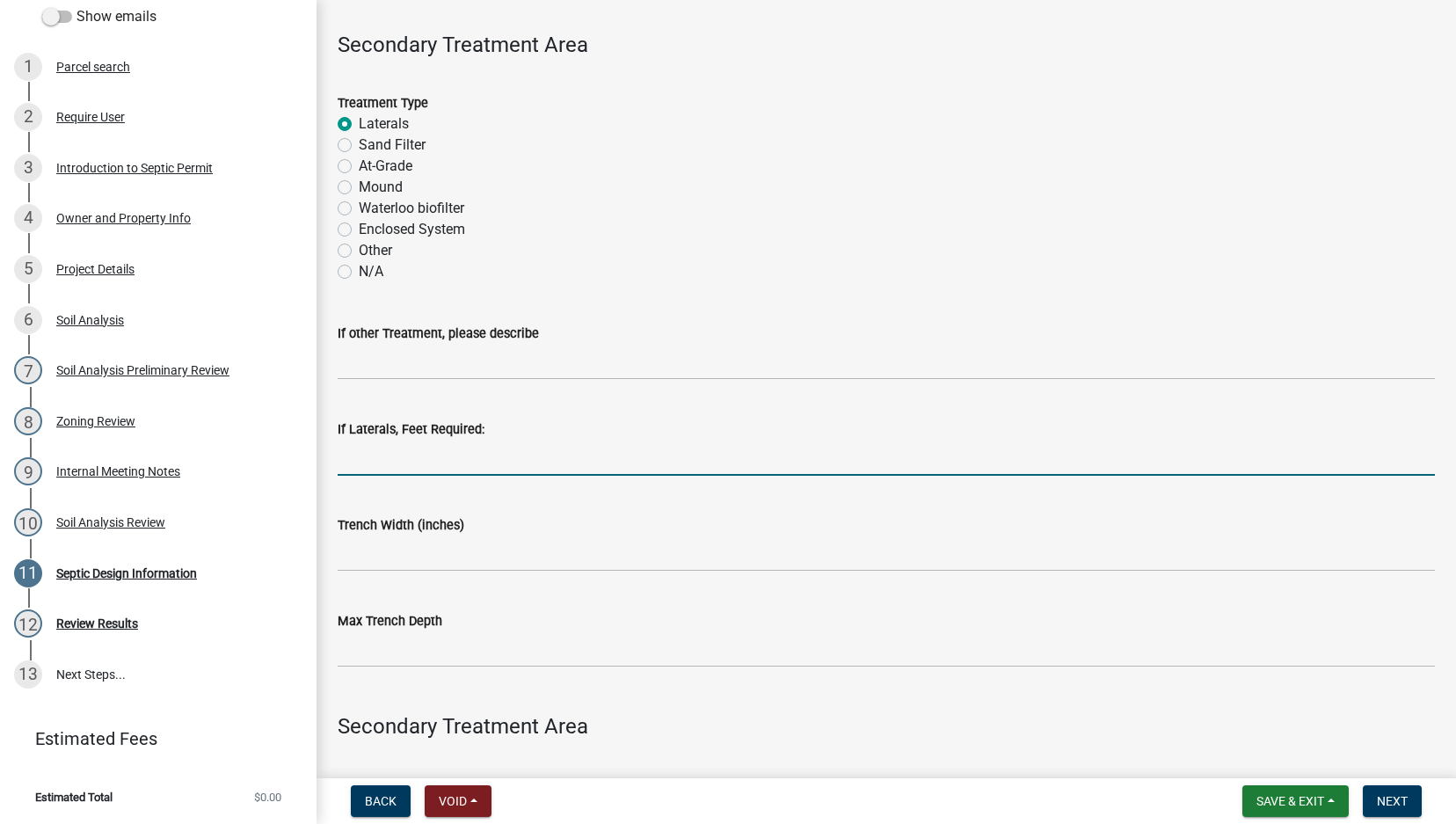
click at [388, 452] on input "If Laterals, Feet Required:" at bounding box center [886, 457] width 1097 height 36
click at [477, 466] on input "If Laterals, Feet Required:" at bounding box center [886, 457] width 1097 height 36
type input "333"
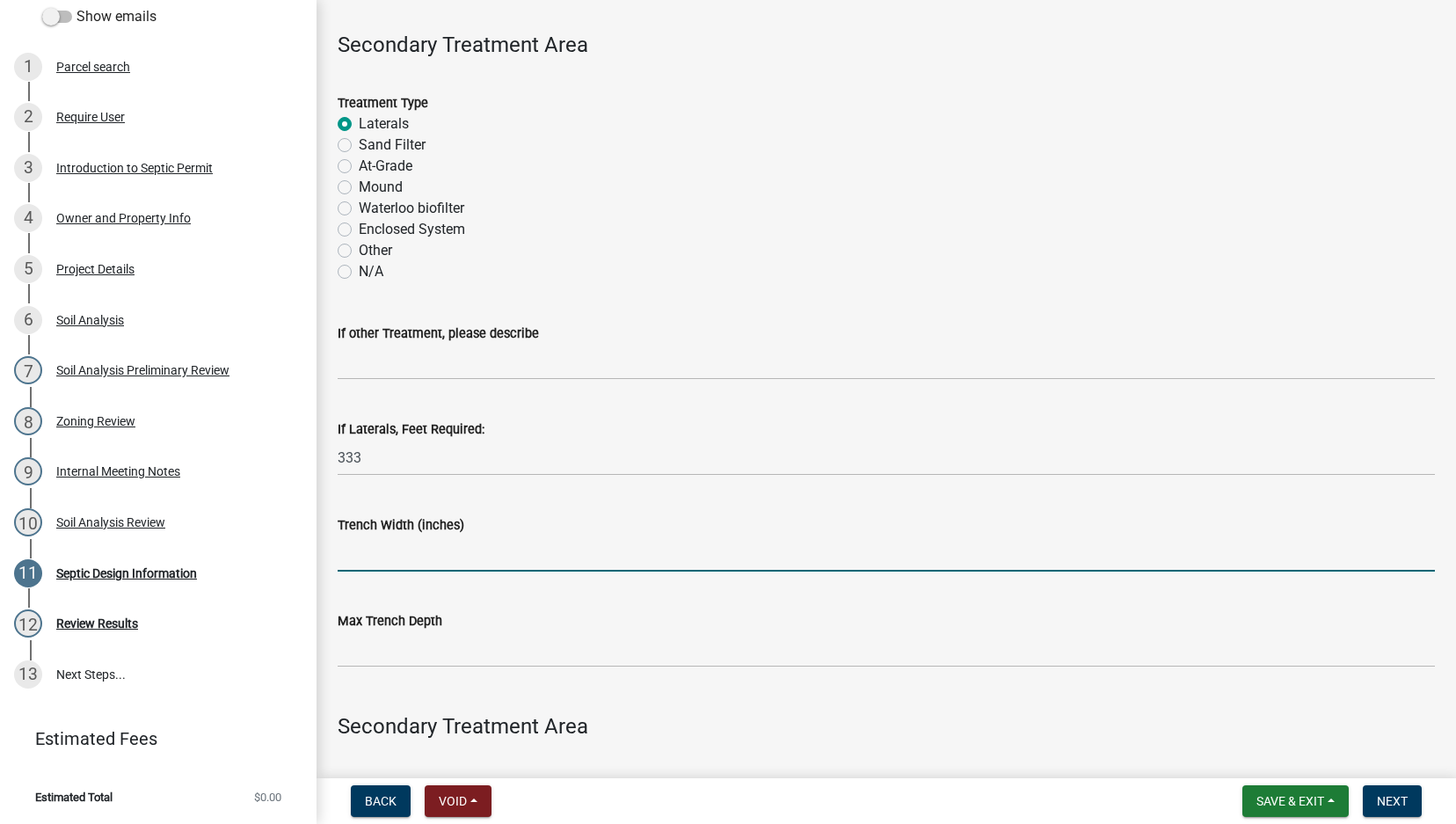
click at [415, 565] on input "Trench Width (inches)" at bounding box center [886, 554] width 1097 height 36
type input "36"
click at [348, 649] on input "Max Trench Depth" at bounding box center [886, 650] width 1097 height 36
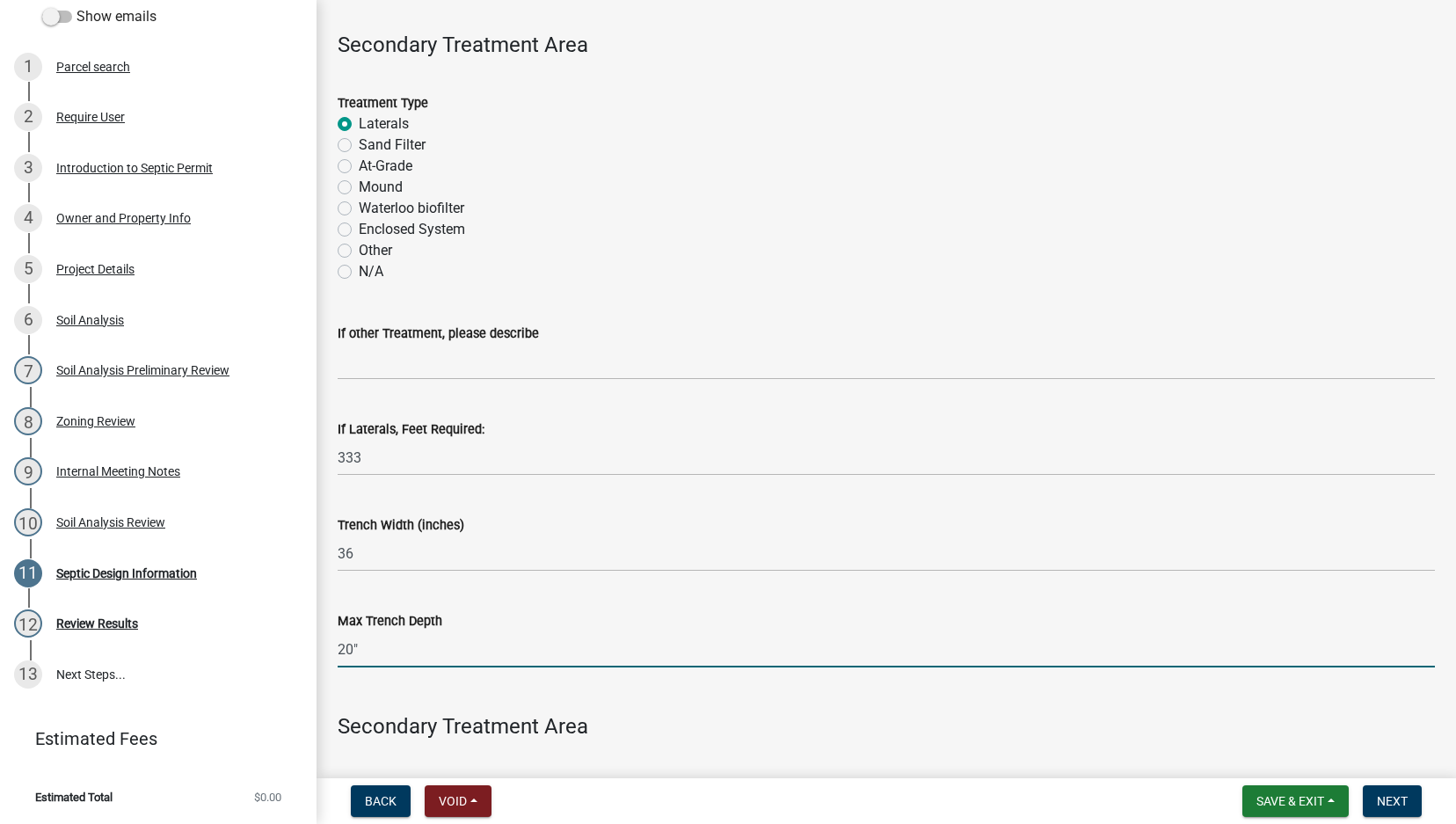
type input "20""
click at [435, 568] on input "36" at bounding box center [886, 554] width 1097 height 36
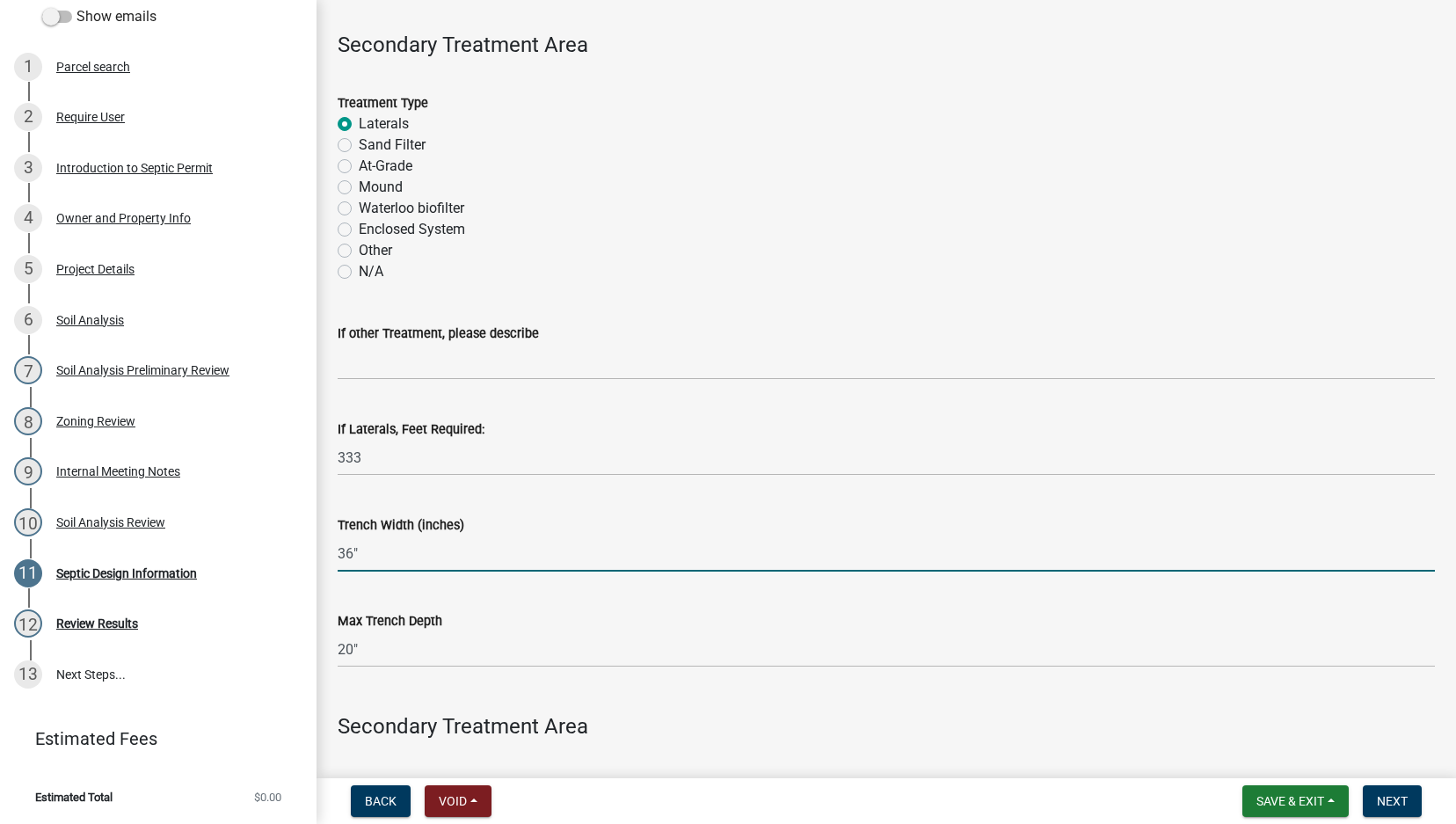
type input "36""
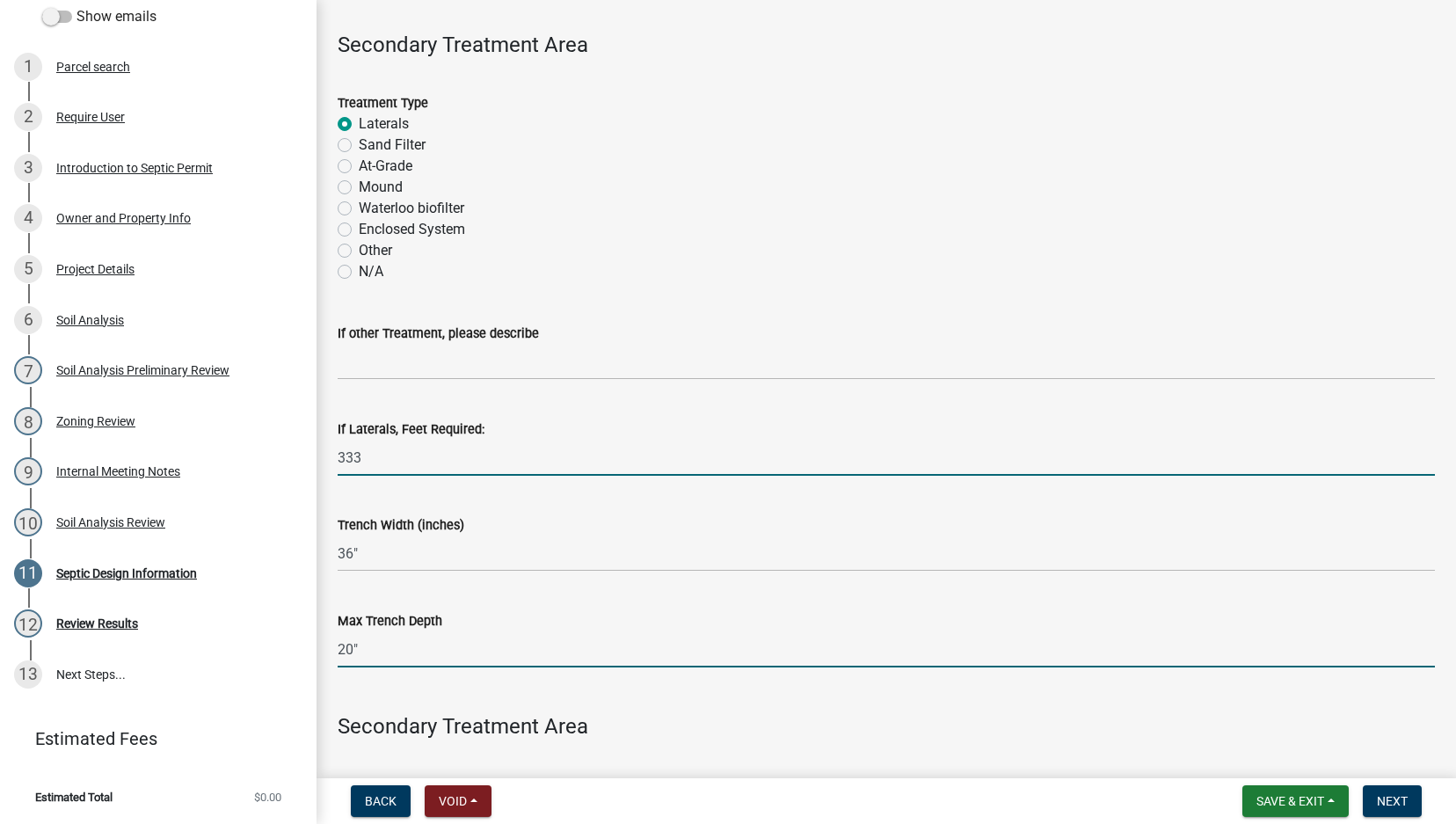
click at [395, 466] on input "333" at bounding box center [886, 457] width 1097 height 36
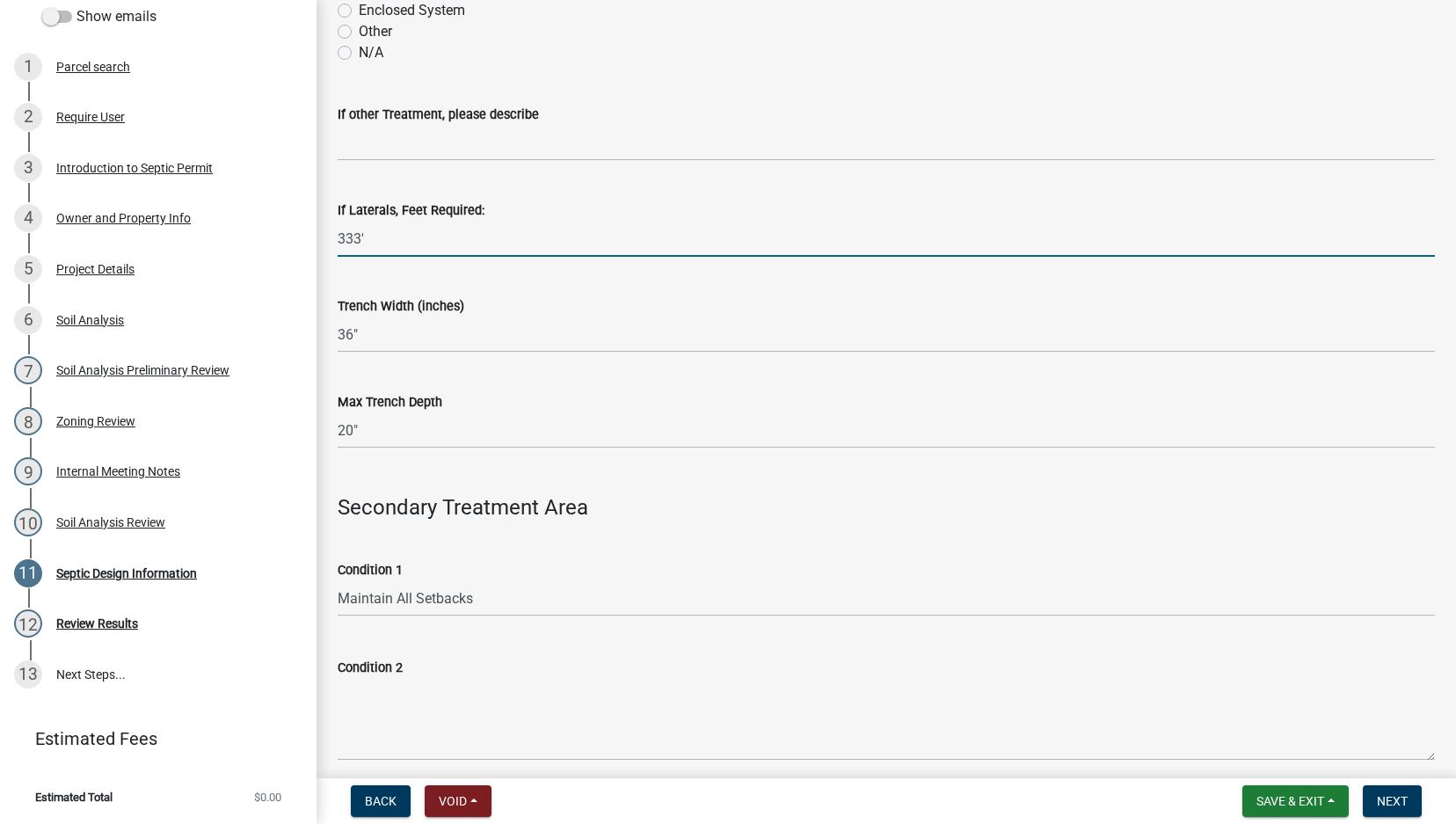
scroll to position [1026, 0]
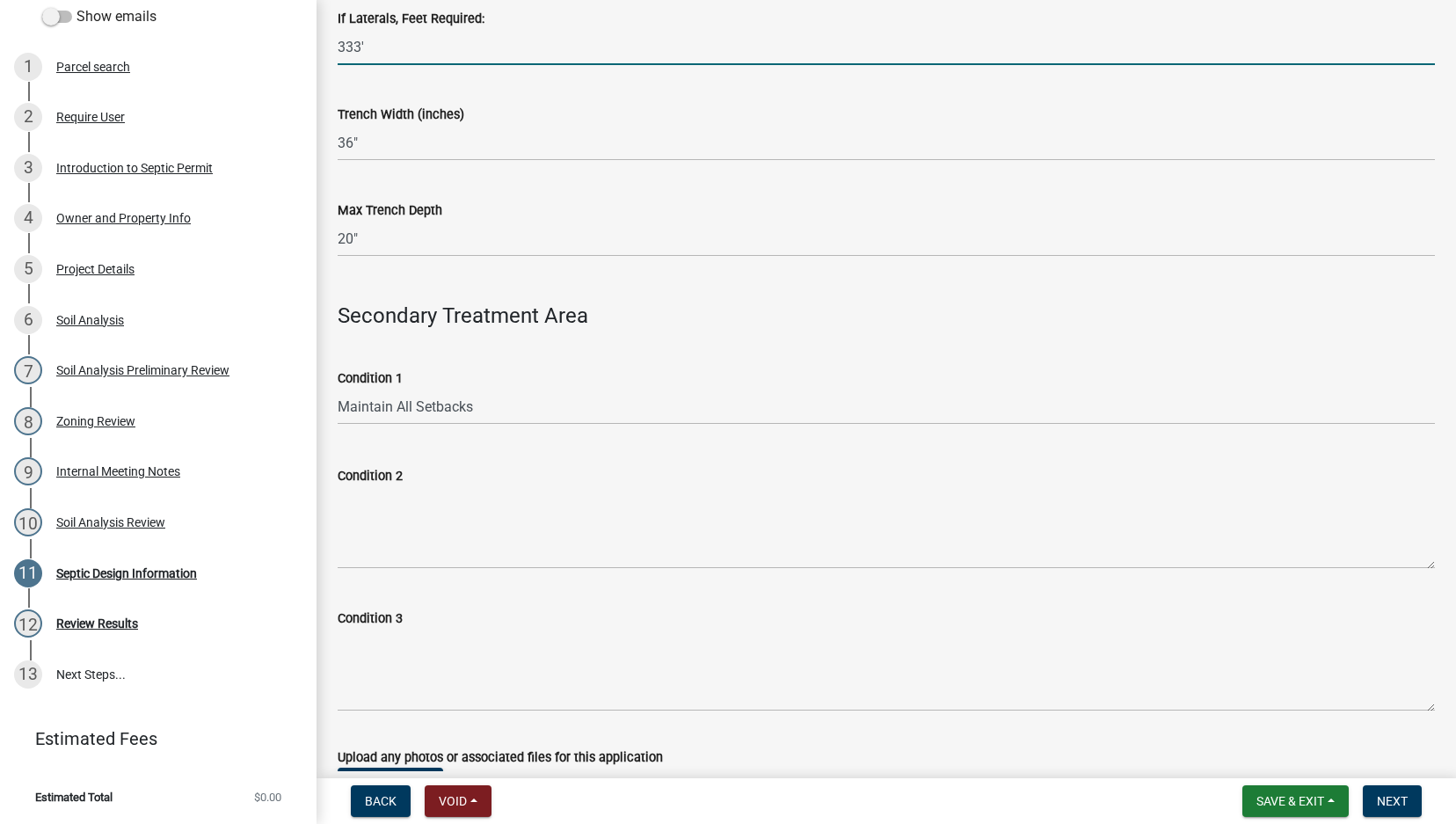
type input "333'"
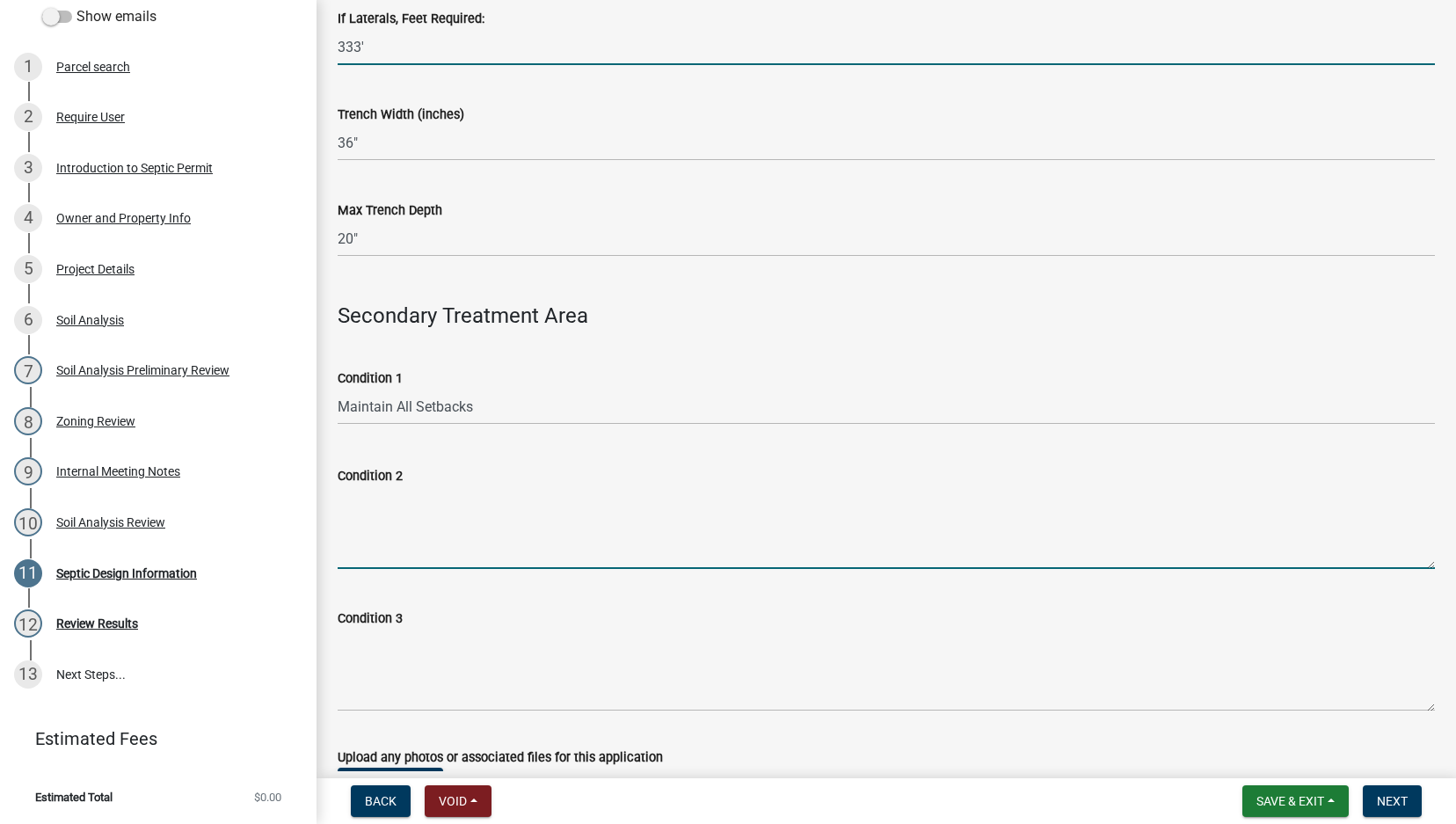
click at [374, 528] on textarea "Condition 2" at bounding box center [886, 527] width 1097 height 82
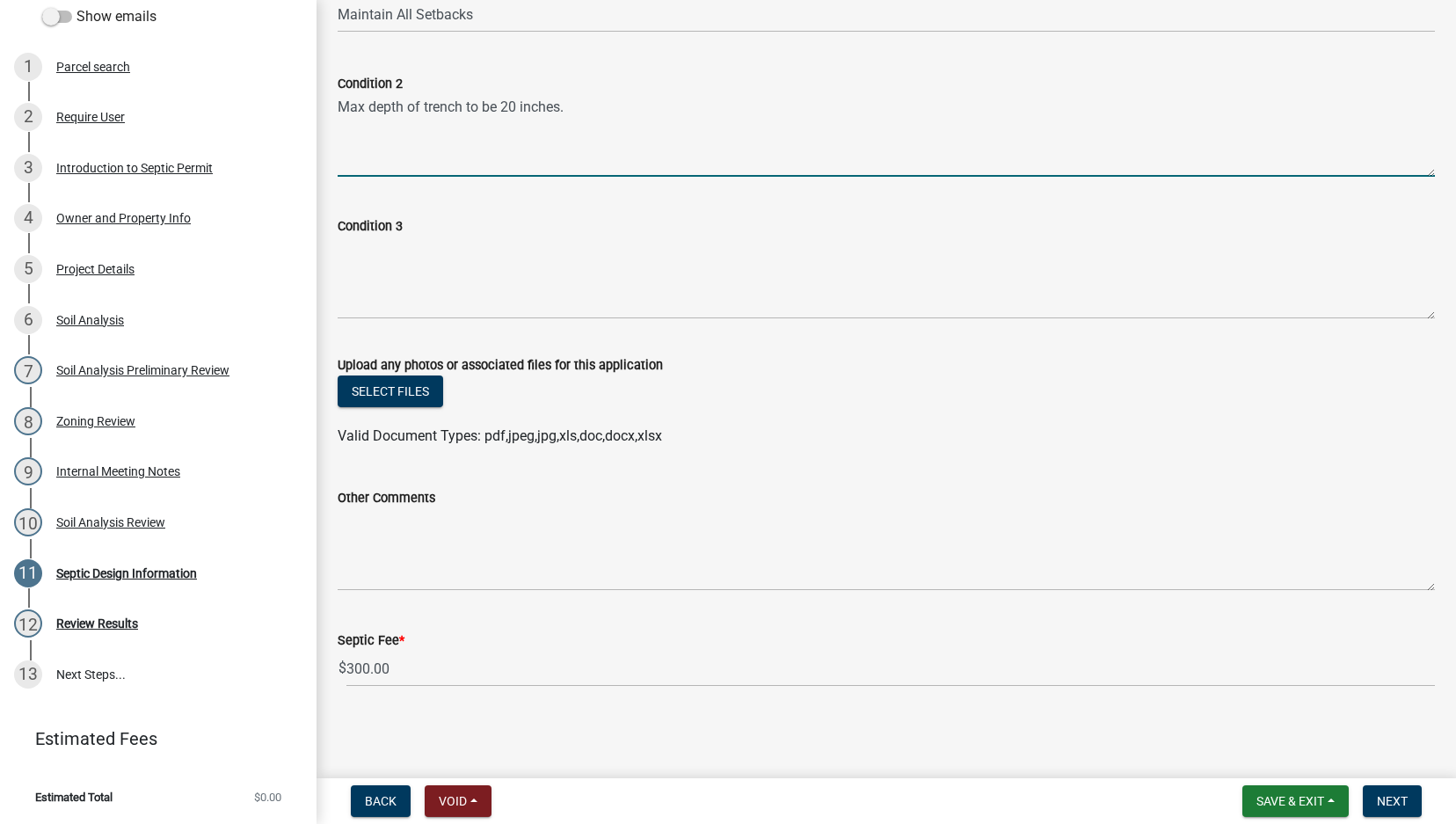
scroll to position [1008, 0]
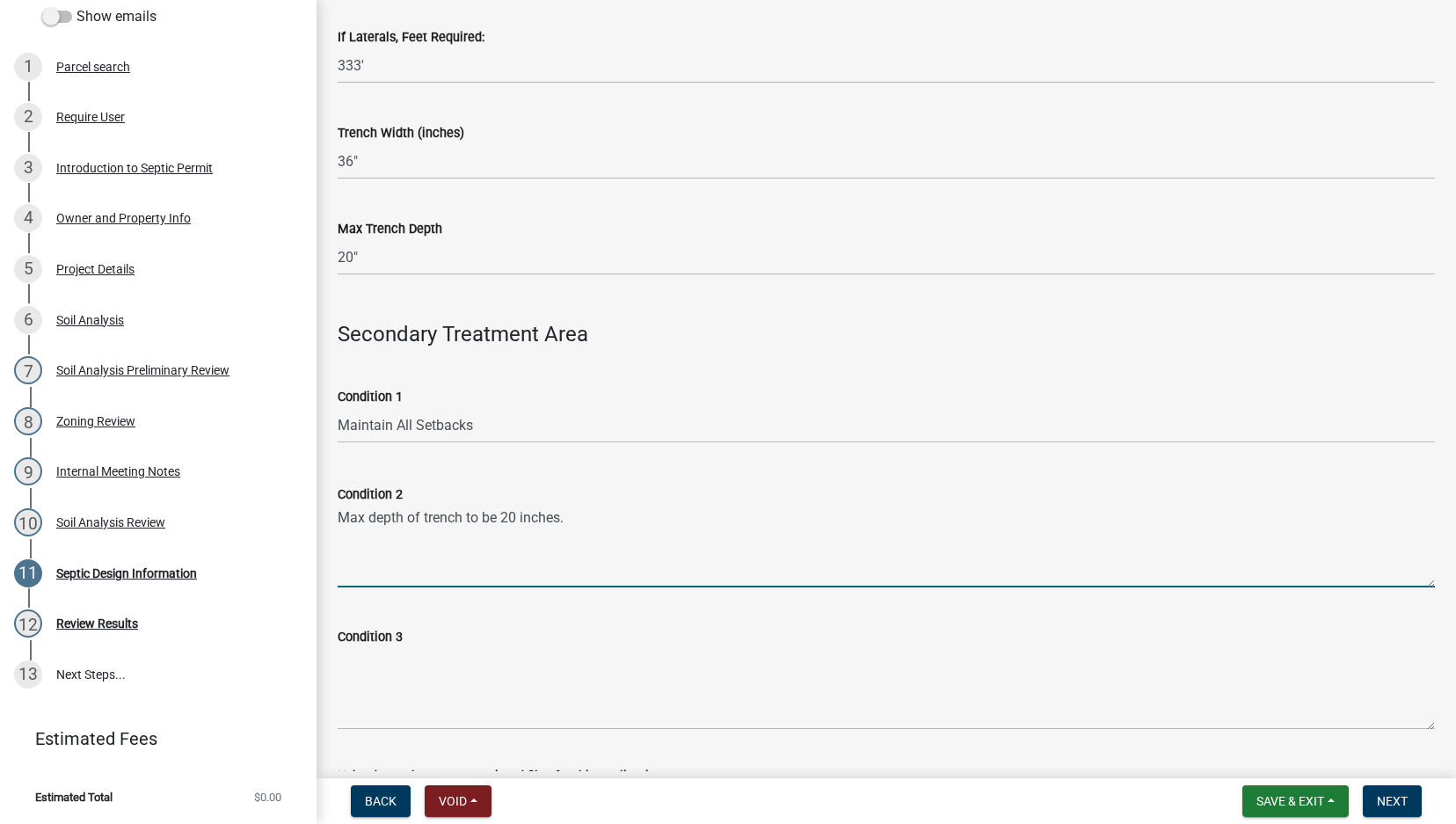
type textarea "Max depth of trench to be 20 inches."
click at [386, 662] on textarea "Condition 3" at bounding box center [886, 688] width 1097 height 82
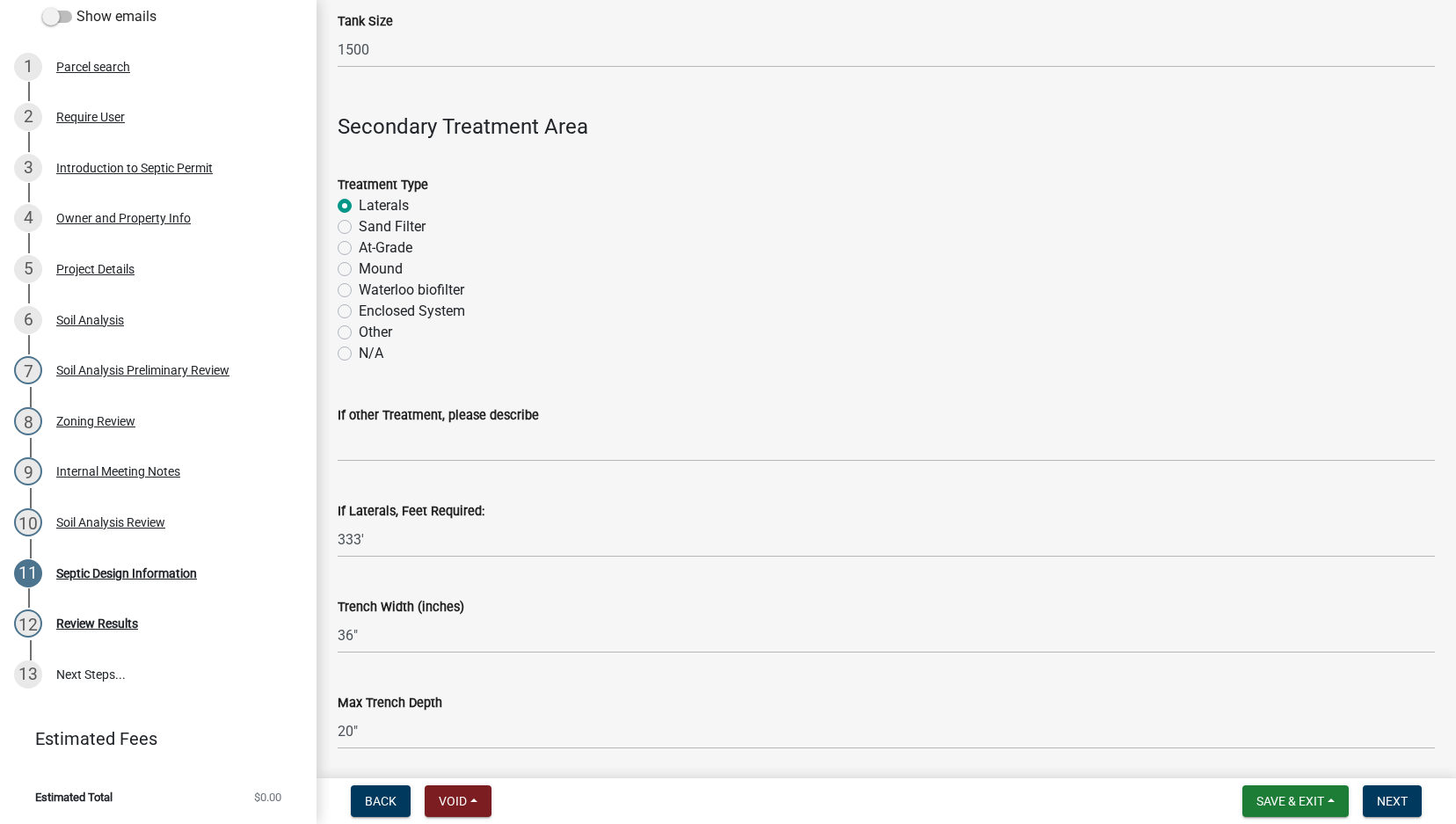
scroll to position [392, 0]
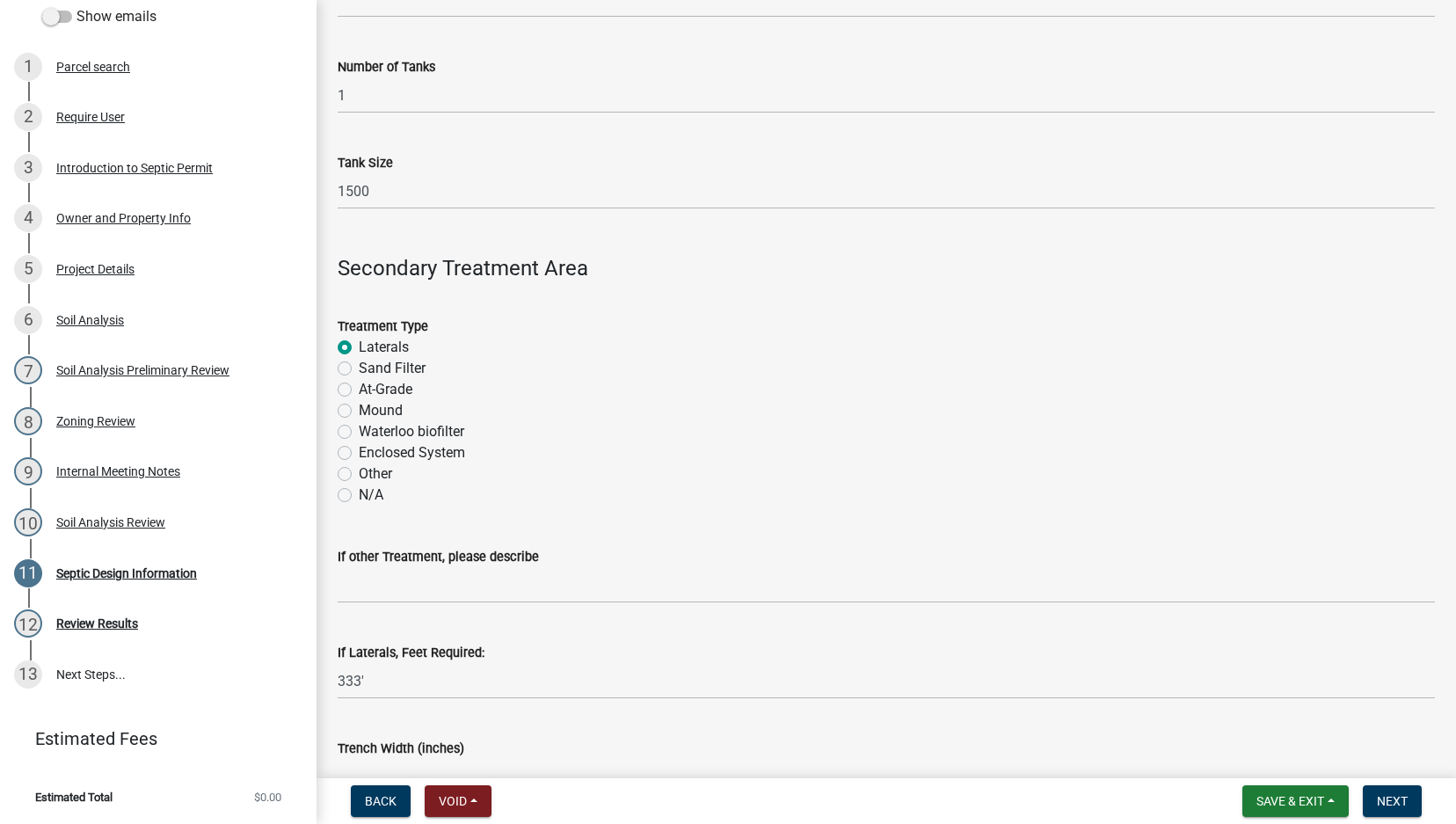
type textarea "Properly pump out and abandon old septic system."
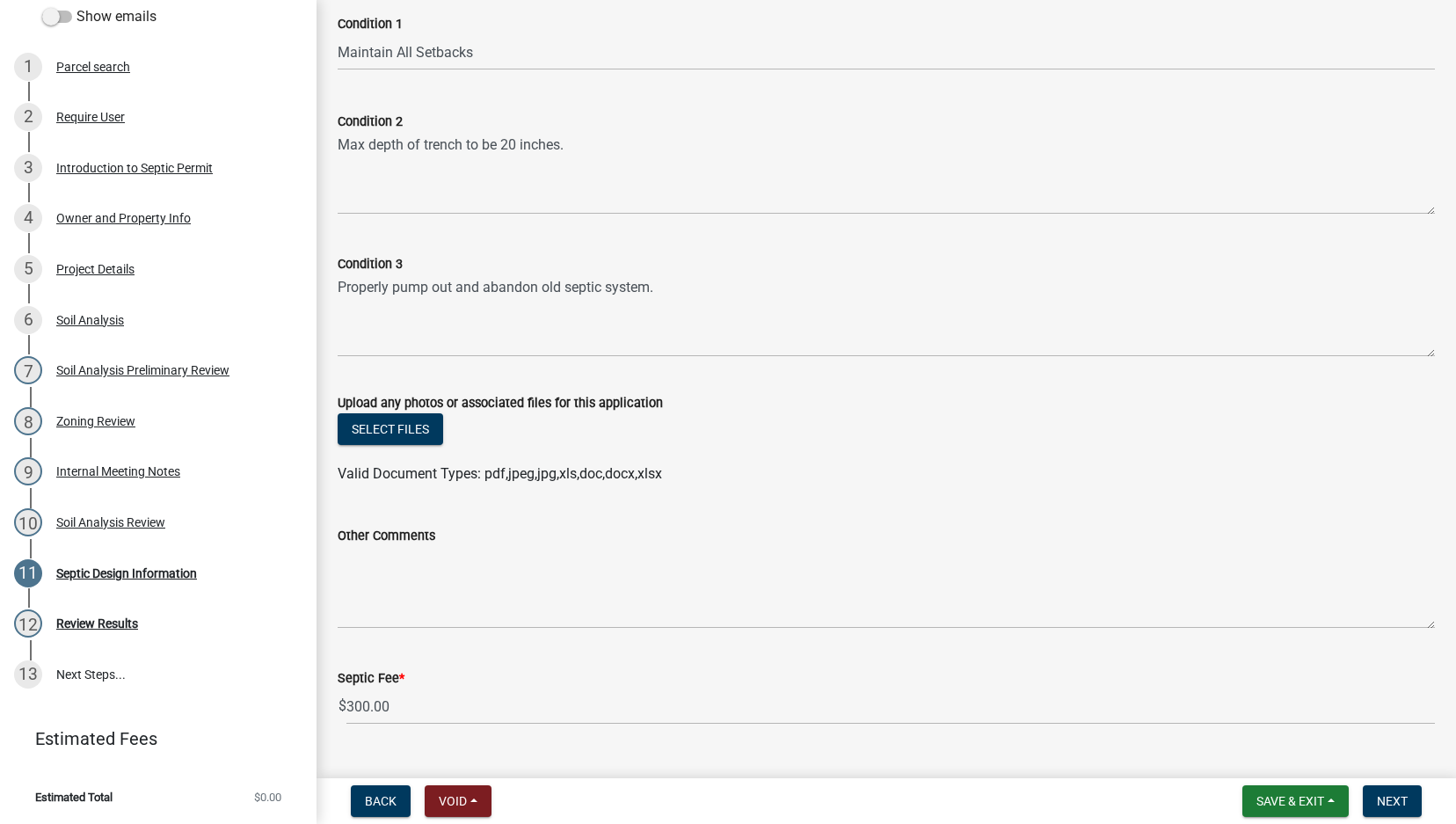
scroll to position [1418, 0]
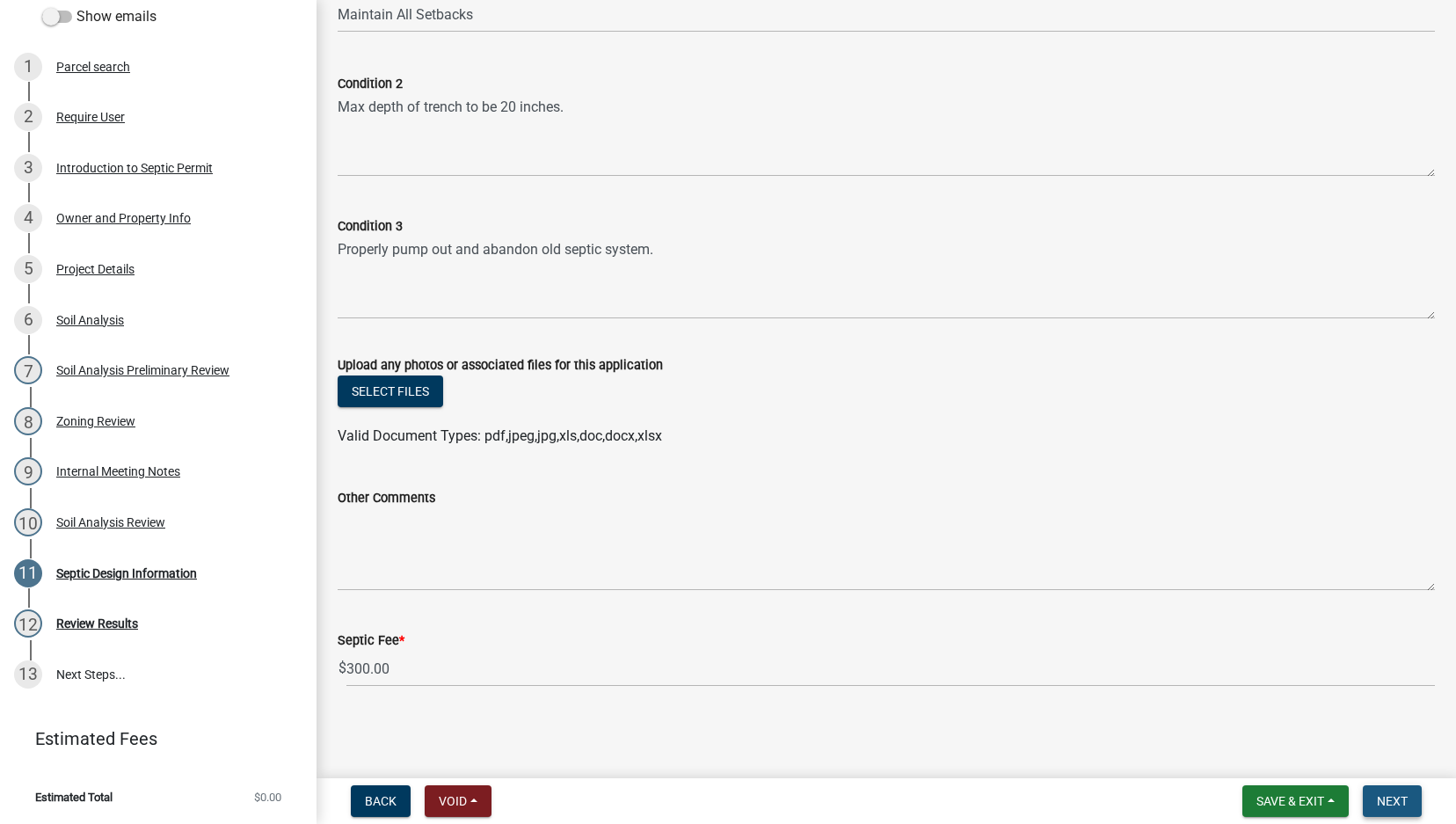
click at [1391, 768] on span "Next" at bounding box center [1392, 801] width 31 height 14
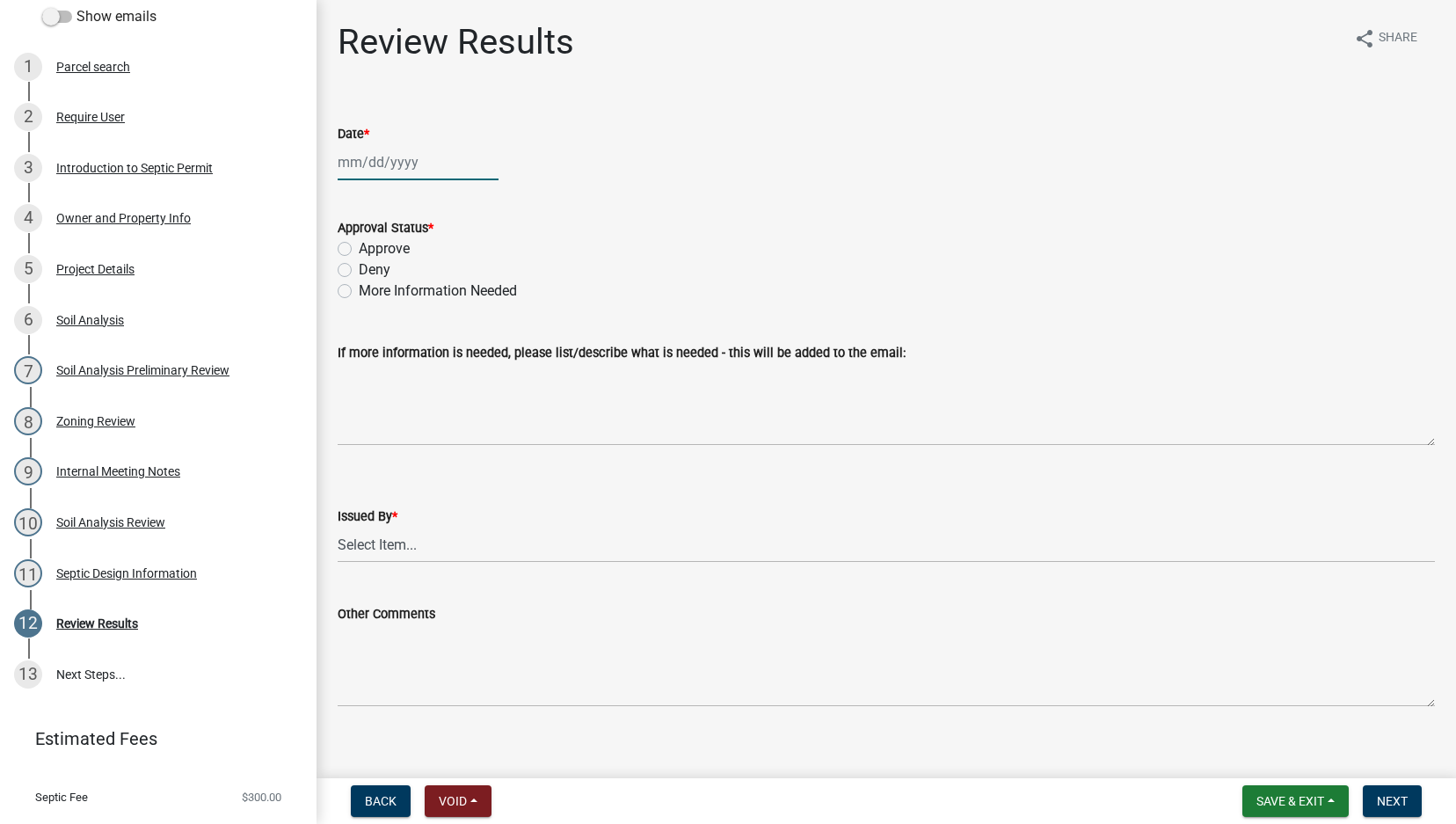
click at [364, 158] on div at bounding box center [418, 163] width 161 height 36
select select "9"
select select "2025"
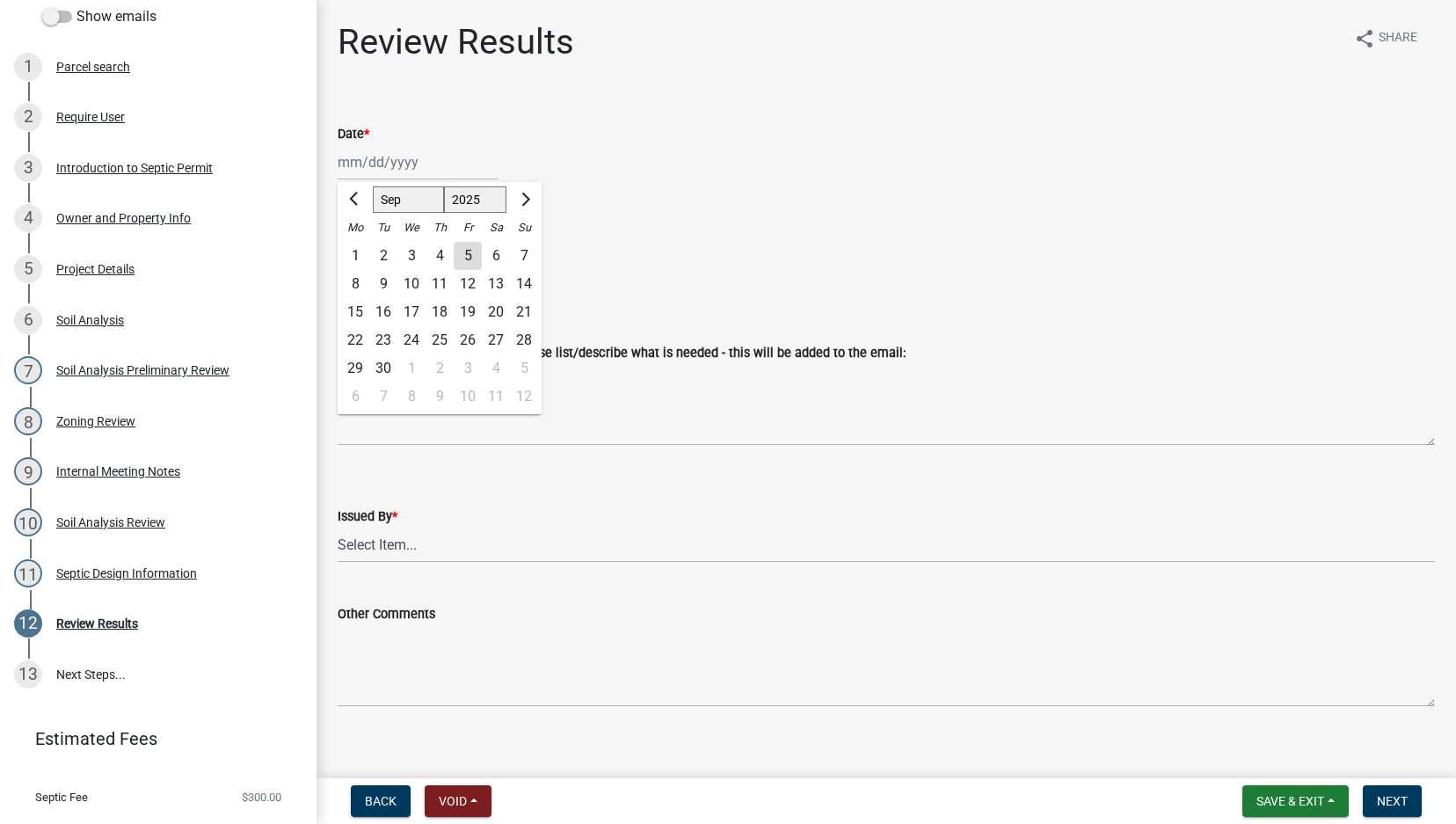
click at [473, 254] on div "5" at bounding box center [467, 256] width 28 height 28
type input "[DATE]"
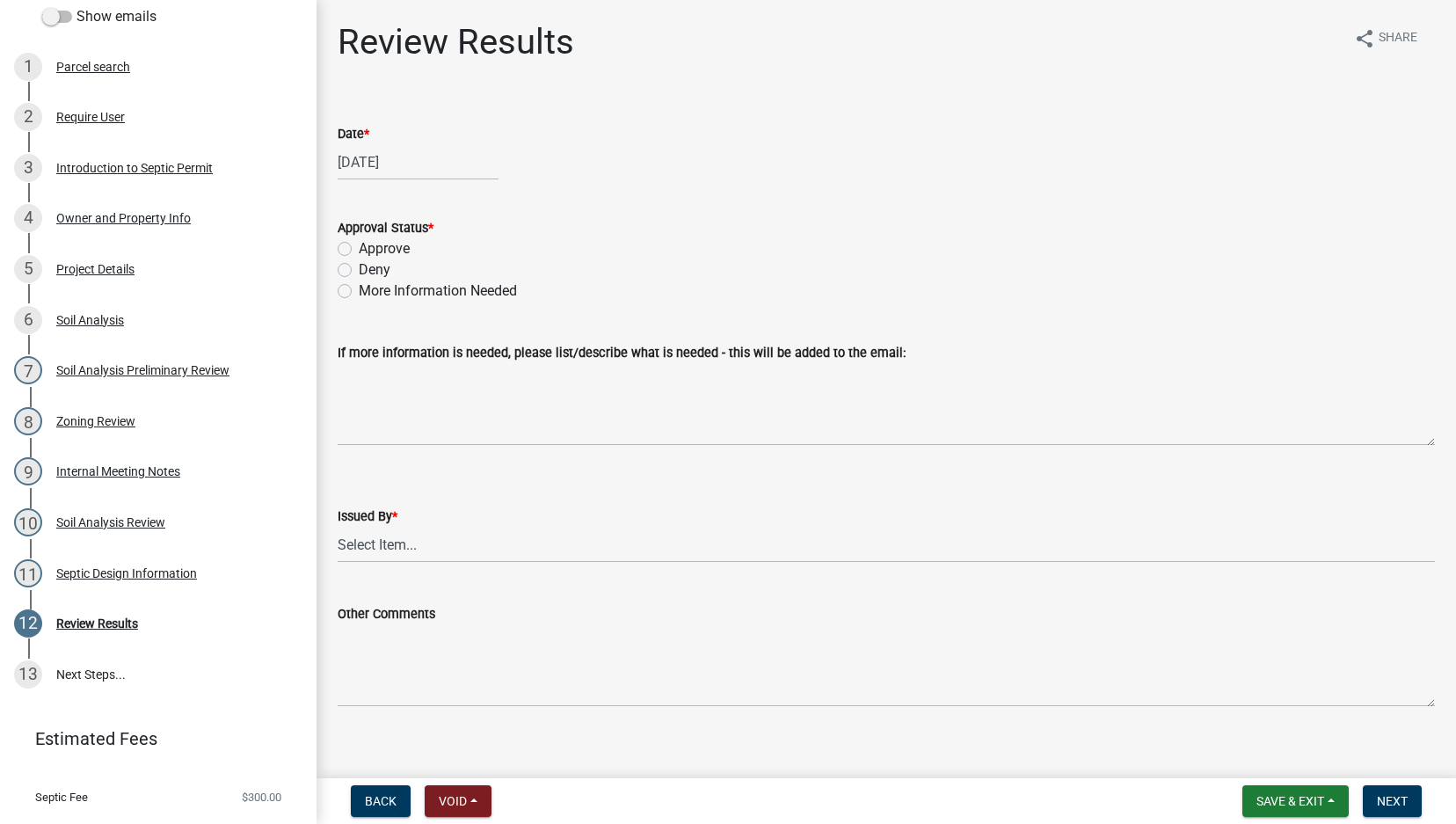
click at [359, 247] on label "Approve" at bounding box center [384, 249] width 51 height 21
click at [359, 247] on input "Approve" at bounding box center [364, 244] width 11 height 11
radio input "true"
click at [422, 553] on select "Select Item... [PERSON_NAME] Till [PERSON_NAME]" at bounding box center [886, 545] width 1097 height 36
click at [338, 526] on select "Select Item... [PERSON_NAME] Till [PERSON_NAME]" at bounding box center [886, 545] width 1097 height 36
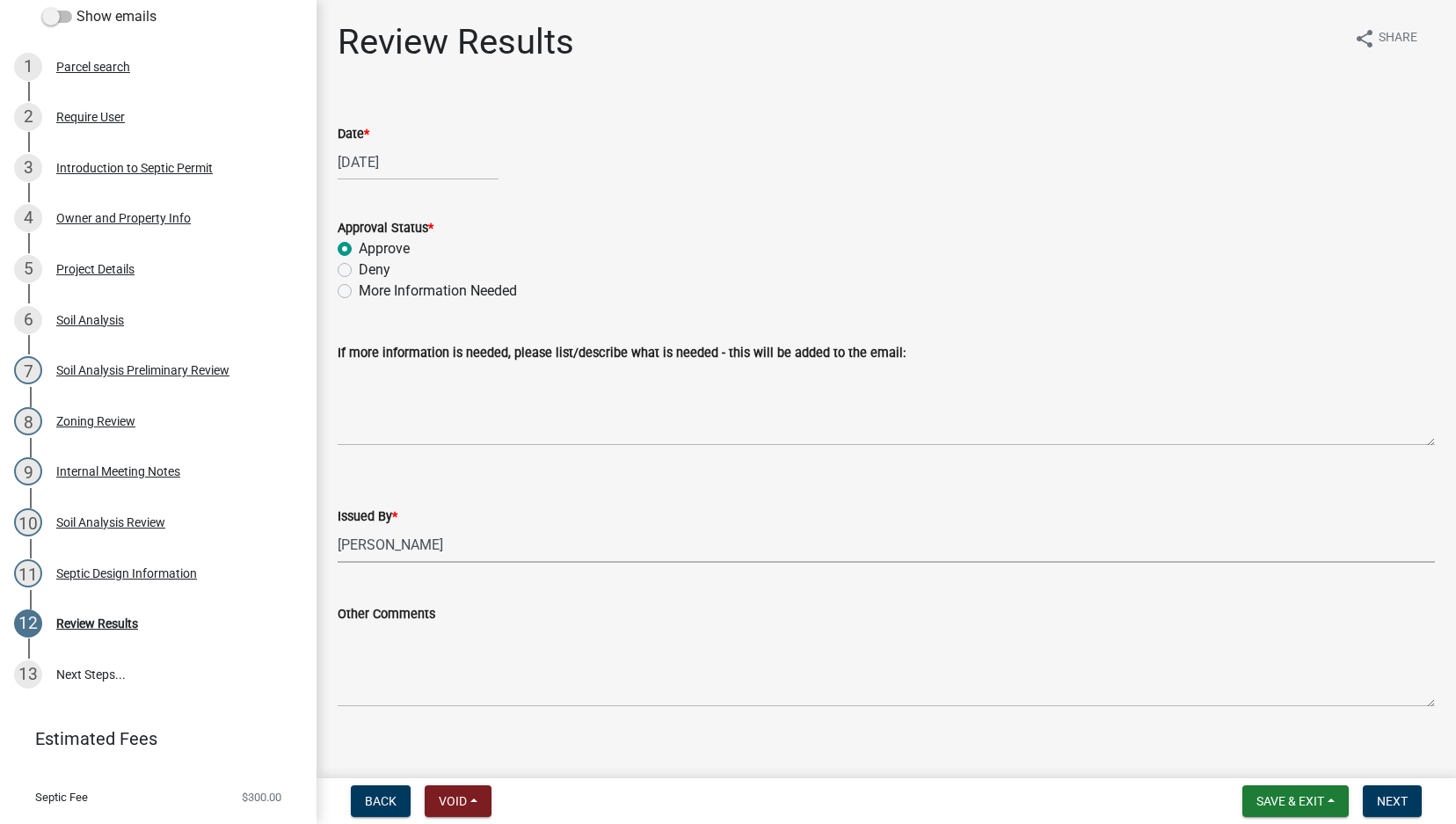
select select "2f6c2d72-ab04-4add-87ae-7a9750ff19b9"
click at [1391, 768] on span "Next" at bounding box center [1392, 801] width 31 height 14
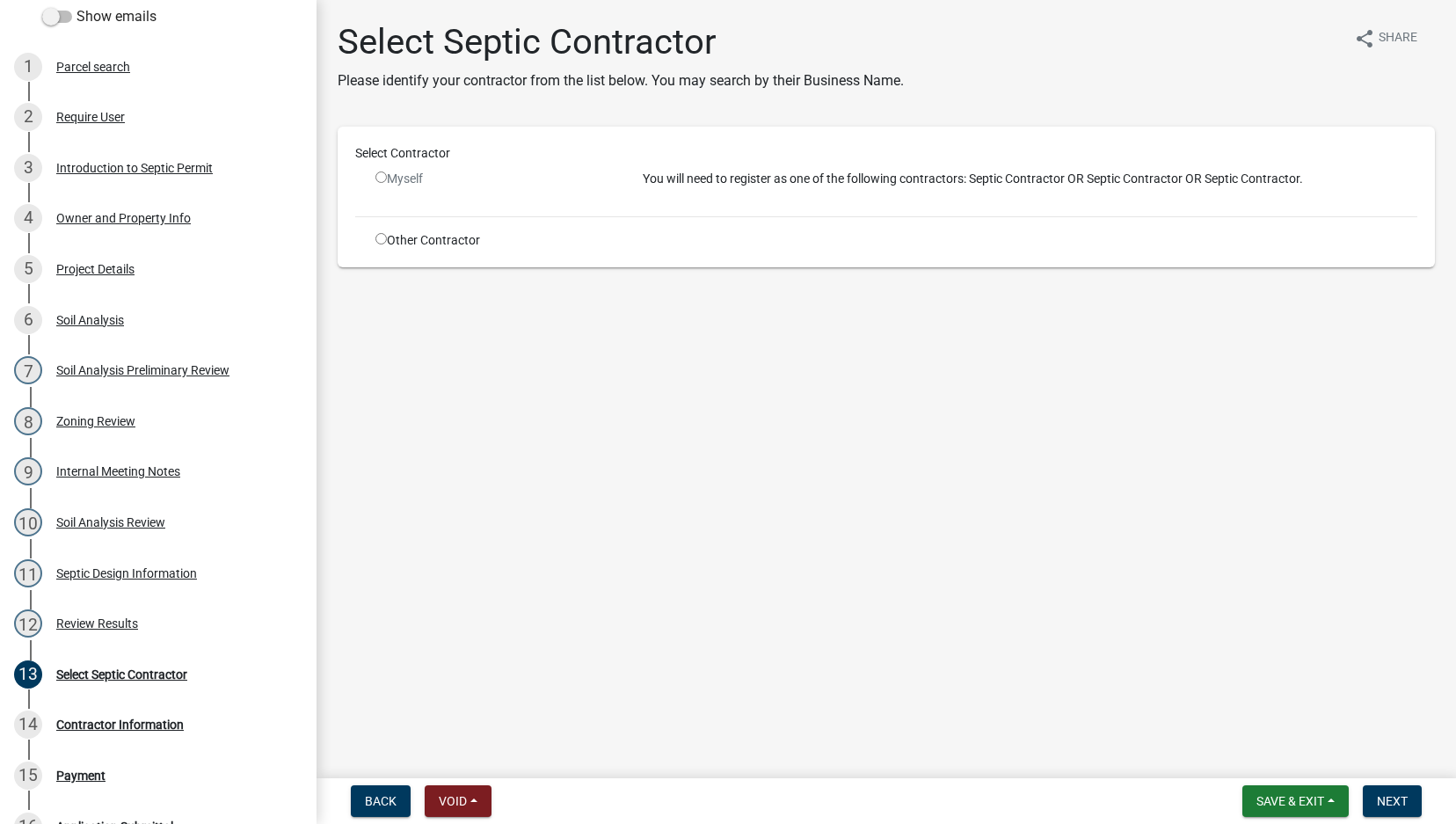
click at [380, 239] on input "radio" at bounding box center [381, 239] width 11 height 11
radio input "true"
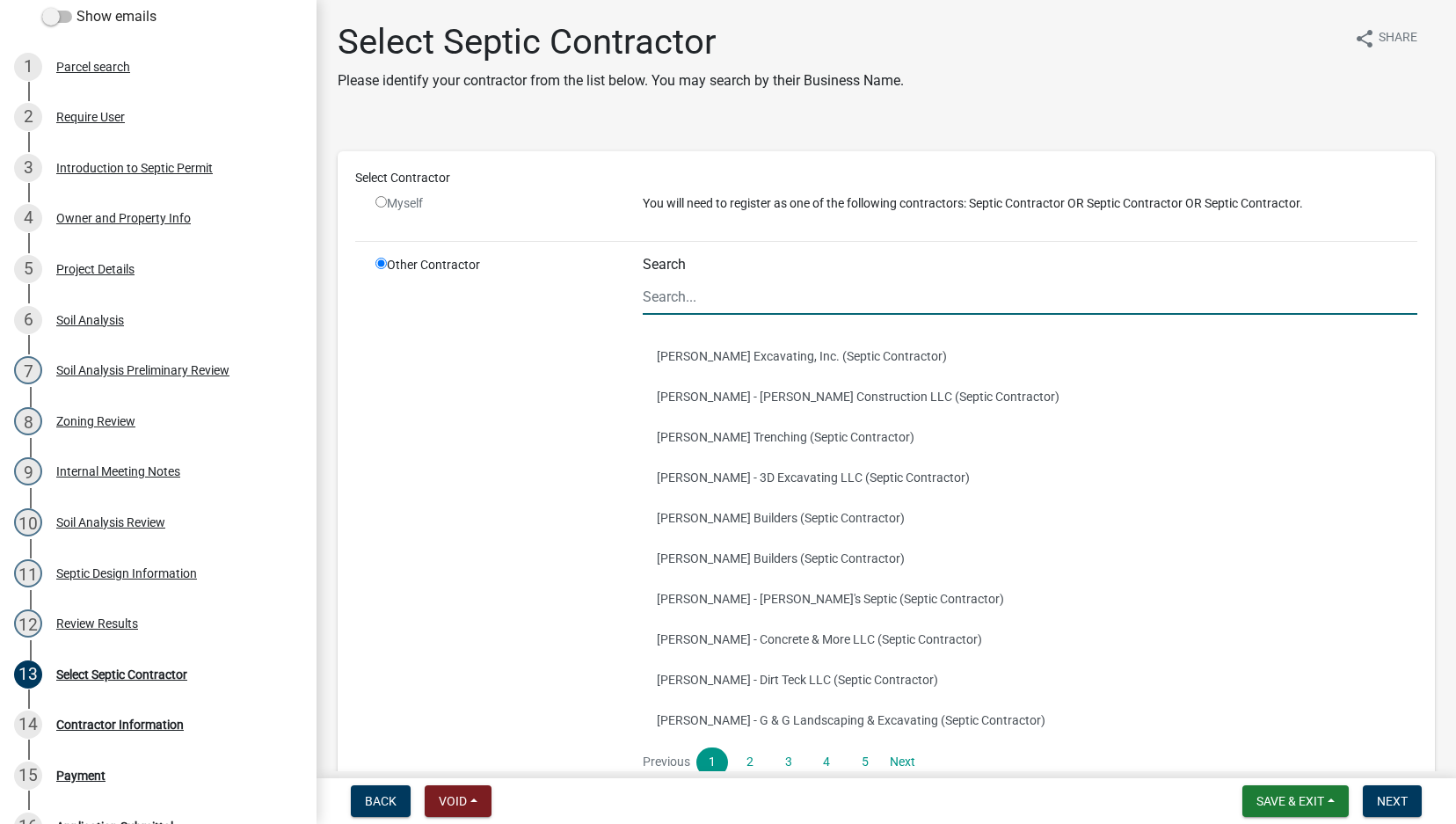
click at [754, 307] on input "Search" at bounding box center [1030, 297] width 775 height 36
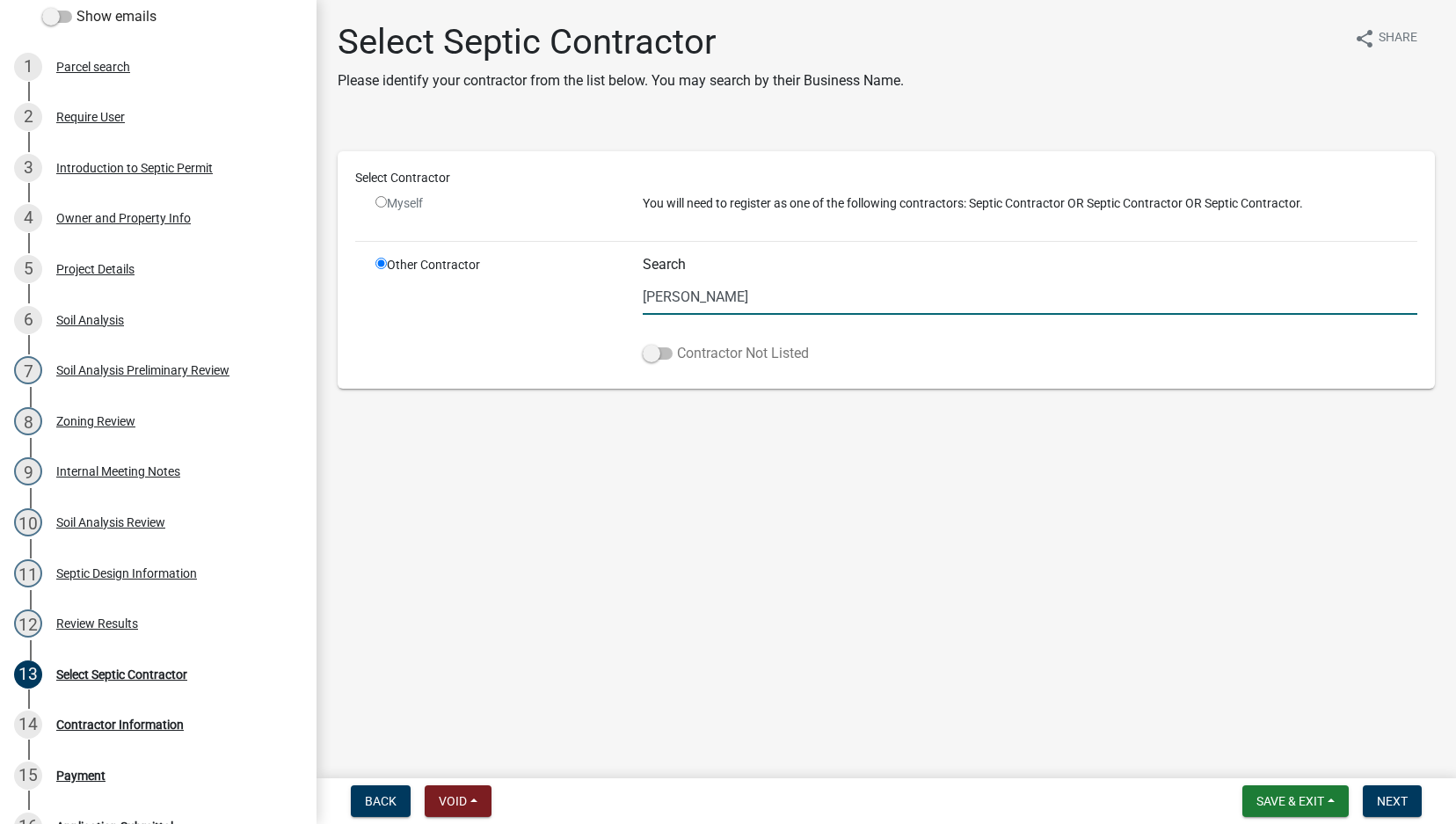
type input "[PERSON_NAME]"
click at [667, 352] on span at bounding box center [657, 353] width 30 height 12
click at [677, 343] on input "Contractor Not Listed" at bounding box center [677, 343] width 0 height 0
click at [1391, 768] on span "Next" at bounding box center [1392, 801] width 31 height 14
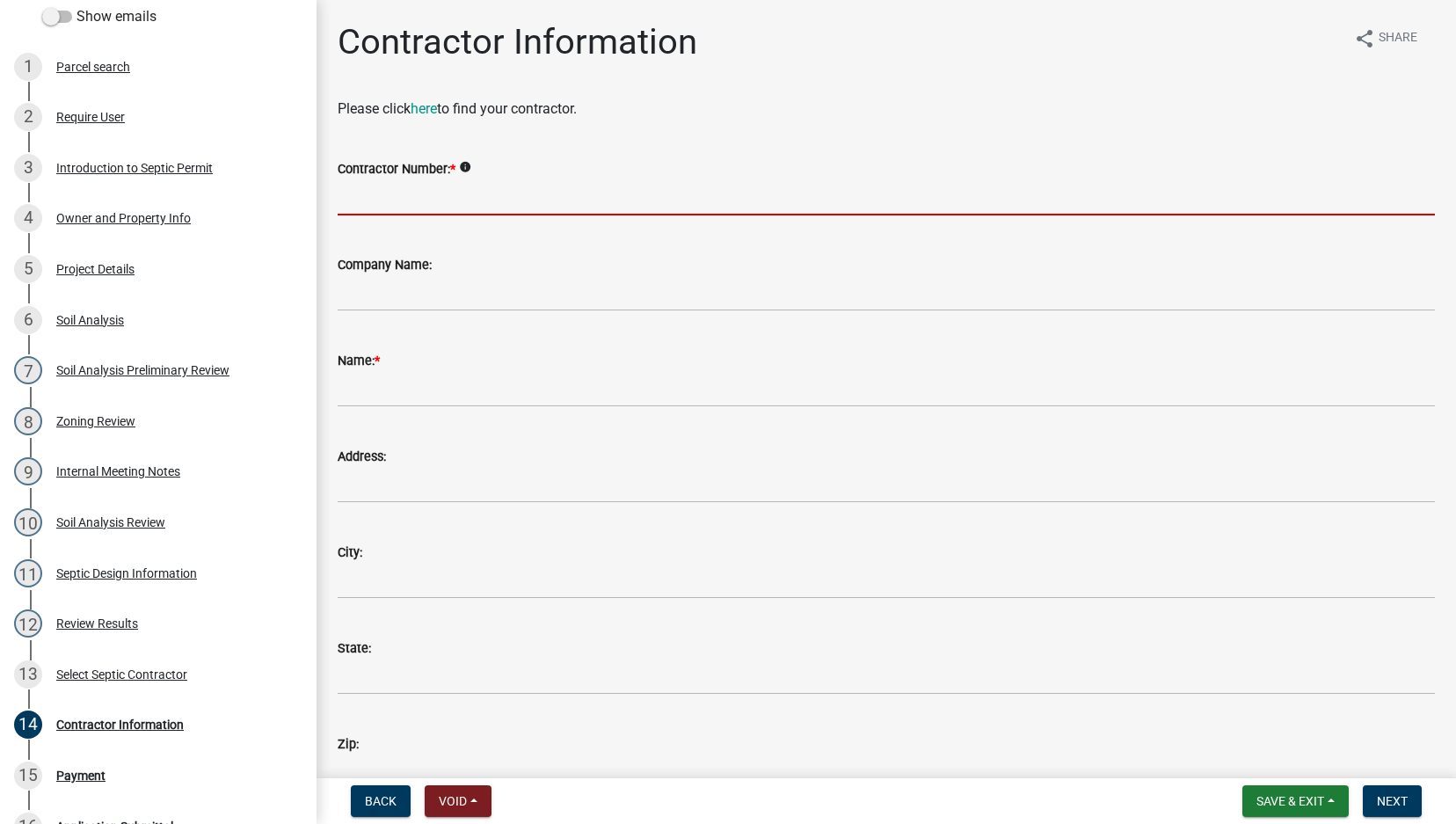
click at [472, 200] on input "Contractor Number: *" at bounding box center [886, 197] width 1097 height 36
paste input "513095"
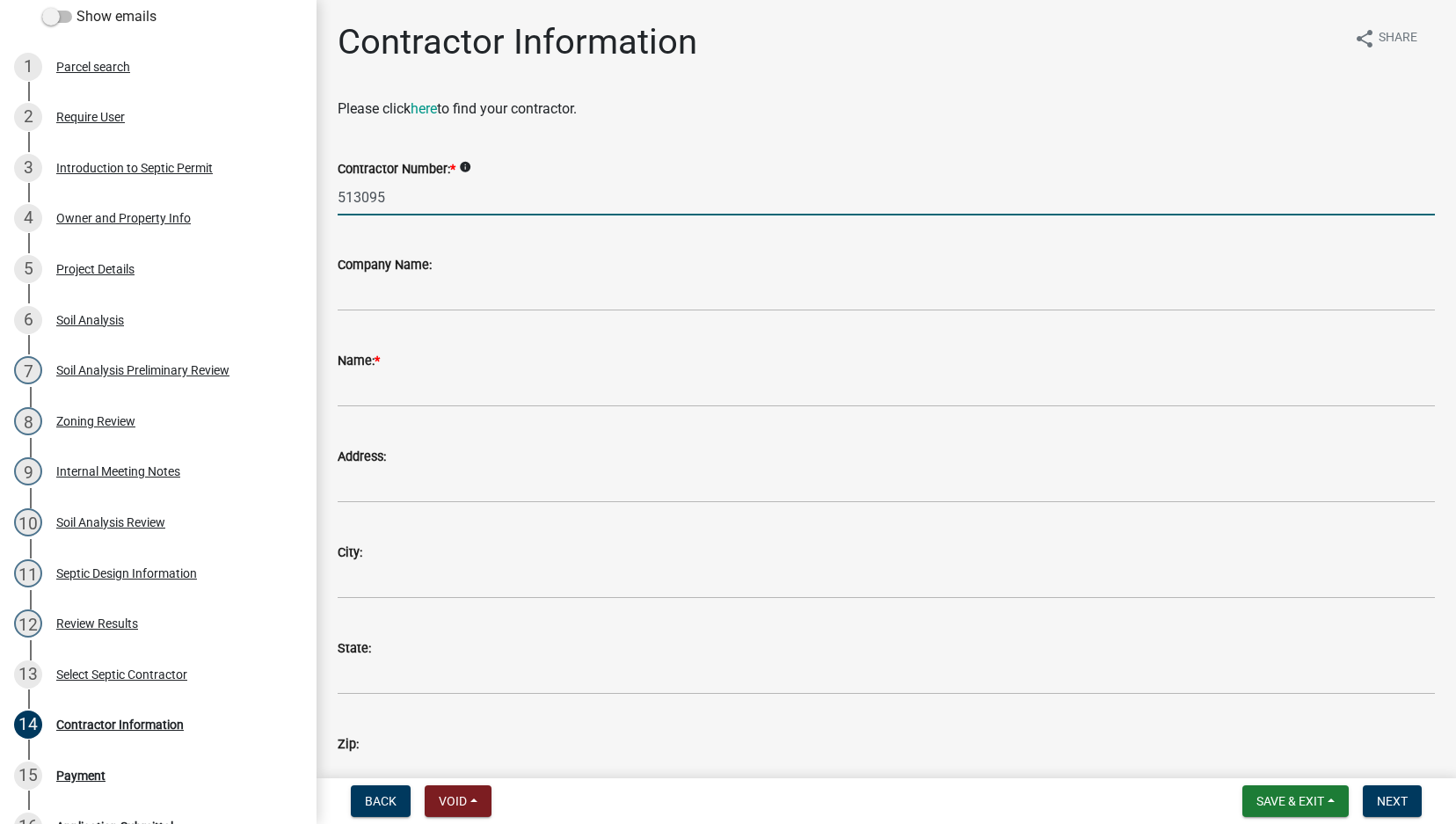
type input "513095"
drag, startPoint x: 409, startPoint y: 396, endPoint x: 412, endPoint y: 384, distance: 12.4
click at [409, 396] on input "Name: *" at bounding box center [886, 390] width 1097 height 36
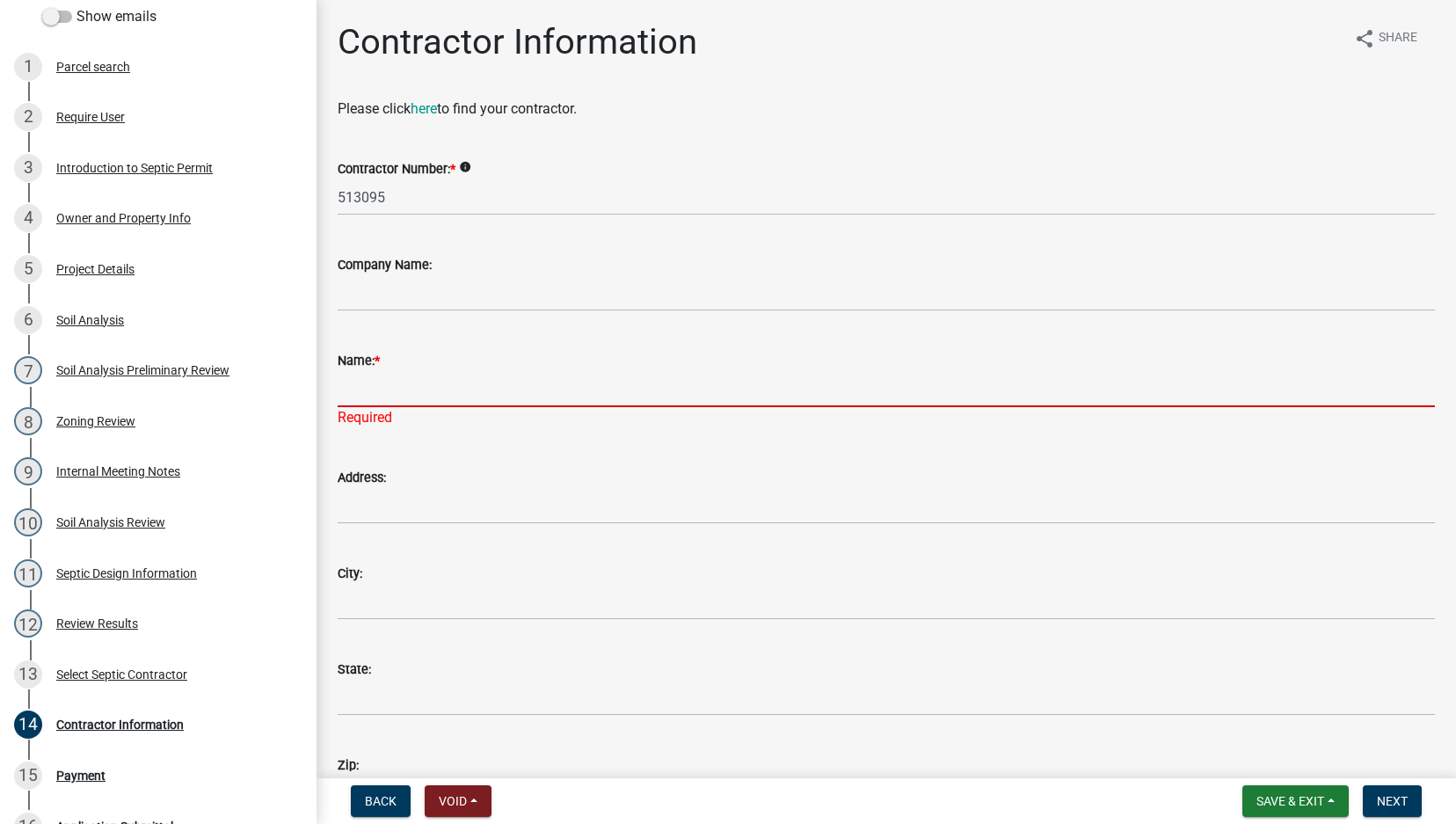
paste input "[PERSON_NAME] Drain and Sewer Service"
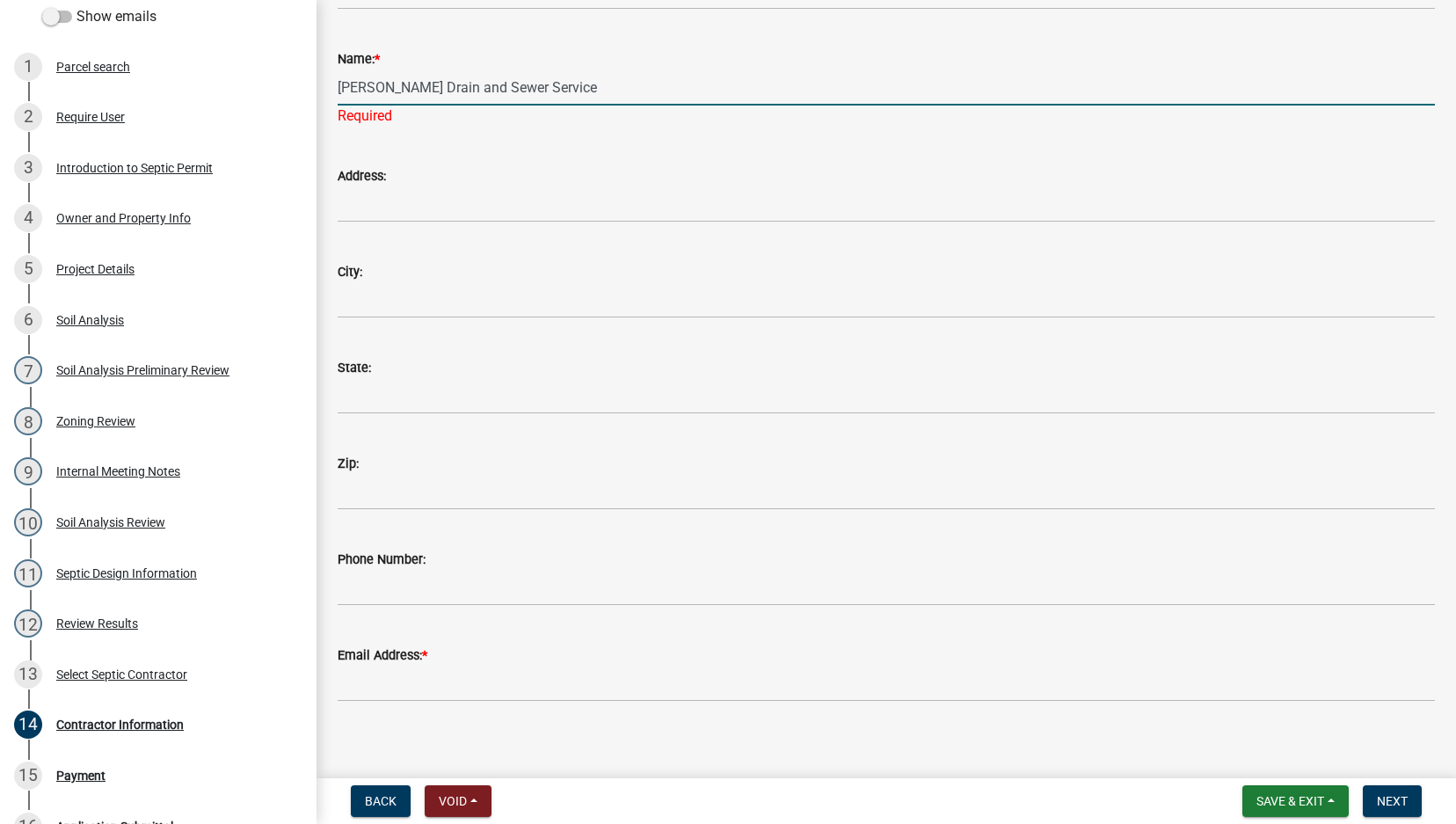
scroll to position [315, 0]
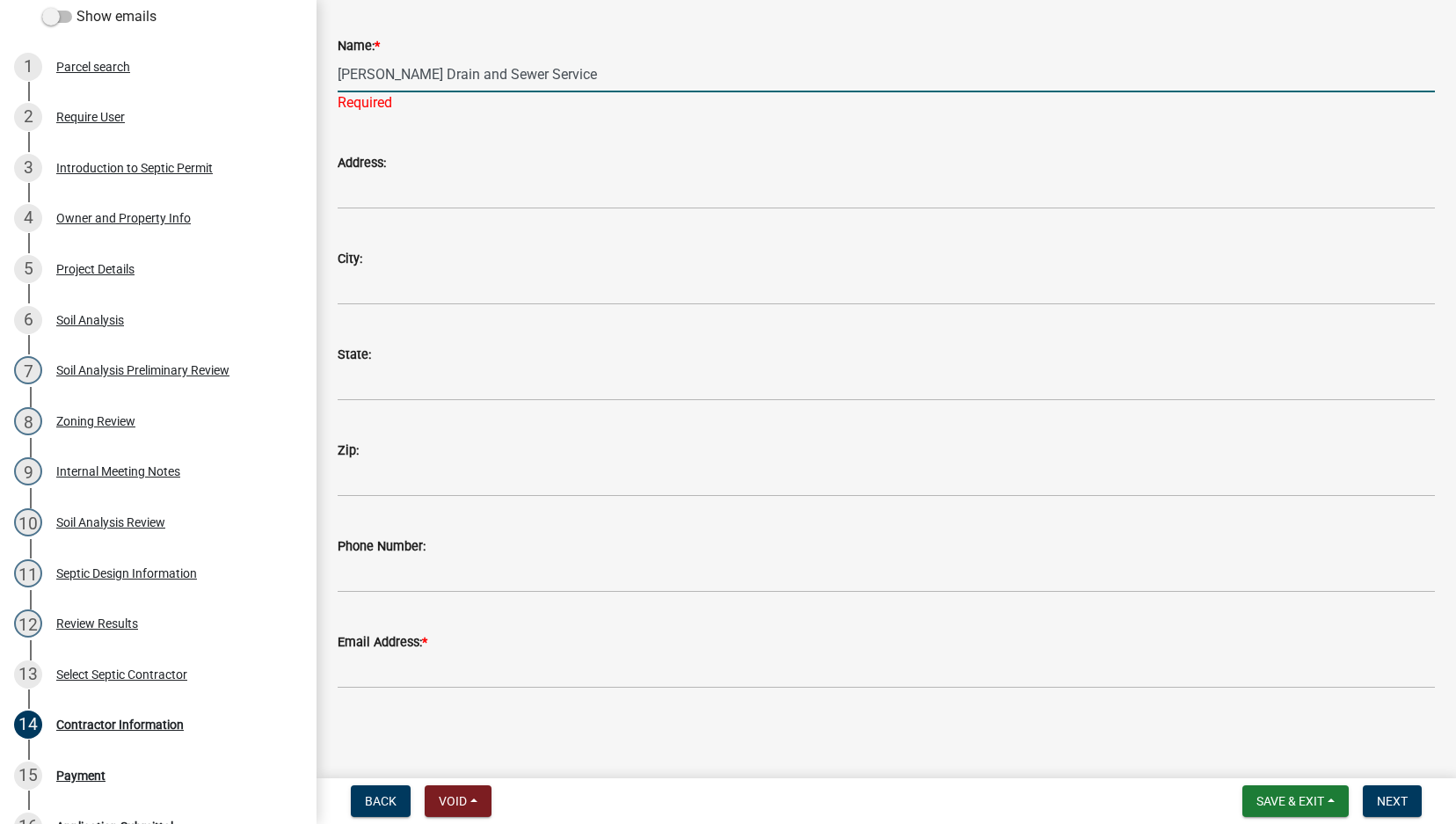
type input "[PERSON_NAME] Drain and Sewer Service"
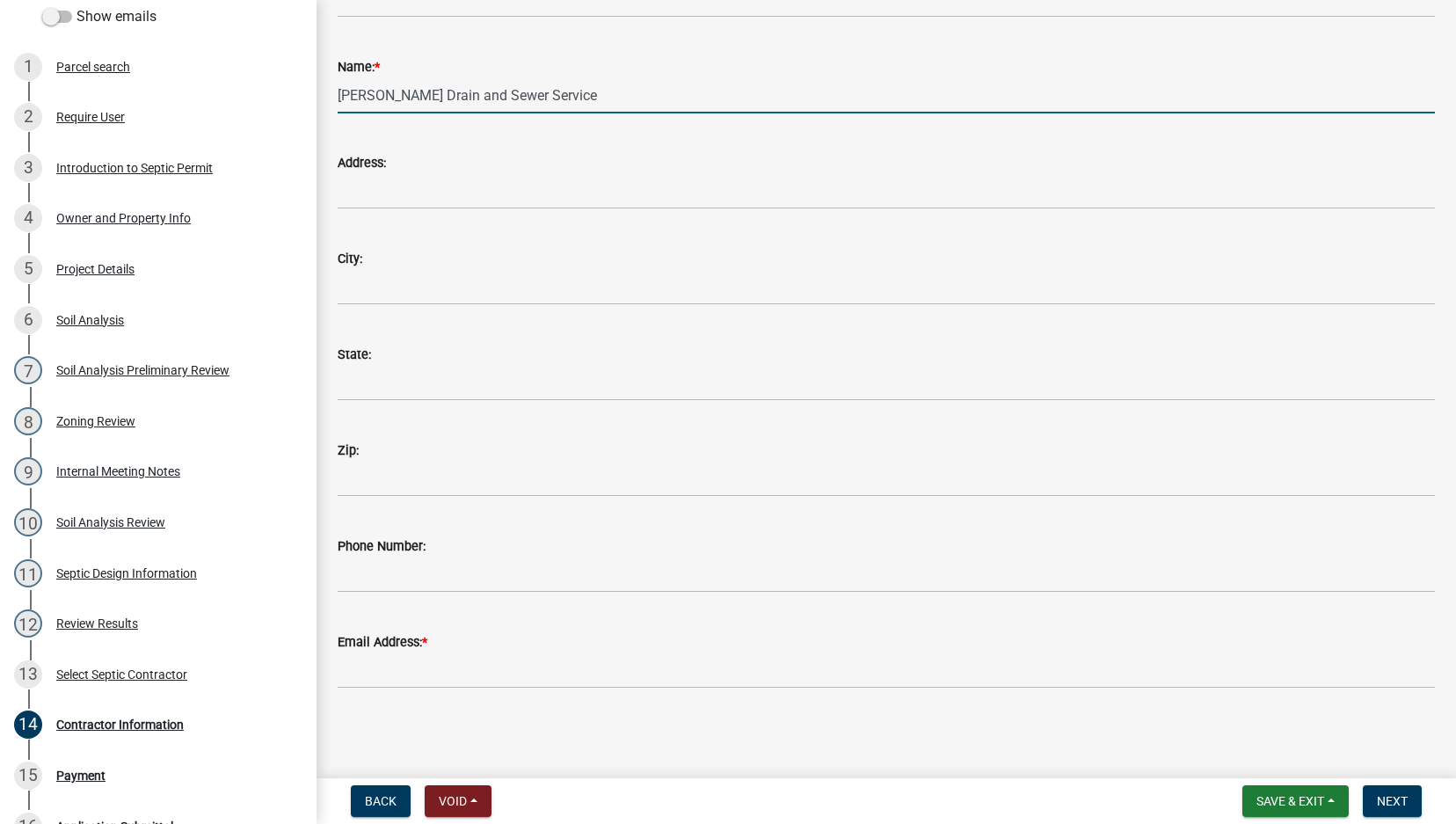
scroll to position [294, 0]
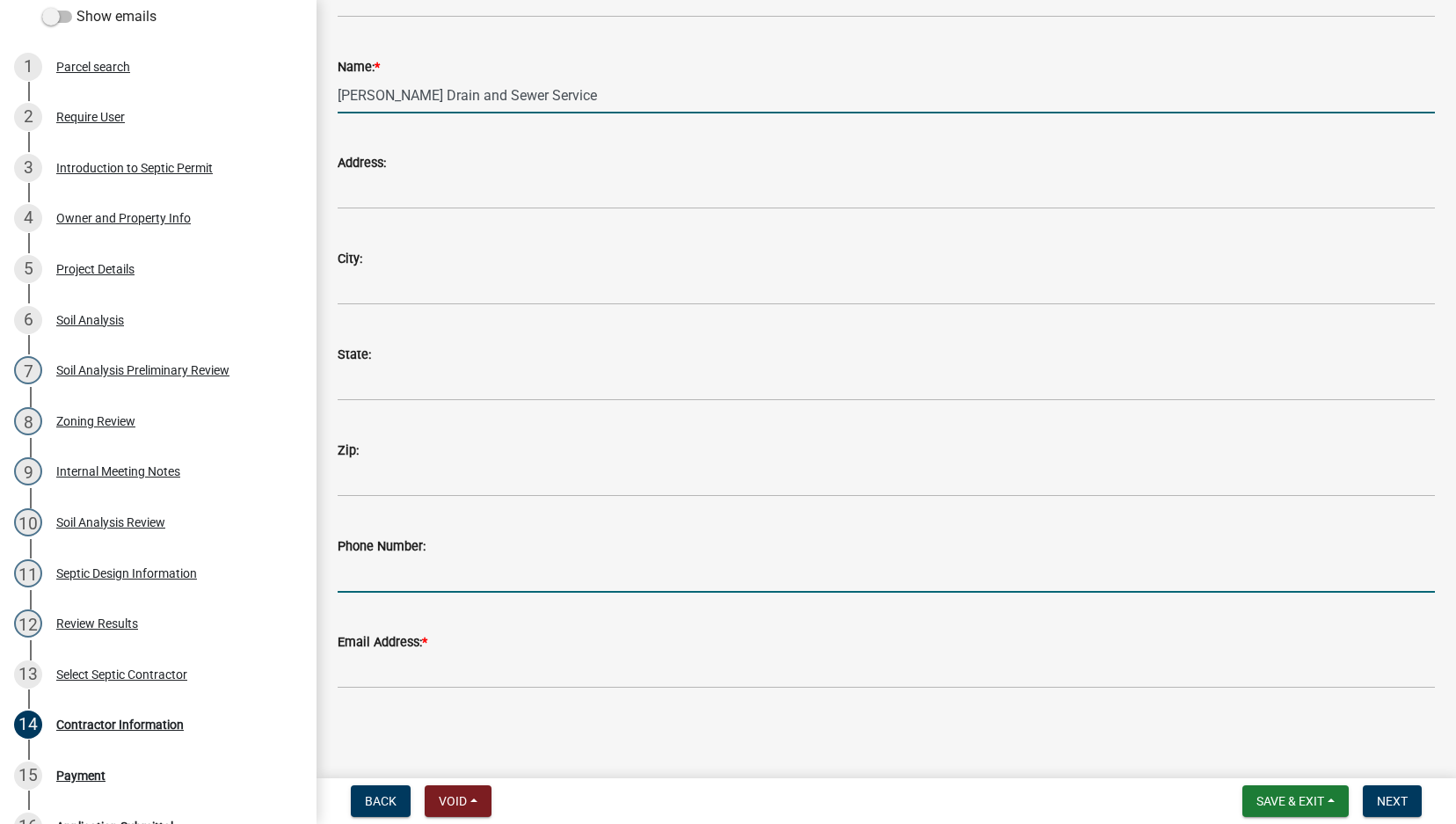
click at [399, 580] on input "Phone Number:" at bounding box center [886, 575] width 1097 height 36
paste input "[PHONE_NUMBER]"
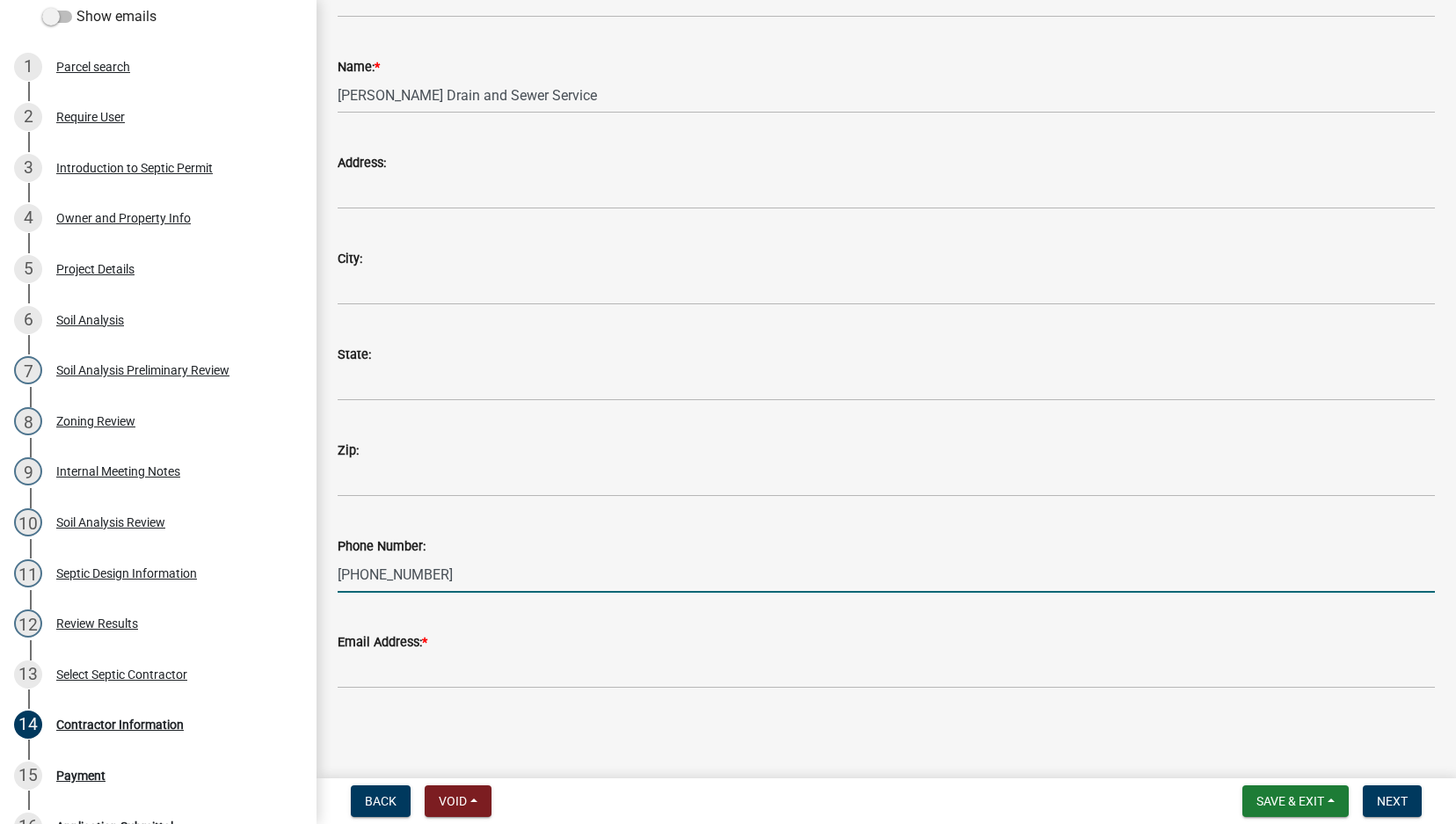
type input "[PHONE_NUMBER]"
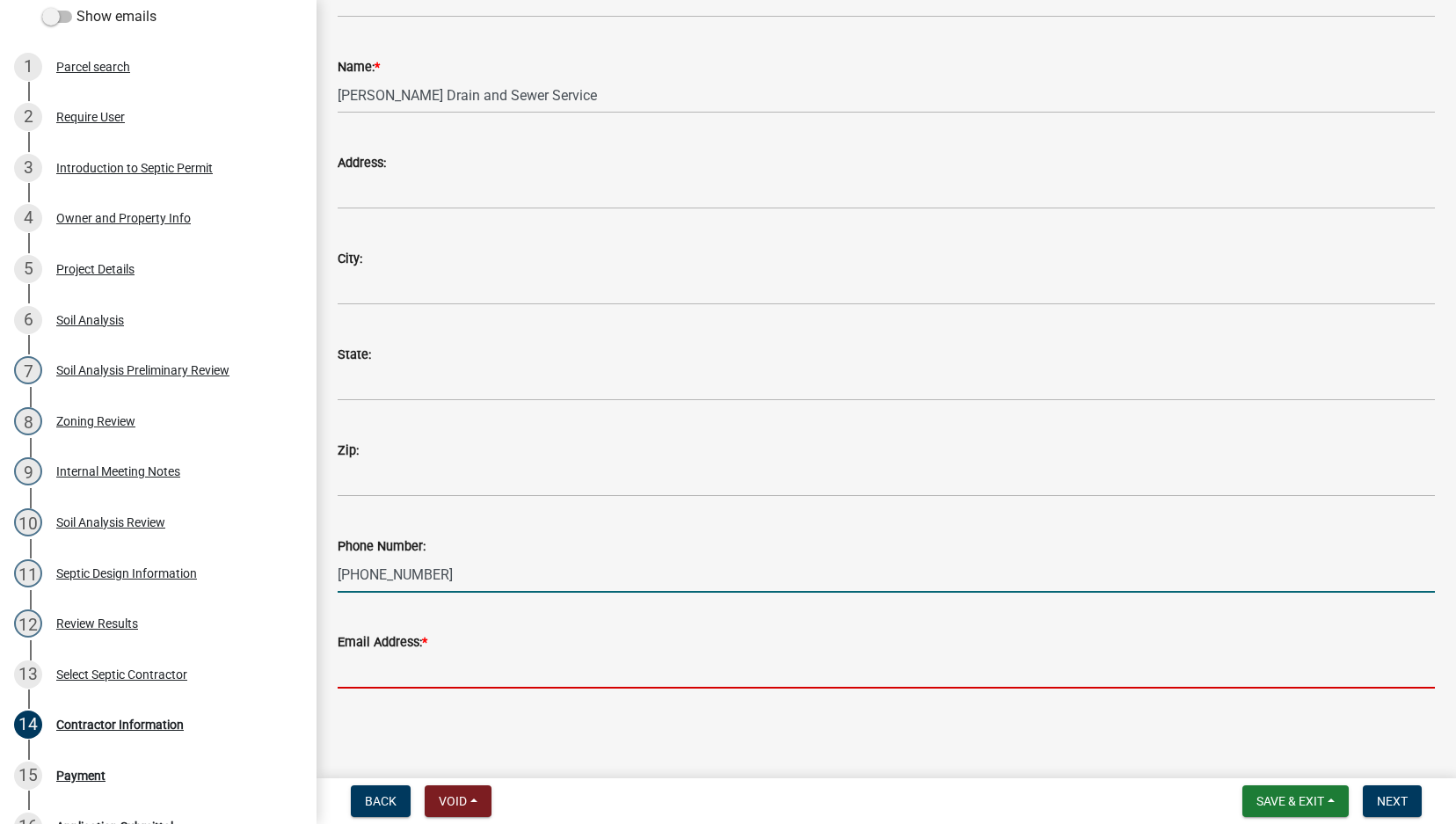
click at [424, 680] on input "Email Address: *" at bounding box center [886, 671] width 1097 height 36
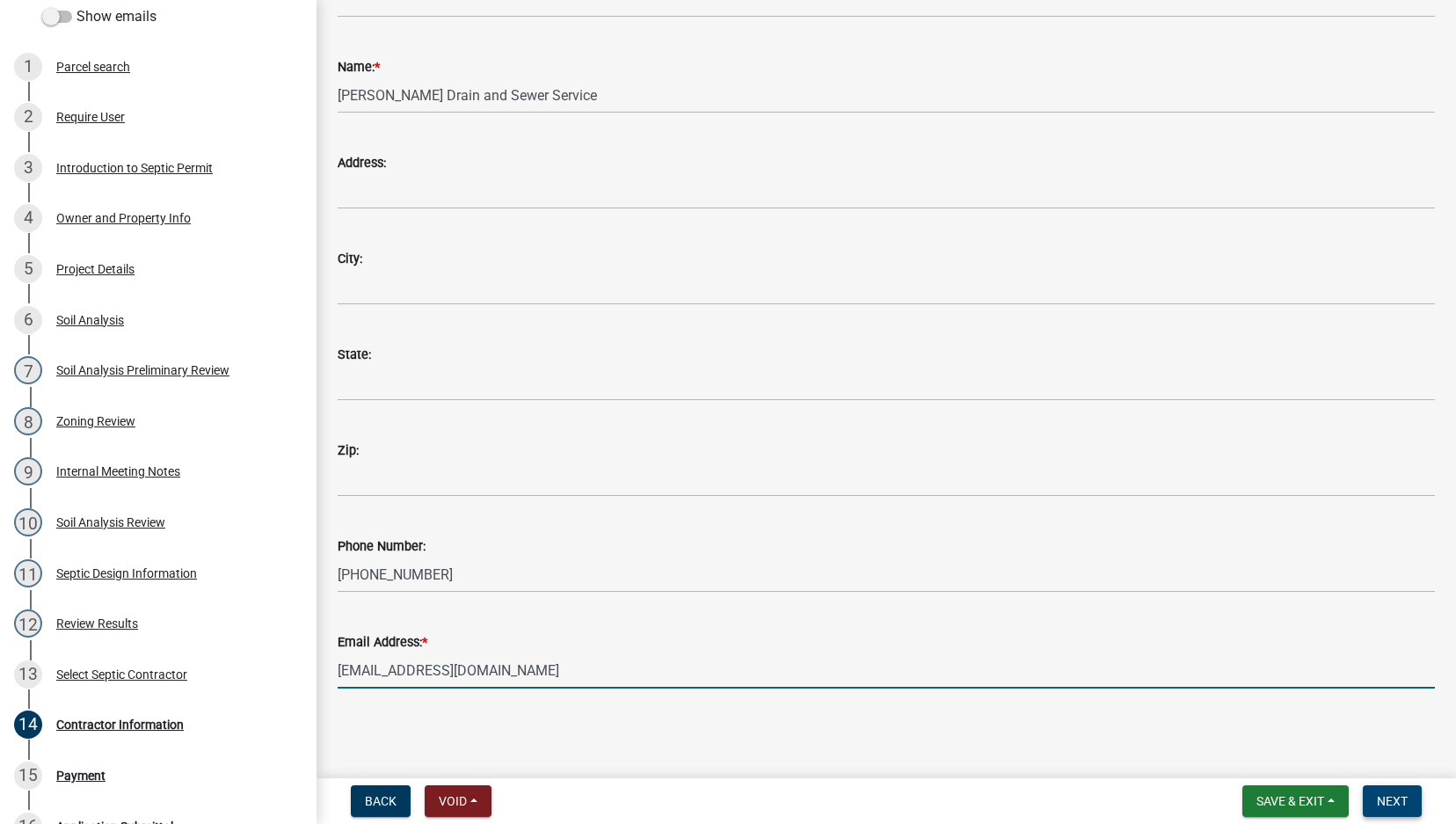
type input "[EMAIL_ADDRESS][DOMAIN_NAME]"
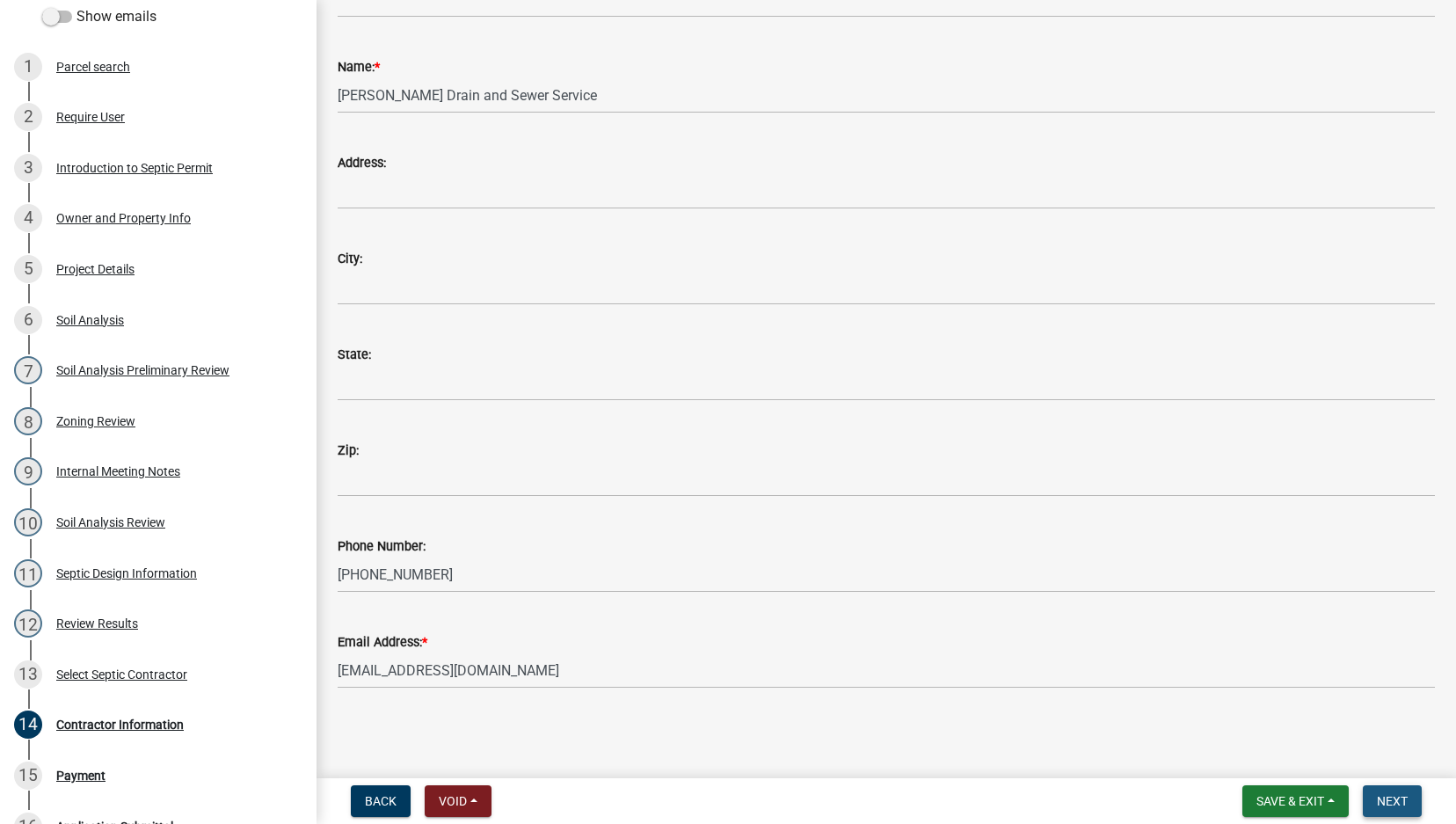
click at [1391, 768] on span "Next" at bounding box center [1392, 801] width 31 height 14
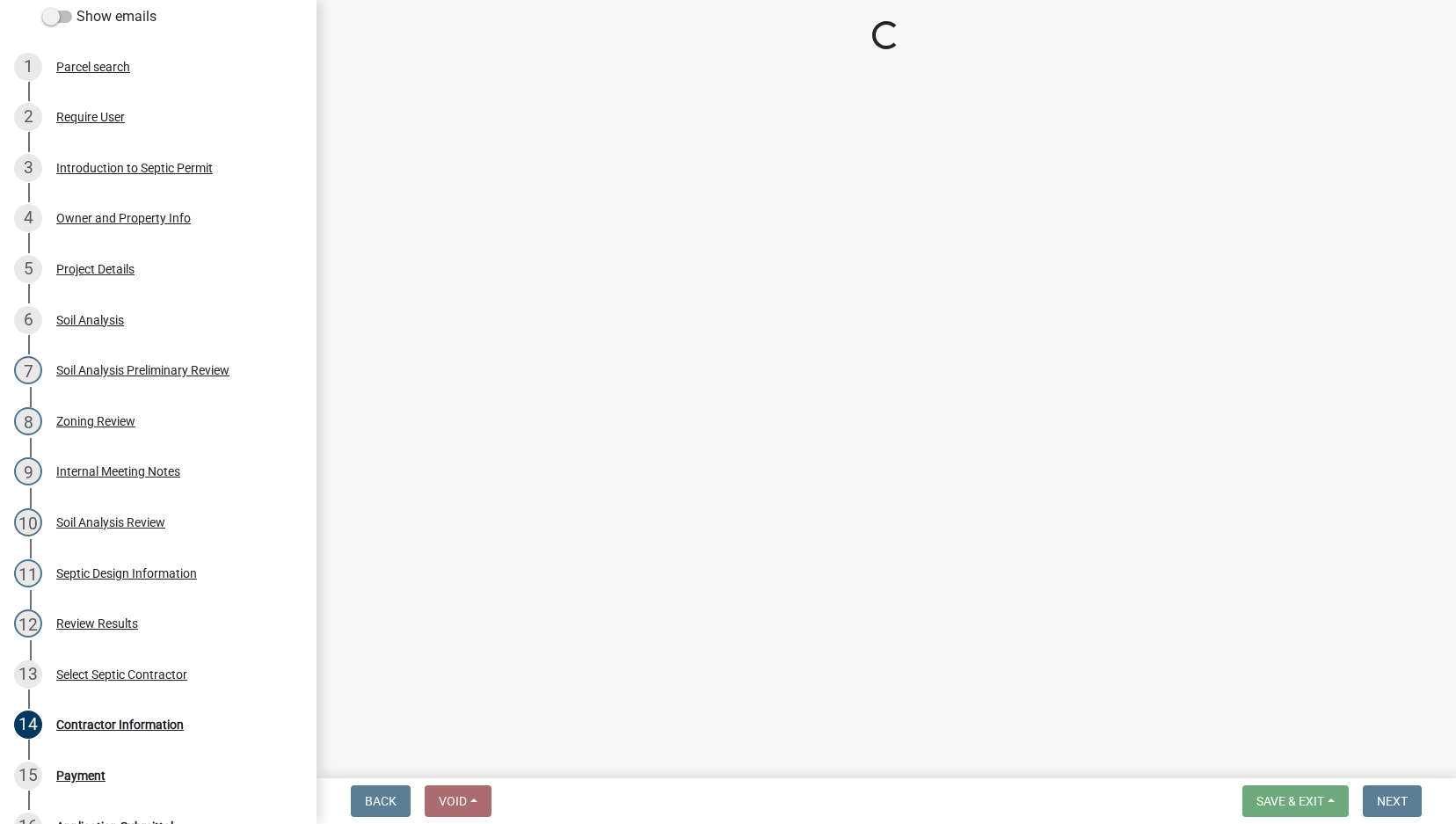
select select "3: 3"
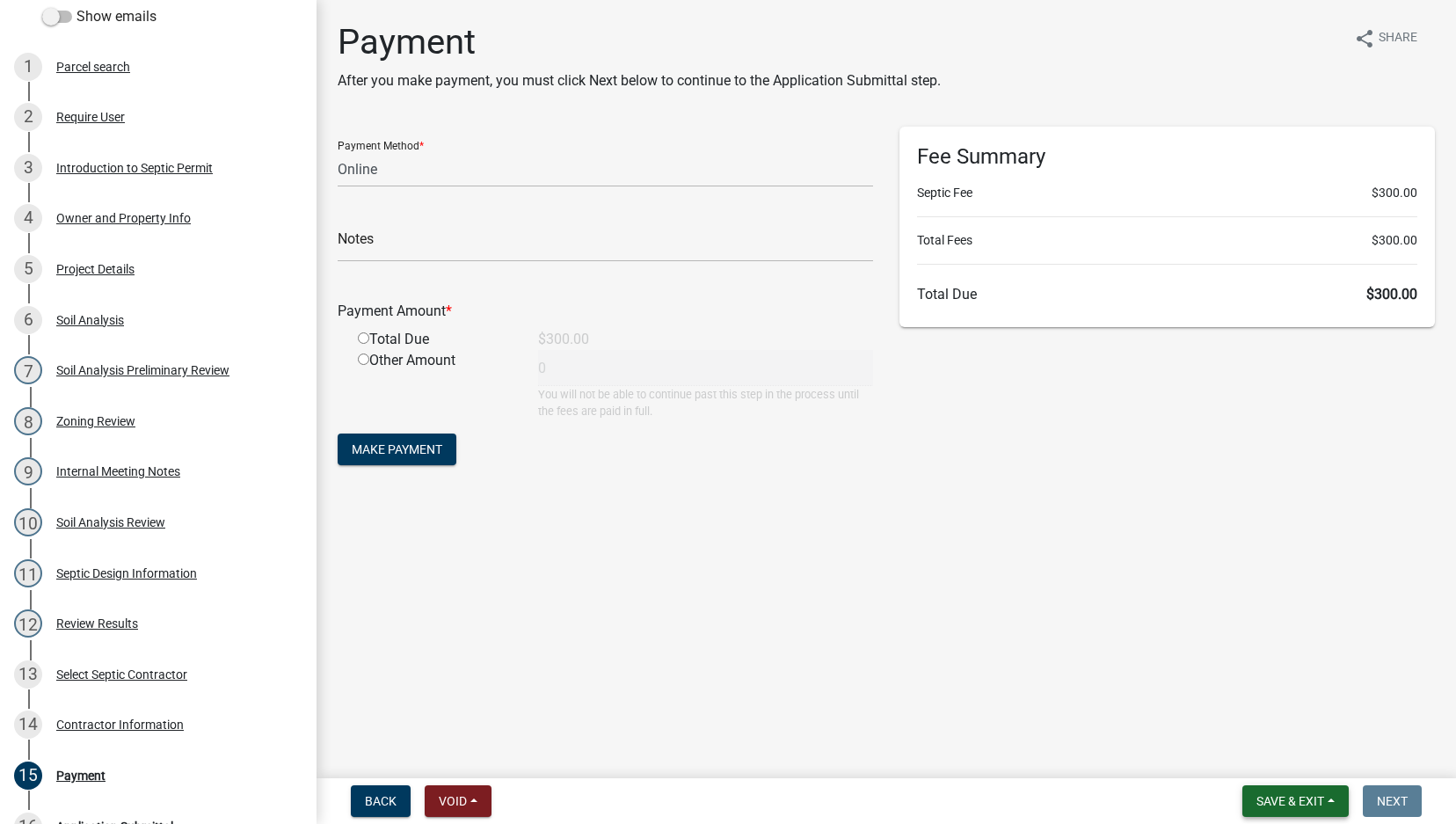
click at [1274, 768] on span "Save & Exit" at bounding box center [1290, 801] width 68 height 14
click at [1269, 746] on button "Save & Exit" at bounding box center [1278, 755] width 141 height 42
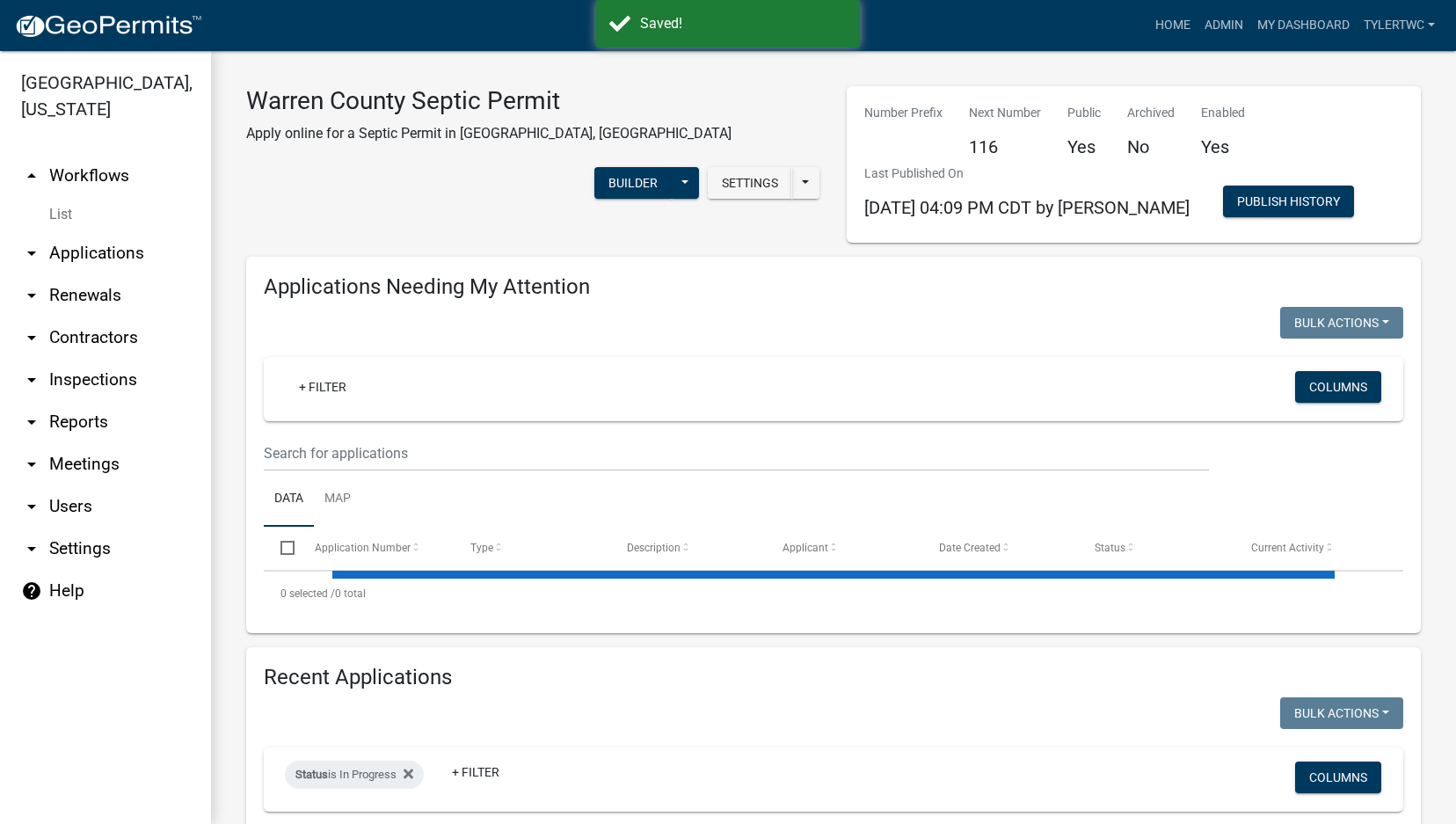
select select "2: 50"
select select "3: 100"
